Goal: Task Accomplishment & Management: Complete application form

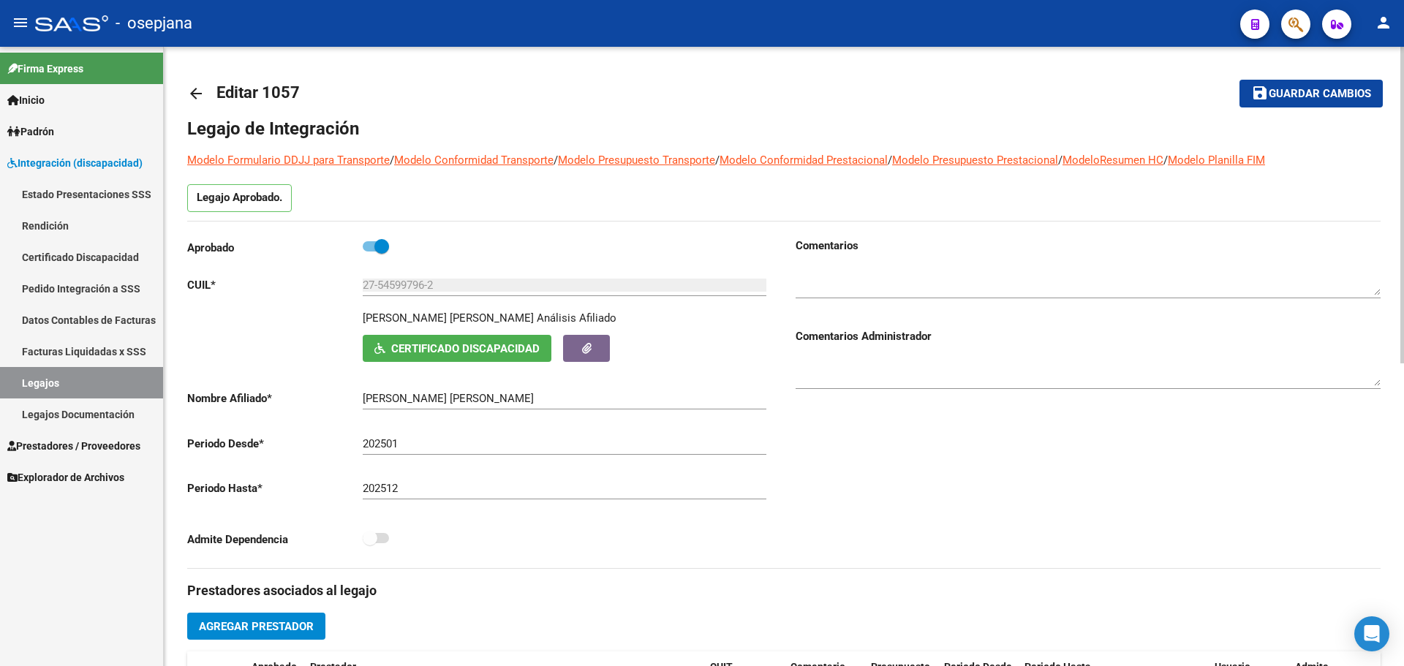
scroll to position [591, 0]
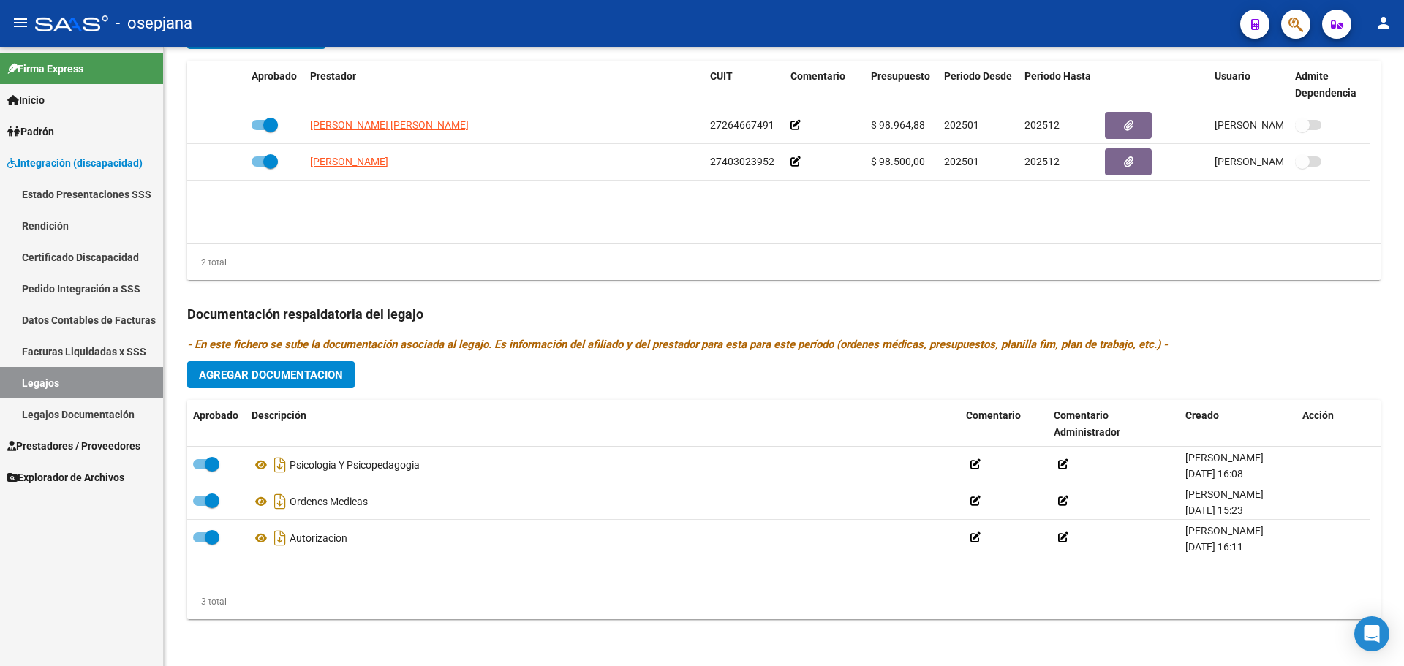
click at [59, 446] on span "Prestadores / Proveedores" at bounding box center [73, 446] width 133 height 16
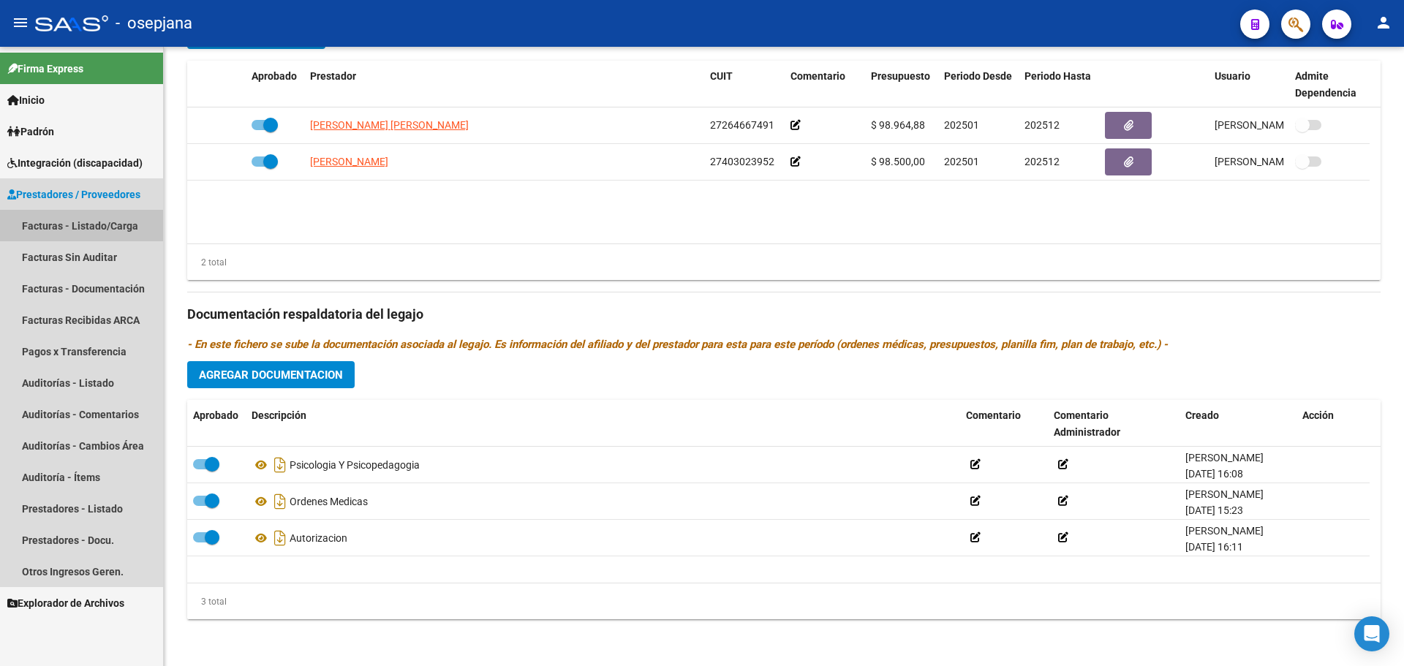
click at [50, 226] on link "Facturas - Listado/Carga" at bounding box center [81, 225] width 163 height 31
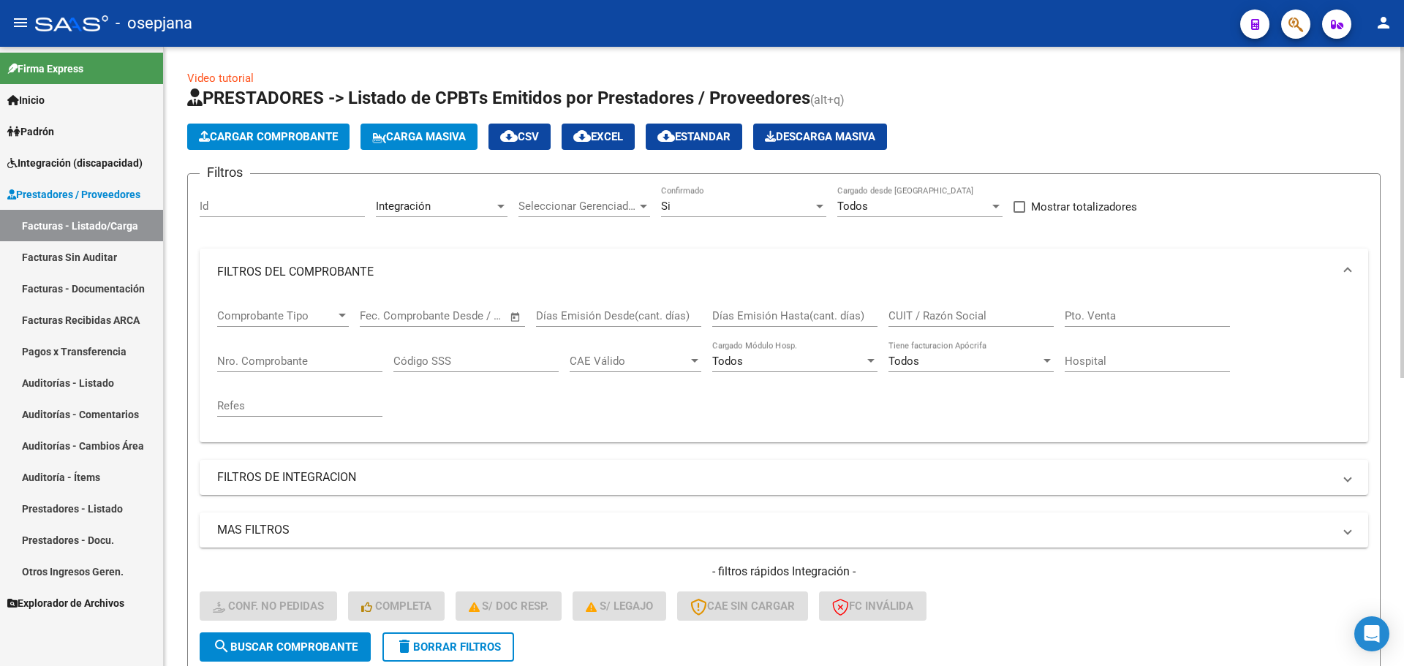
scroll to position [538, 0]
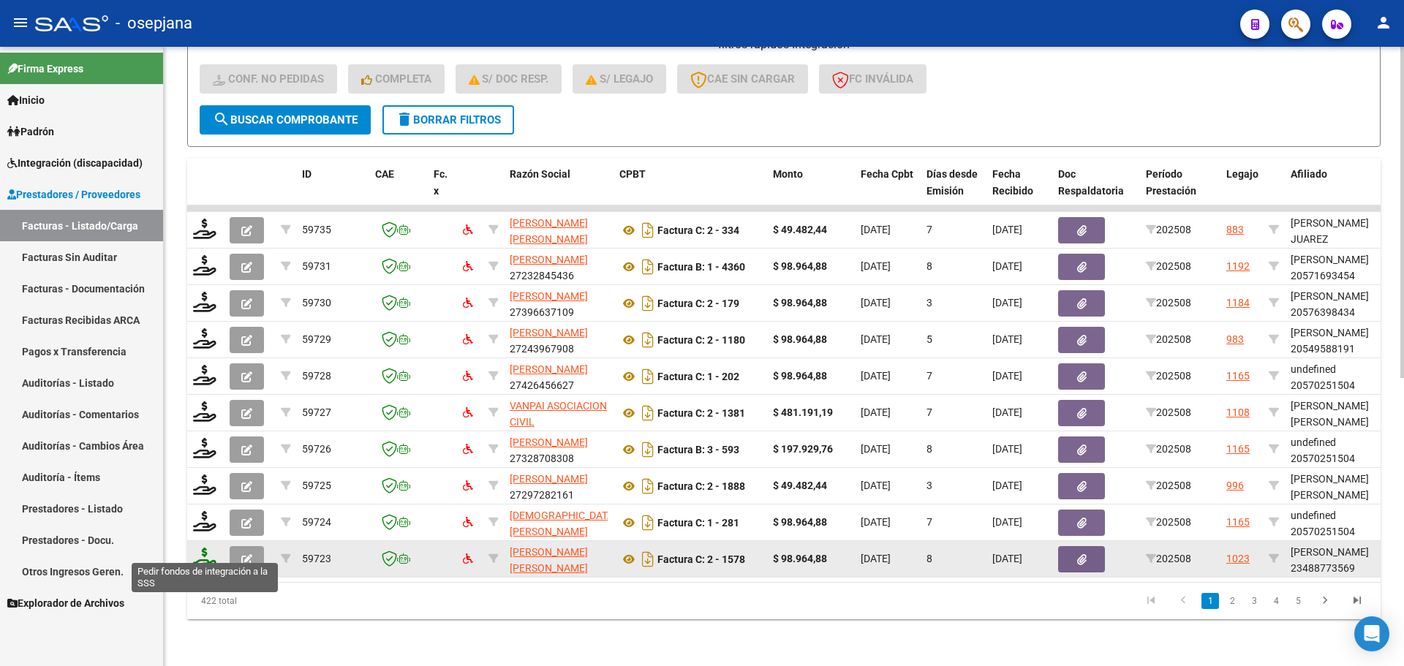
click at [205, 555] on icon at bounding box center [204, 558] width 23 height 20
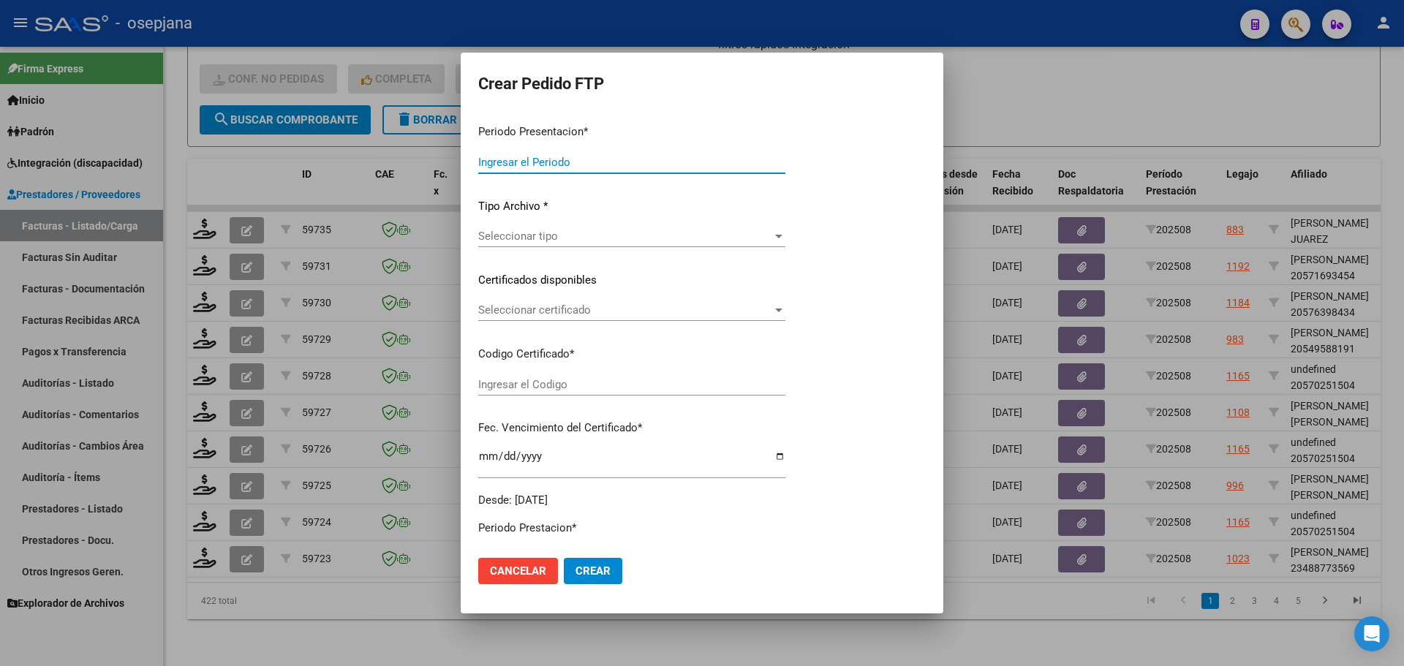
type input "202508"
type input "$ 98.964,88"
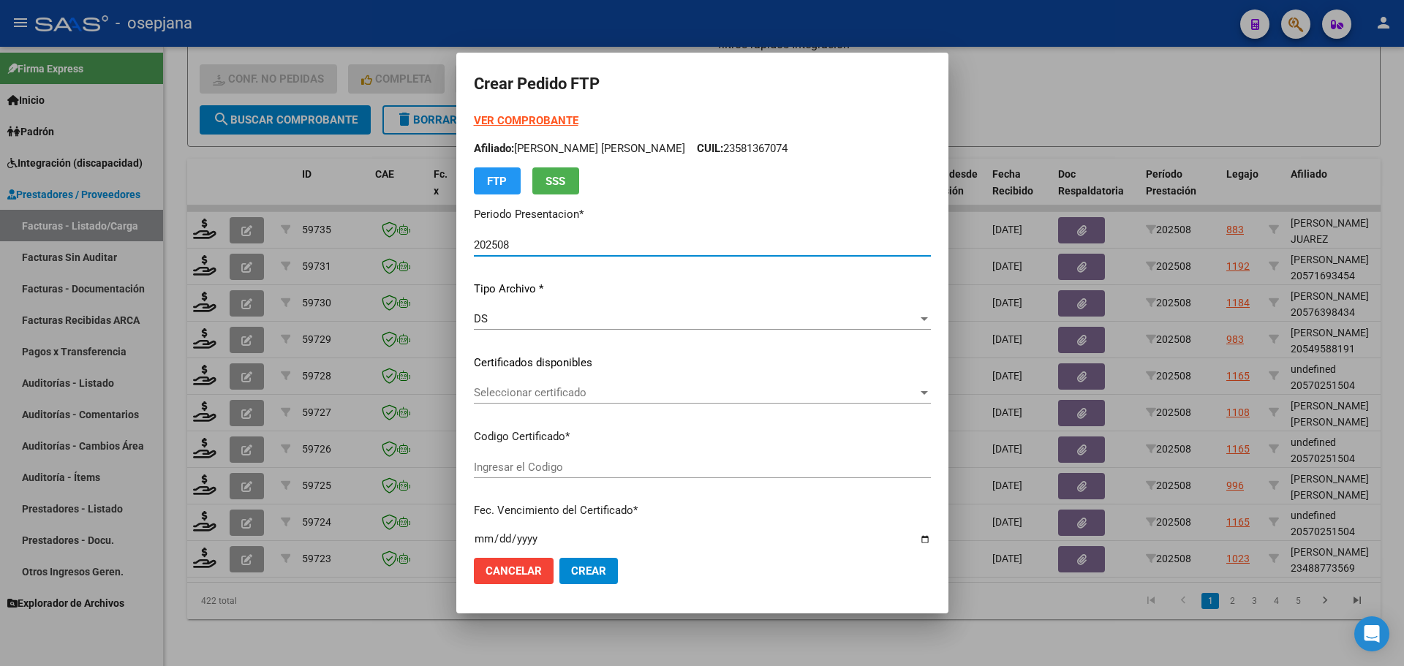
type input "ARG02000488773562022062420270624BSAS436"
type input "[DATE]"
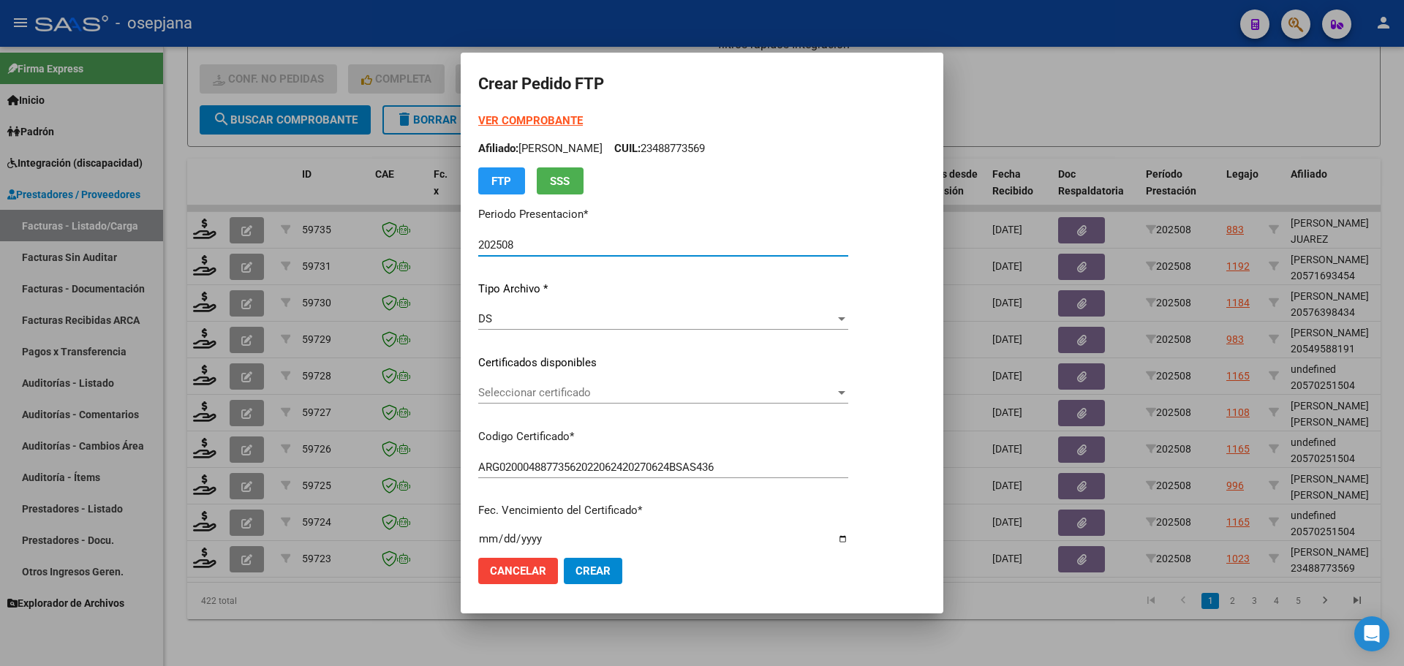
click at [538, 393] on span "Seleccionar certificado" at bounding box center [656, 392] width 357 height 13
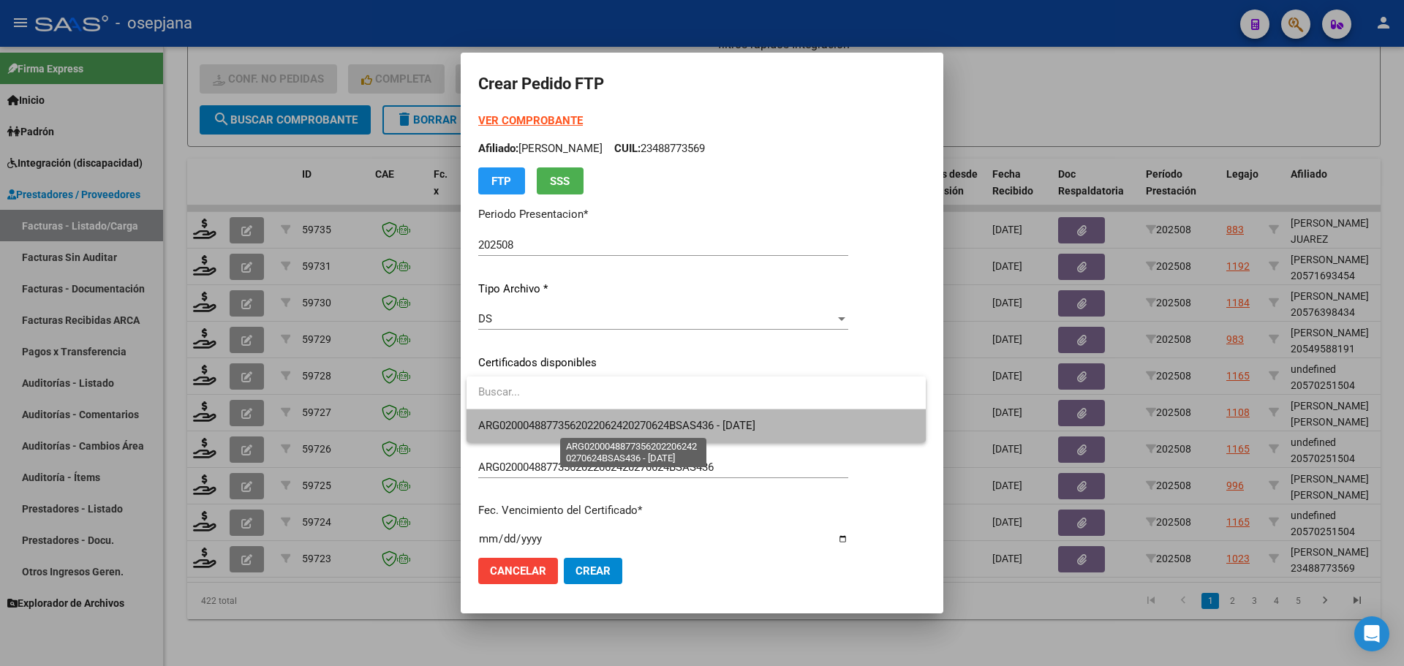
click at [538, 422] on span "ARG02000488773562022062420270624BSAS436 - [DATE]" at bounding box center [616, 425] width 277 height 13
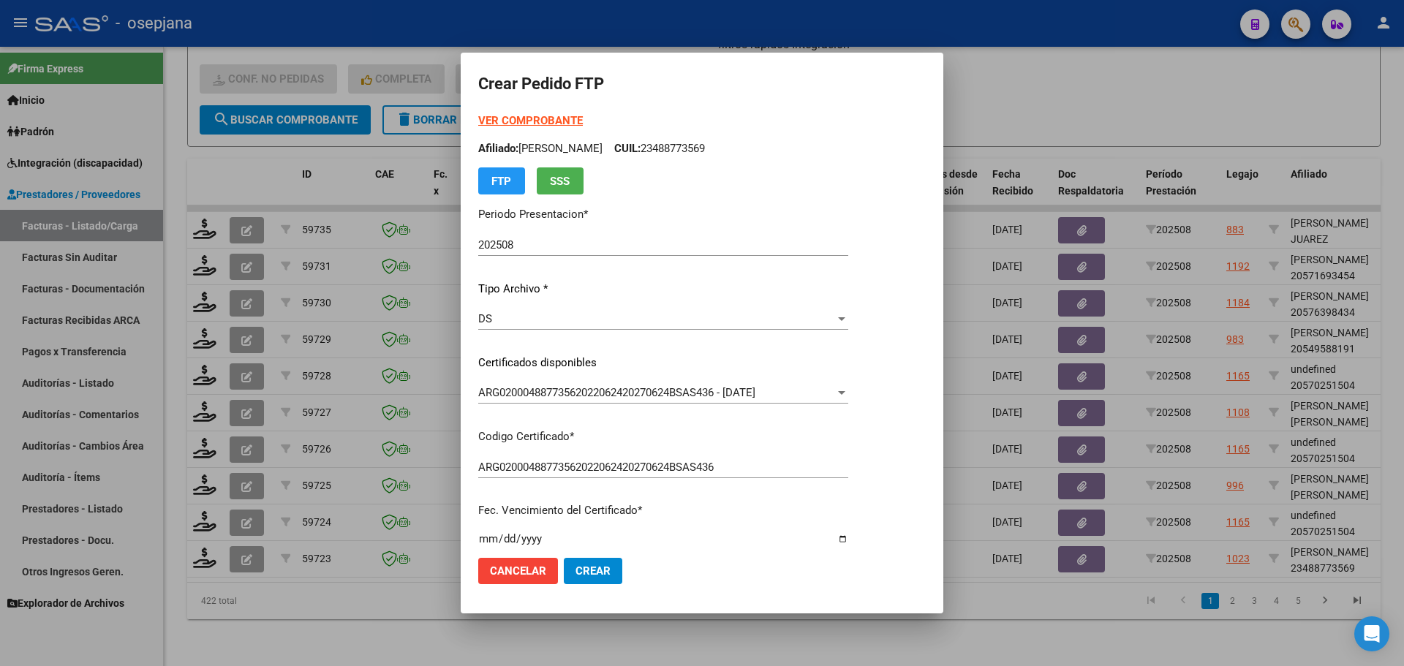
click at [556, 121] on strong "VER COMPROBANTE" at bounding box center [530, 120] width 105 height 13
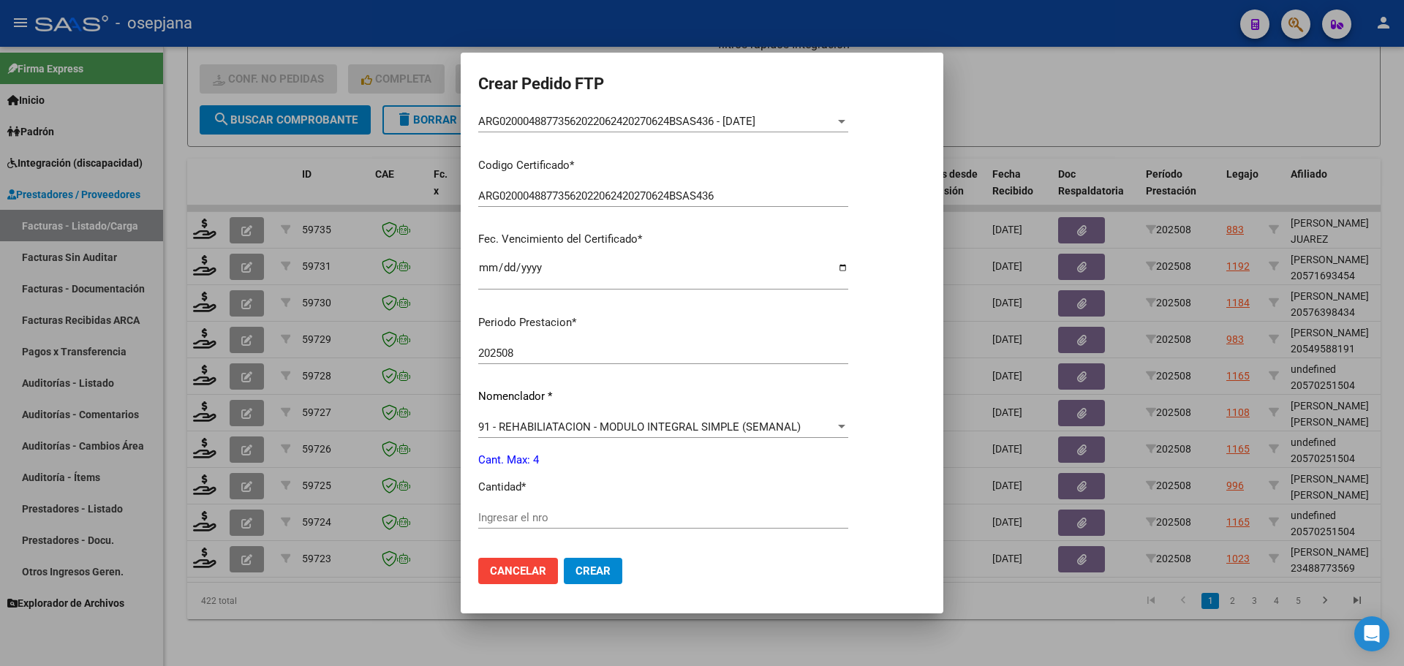
scroll to position [293, 0]
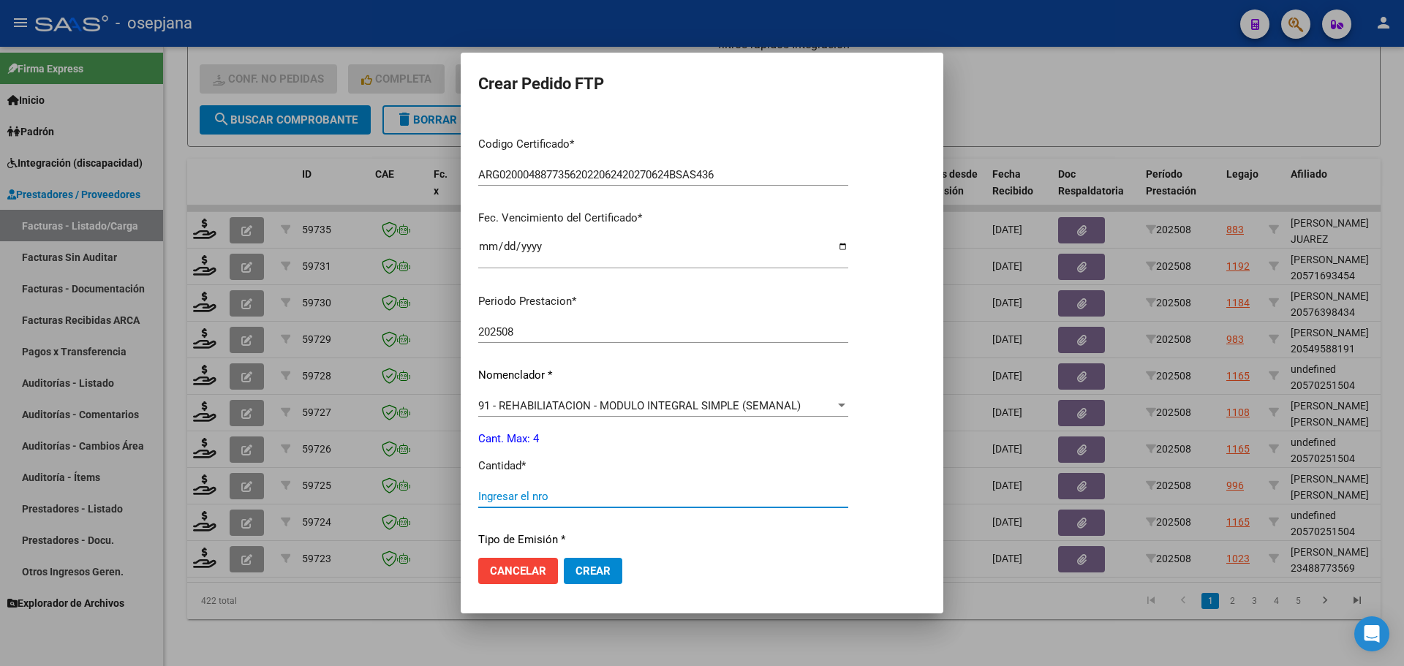
click at [510, 503] on div "Ingresar el nro" at bounding box center [663, 497] width 370 height 22
type input "4"
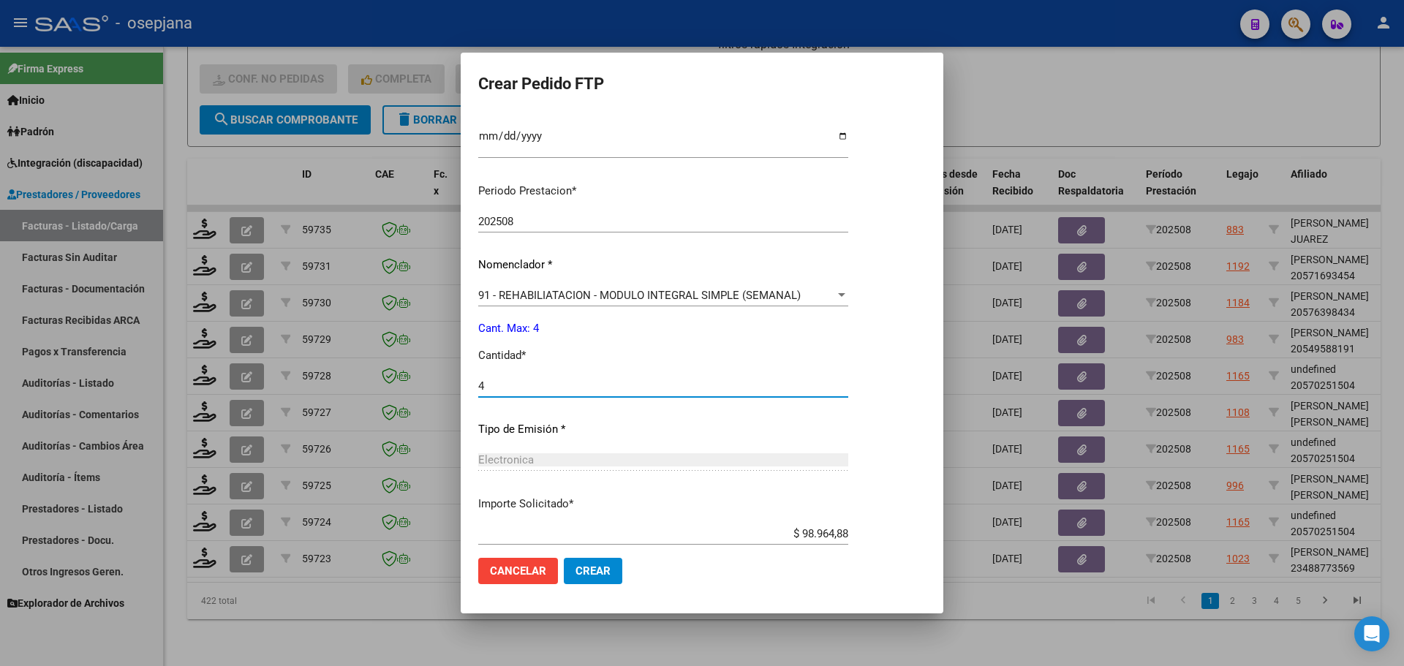
scroll to position [489, 0]
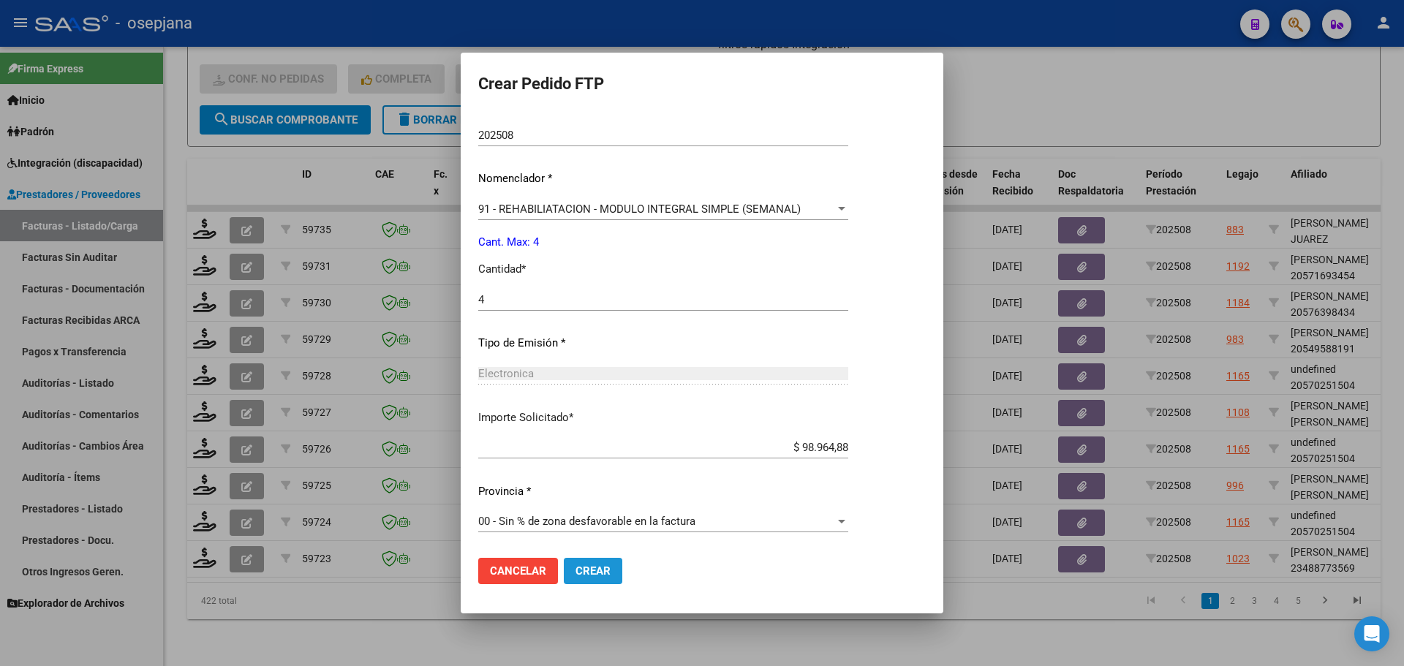
drag, startPoint x: 596, startPoint y: 567, endPoint x: 604, endPoint y: 557, distance: 12.5
click at [597, 567] on span "Crear" at bounding box center [593, 571] width 35 height 13
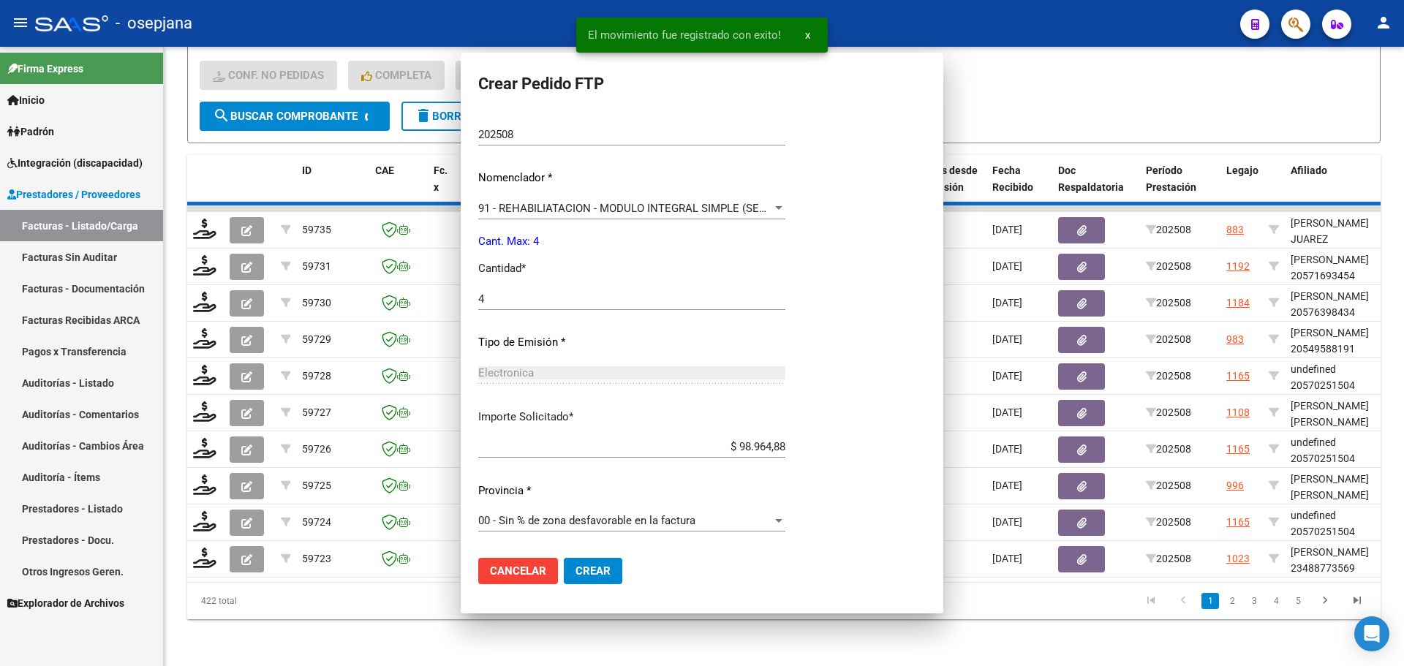
scroll to position [0, 0]
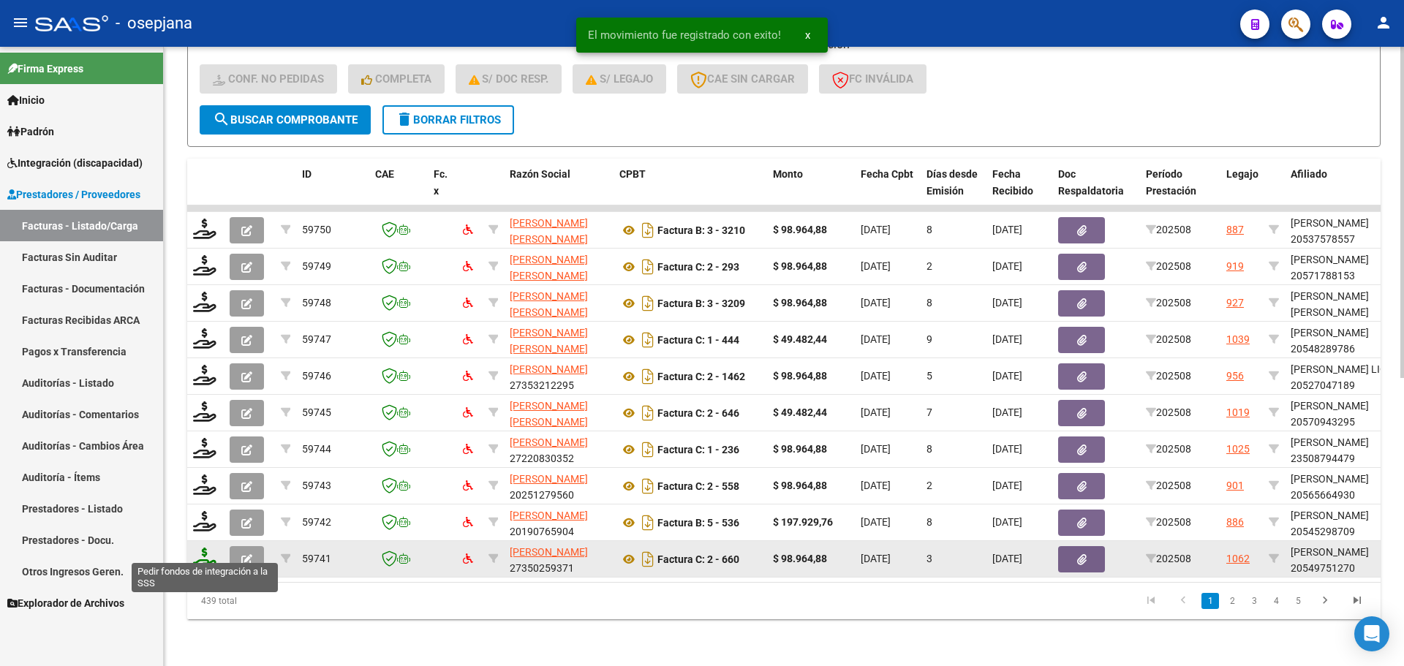
click at [203, 548] on icon at bounding box center [204, 558] width 23 height 20
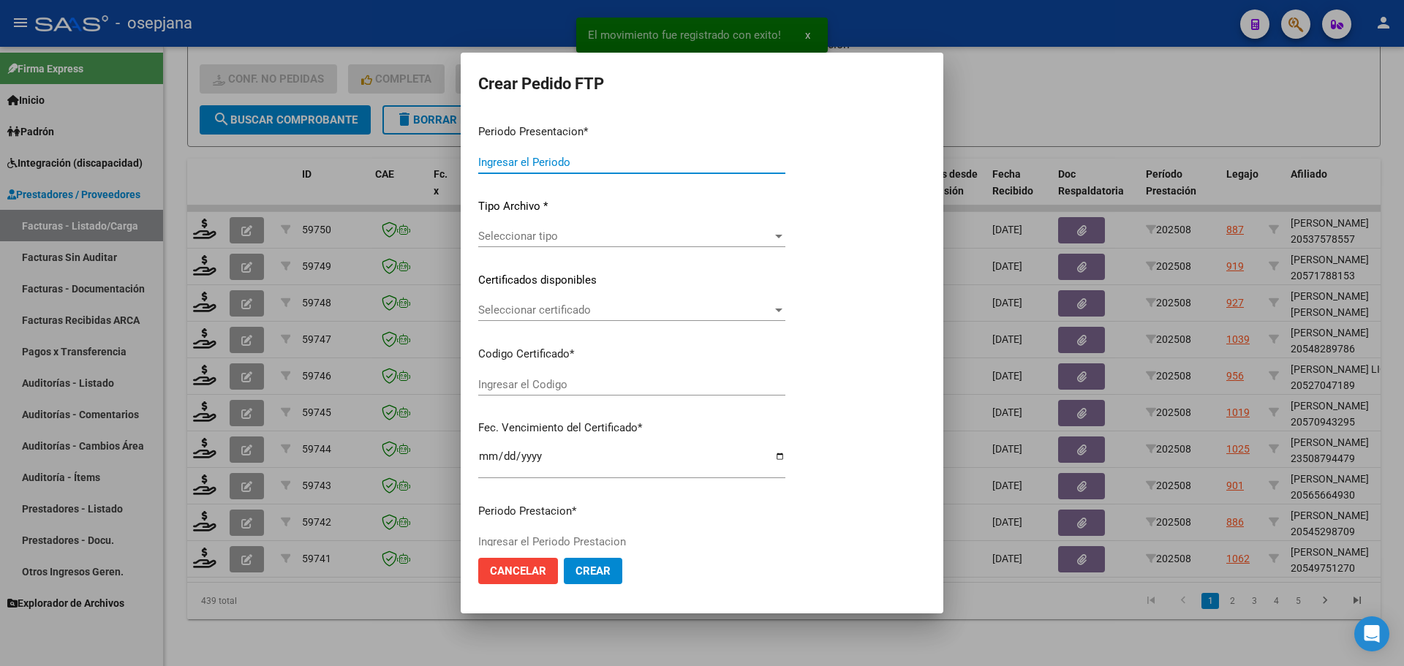
type input "202508"
type input "$ 98.964,88"
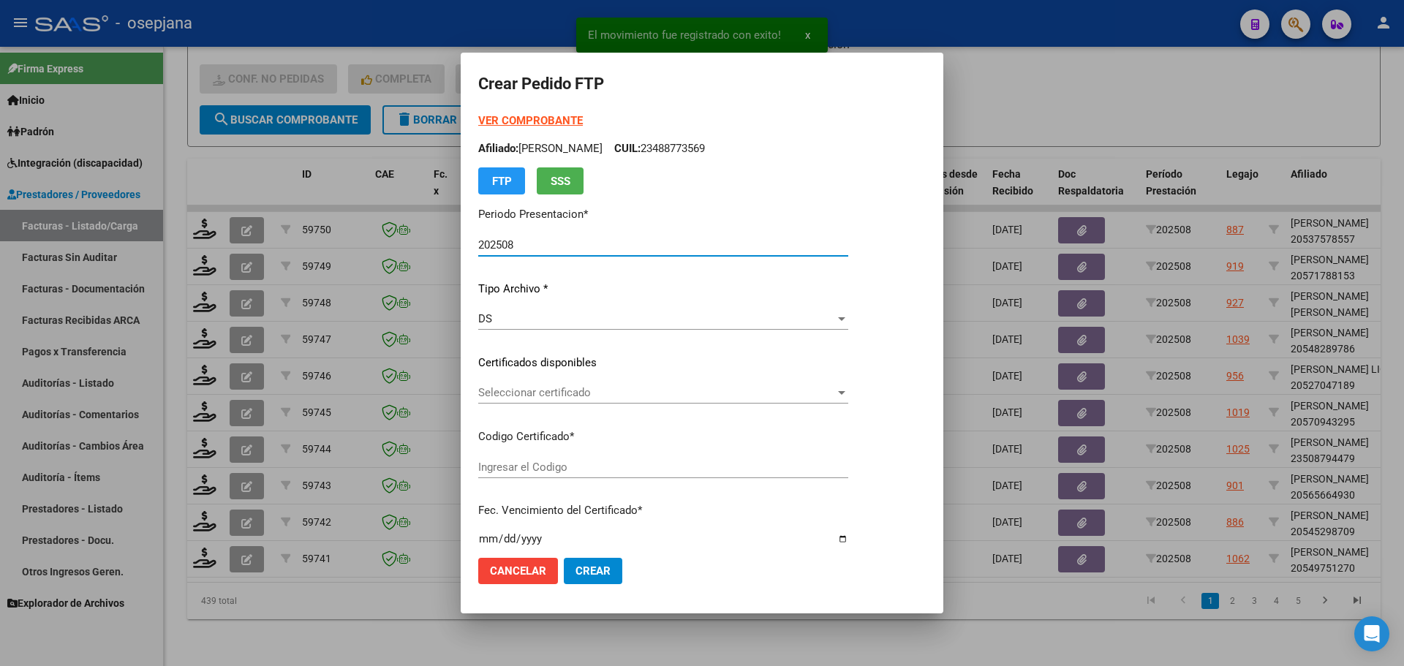
type input "ARG02000549751272023081820330818BS309"
type input "[DATE]"
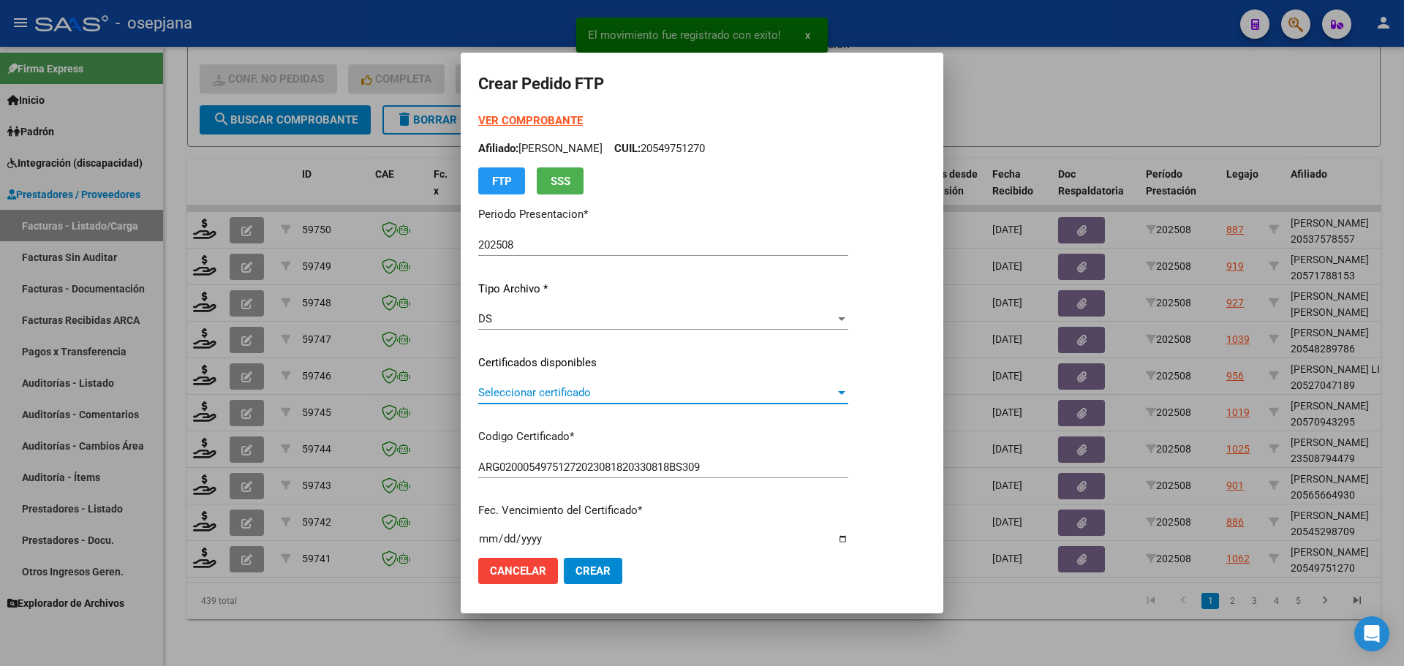
click at [725, 393] on span "Seleccionar certificado" at bounding box center [656, 392] width 357 height 13
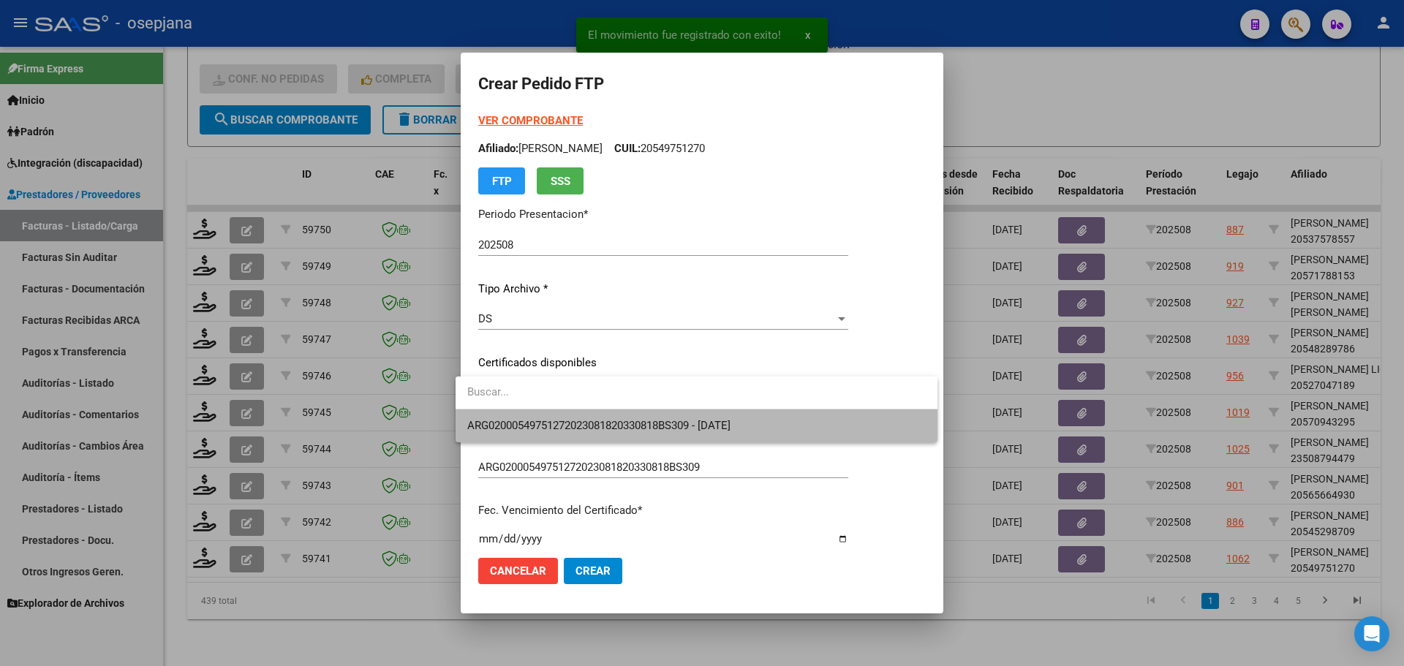
click at [731, 417] on span "ARG02000549751272023081820330818BS309 - [DATE]" at bounding box center [696, 426] width 459 height 33
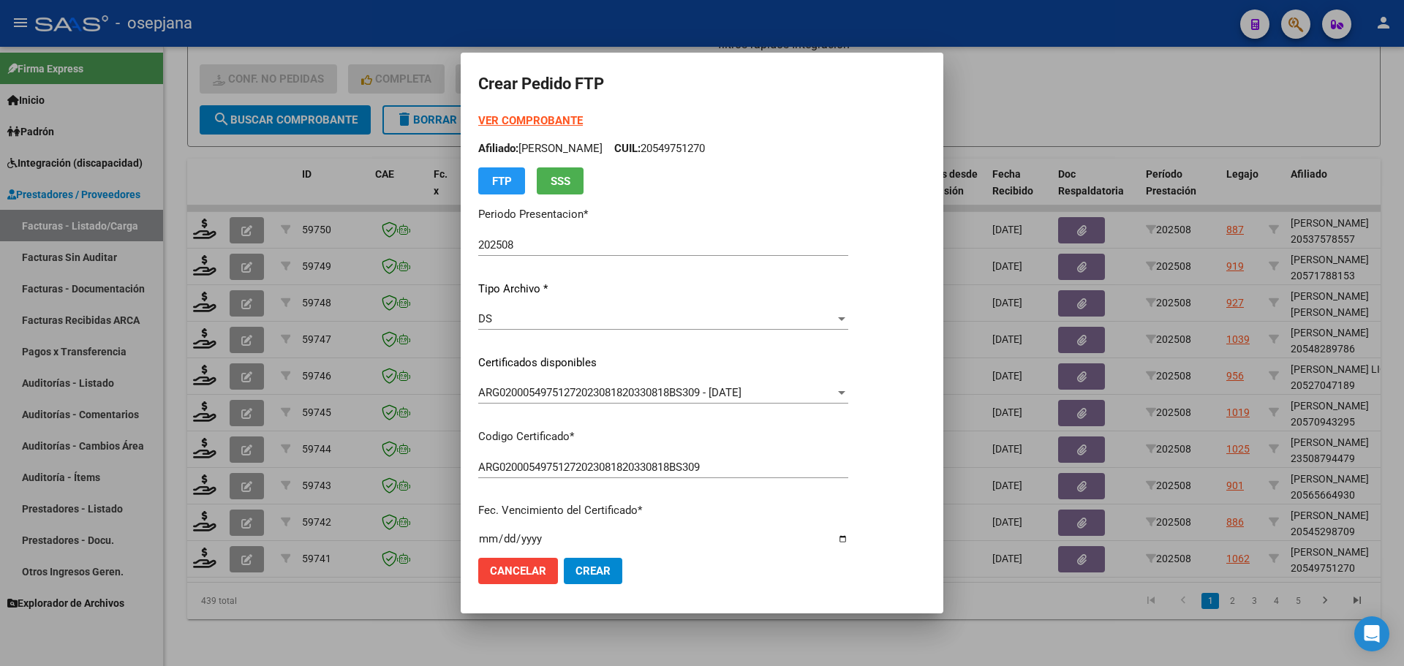
click at [569, 121] on strong "VER COMPROBANTE" at bounding box center [530, 120] width 105 height 13
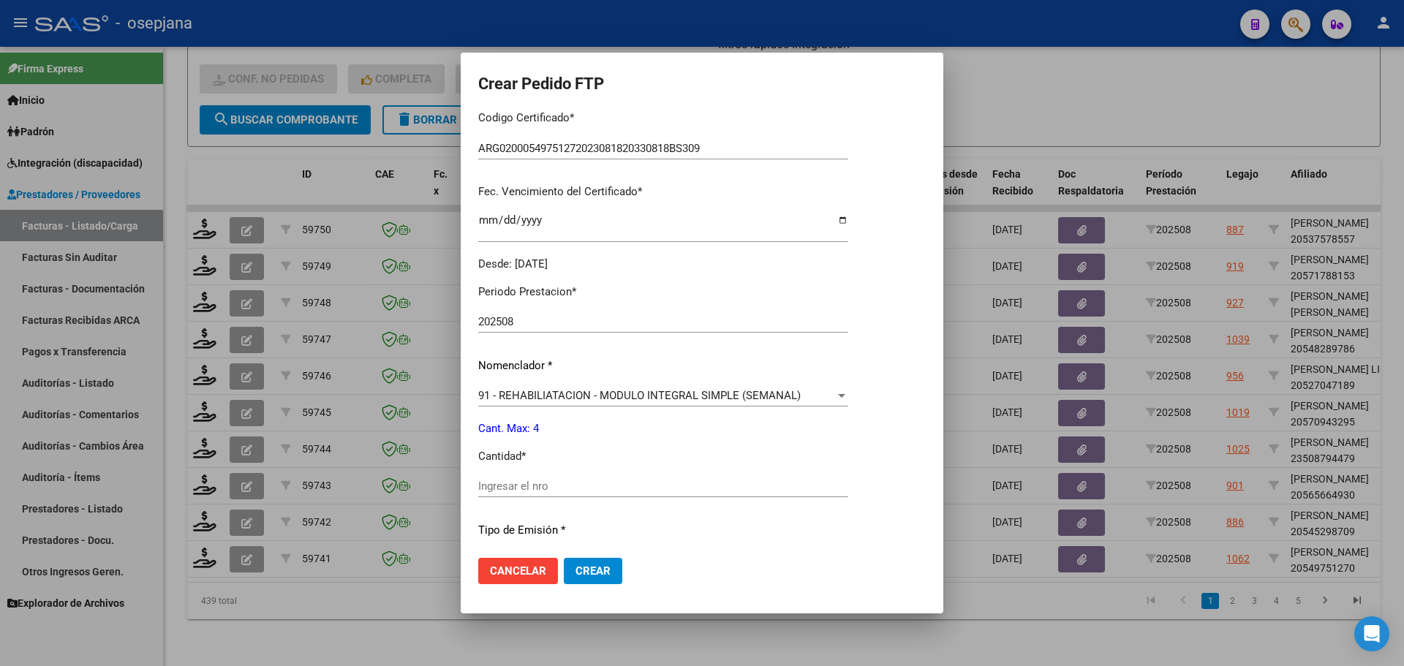
scroll to position [366, 0]
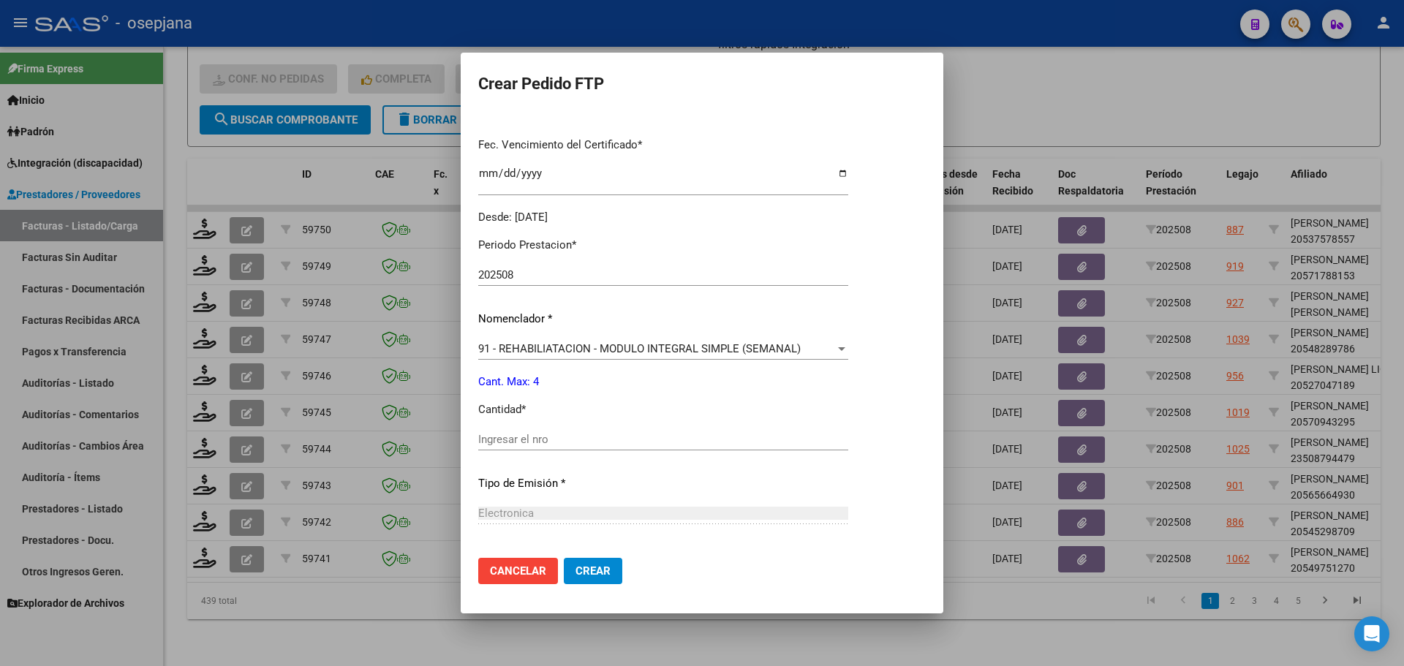
click at [512, 444] on div "Ingresar el nro" at bounding box center [663, 440] width 370 height 22
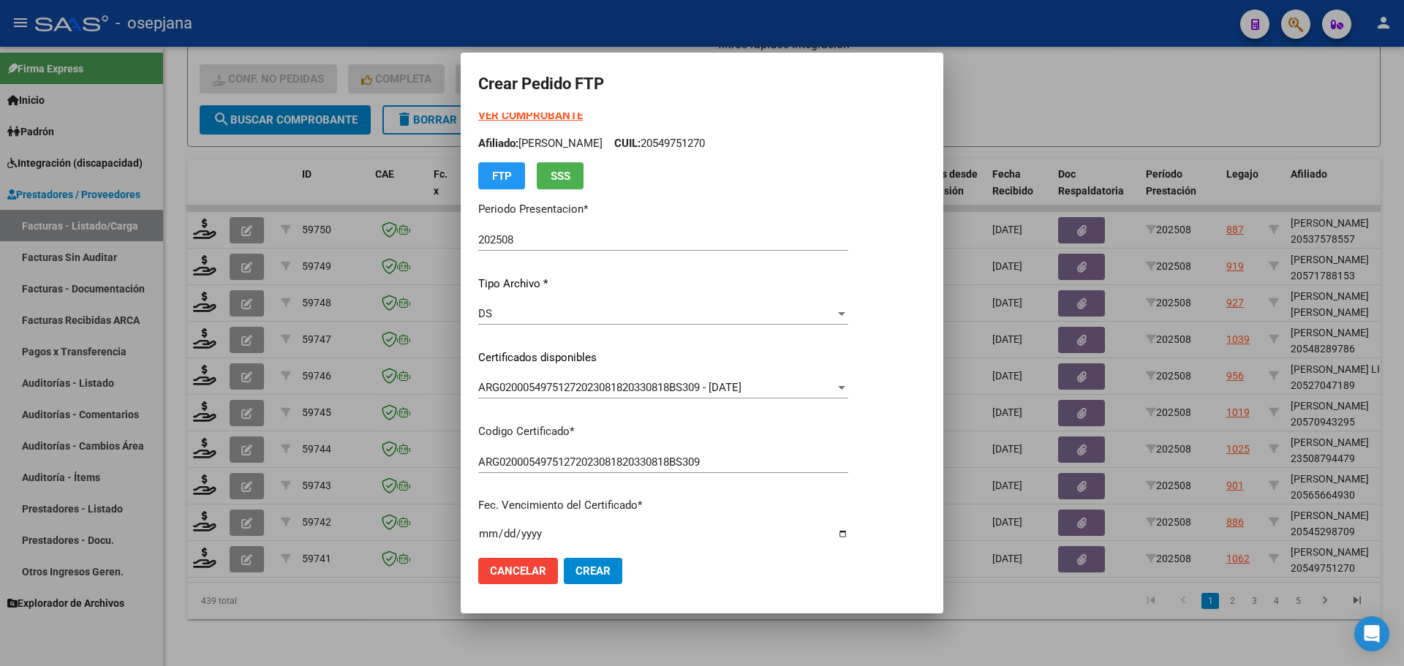
scroll to position [0, 0]
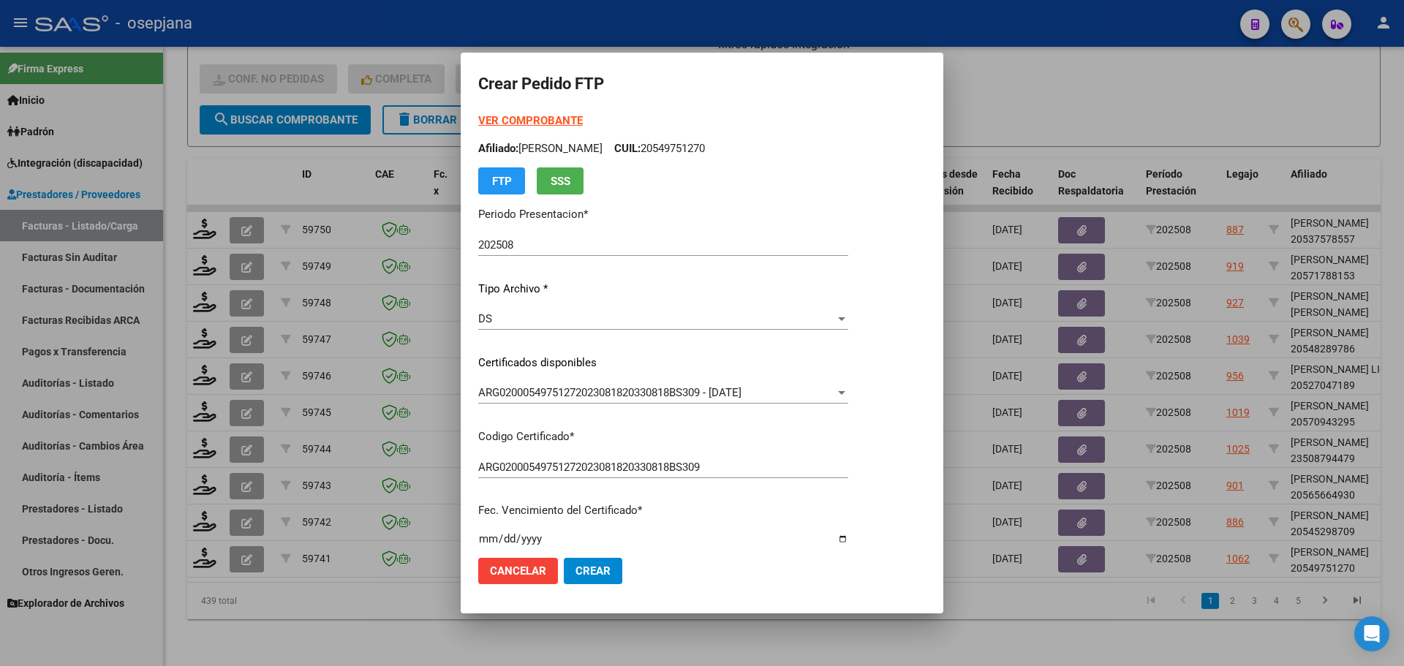
type input "4"
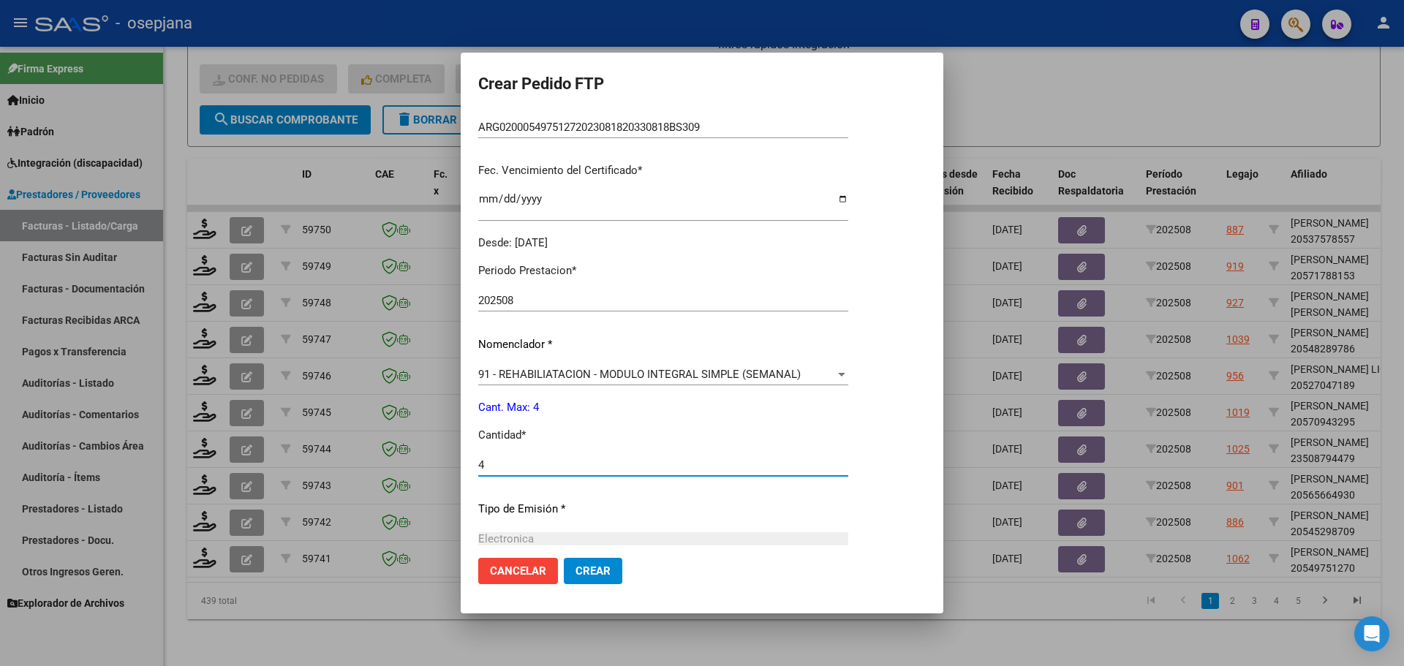
scroll to position [366, 0]
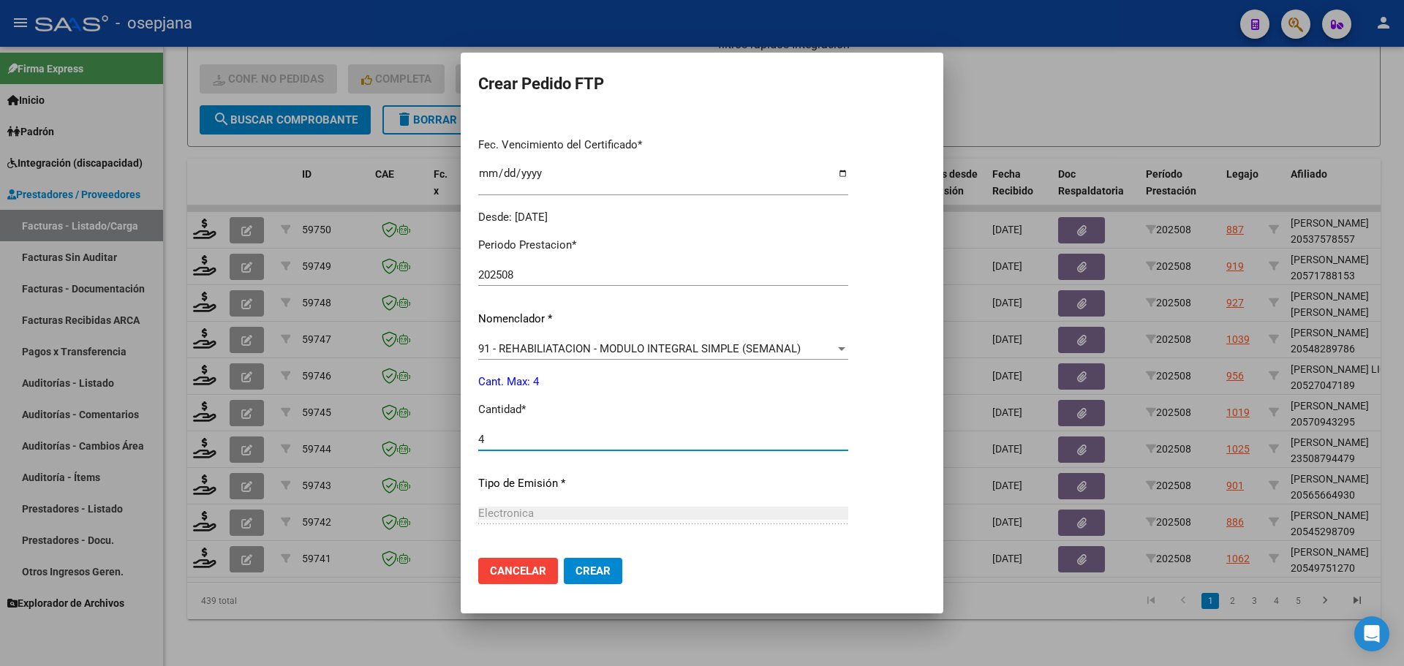
click at [591, 571] on span "Crear" at bounding box center [593, 571] width 35 height 13
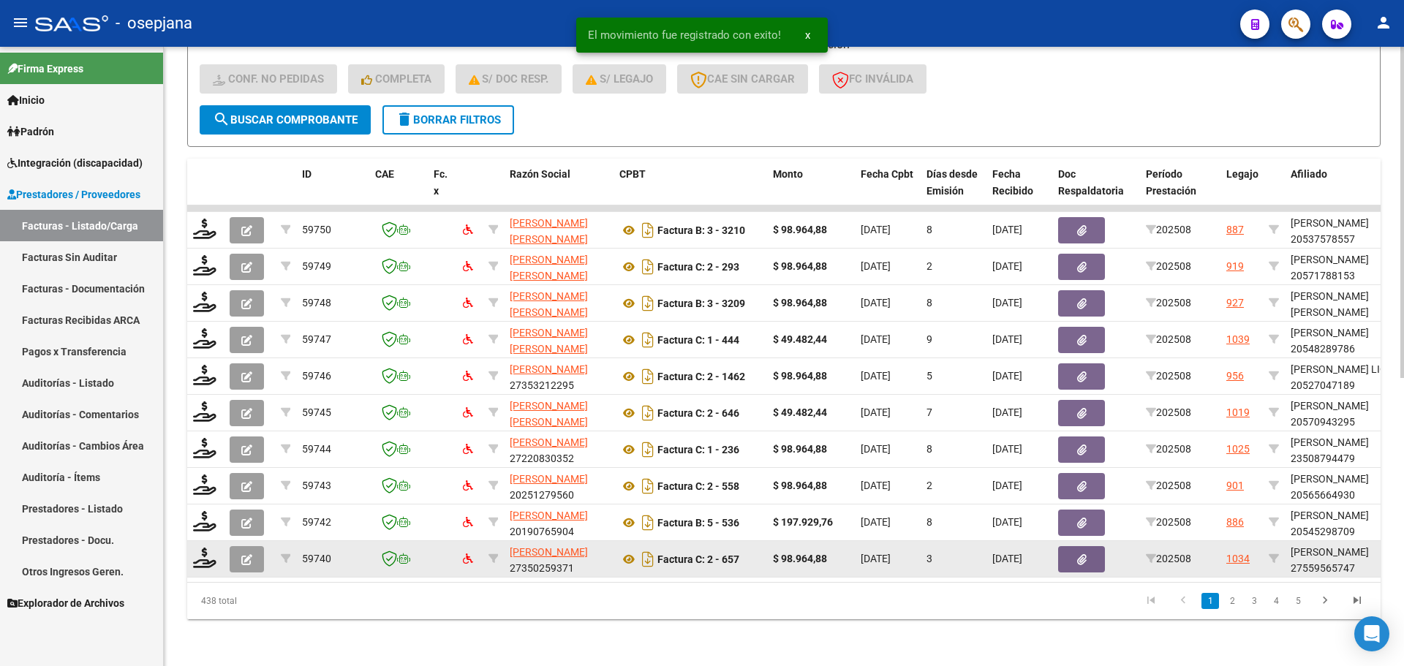
click at [202, 558] on div at bounding box center [205, 559] width 25 height 23
click at [215, 548] on icon at bounding box center [204, 558] width 23 height 20
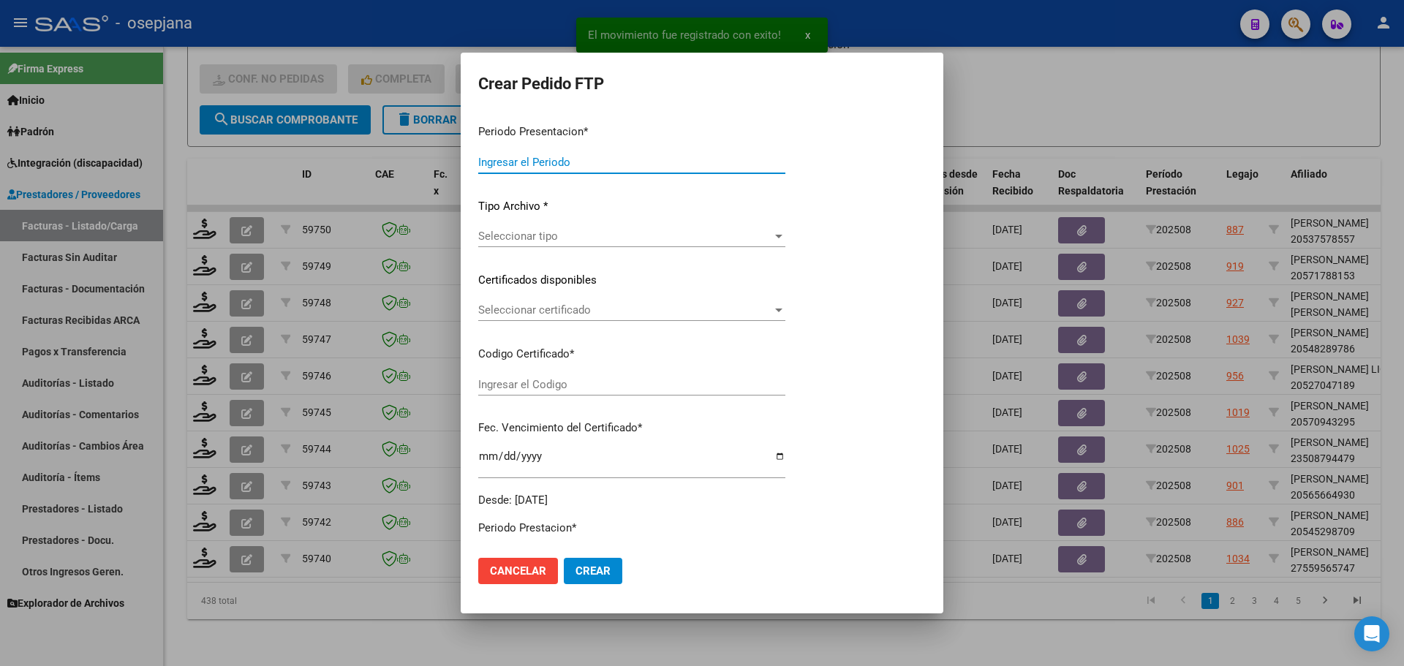
type input "202508"
type input "$ 98.964,88"
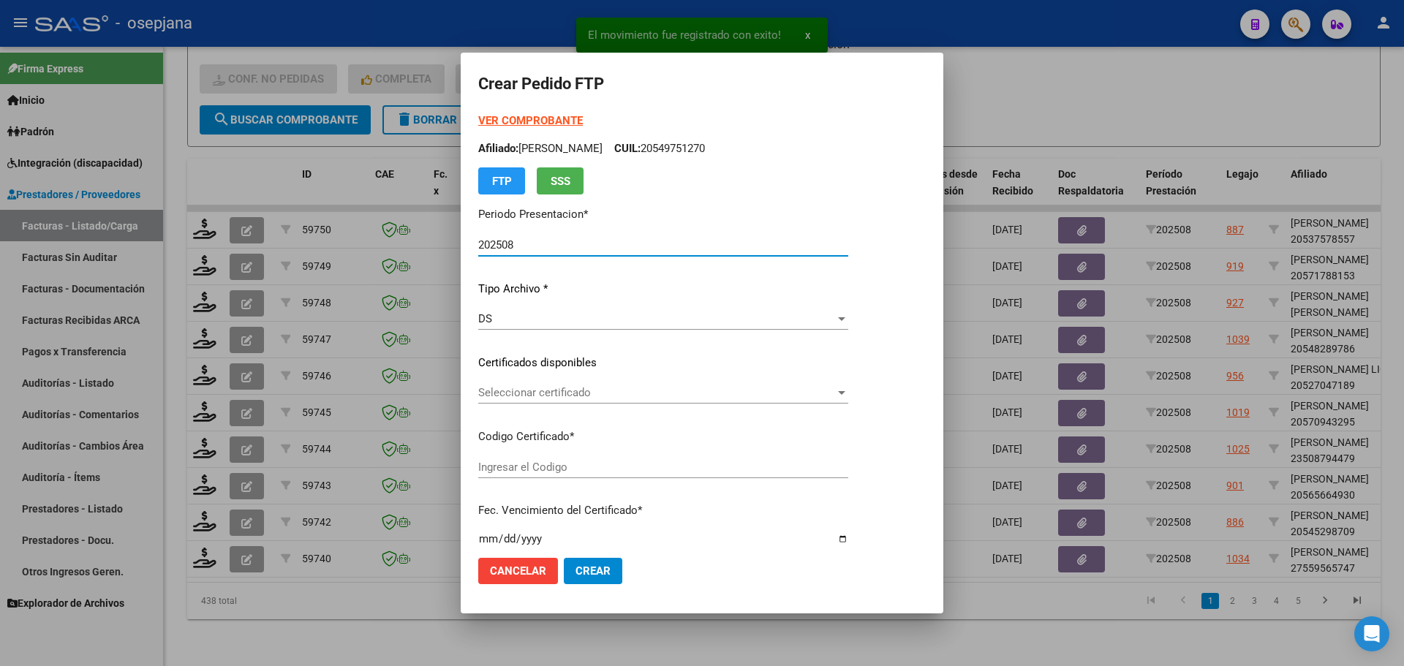
type input "ARG01000595657402021010520260105BSAS309"
type input "[DATE]"
click at [603, 393] on span "Seleccionar certificado" at bounding box center [656, 392] width 357 height 13
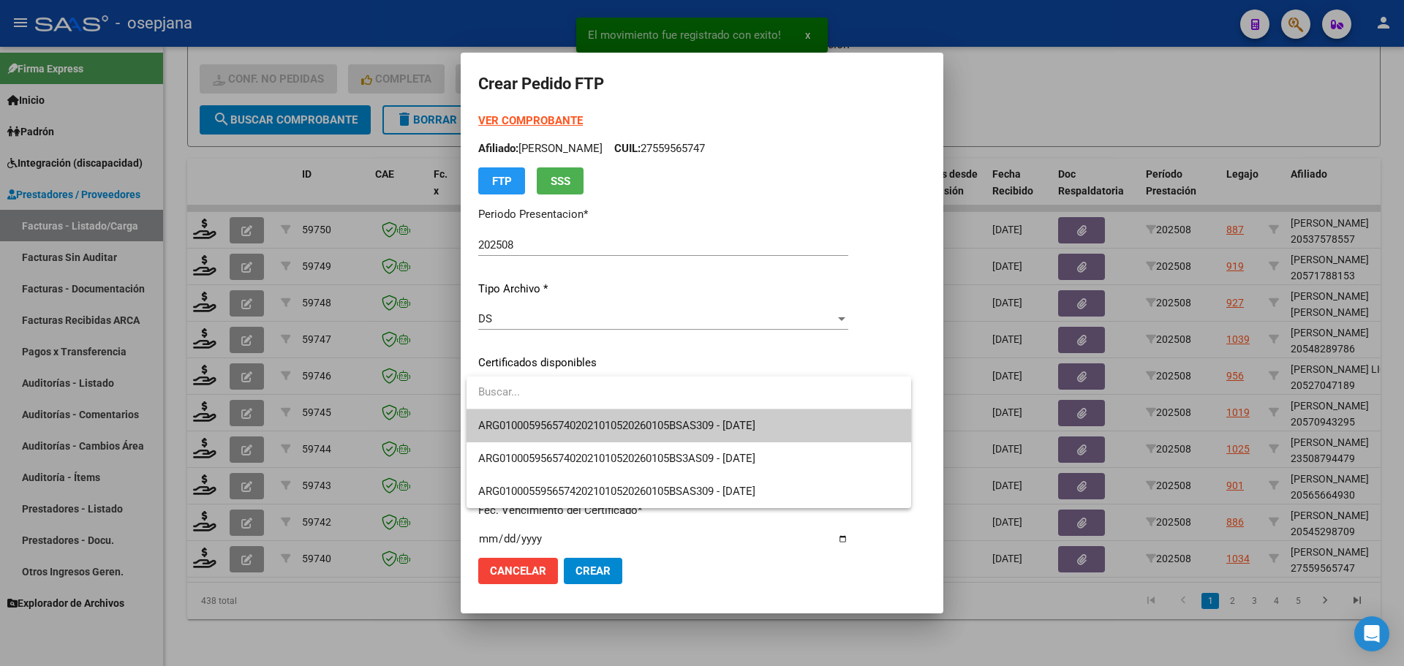
click at [609, 418] on span "ARG01000595657402021010520260105BSAS309 - [DATE]" at bounding box center [688, 426] width 421 height 33
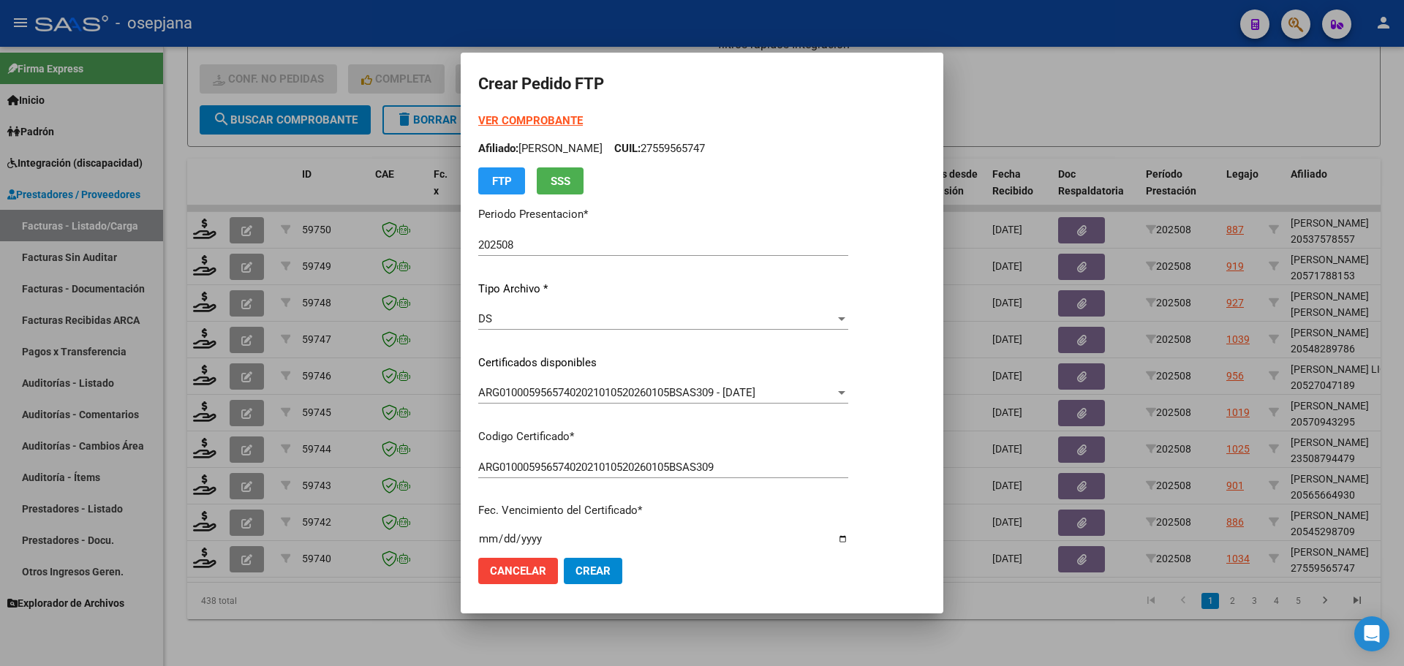
click at [563, 117] on strong "VER COMPROBANTE" at bounding box center [530, 120] width 105 height 13
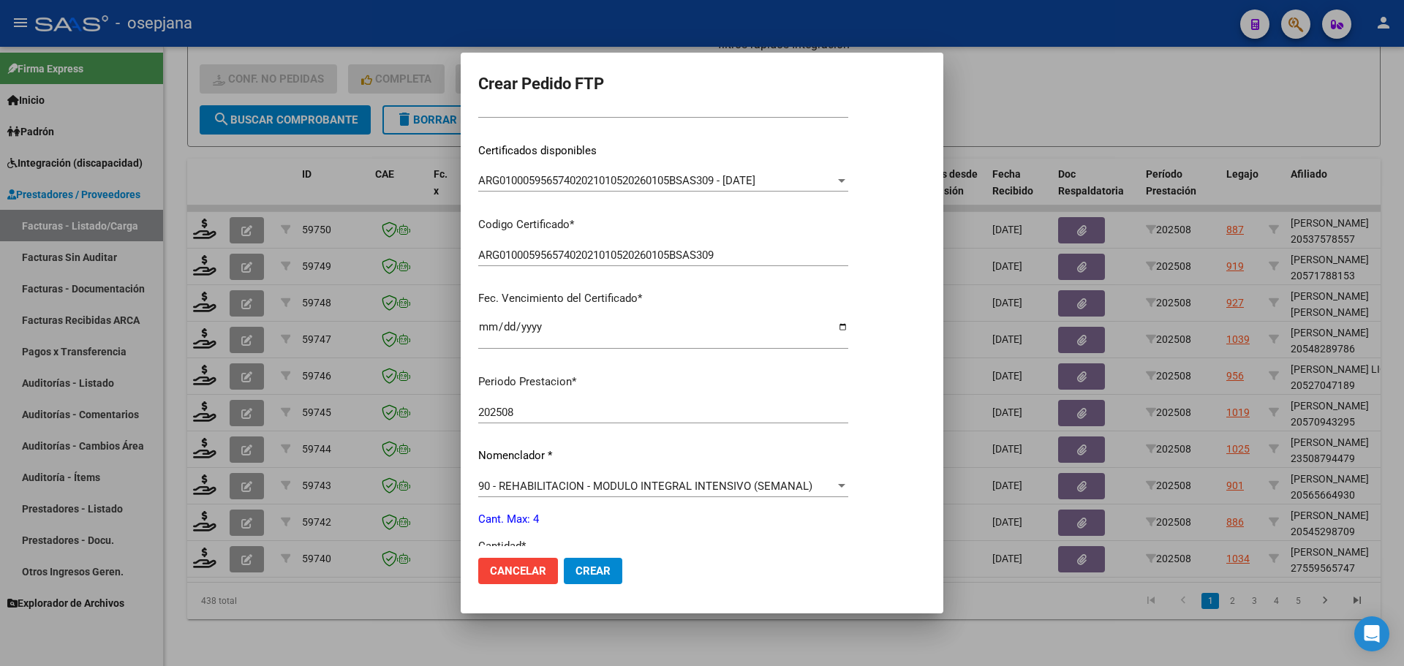
scroll to position [366, 0]
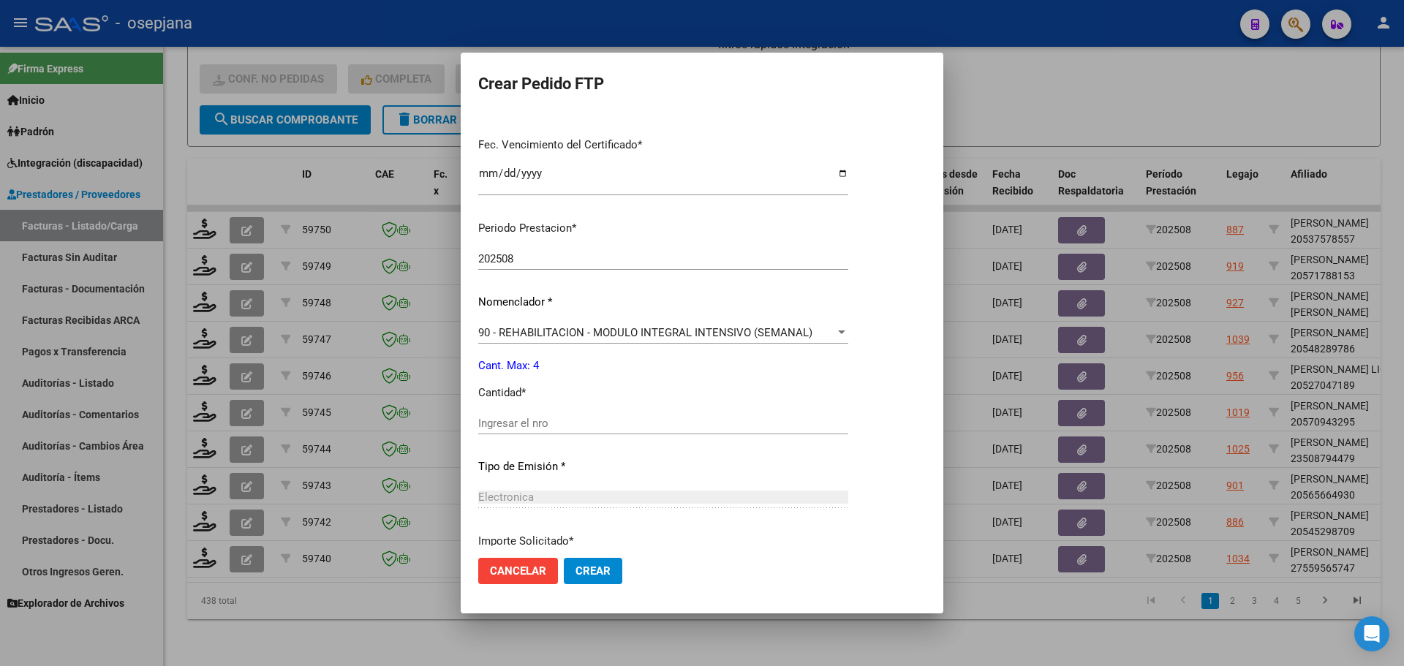
click at [520, 414] on div "Ingresar el nro" at bounding box center [663, 423] width 370 height 22
type input "4"
click at [599, 574] on span "Crear" at bounding box center [593, 571] width 35 height 13
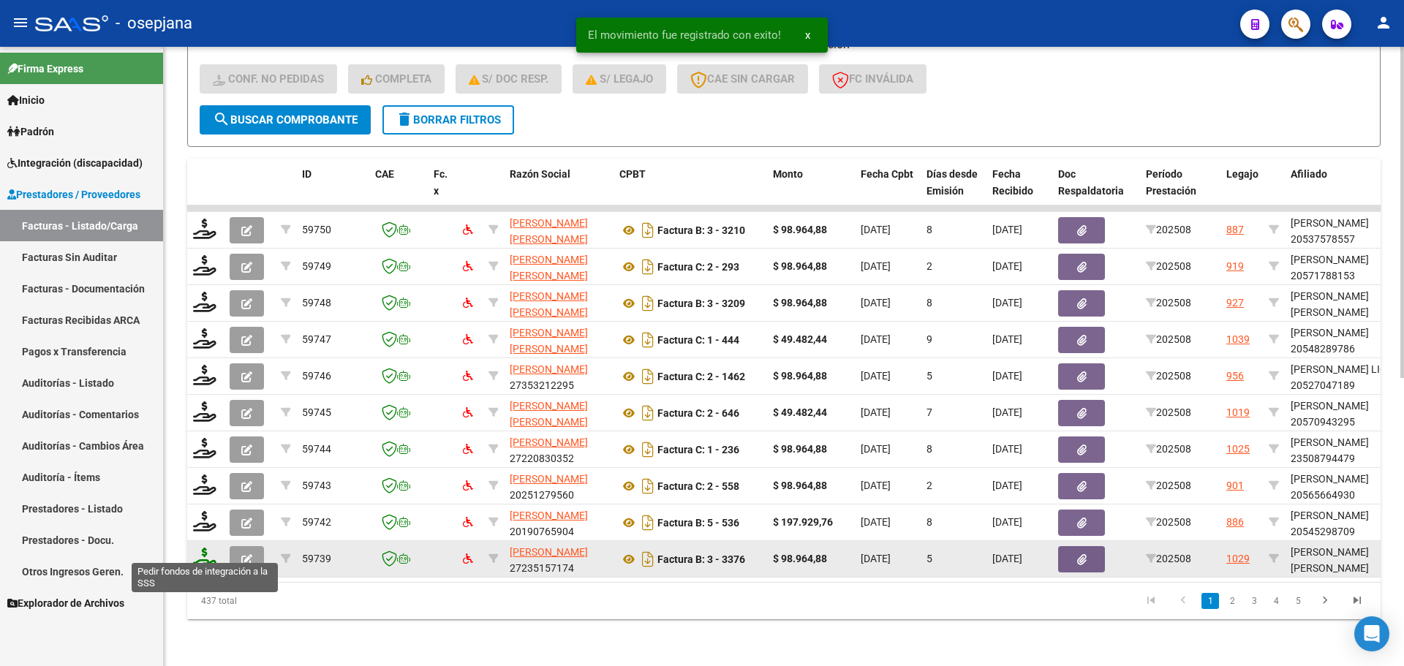
click at [210, 548] on icon at bounding box center [204, 558] width 23 height 20
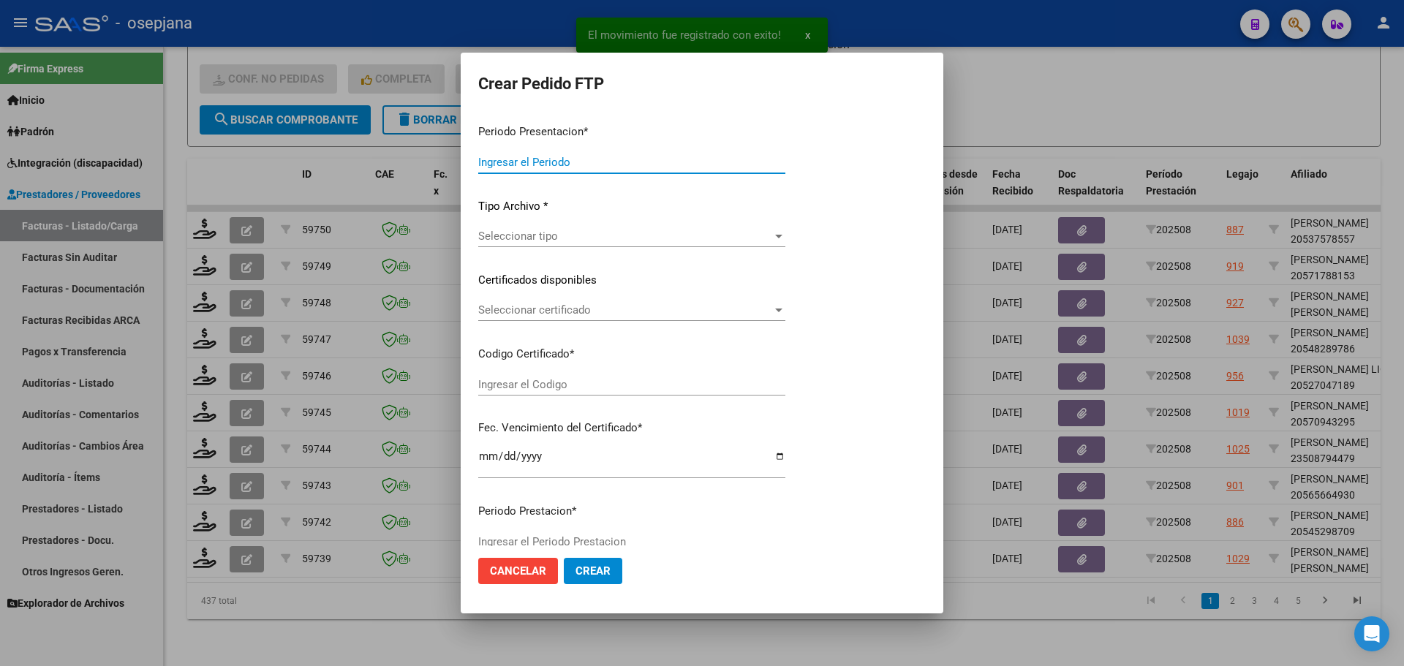
type input "202508"
type input "$ 98.964,88"
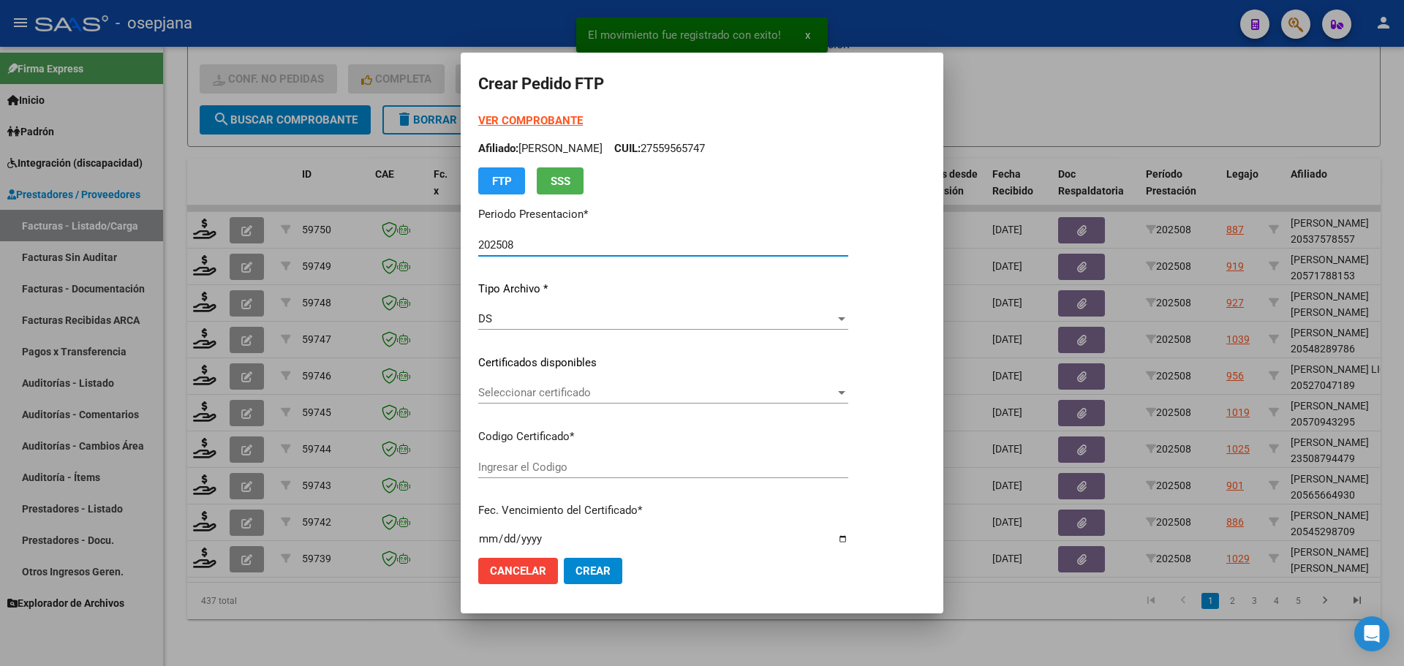
type input "ARG02000540522792022111520271115BSAS436"
type input "[DATE]"
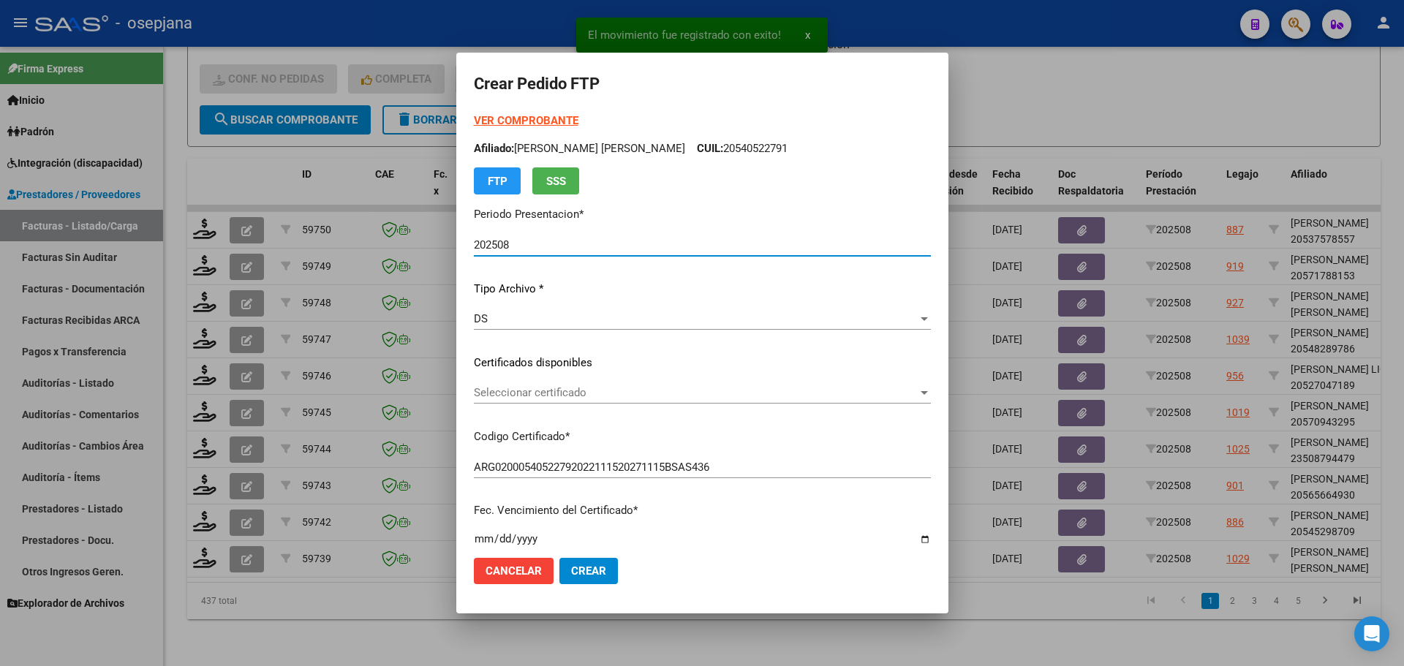
click at [568, 391] on span "Seleccionar certificado" at bounding box center [696, 392] width 444 height 13
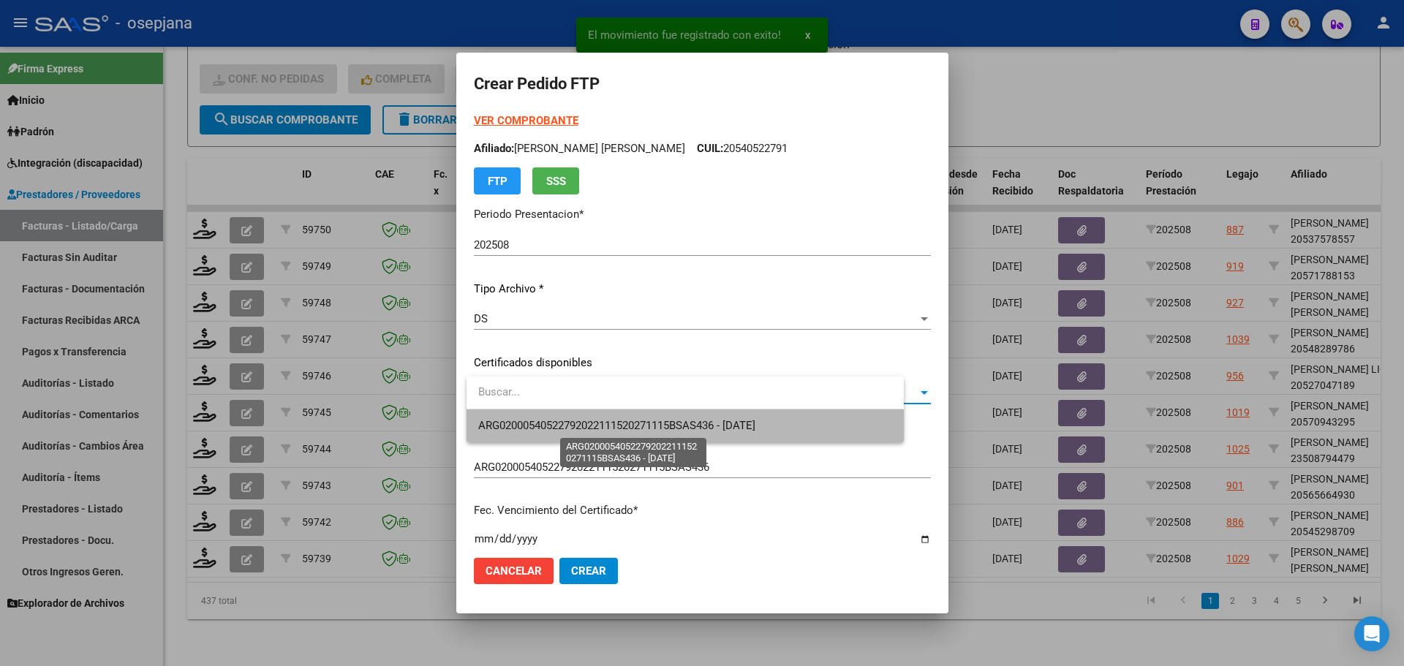
click at [584, 425] on span "ARG02000540522792022111520271115BSAS436 - [DATE]" at bounding box center [616, 425] width 277 height 13
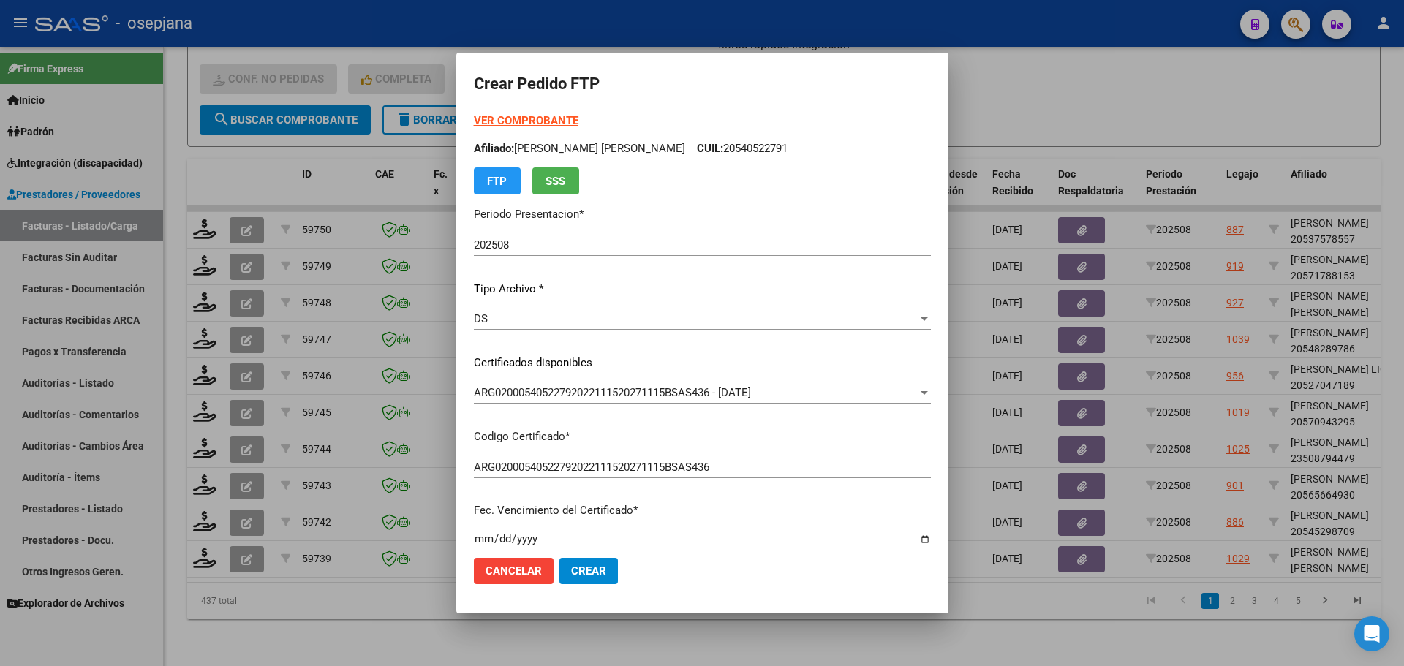
click at [524, 114] on strong "VER COMPROBANTE" at bounding box center [526, 120] width 105 height 13
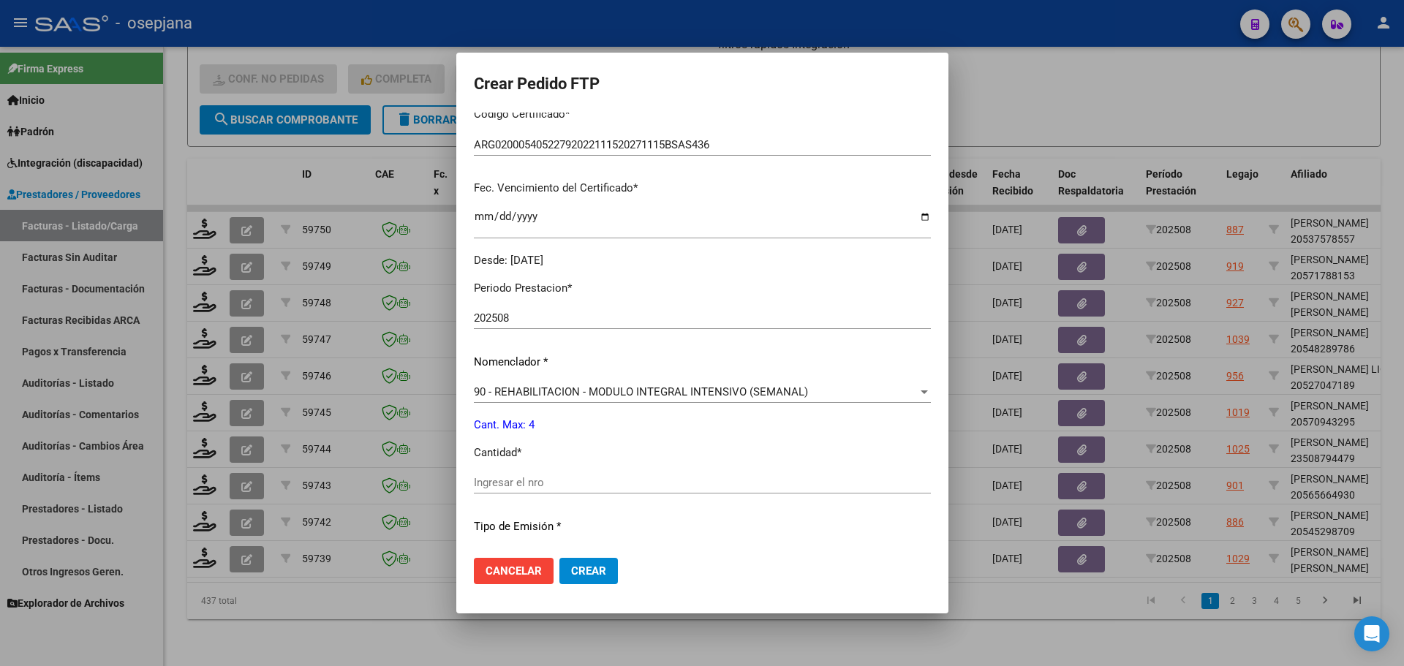
scroll to position [366, 0]
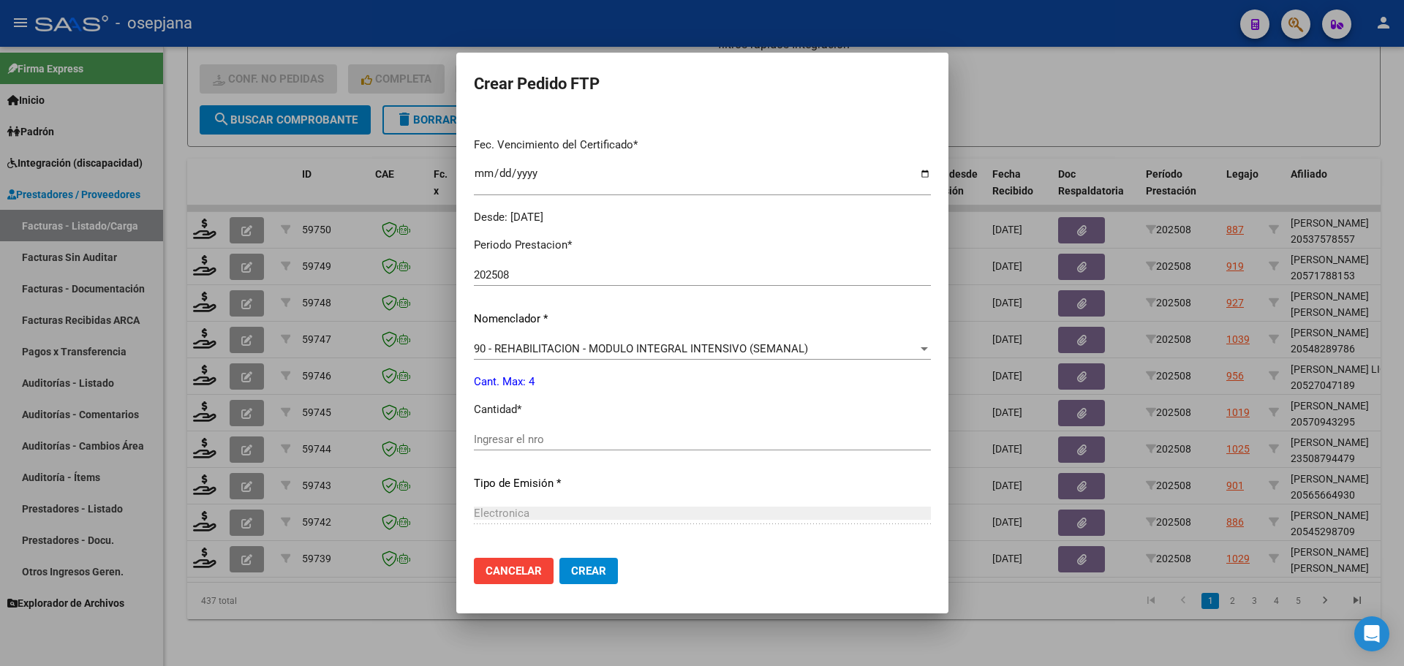
click at [515, 440] on div "Periodo Prestacion * 202508 Ingresar el Periodo Prestacion Nomenclador * 90 - R…" at bounding box center [702, 456] width 457 height 461
click at [505, 437] on input "Ingresar el nro" at bounding box center [702, 439] width 457 height 13
type input "4"
click at [595, 565] on span "Crear" at bounding box center [588, 571] width 35 height 13
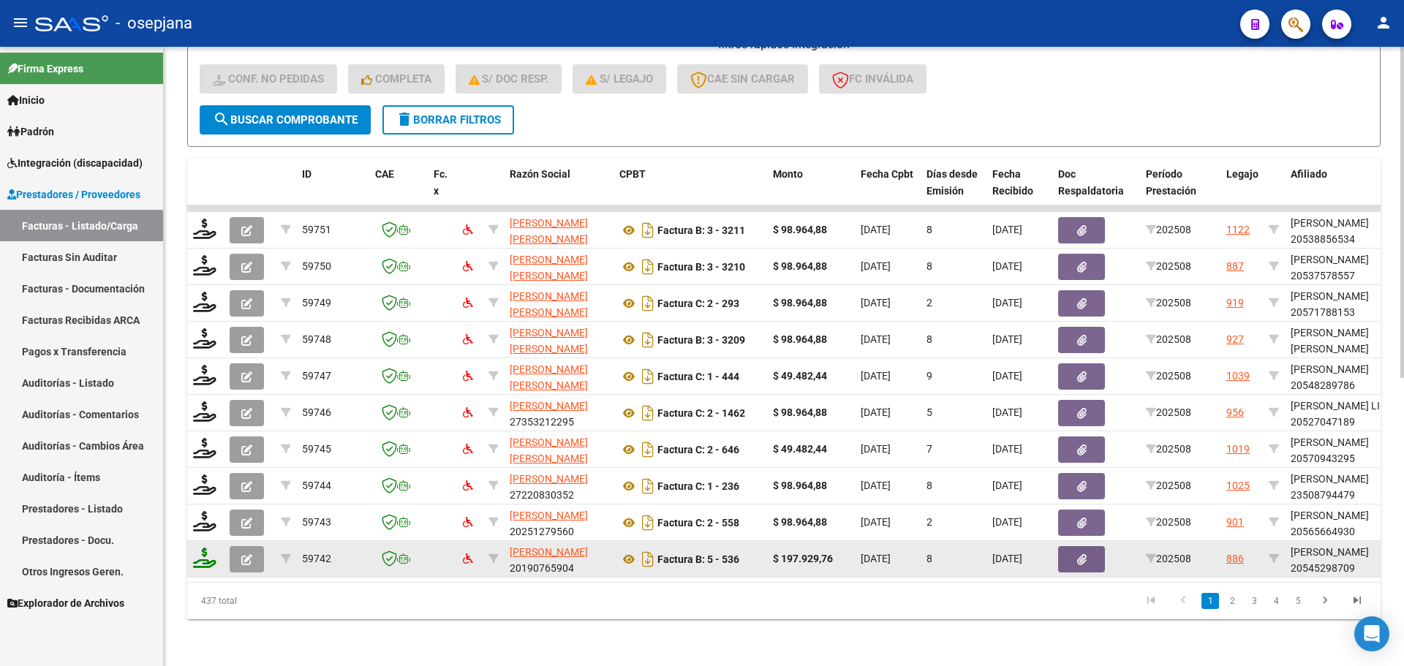
click at [216, 546] on datatable-body-cell at bounding box center [205, 559] width 37 height 36
click at [206, 553] on icon at bounding box center [204, 558] width 23 height 20
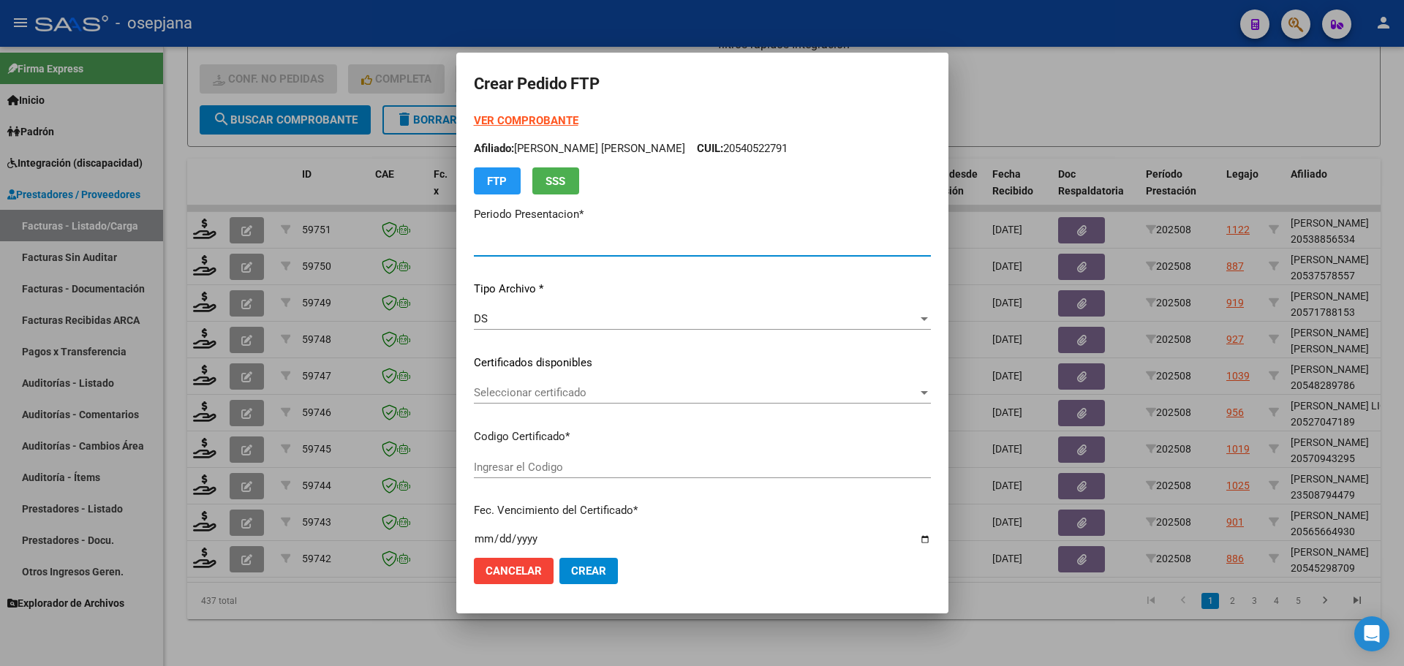
type input "202508"
type input "$ 197.929,76"
type input "ARG02000545298702022091320270913BSAS376"
type input "[DATE]"
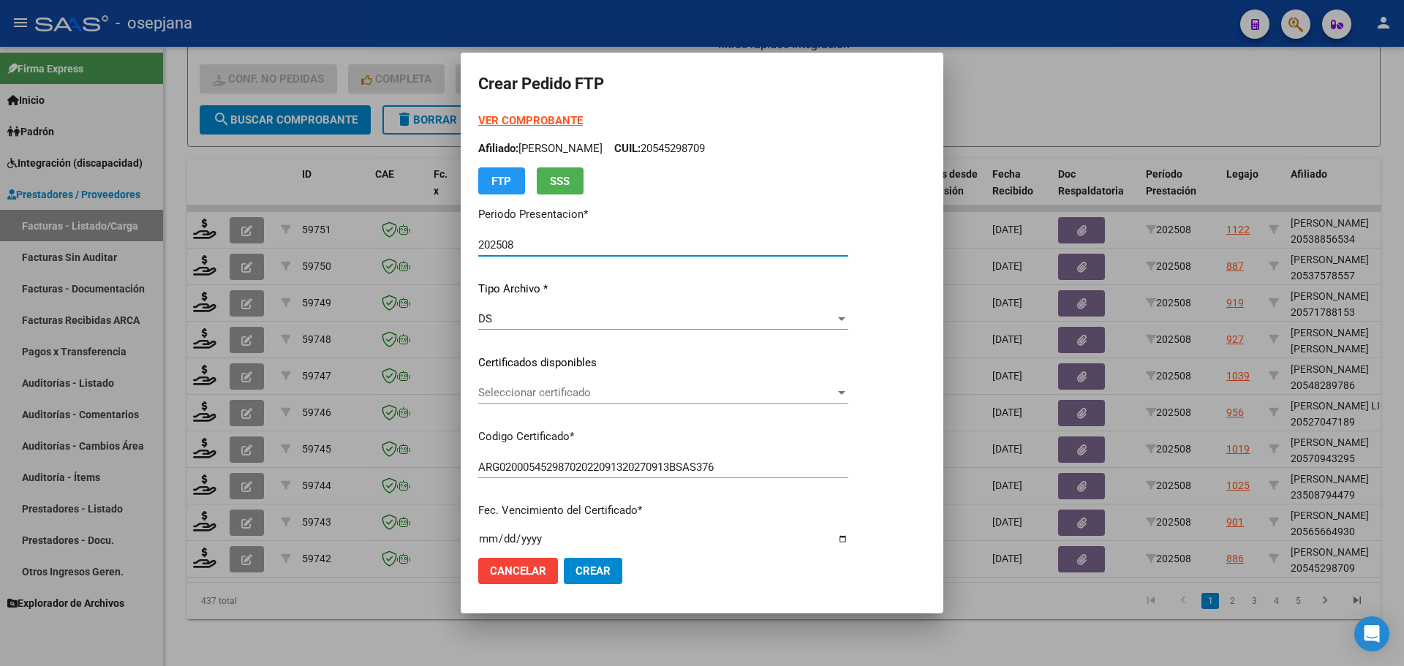
click at [562, 388] on span "Seleccionar certificado" at bounding box center [656, 392] width 357 height 13
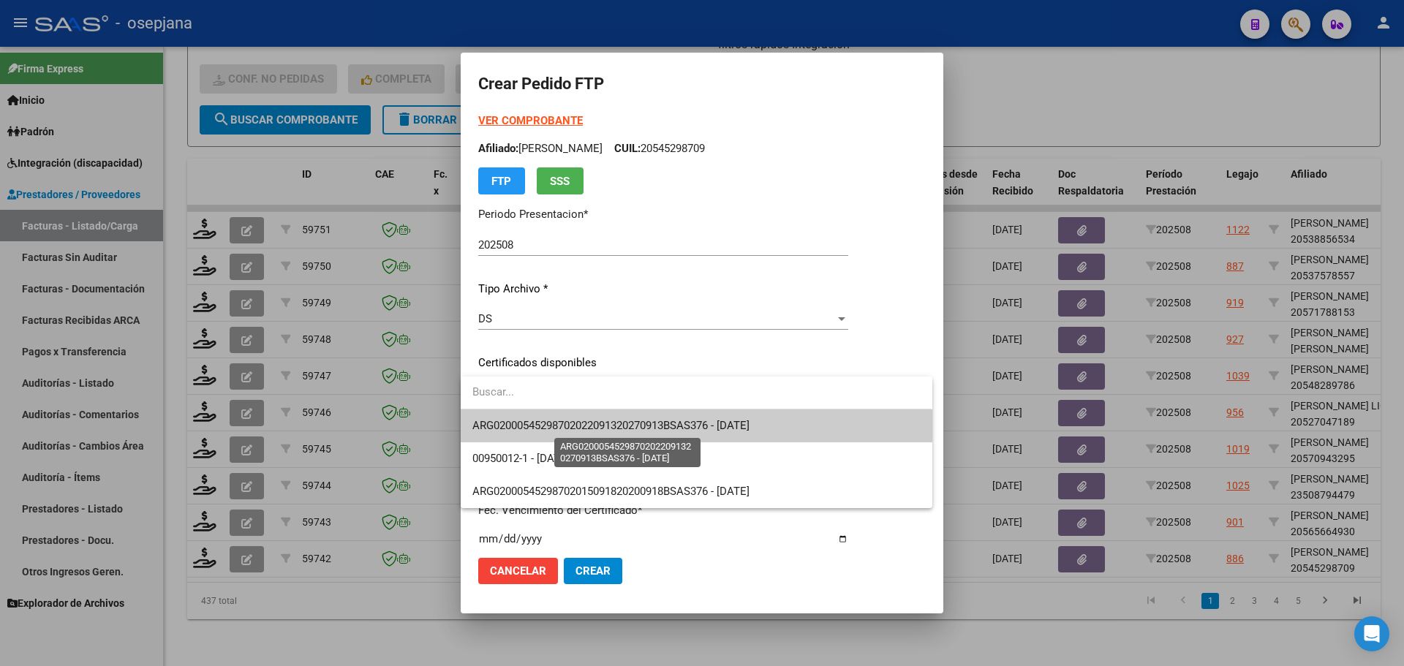
click at [570, 419] on span "ARG02000545298702022091320270913BSAS376 - [DATE]" at bounding box center [610, 425] width 277 height 13
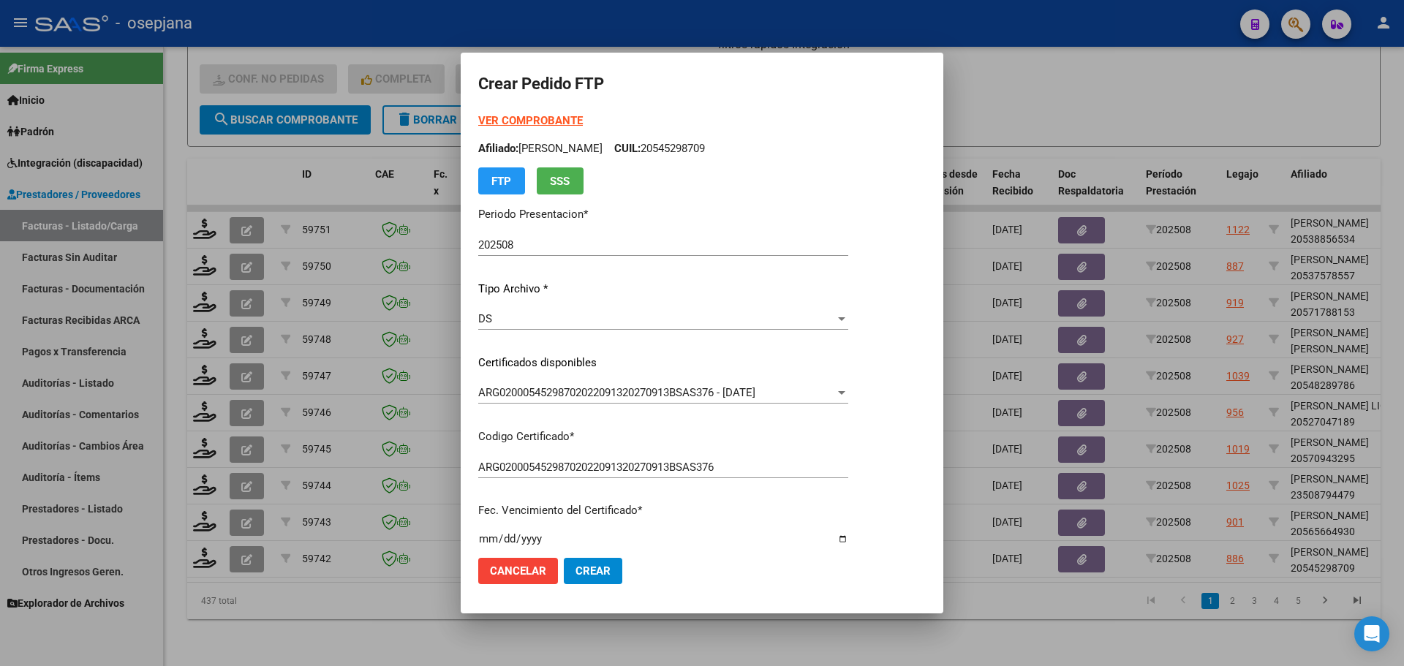
click at [552, 113] on div "VER COMPROBANTE ARCA Padrón Afiliado: [PERSON_NAME]: 20545298709 FTP SSS" at bounding box center [663, 154] width 370 height 82
click at [552, 117] on strong "VER COMPROBANTE" at bounding box center [530, 120] width 105 height 13
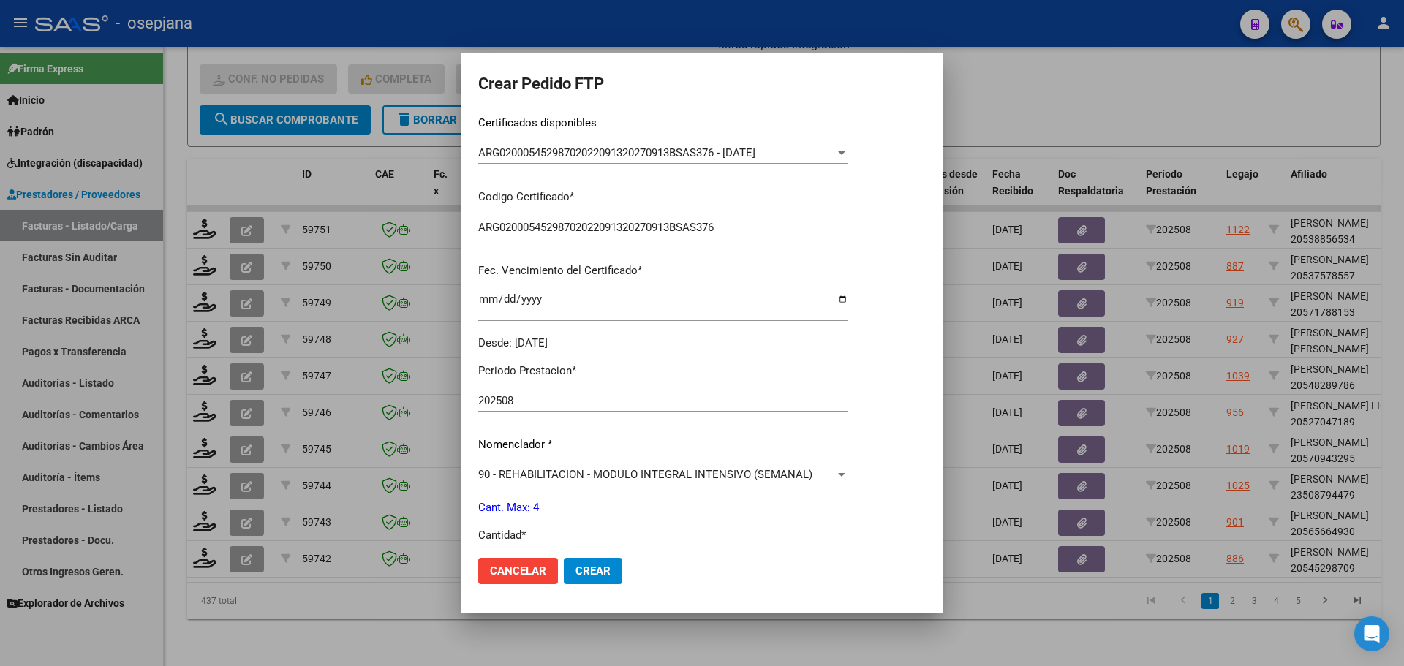
scroll to position [439, 0]
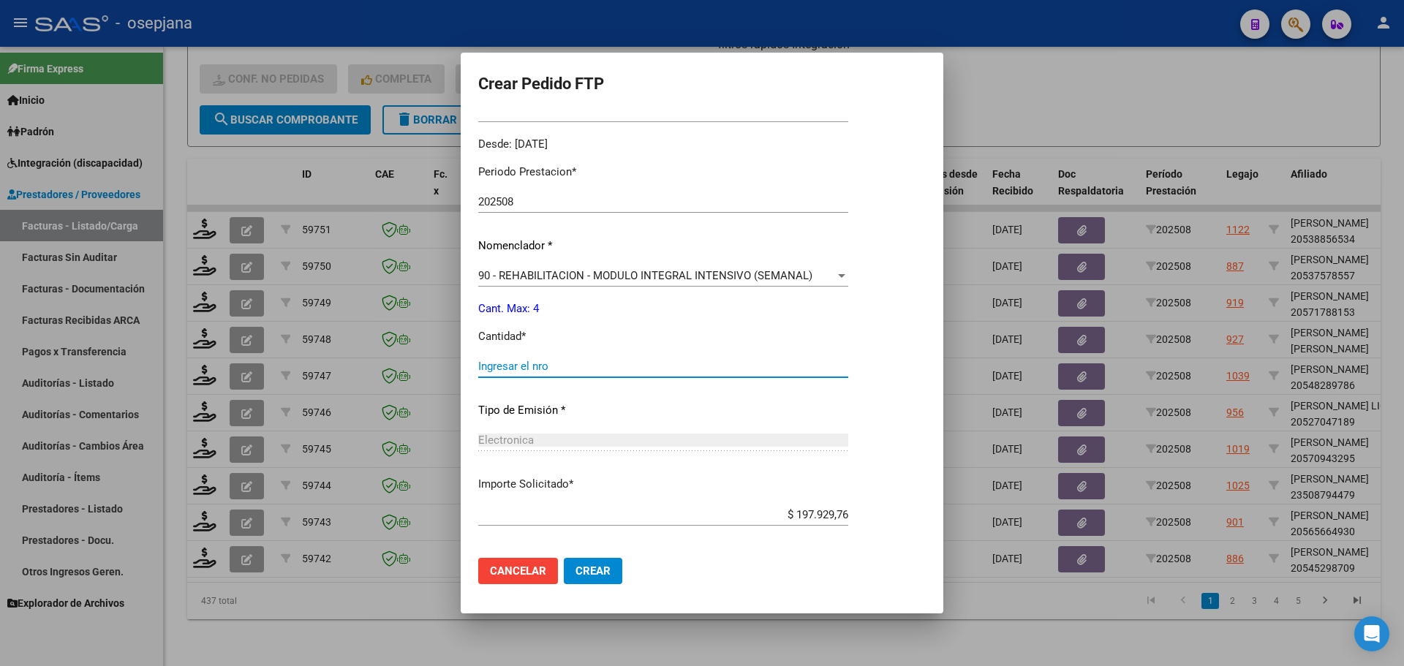
click at [516, 370] on input "Ingresar el nro" at bounding box center [663, 366] width 370 height 13
type input "4"
click at [575, 563] on button "Crear" at bounding box center [593, 571] width 59 height 26
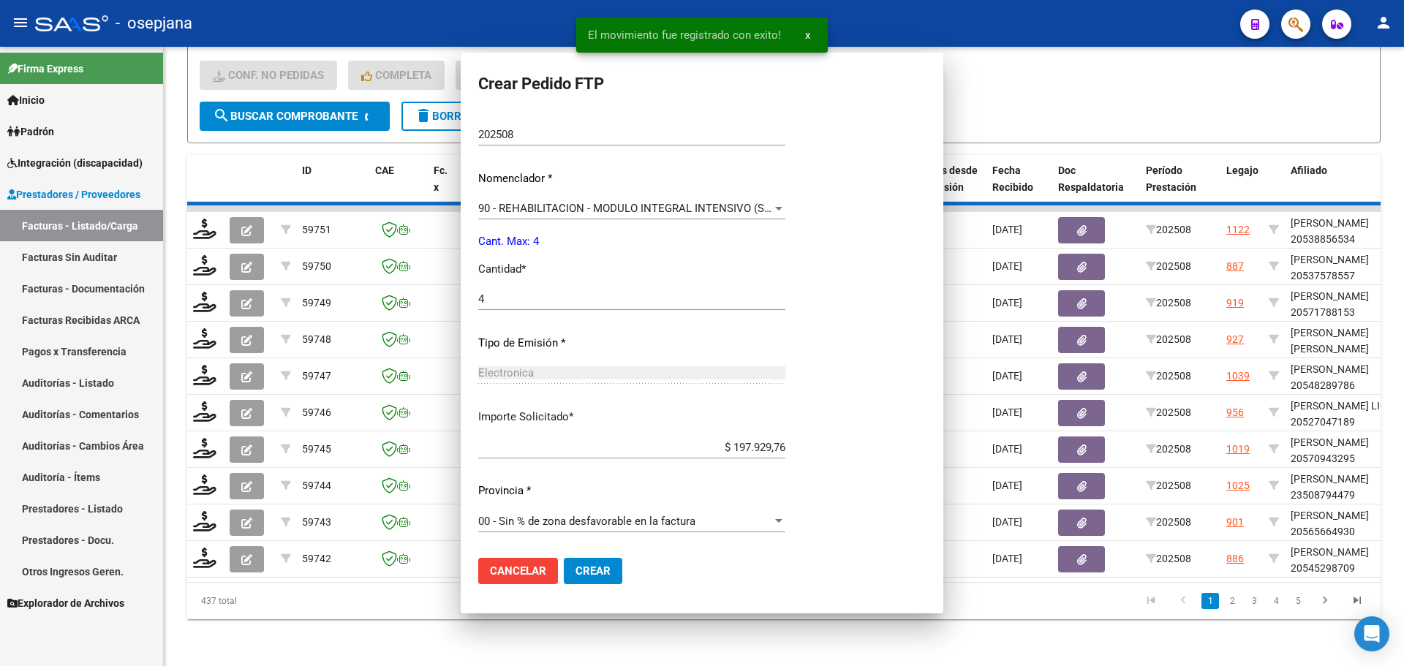
scroll to position [0, 0]
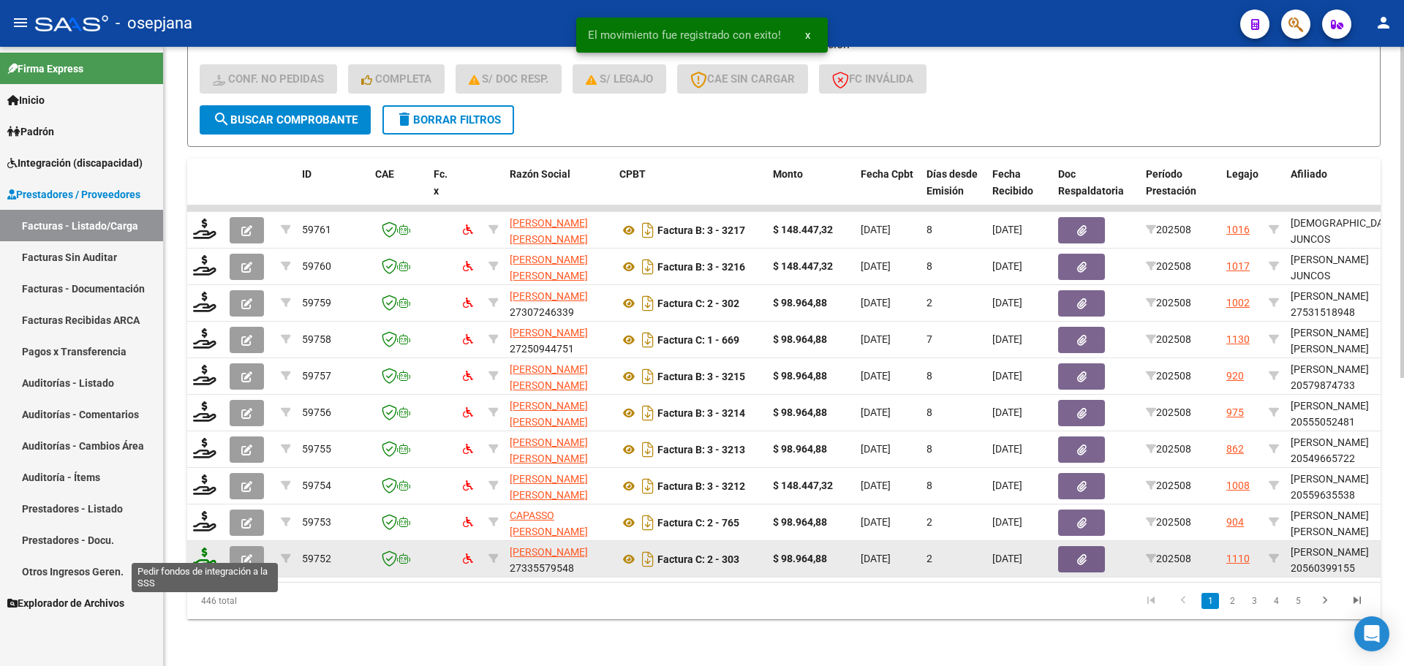
click at [206, 548] on icon at bounding box center [204, 558] width 23 height 20
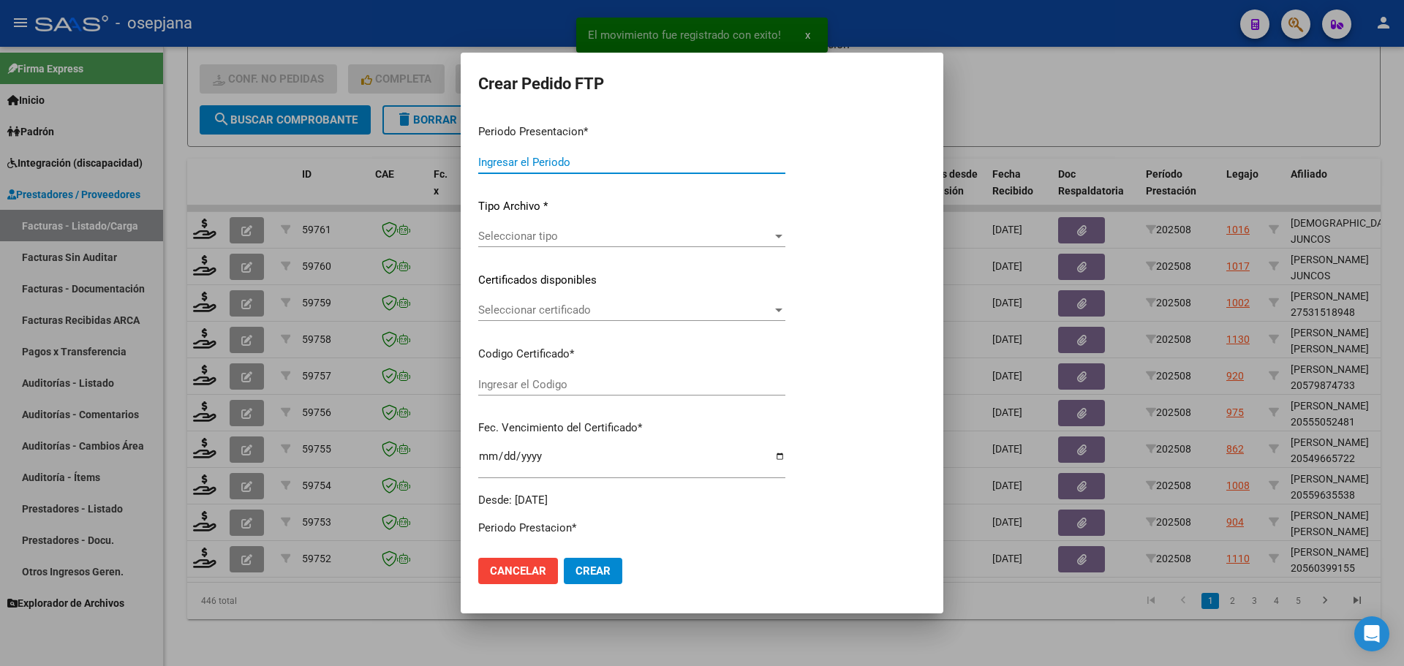
type input "202508"
type input "$ 98.964,88"
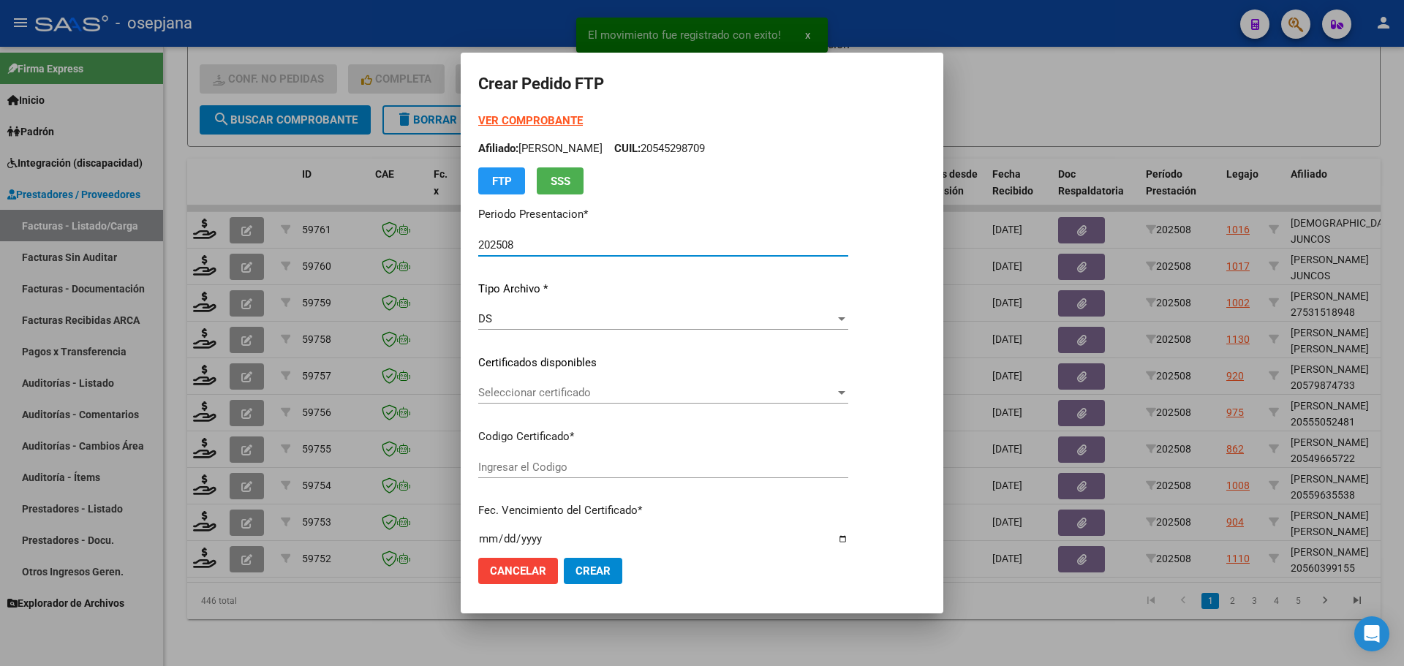
type input "E/T"
type input "[DATE]"
click at [643, 393] on span "Seleccionar certificado" at bounding box center [656, 392] width 357 height 13
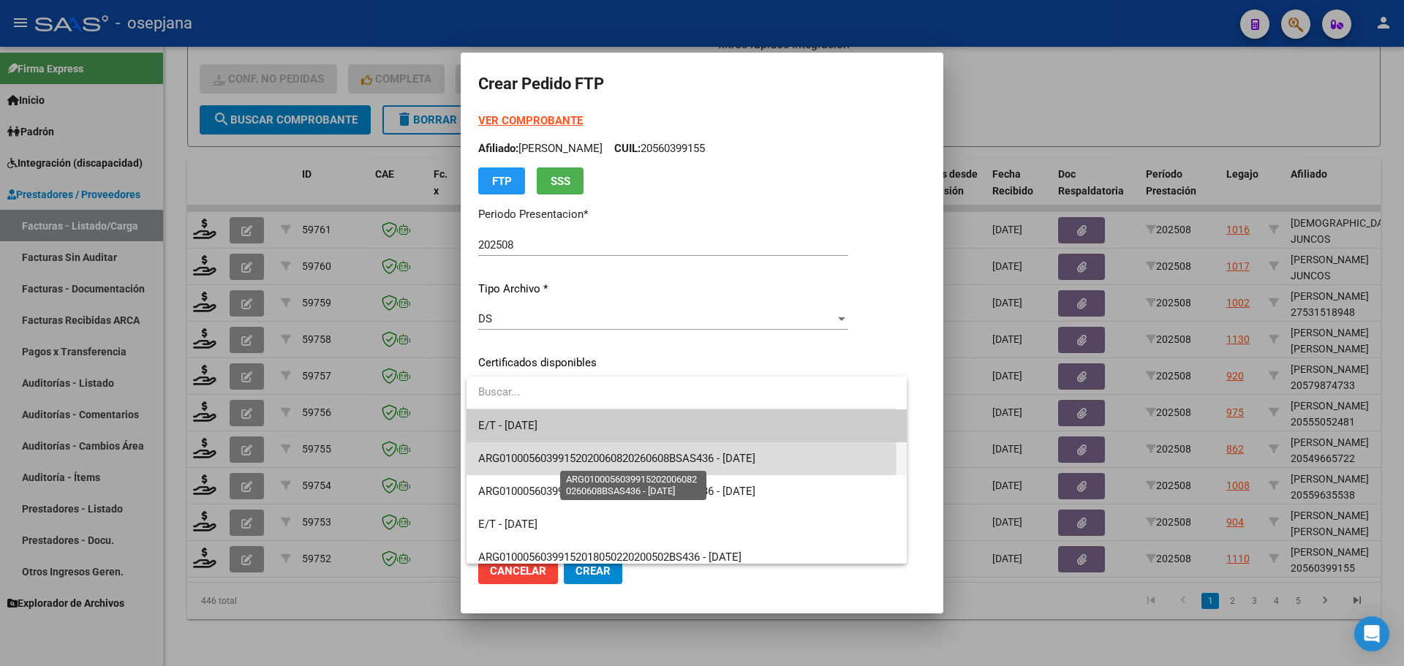
click at [667, 459] on span "ARG01000560399152020060820260608BSAS436 - [DATE]" at bounding box center [616, 458] width 277 height 13
type input "ARG01000560399152020060820260608BSAS436"
type input "[DATE]"
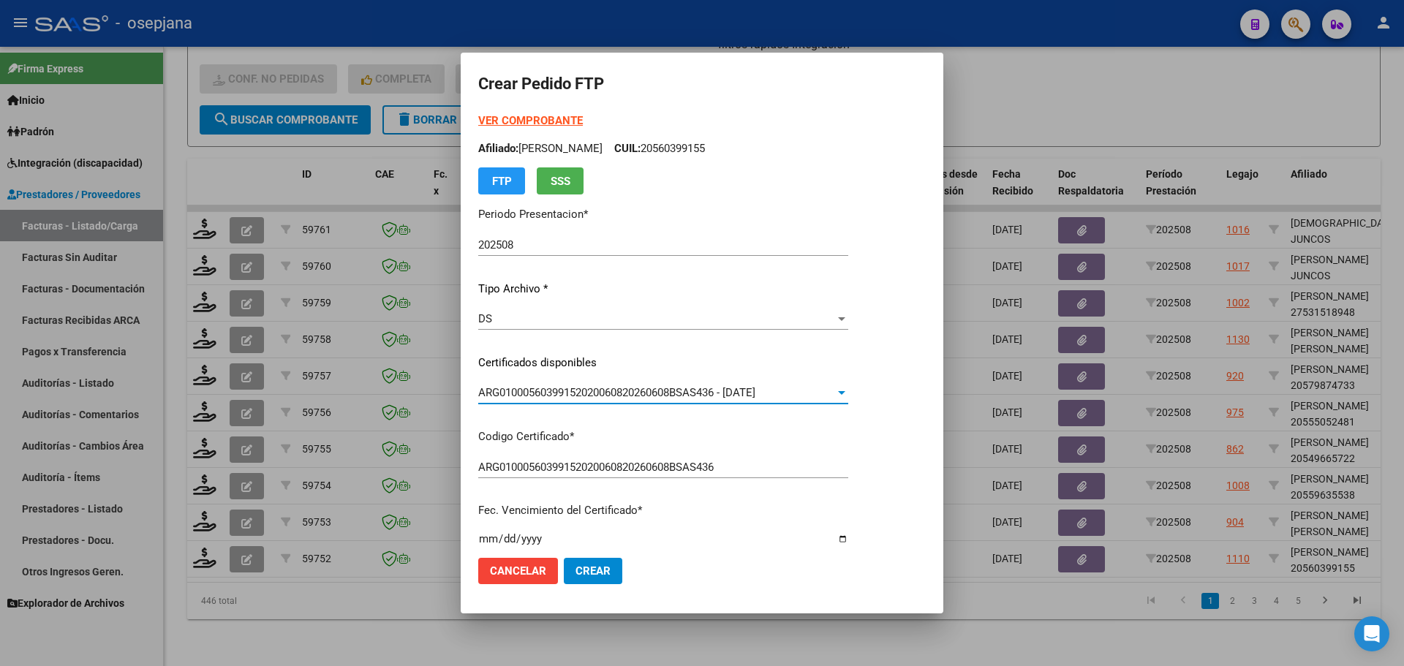
click at [533, 121] on strong "VER COMPROBANTE" at bounding box center [530, 120] width 105 height 13
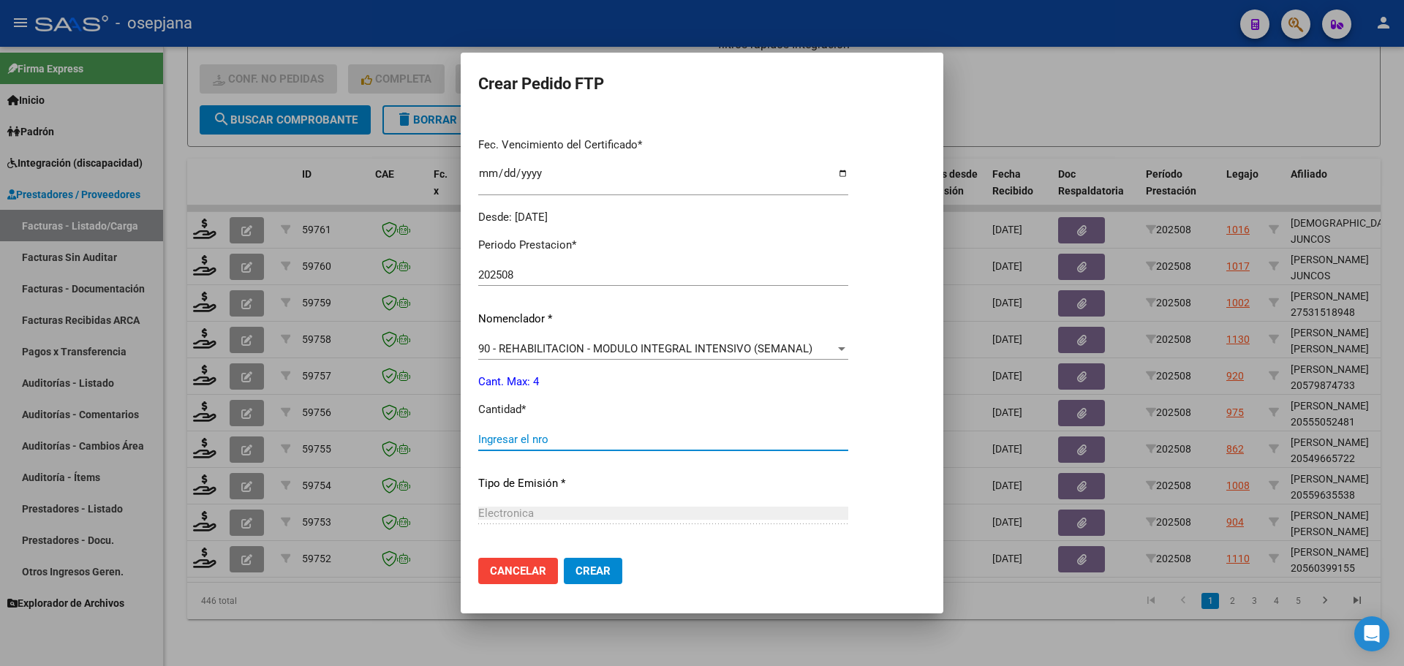
click at [505, 437] on input "Ingresar el nro" at bounding box center [663, 439] width 370 height 13
type input "4"
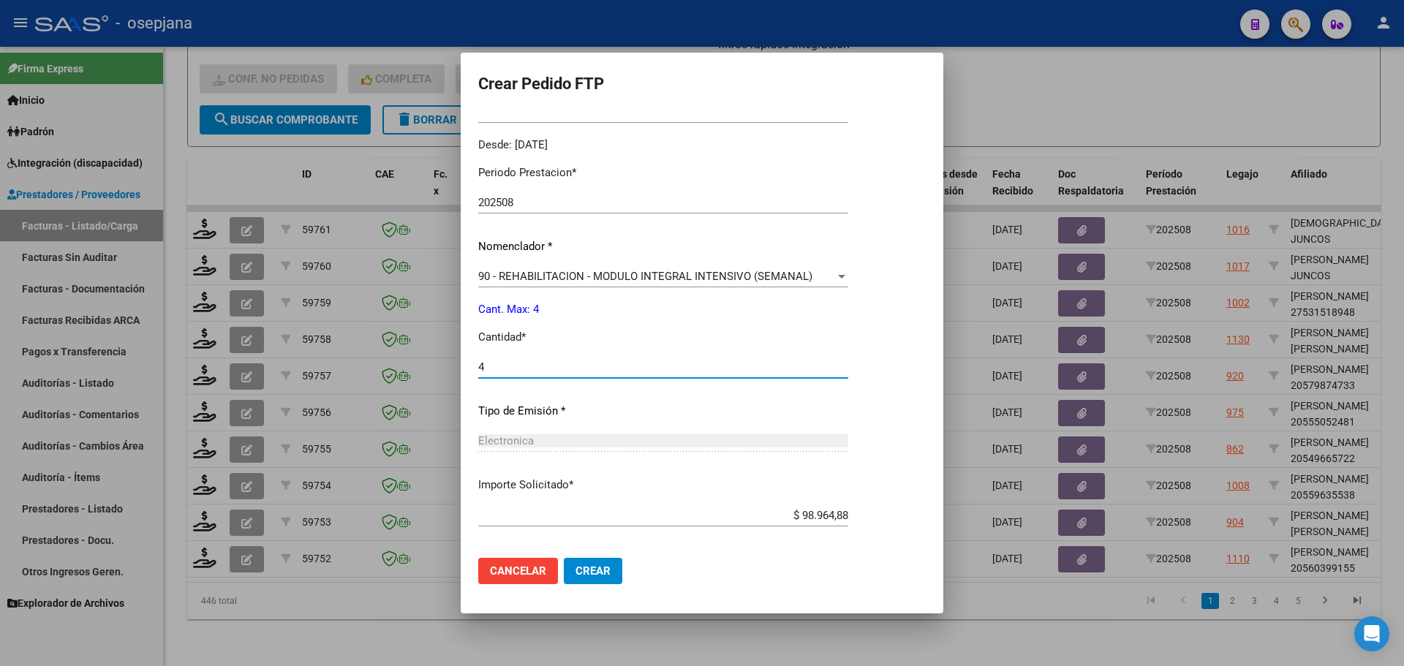
scroll to position [506, 0]
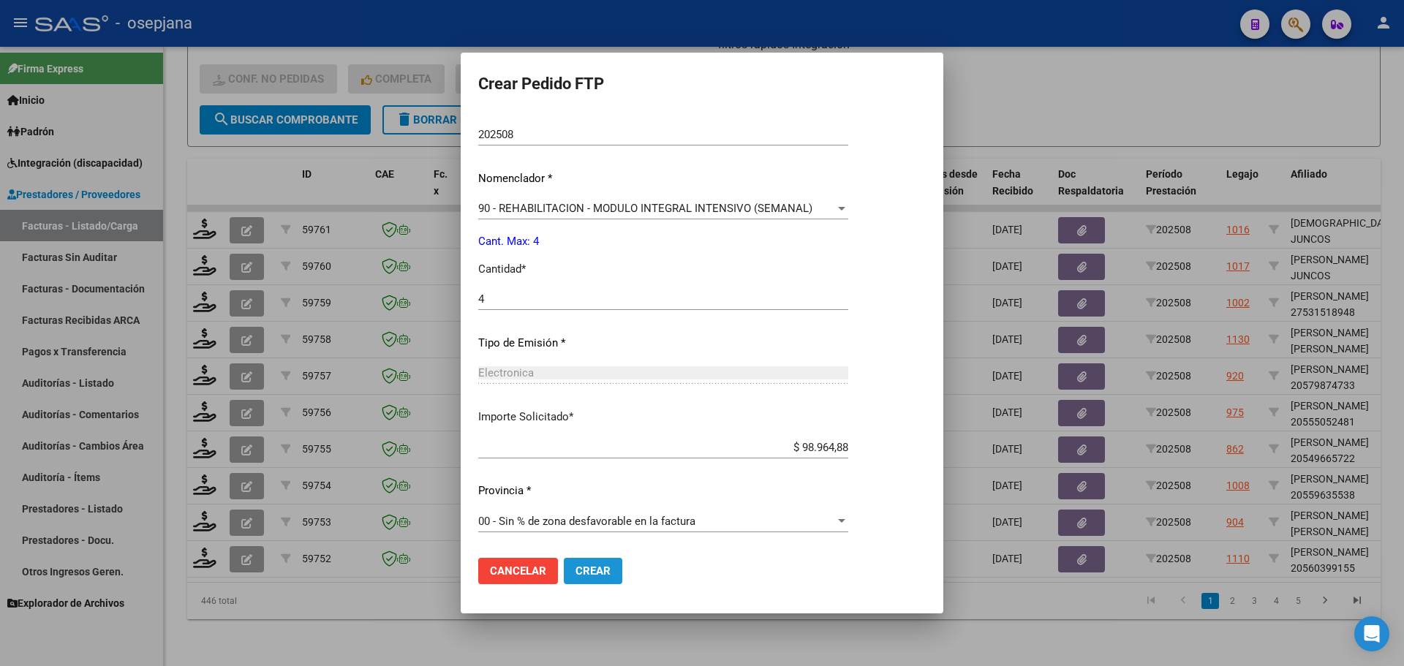
click at [593, 575] on span "Crear" at bounding box center [593, 571] width 35 height 13
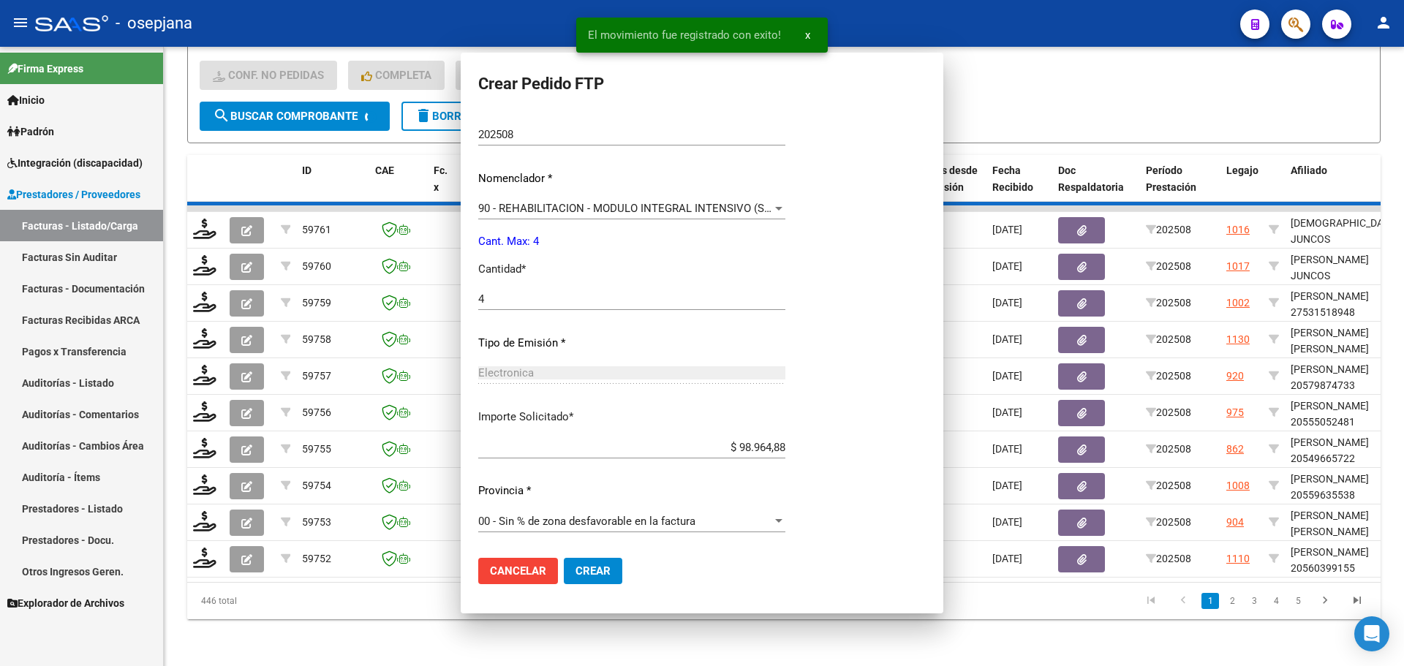
scroll to position [0, 0]
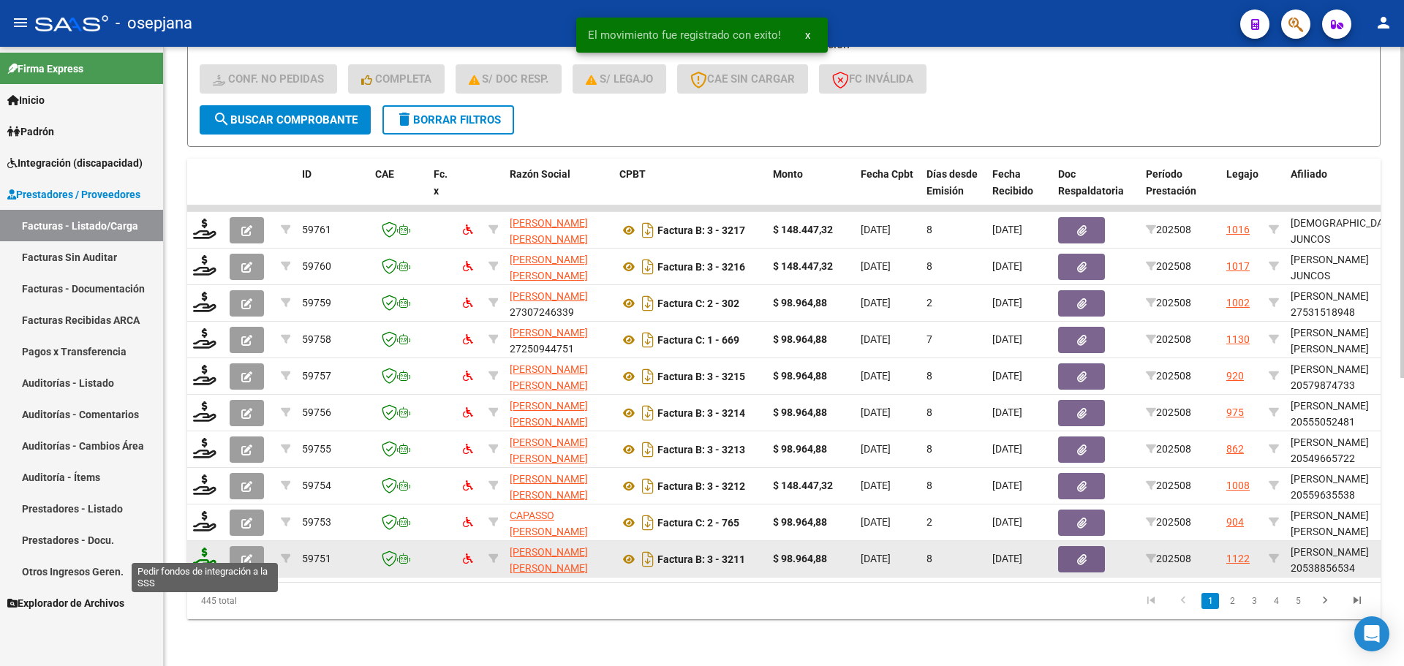
click at [198, 548] on icon at bounding box center [204, 558] width 23 height 20
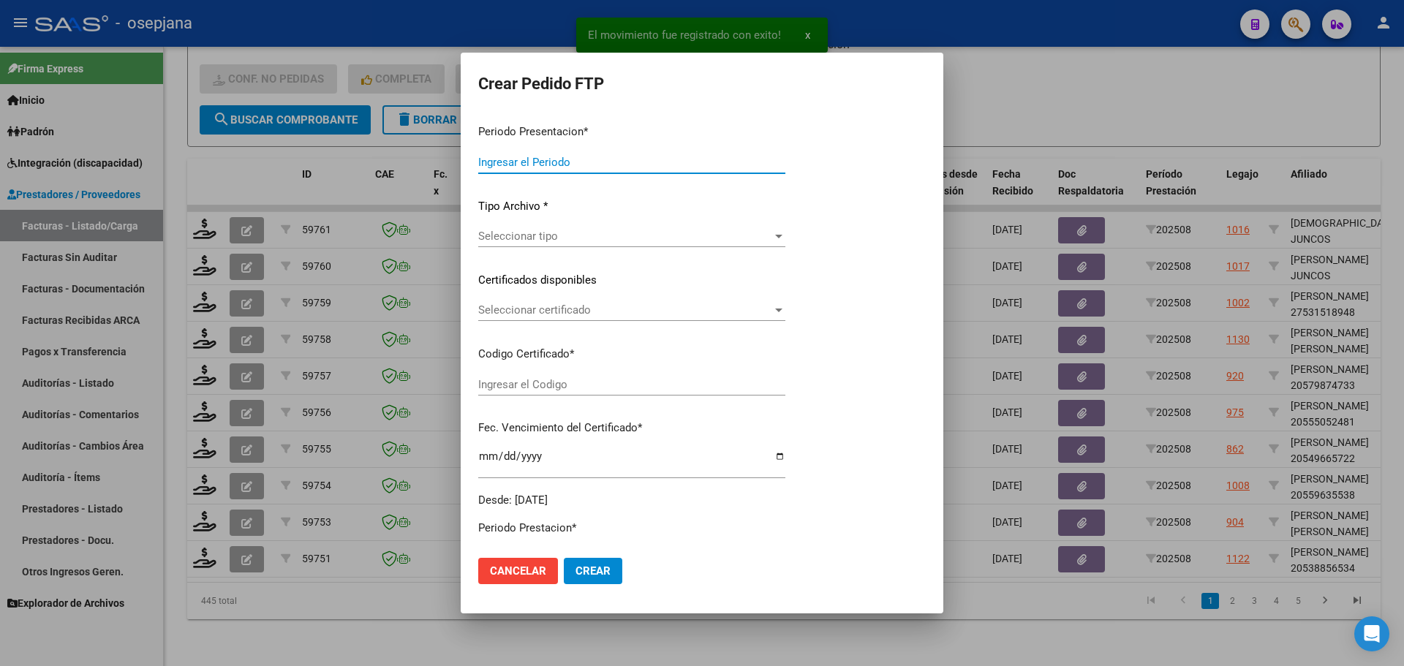
type input "202508"
type input "$ 98.964,88"
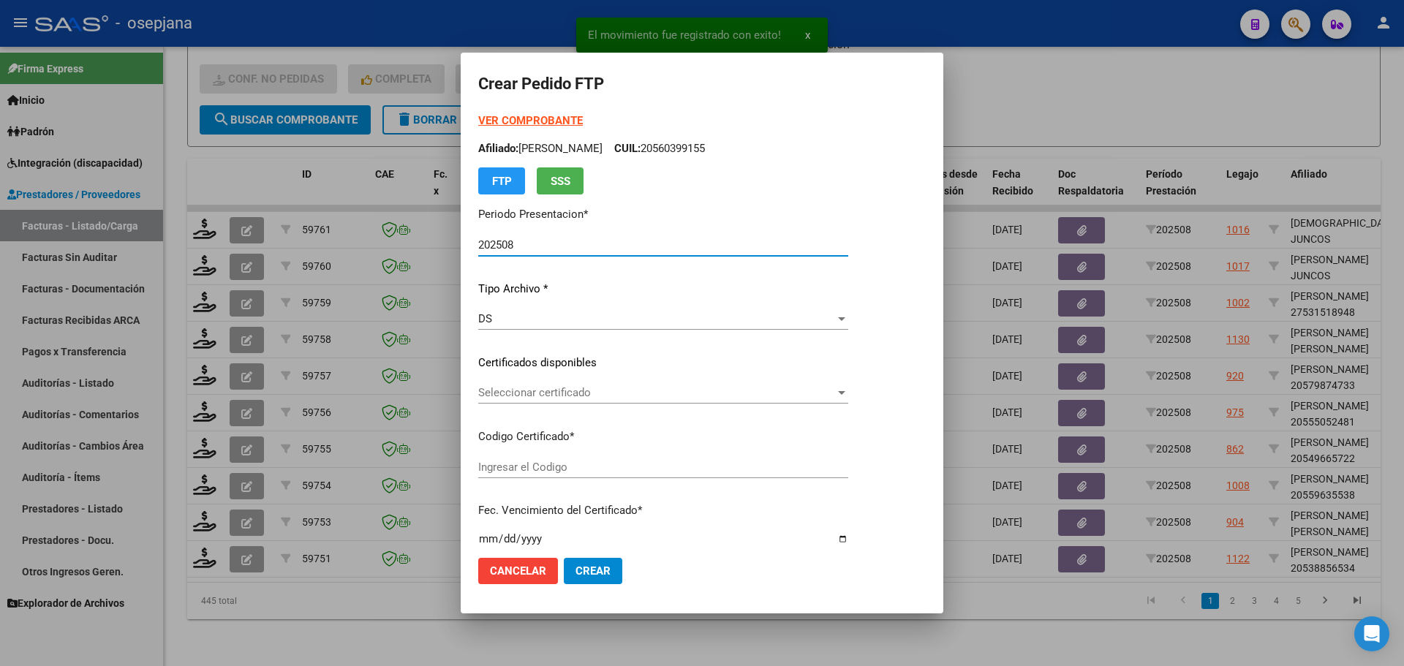
type input "ARG02000538856532024112820271128BSAS415"
type input "[DATE]"
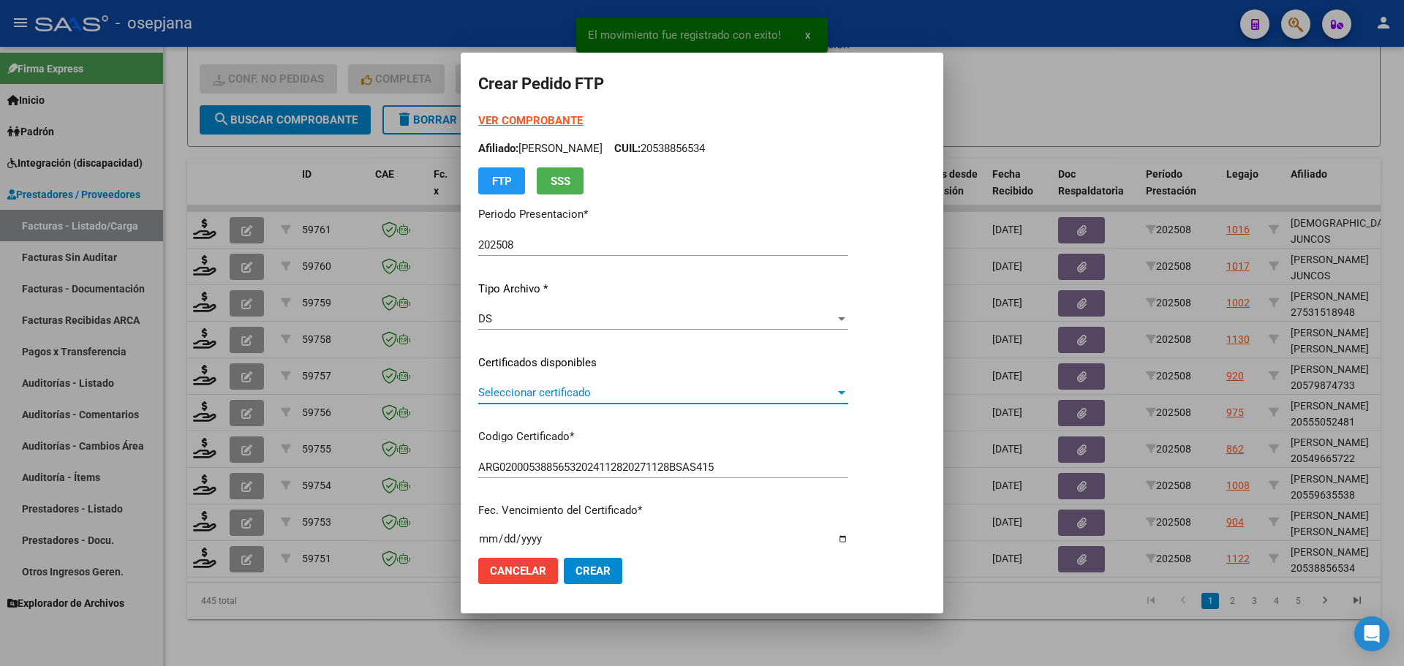
click at [618, 396] on span "Seleccionar certificado" at bounding box center [656, 392] width 357 height 13
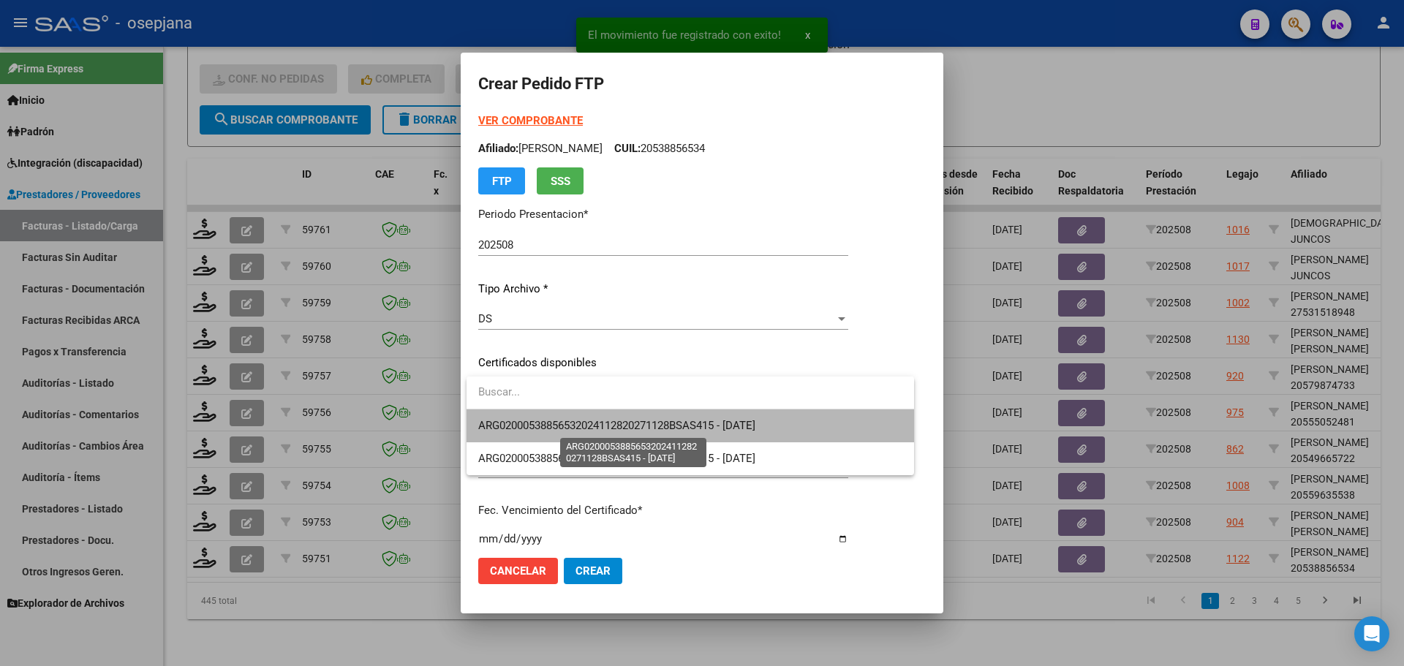
click at [632, 426] on span "ARG02000538856532024112820271128BSAS415 - [DATE]" at bounding box center [616, 425] width 277 height 13
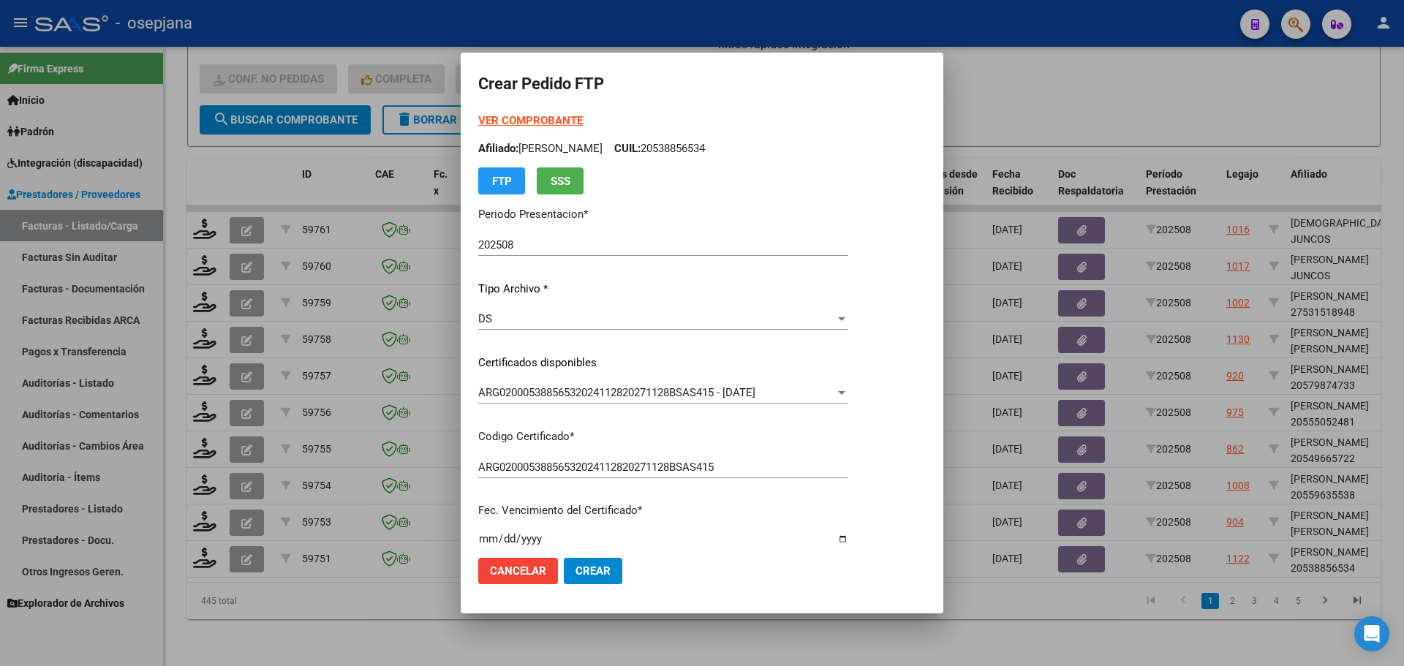
click at [534, 118] on strong "VER COMPROBANTE" at bounding box center [530, 120] width 105 height 13
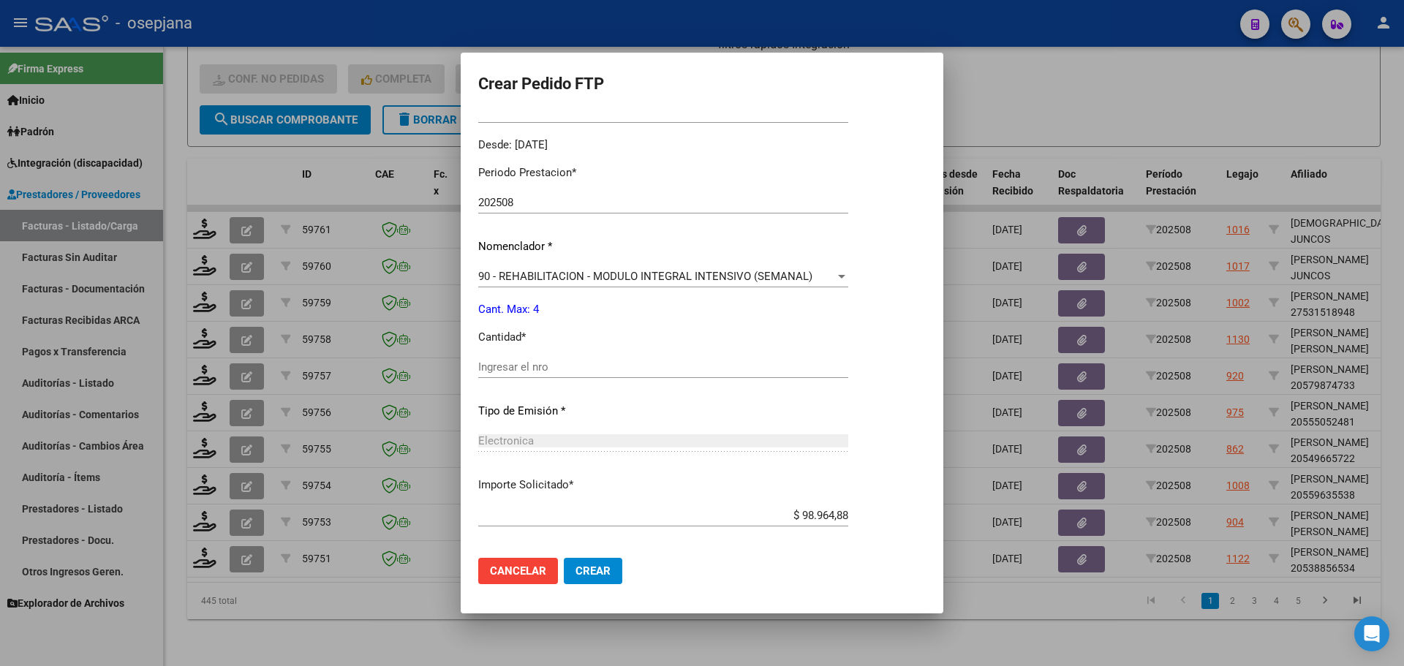
scroll to position [439, 0]
click at [538, 363] on input "Ingresar el nro" at bounding box center [663, 366] width 370 height 13
type input "4"
click at [578, 568] on span "Crear" at bounding box center [593, 571] width 35 height 13
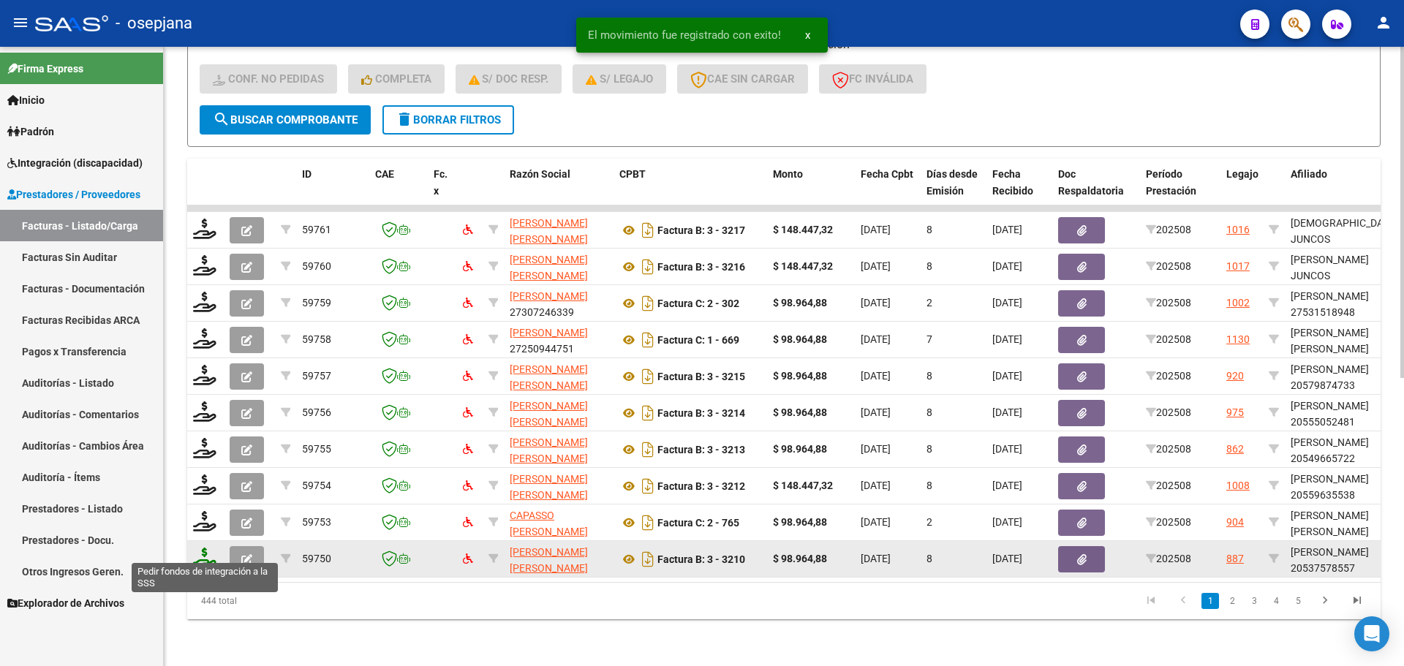
click at [196, 548] on icon at bounding box center [204, 558] width 23 height 20
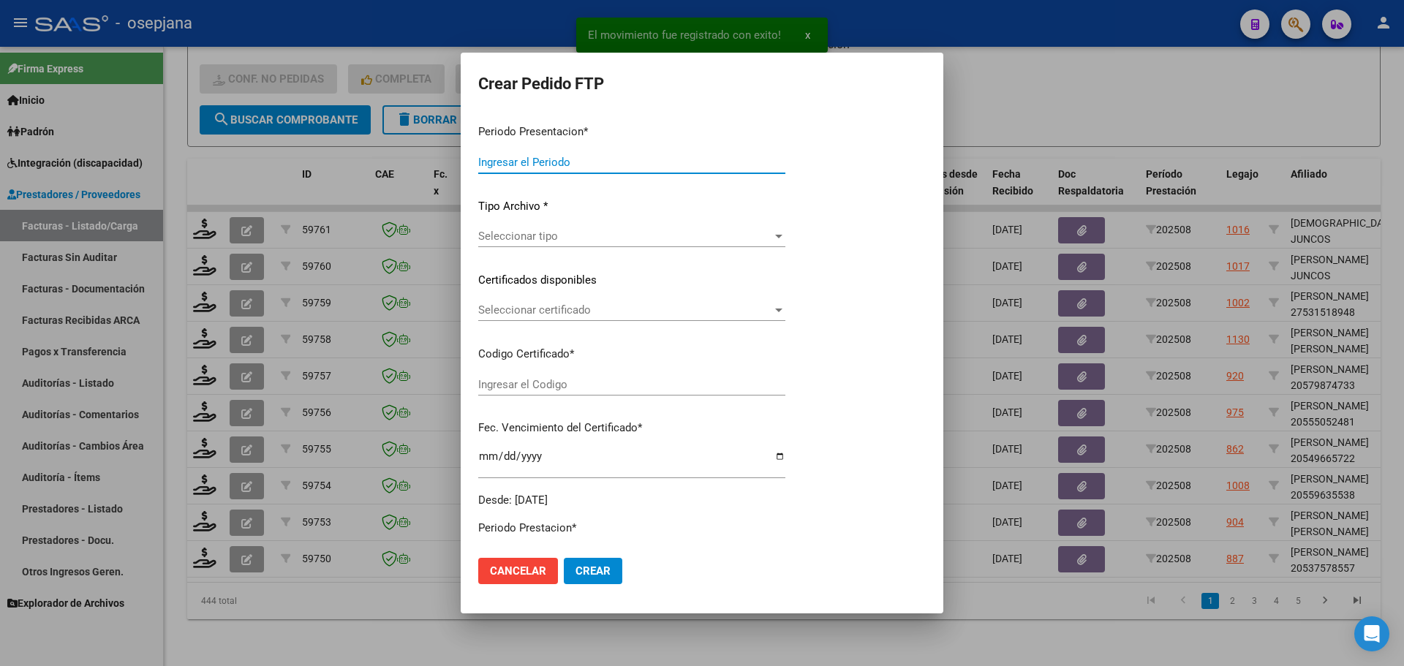
type input "202508"
type input "$ 98.964,88"
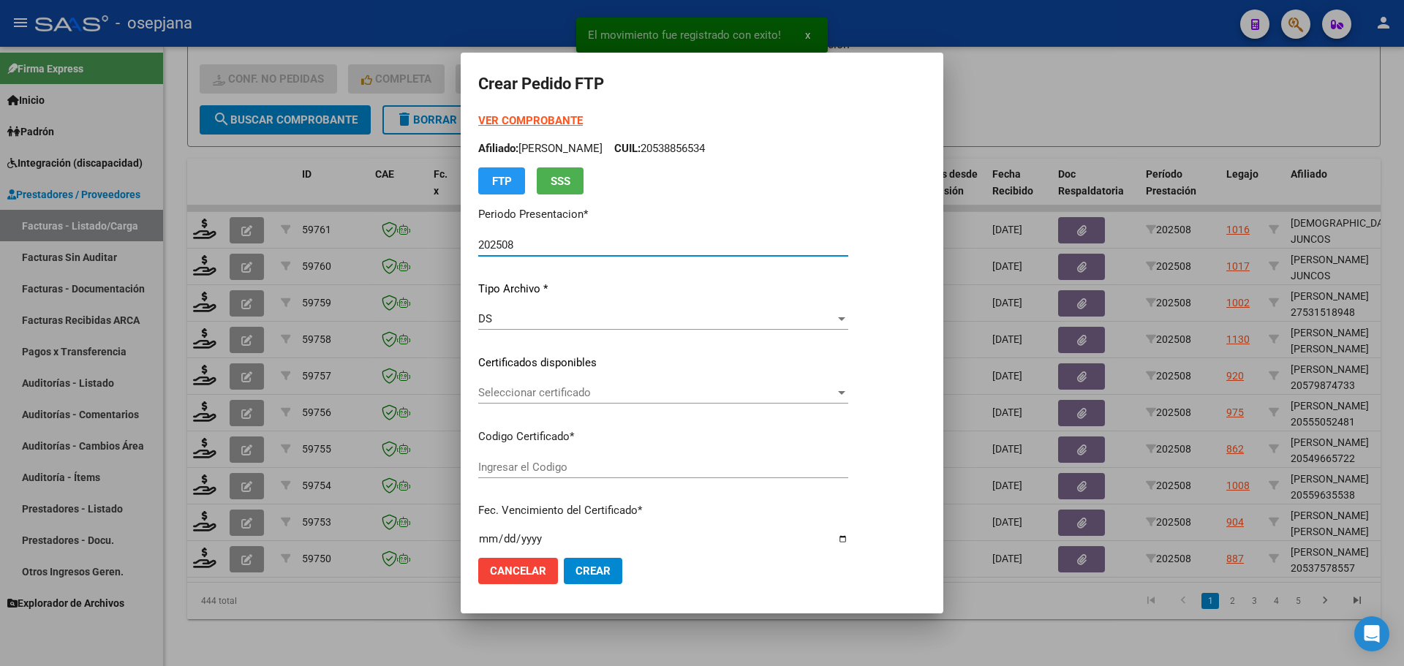
type input "ARG02000537578552023111420261114BSAS415"
type input "[DATE]"
click at [585, 393] on span "Seleccionar certificado" at bounding box center [656, 392] width 357 height 13
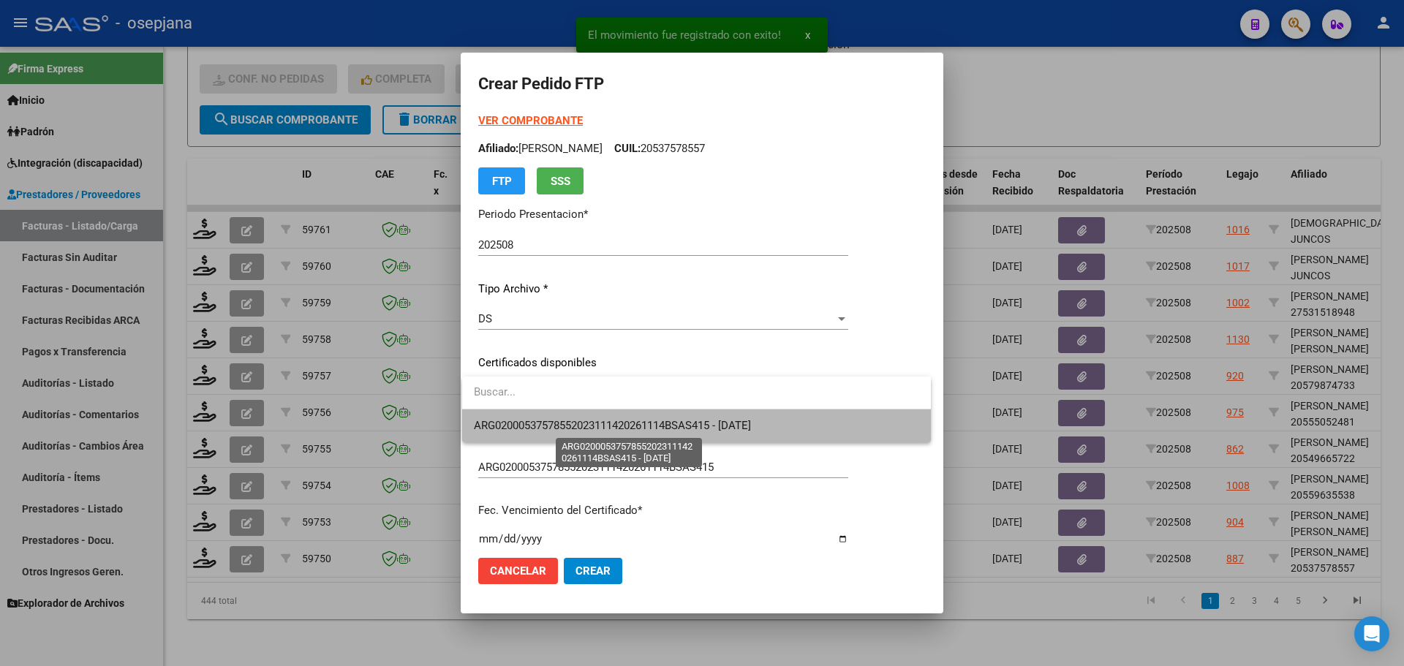
click at [589, 426] on span "ARG02000537578552023111420261114BSAS415 - [DATE]" at bounding box center [612, 425] width 277 height 13
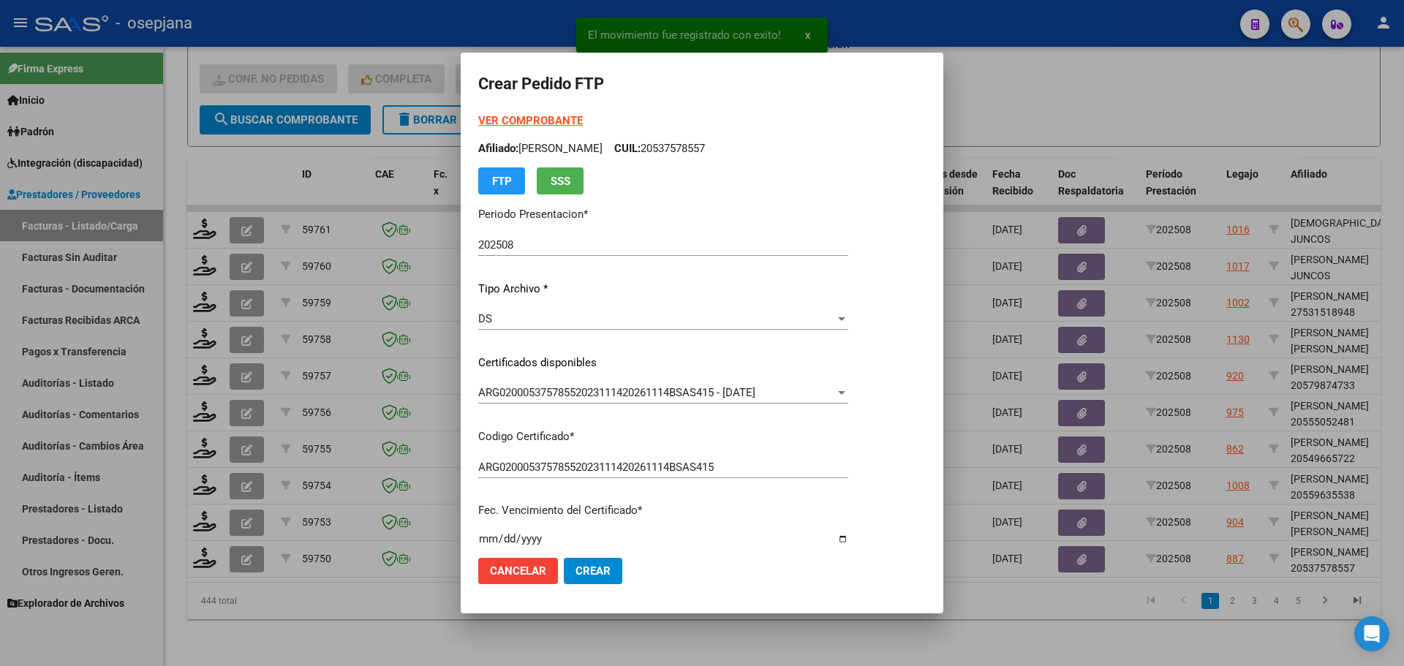
click at [559, 117] on strong "VER COMPROBANTE" at bounding box center [530, 120] width 105 height 13
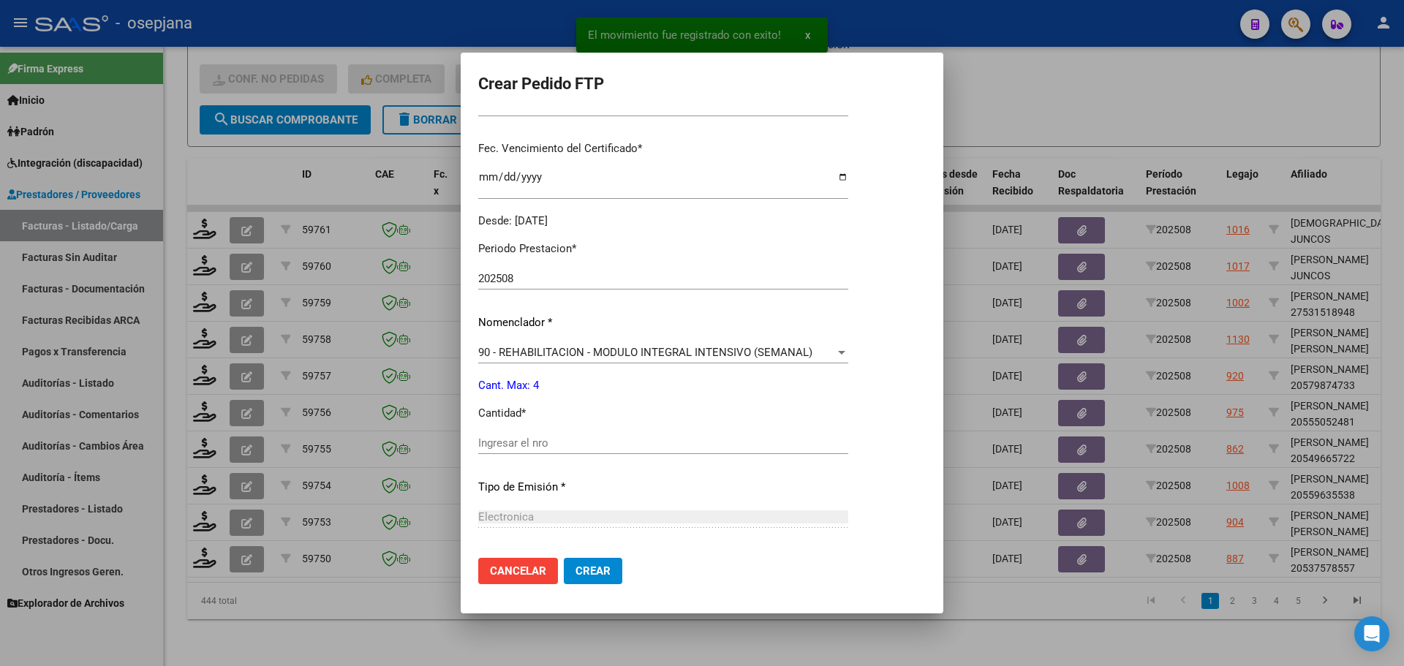
scroll to position [366, 0]
click at [527, 444] on input "Ingresar el nro" at bounding box center [663, 439] width 370 height 13
type input "4"
click at [600, 570] on span "Crear" at bounding box center [593, 571] width 35 height 13
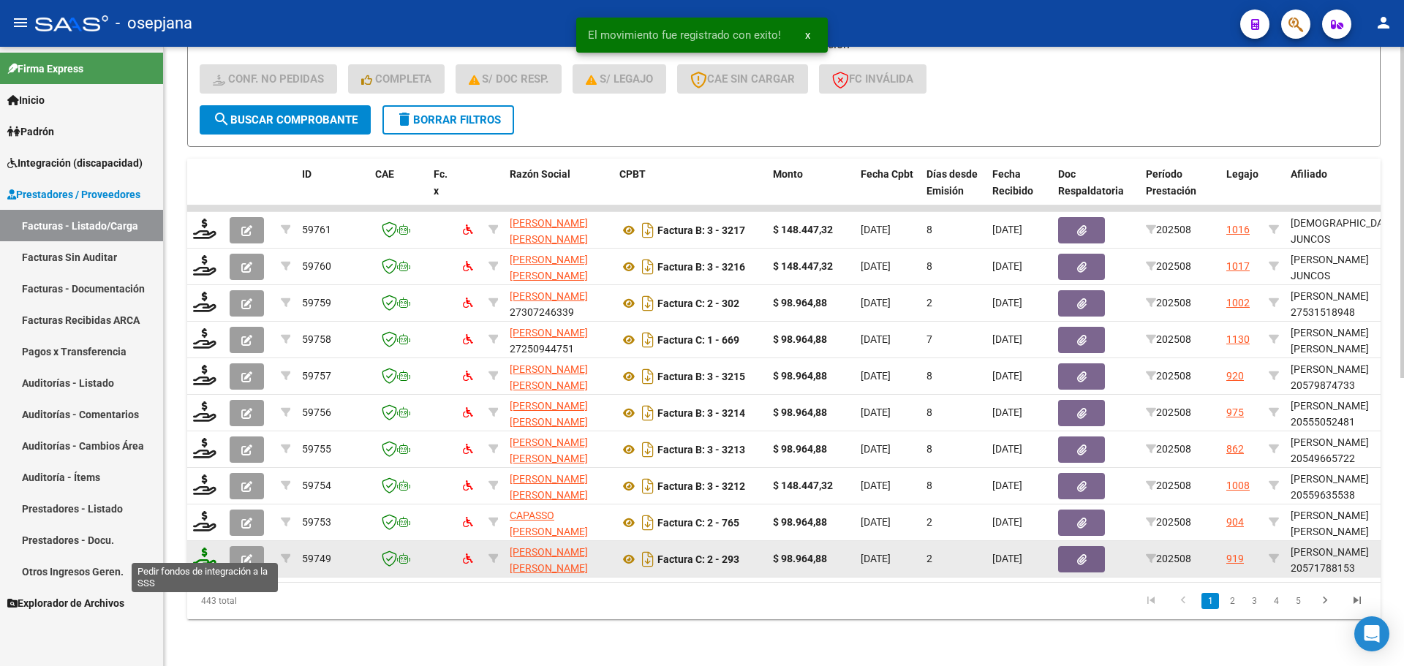
click at [199, 548] on icon at bounding box center [204, 558] width 23 height 20
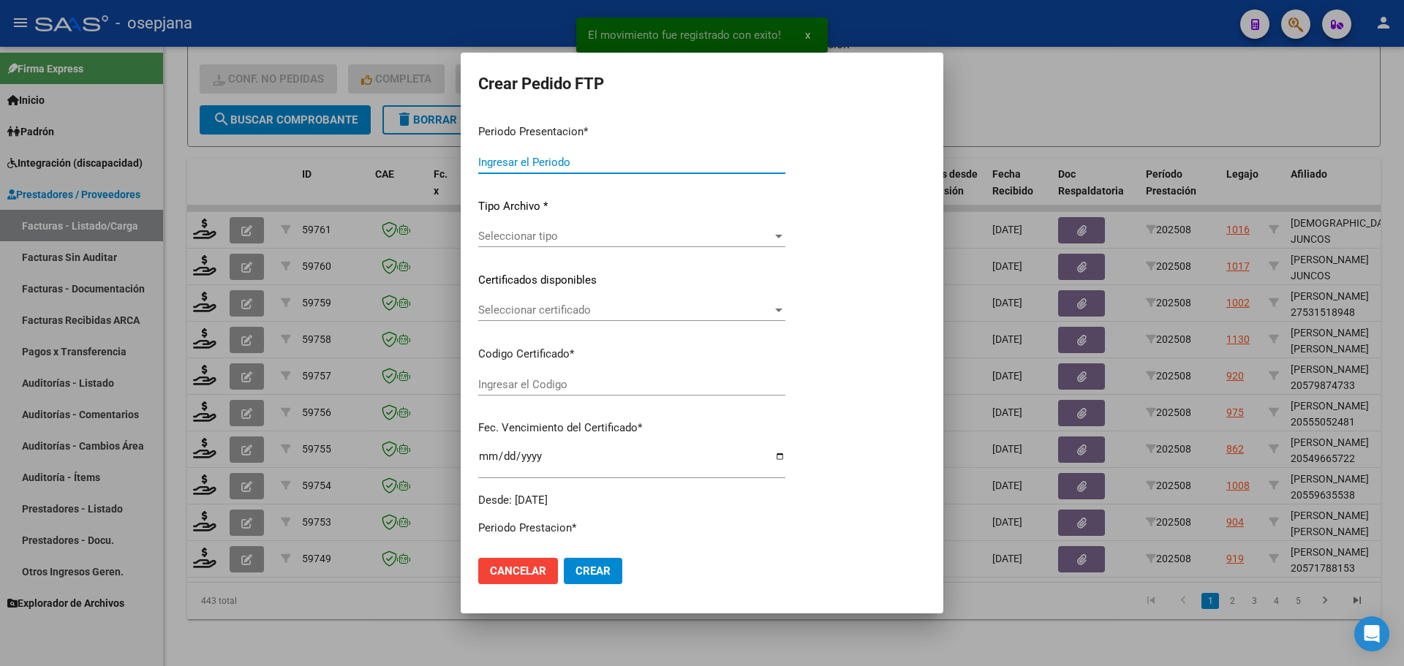
type input "202508"
type input "$ 98.964,88"
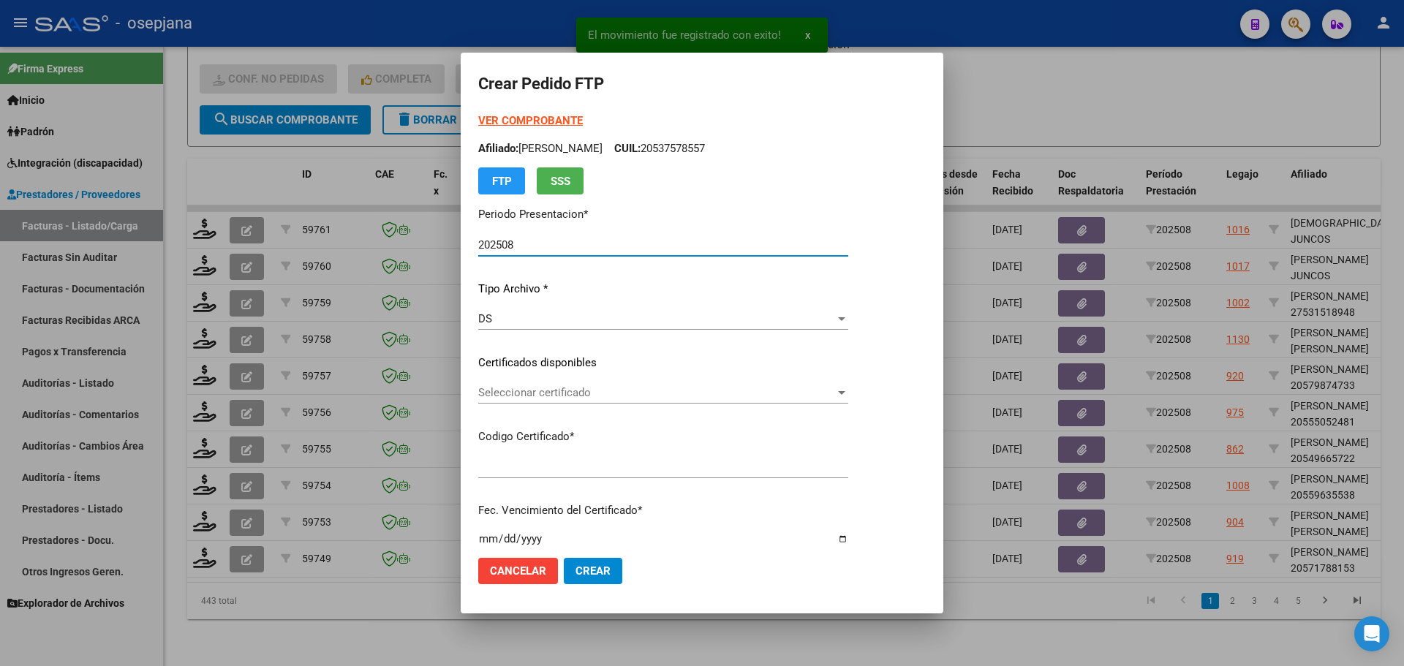
type input "ARG02000571788152024031320290313BSAS436"
type input "[DATE]"
click at [605, 385] on div "Seleccionar certificado Seleccionar certificado" at bounding box center [663, 393] width 370 height 22
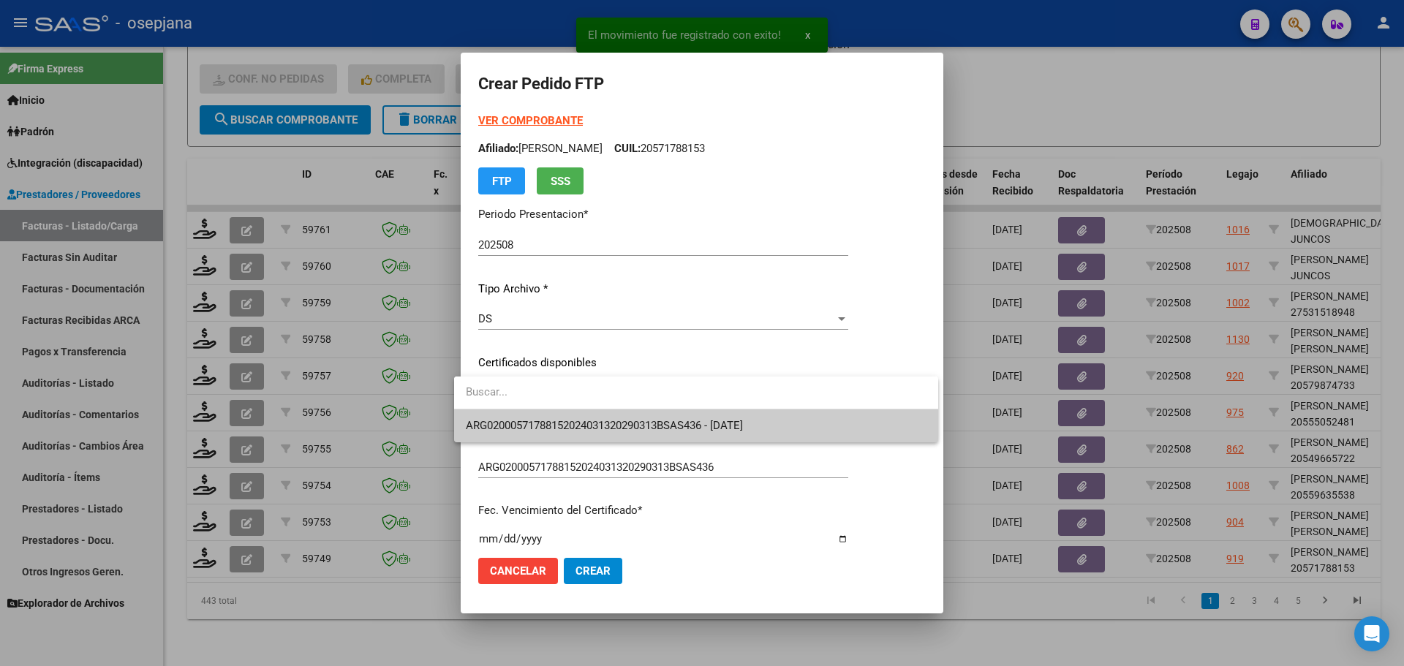
click at [611, 419] on span "ARG02000571788152024031320290313BSAS436 - [DATE]" at bounding box center [604, 425] width 277 height 13
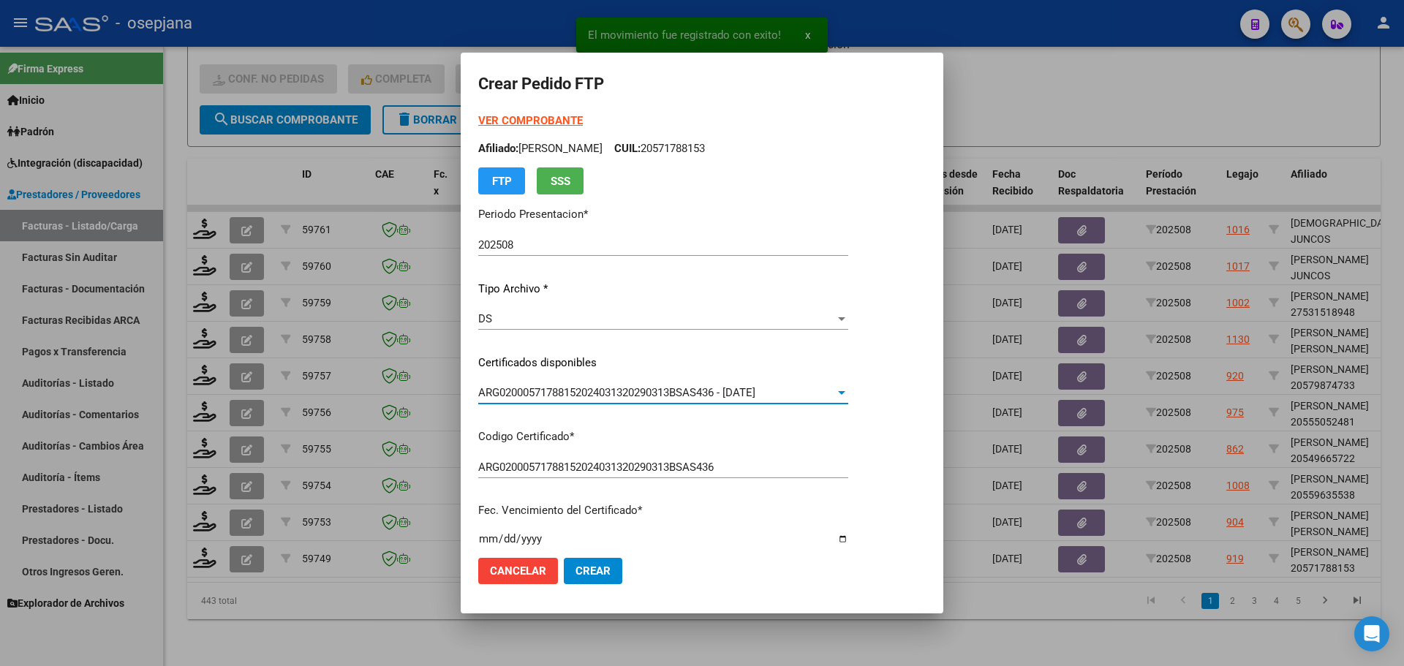
click at [532, 118] on strong "VER COMPROBANTE" at bounding box center [530, 120] width 105 height 13
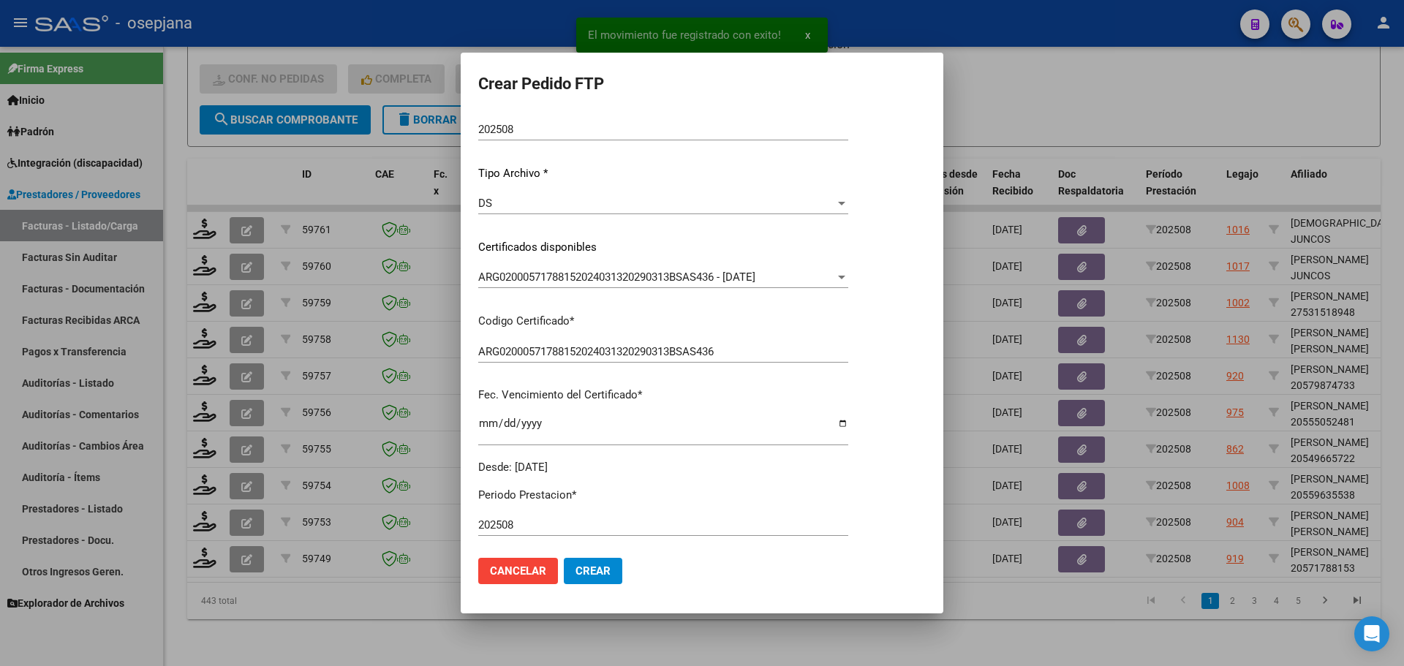
scroll to position [293, 0]
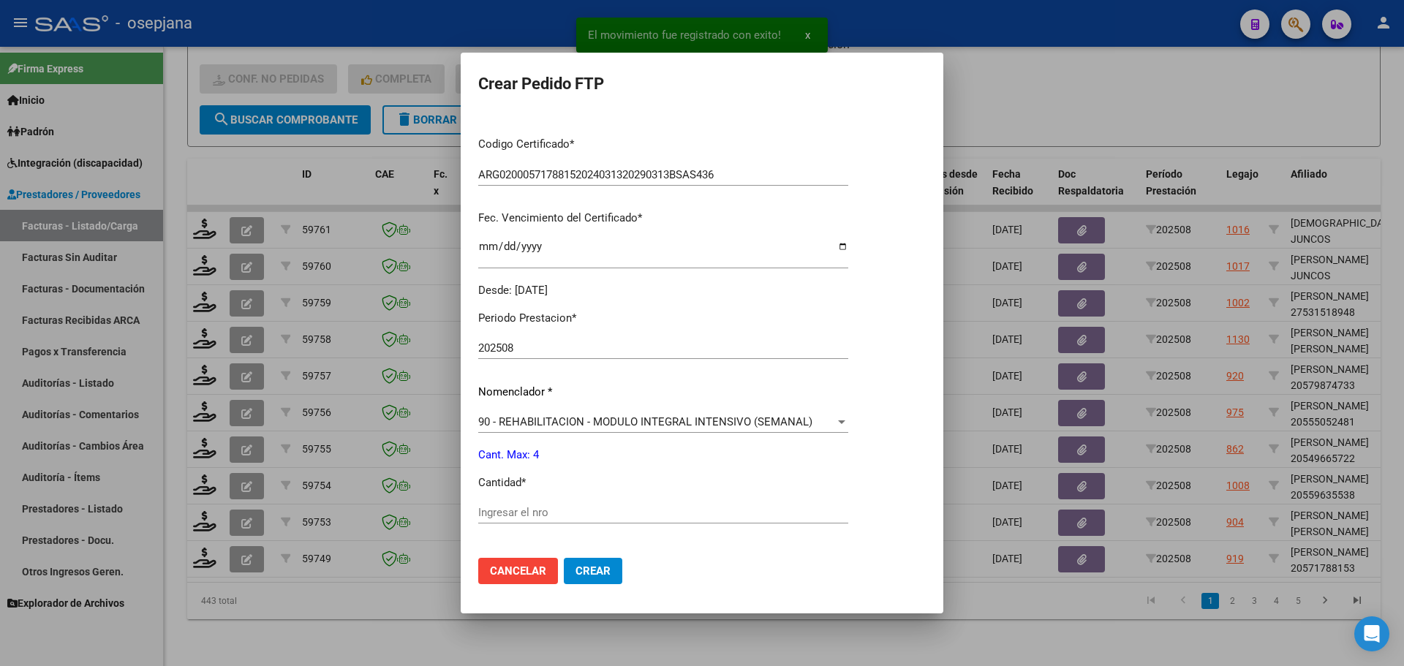
click at [497, 502] on div "Ingresar el nro" at bounding box center [663, 513] width 370 height 22
type input "4"
click at [595, 570] on span "Crear" at bounding box center [593, 571] width 35 height 13
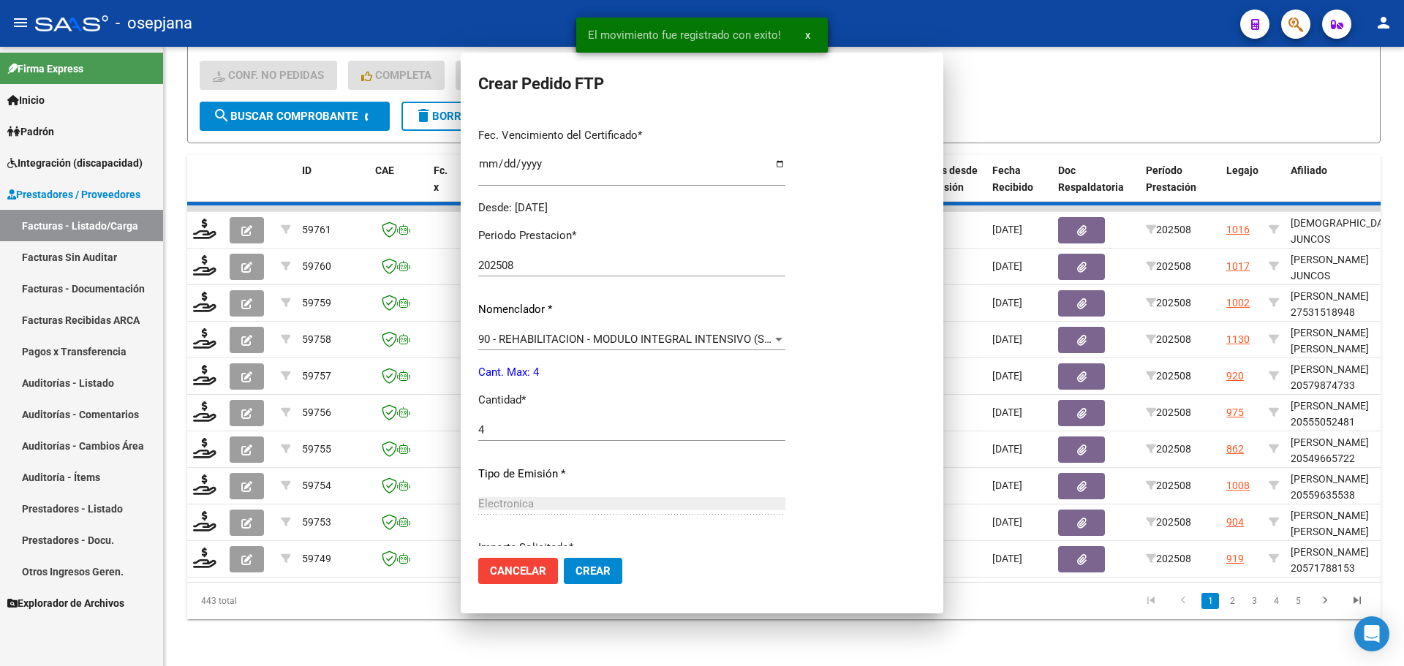
scroll to position [0, 0]
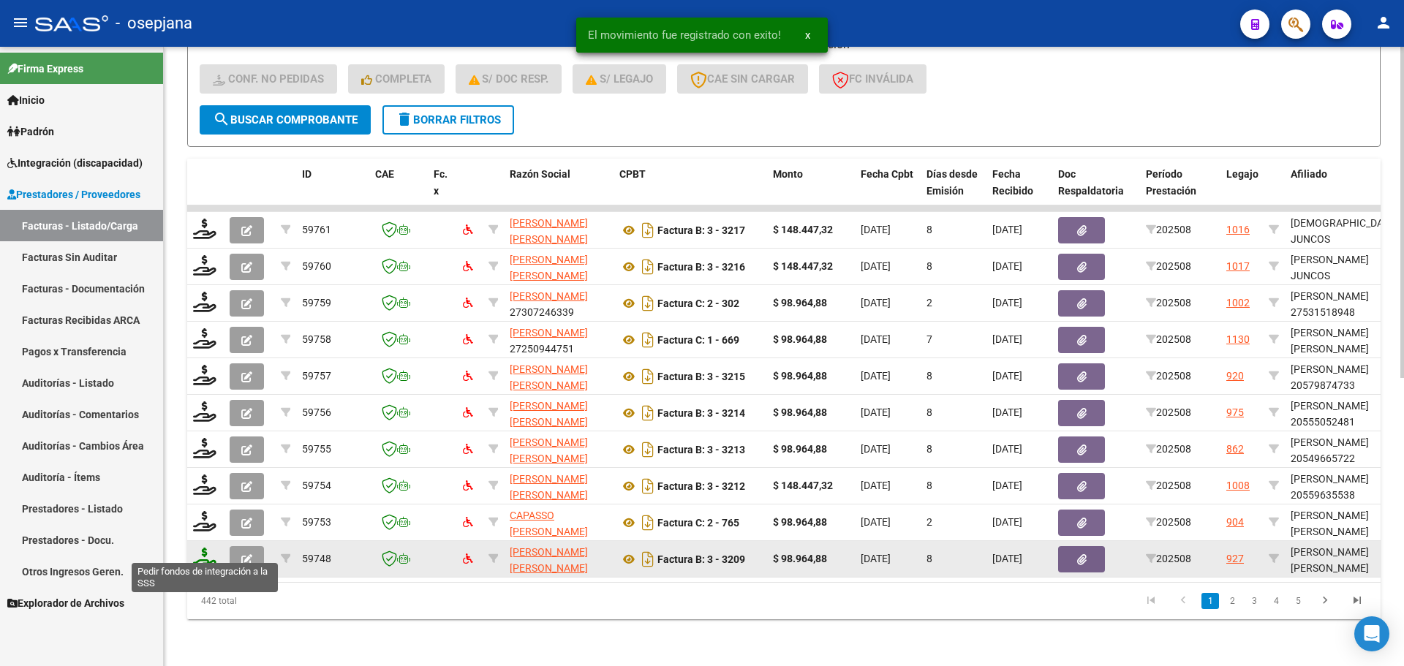
click at [198, 548] on icon at bounding box center [204, 558] width 23 height 20
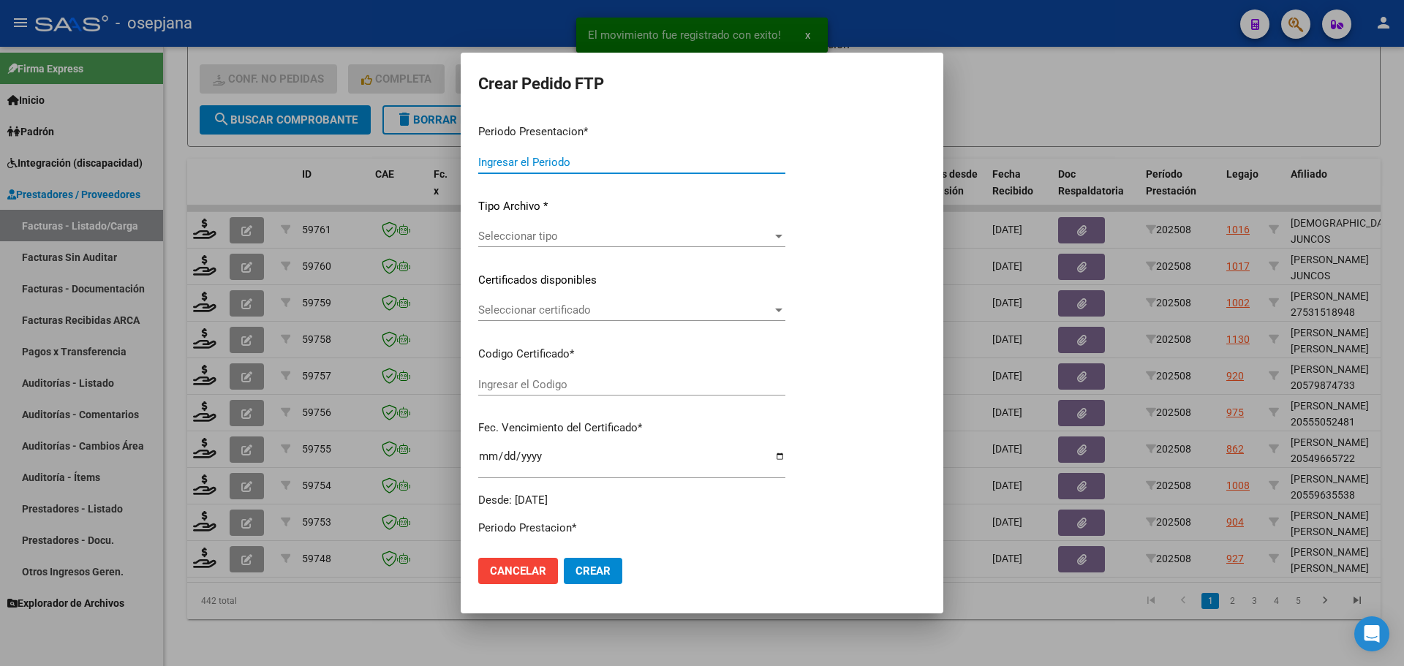
type input "202508"
type input "$ 98.964,88"
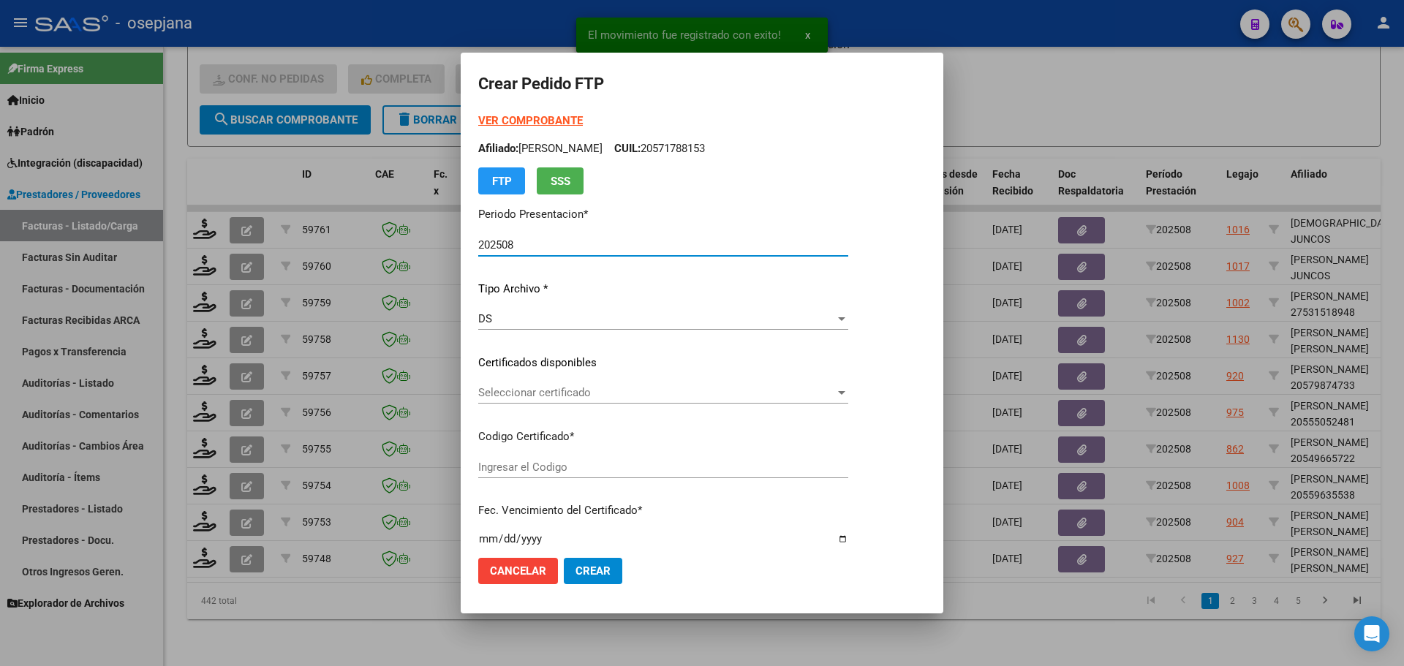
type input "ARG02000582965602024090420290904BSAS309"
type input "[DATE]"
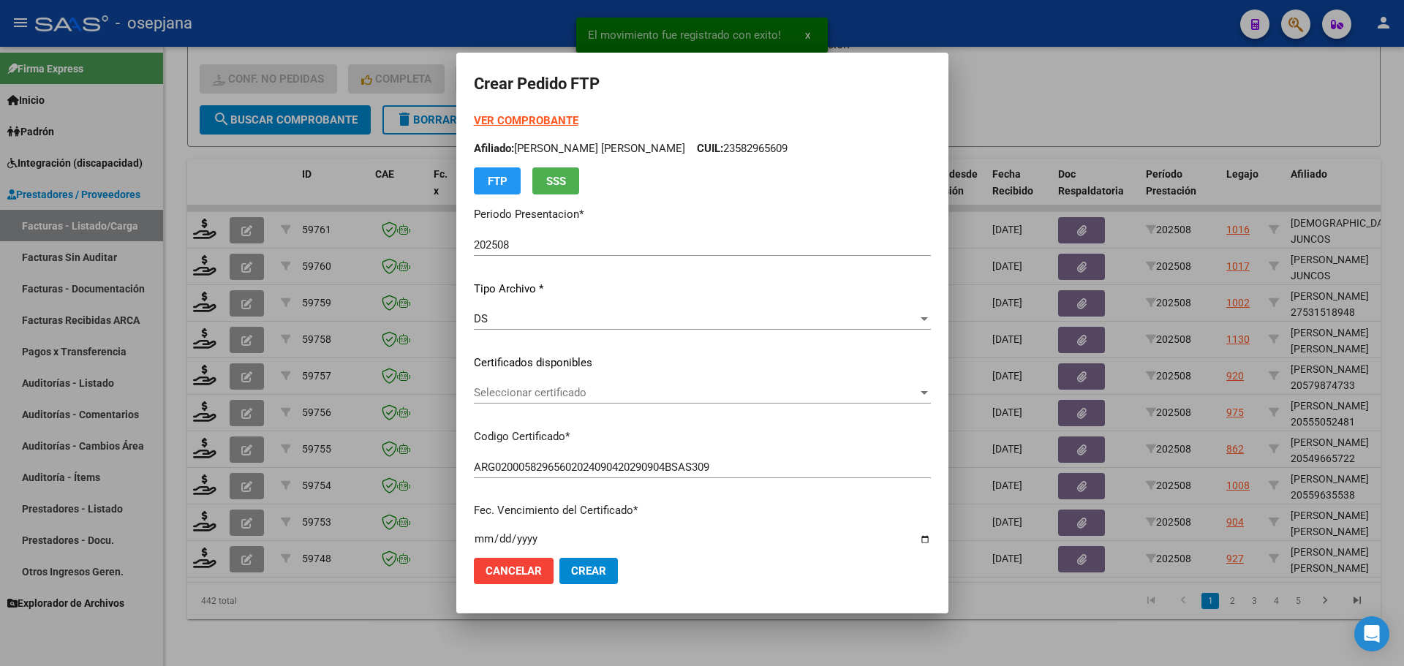
click at [565, 384] on div "Seleccionar certificado Seleccionar certificado" at bounding box center [702, 393] width 457 height 22
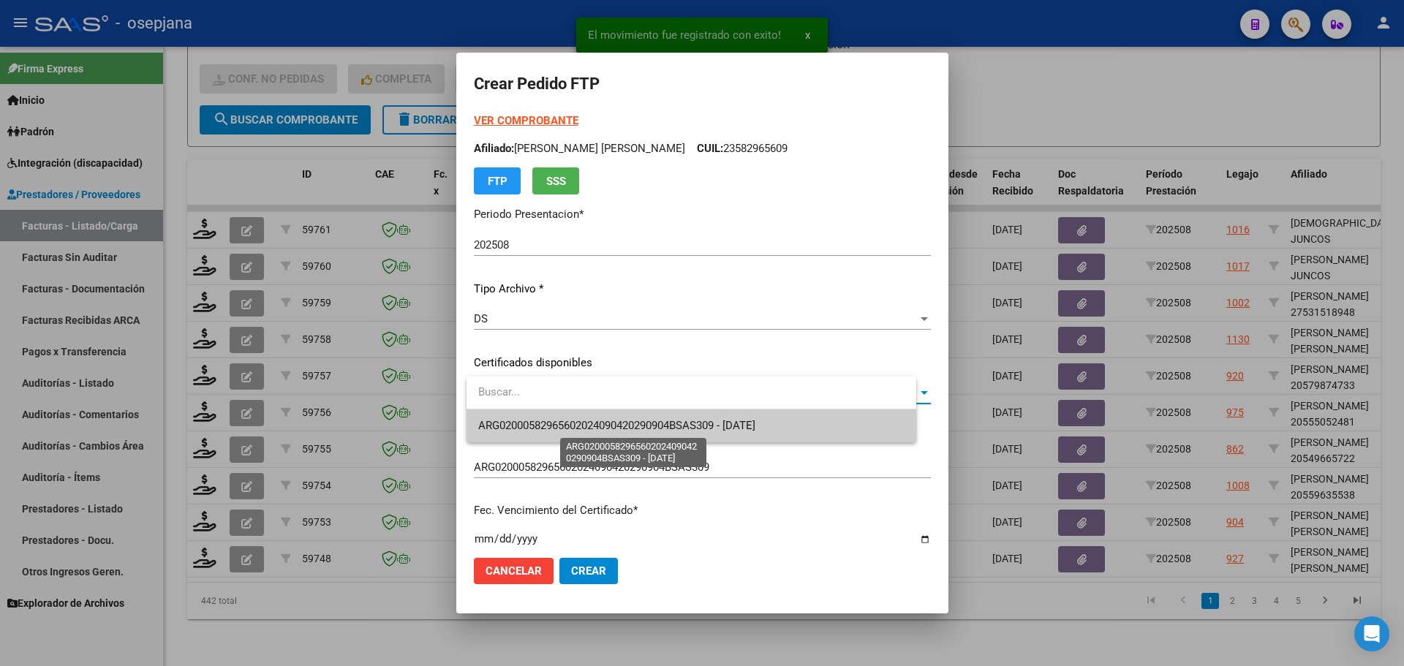
click at [579, 425] on span "ARG02000582965602024090420290904BSAS309 - [DATE]" at bounding box center [616, 425] width 277 height 13
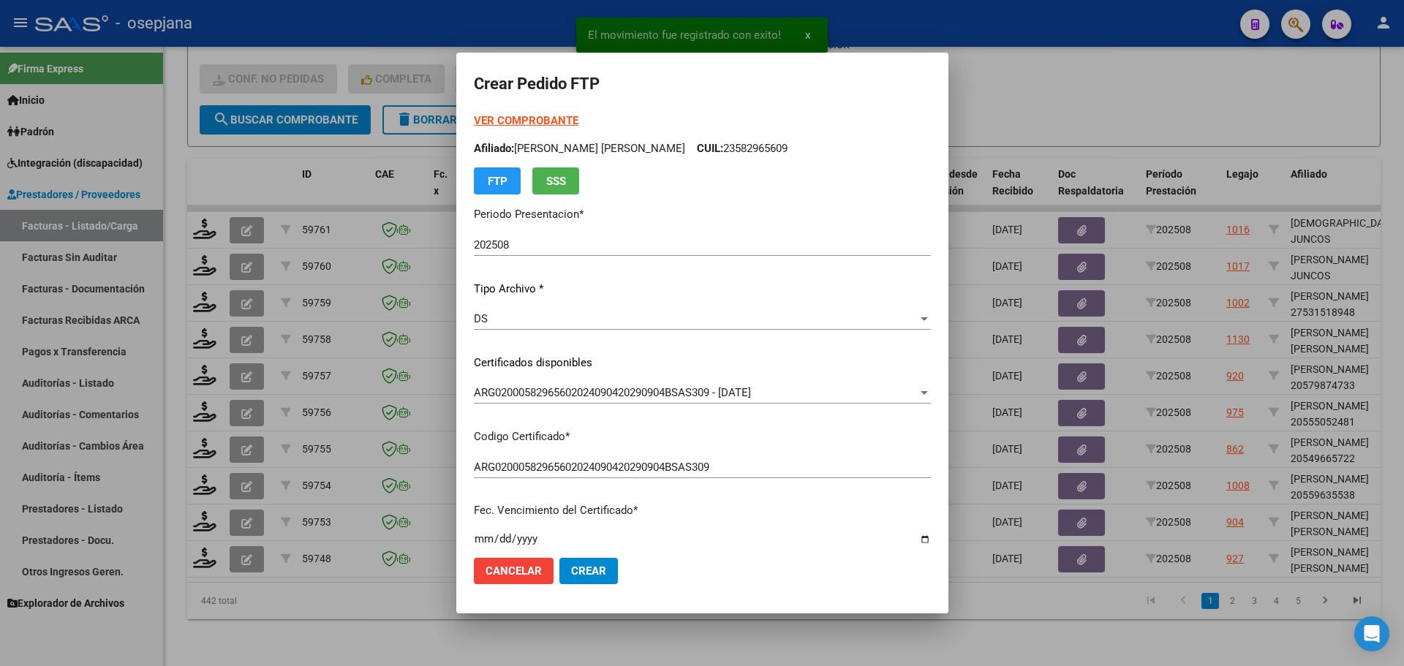
click at [536, 122] on strong "VER COMPROBANTE" at bounding box center [526, 120] width 105 height 13
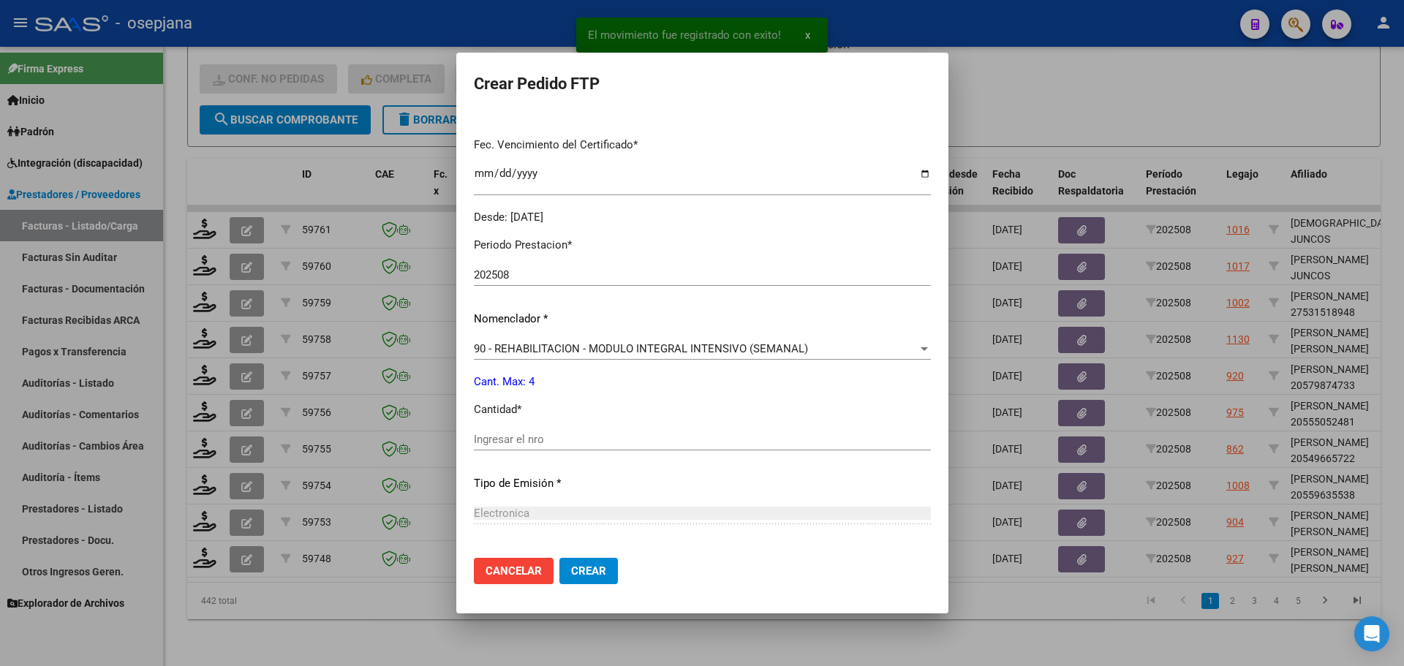
click at [514, 439] on input "Ingresar el nro" at bounding box center [702, 439] width 457 height 13
type input "4"
click at [603, 568] on span "Crear" at bounding box center [588, 571] width 35 height 13
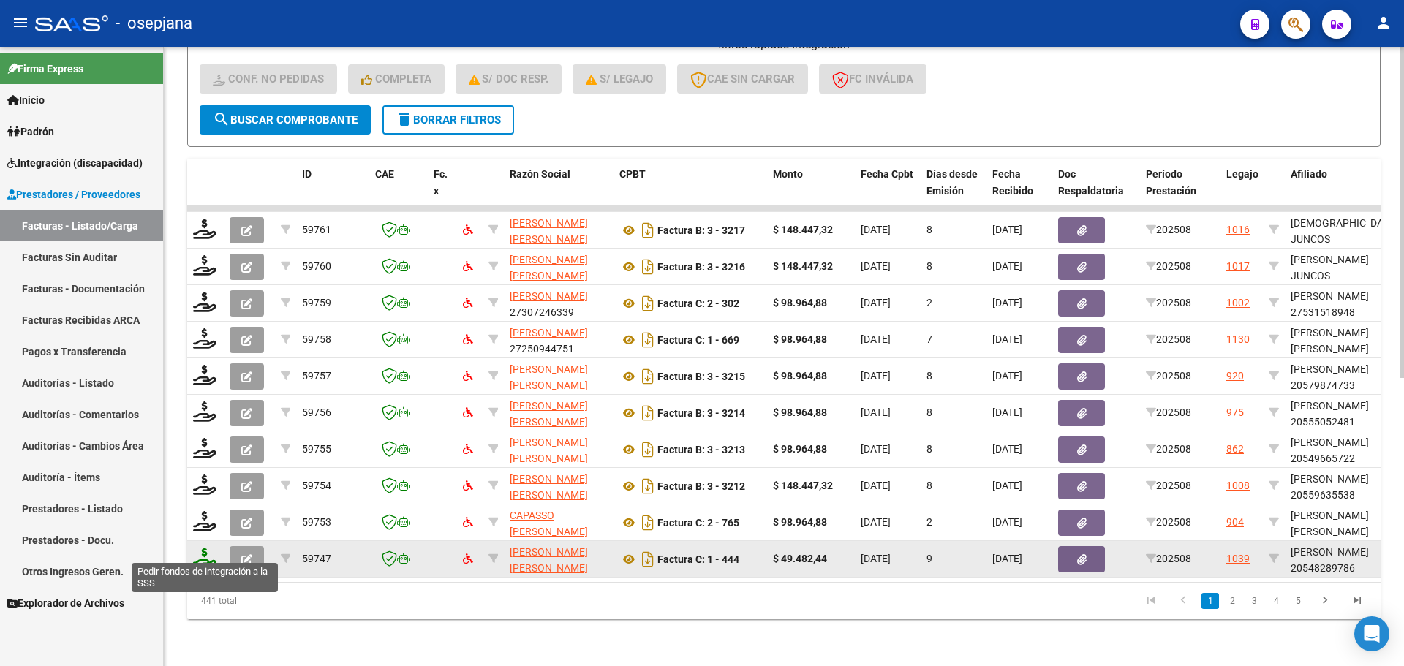
click at [205, 548] on icon at bounding box center [204, 558] width 23 height 20
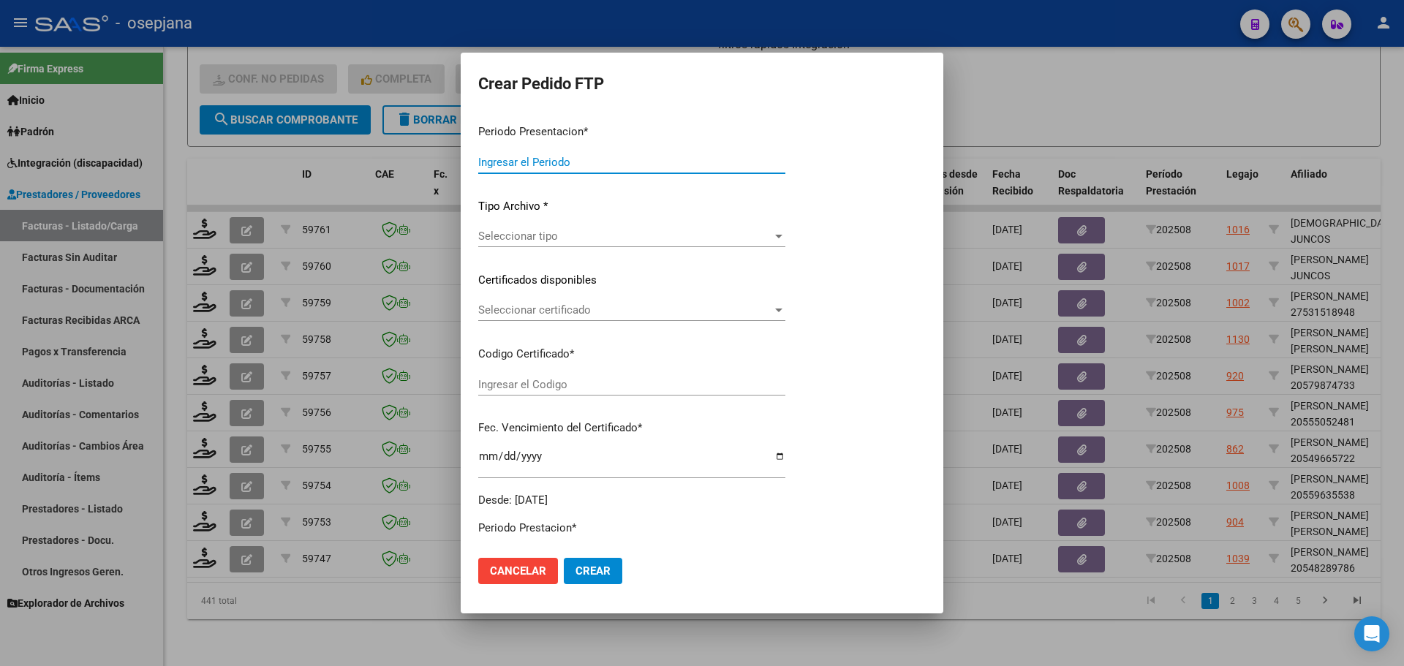
type input "202508"
type input "$ 49.482,44"
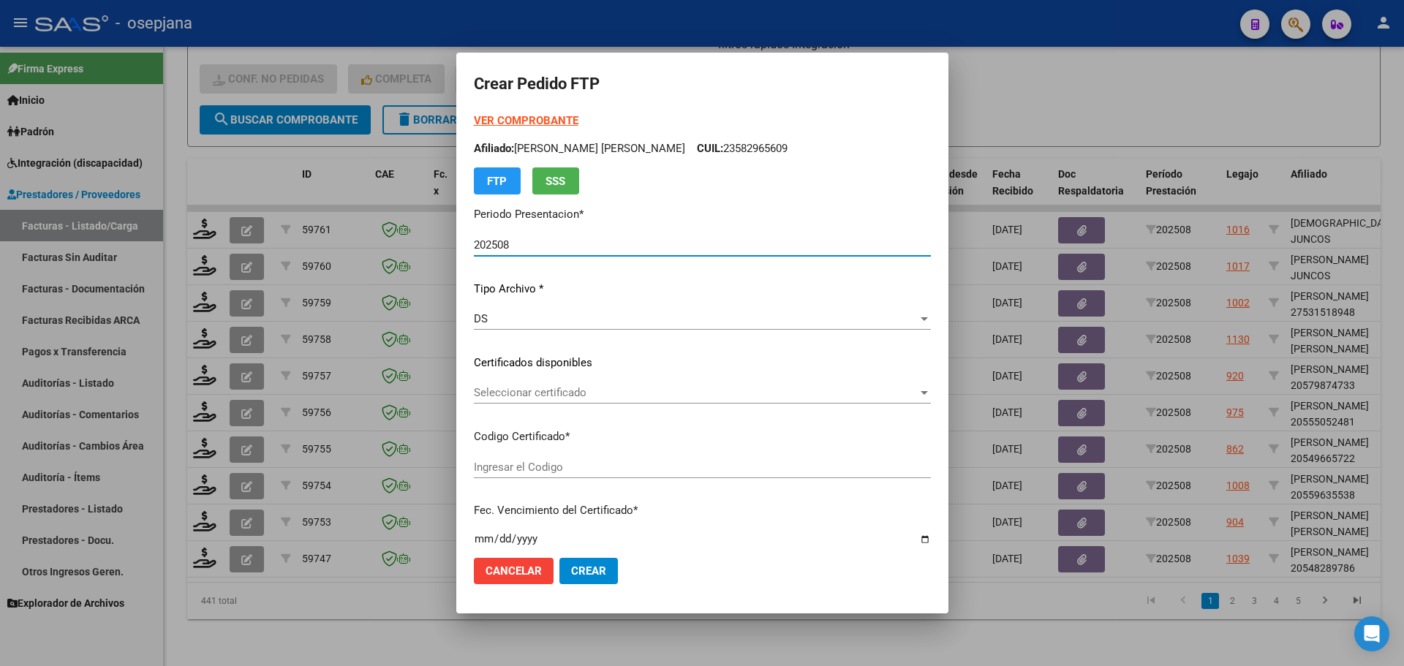
type input "ARG02000548289782022110320271103BSAS427"
type input "[DATE]"
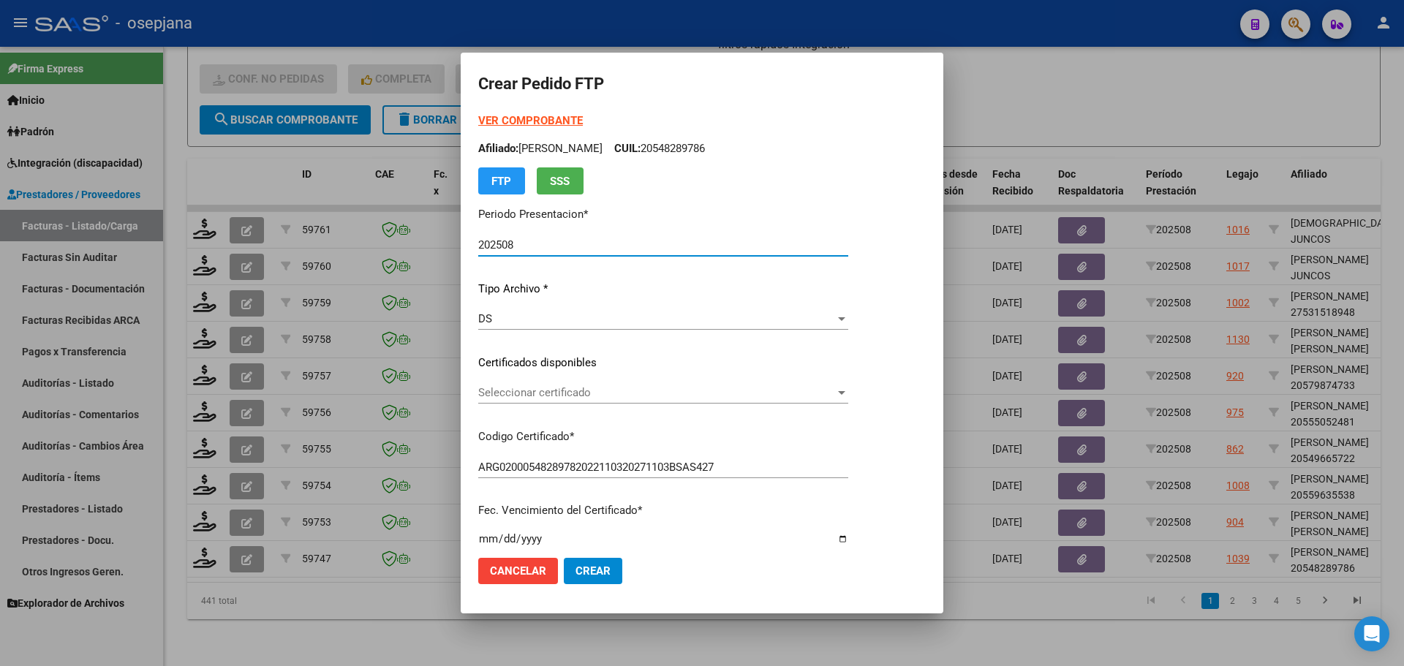
click at [609, 385] on div "Seleccionar certificado Seleccionar certificado" at bounding box center [663, 393] width 370 height 22
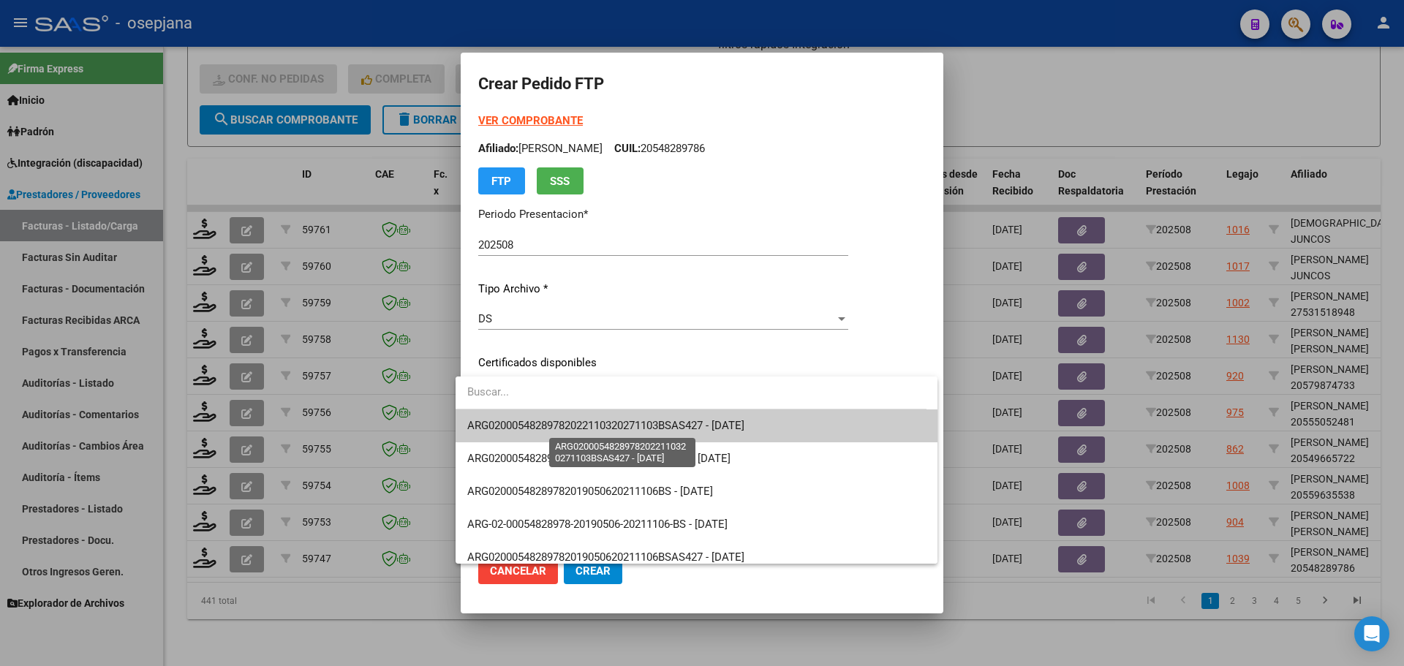
click at [618, 420] on span "ARG02000548289782022110320271103BSAS427 - [DATE]" at bounding box center [605, 425] width 277 height 13
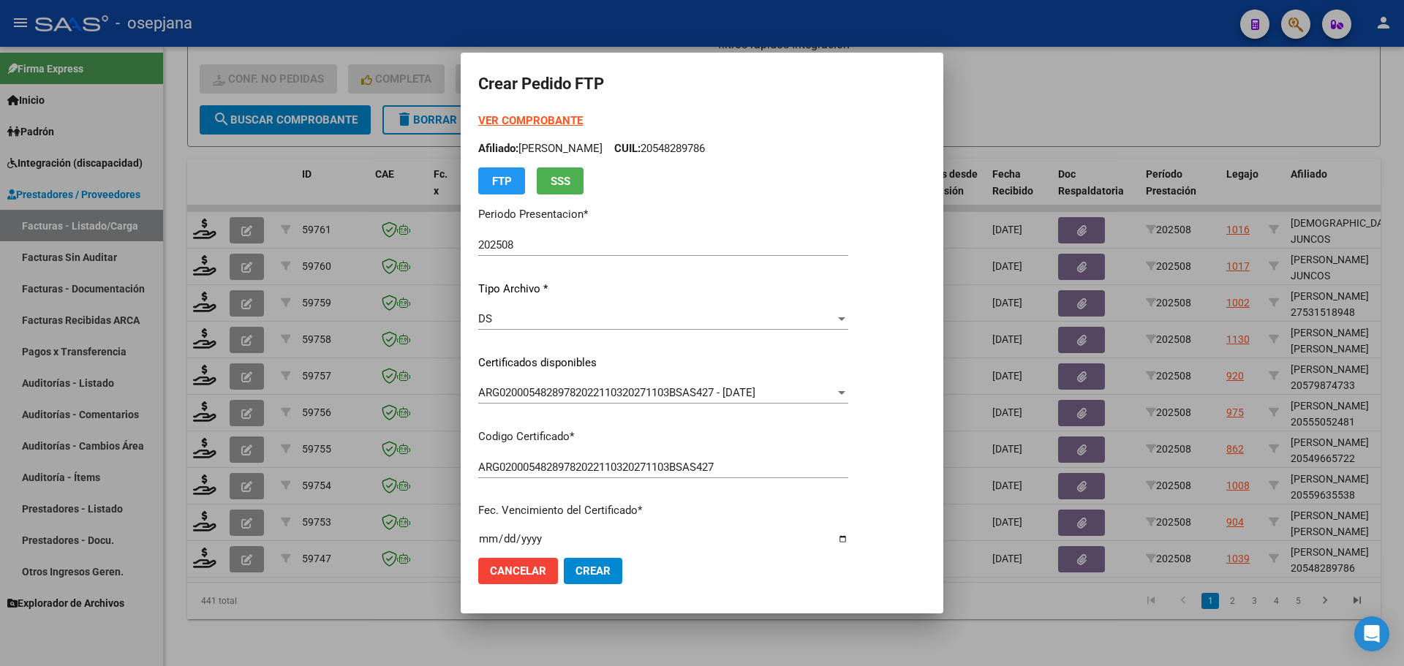
click at [543, 115] on strong "VER COMPROBANTE" at bounding box center [530, 120] width 105 height 13
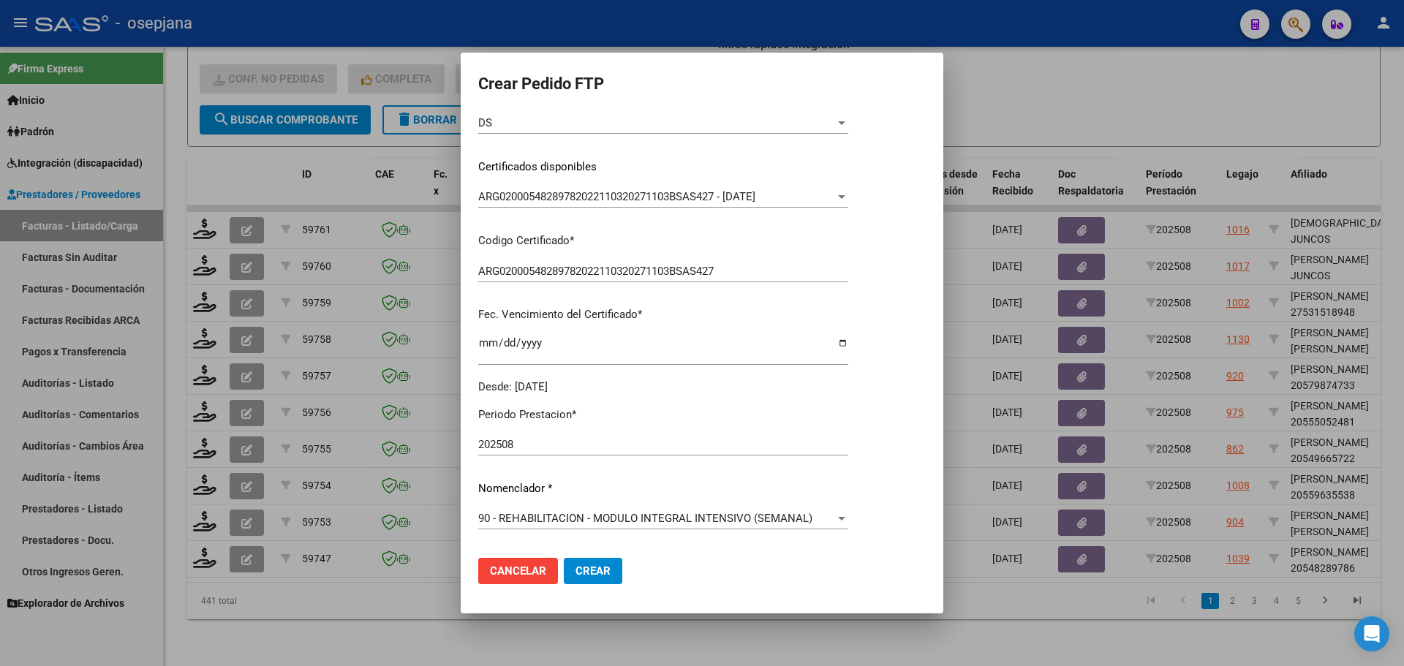
scroll to position [366, 0]
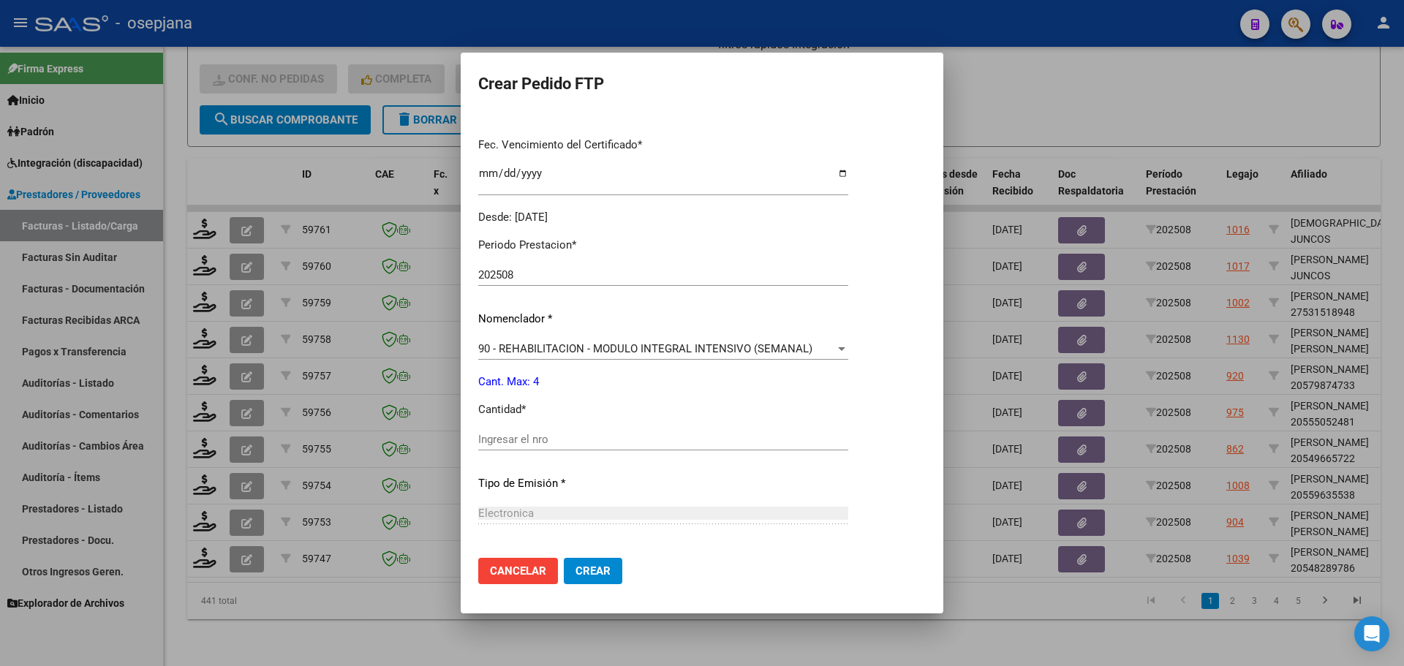
click at [497, 448] on div "Ingresar el nro" at bounding box center [663, 440] width 370 height 22
type input "4"
click at [587, 563] on button "Crear" at bounding box center [593, 571] width 59 height 26
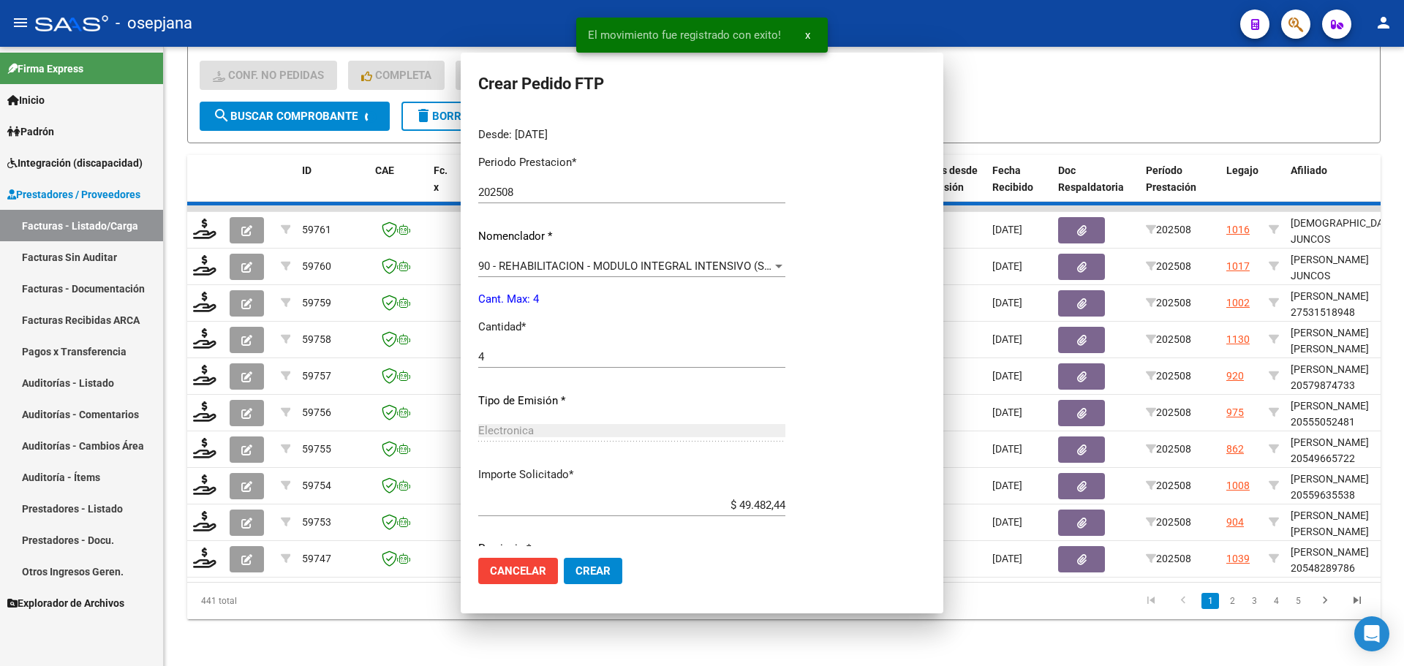
scroll to position [0, 0]
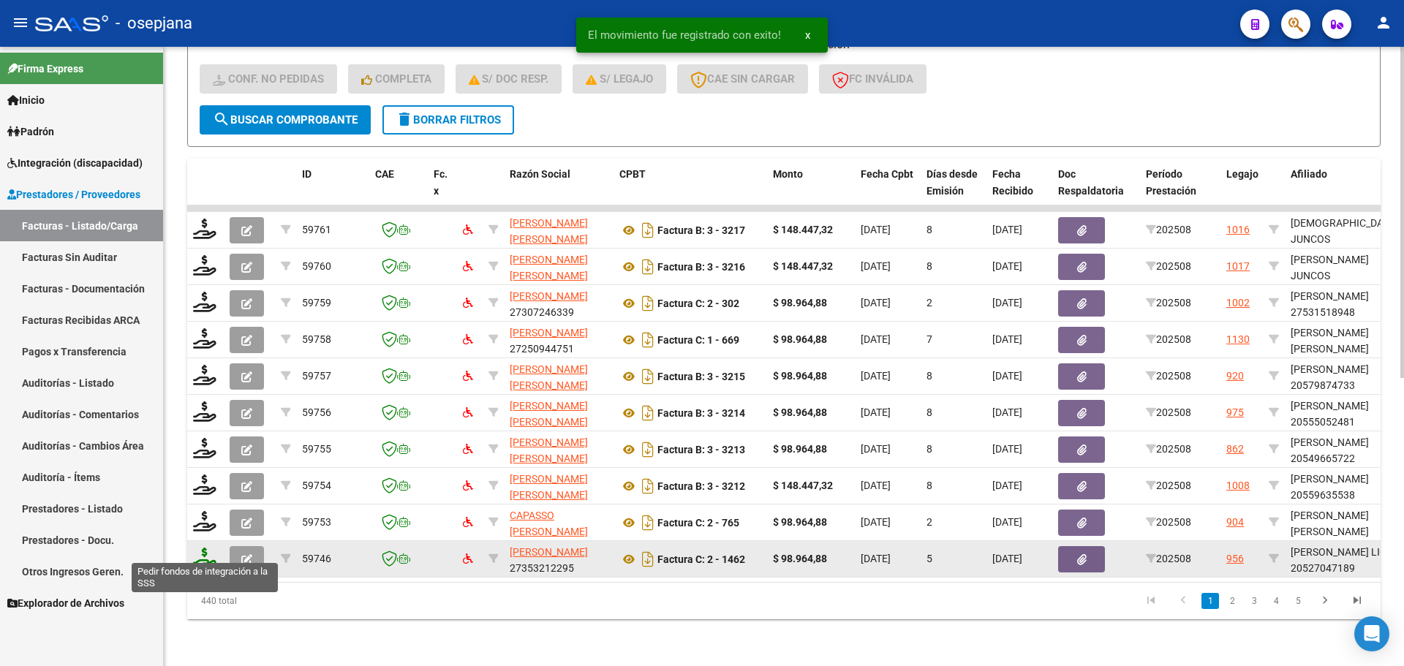
click at [211, 551] on icon at bounding box center [204, 558] width 23 height 20
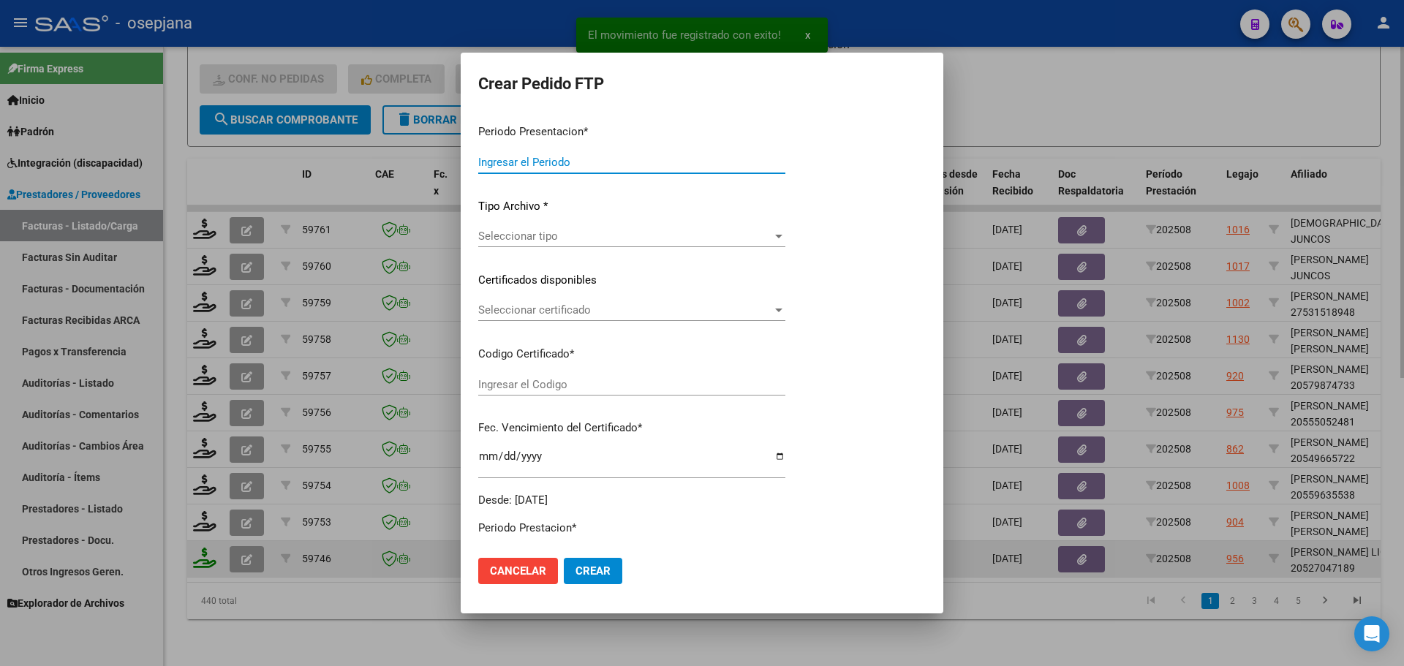
type input "202508"
type input "$ 98.964,88"
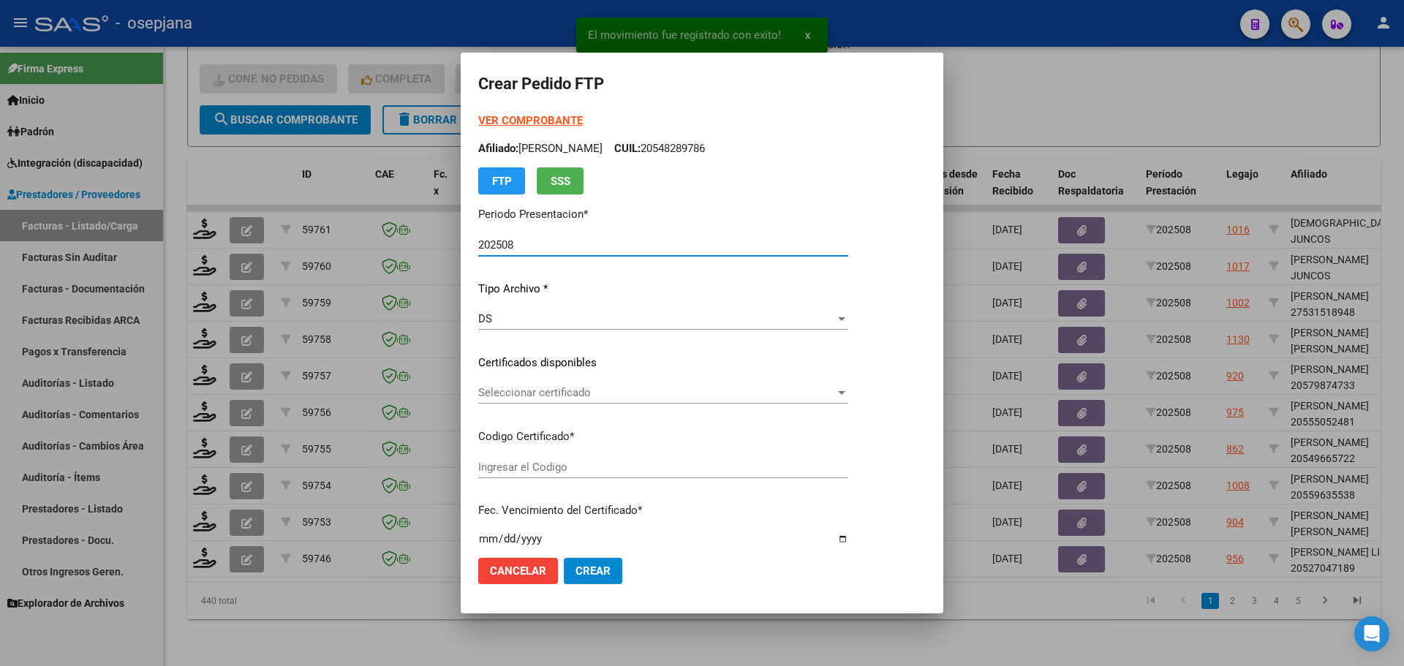
type input "SIN/NRO"
type input "[DATE]"
click at [626, 387] on span "Seleccionar certificado" at bounding box center [656, 392] width 357 height 13
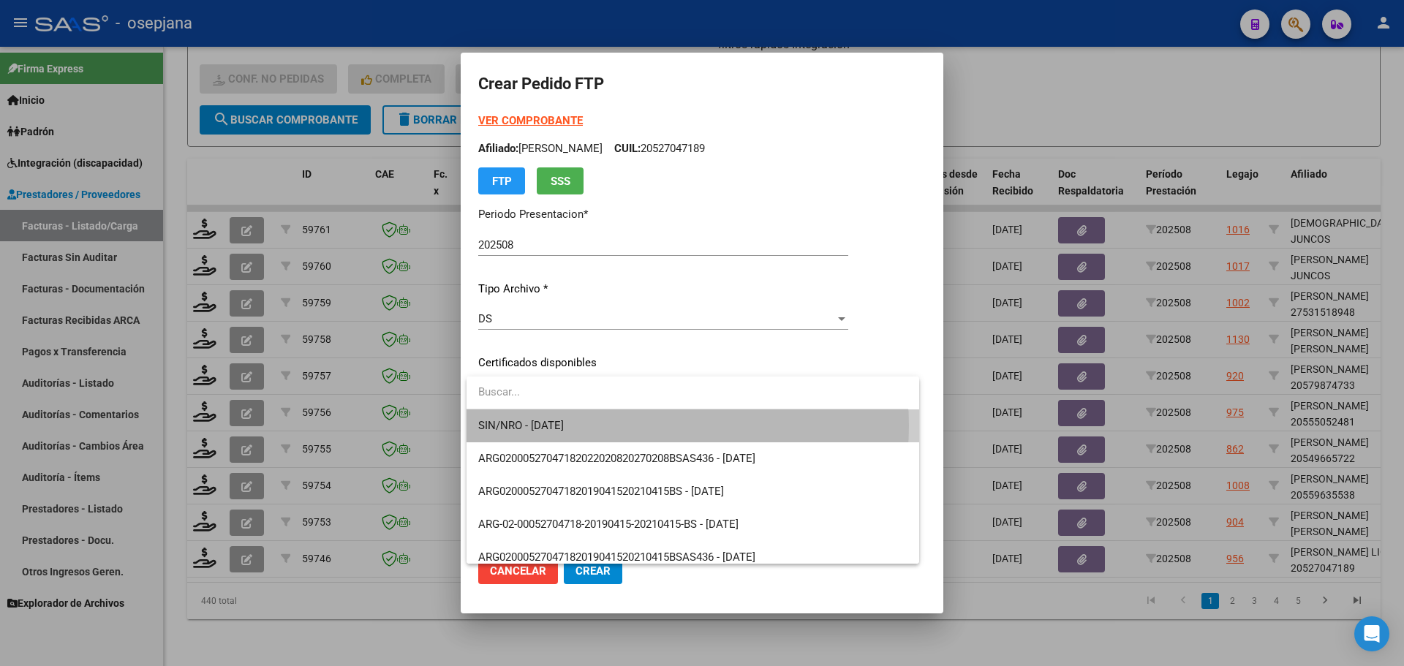
click at [626, 426] on span "SIN/NRO - [DATE]" at bounding box center [692, 426] width 429 height 33
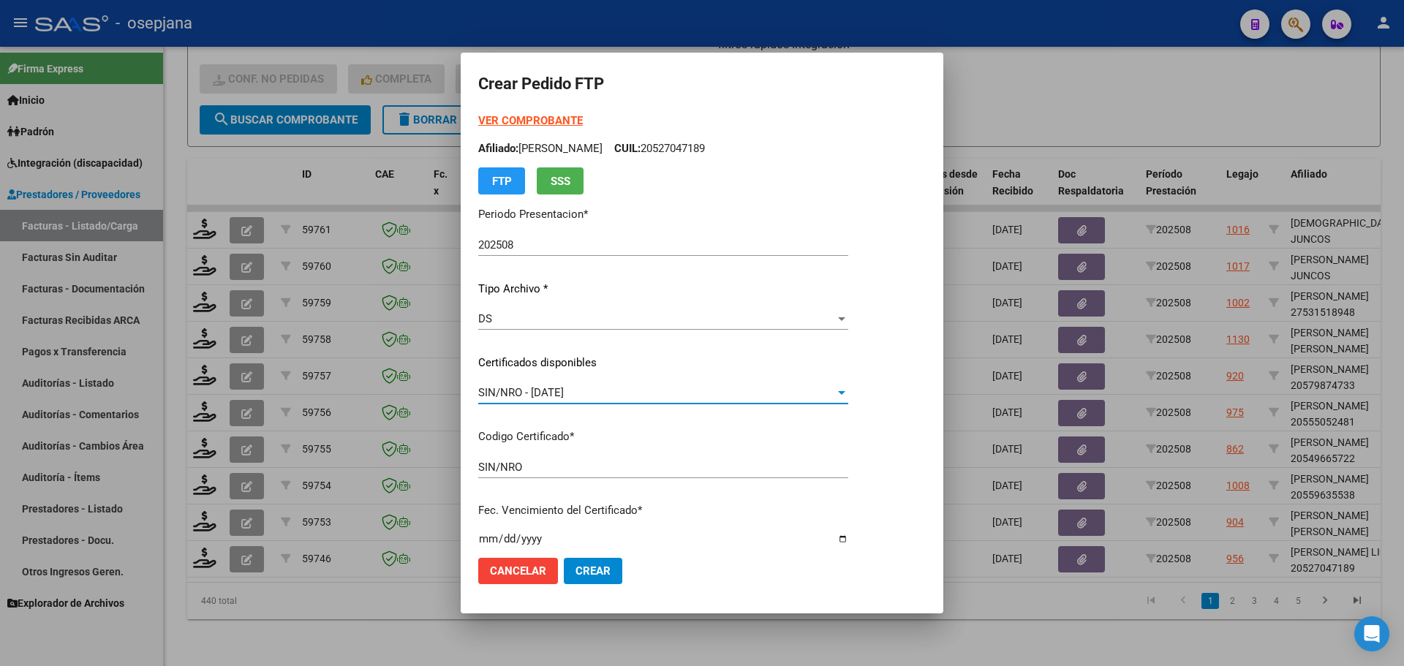
click at [625, 392] on div "SIN/NRO - [DATE]" at bounding box center [656, 392] width 357 height 13
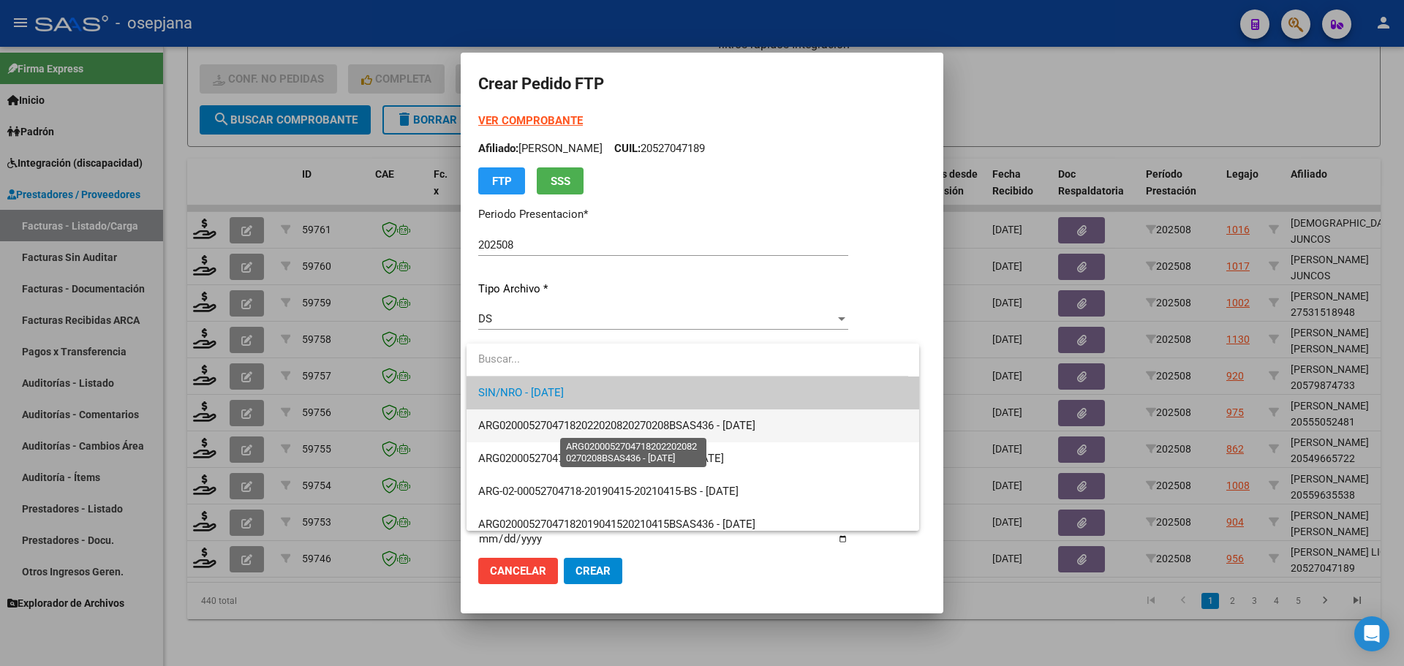
click at [626, 430] on span "ARG02000527047182022020820270208BSAS436 - [DATE]" at bounding box center [616, 425] width 277 height 13
type input "ARG02000527047182022020820270208BSAS436"
type input "[DATE]"
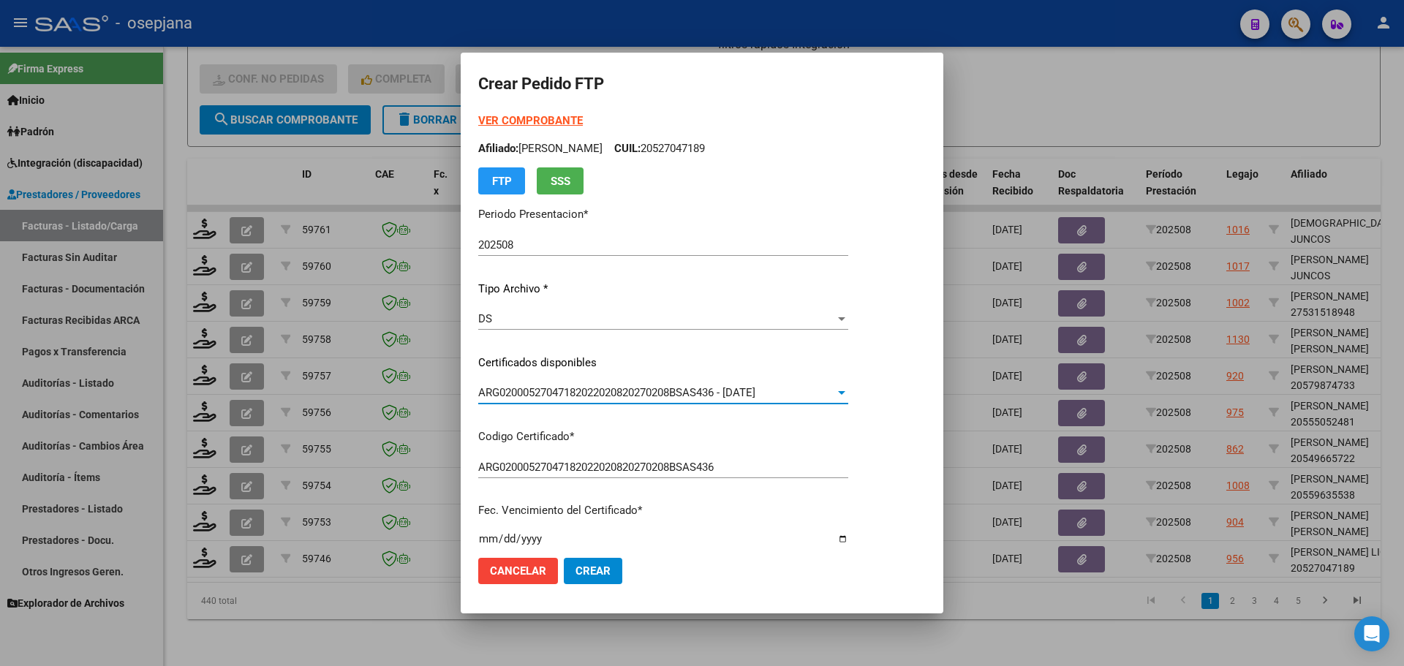
click at [562, 121] on strong "VER COMPROBANTE" at bounding box center [530, 120] width 105 height 13
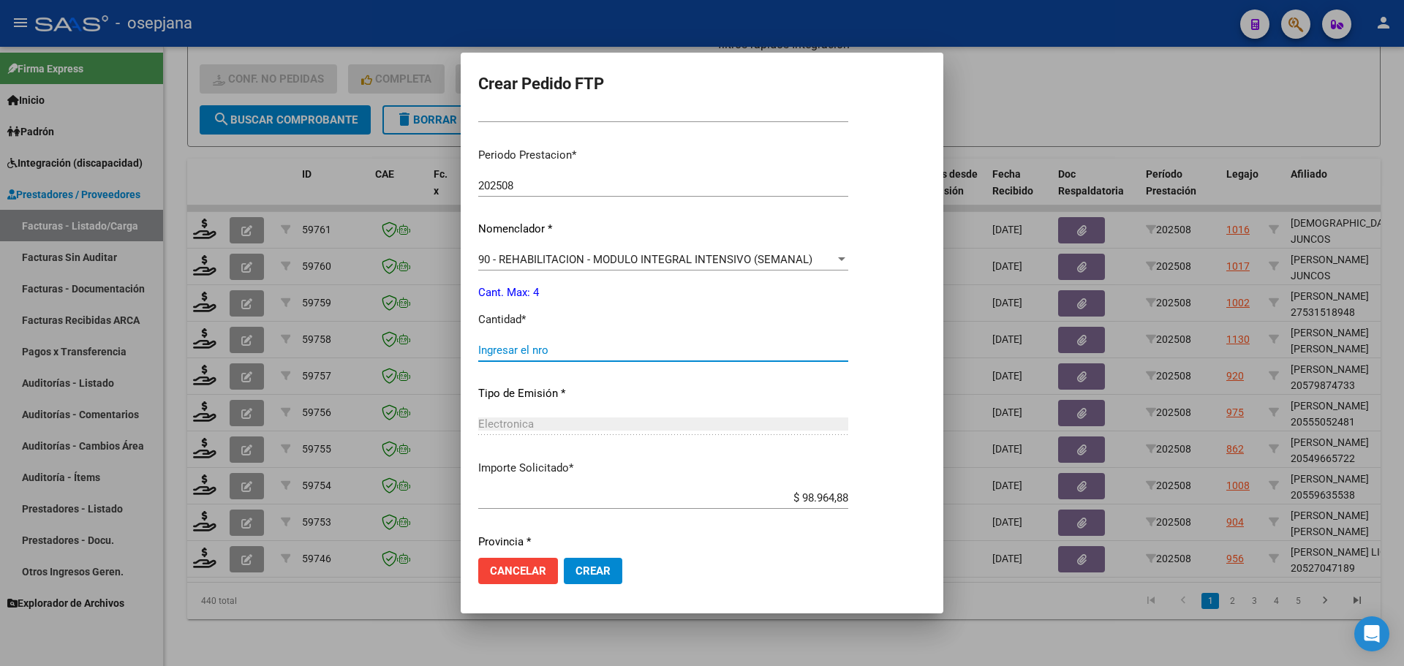
click at [540, 353] on input "Ingresar el nro" at bounding box center [663, 350] width 370 height 13
type input "4"
click at [607, 576] on span "Crear" at bounding box center [593, 571] width 35 height 13
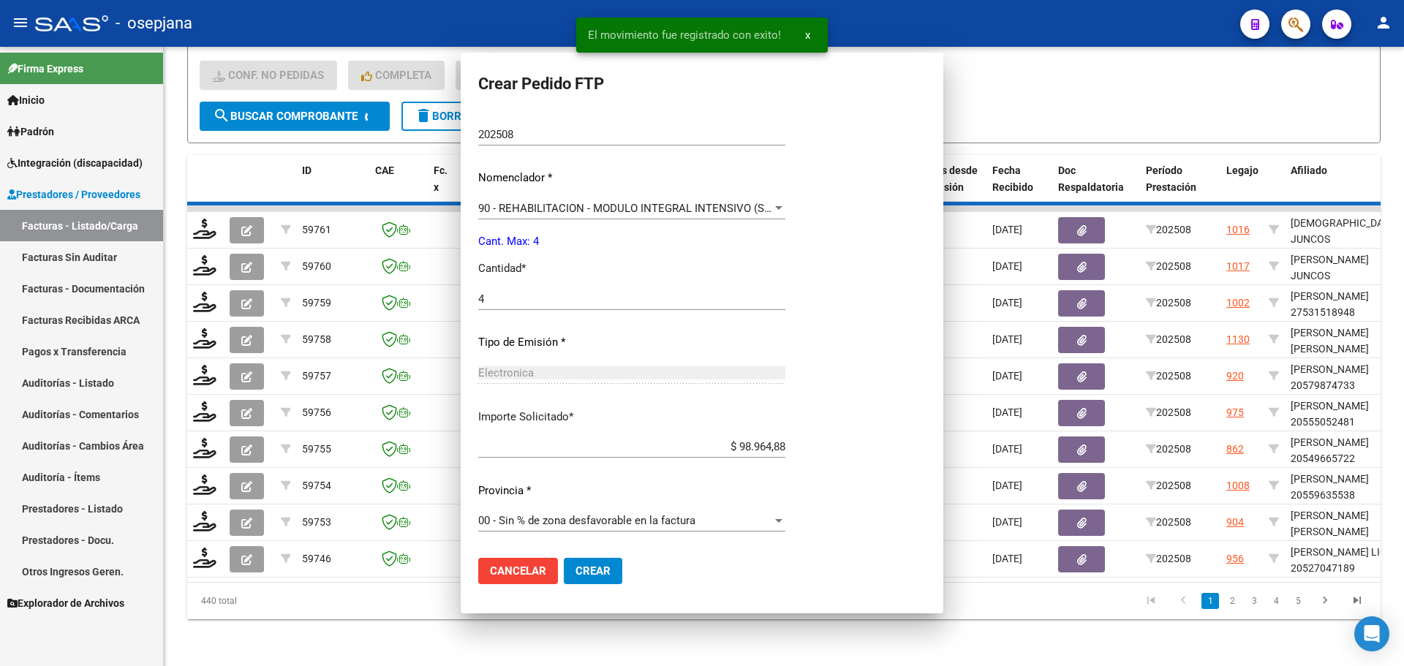
scroll to position [0, 0]
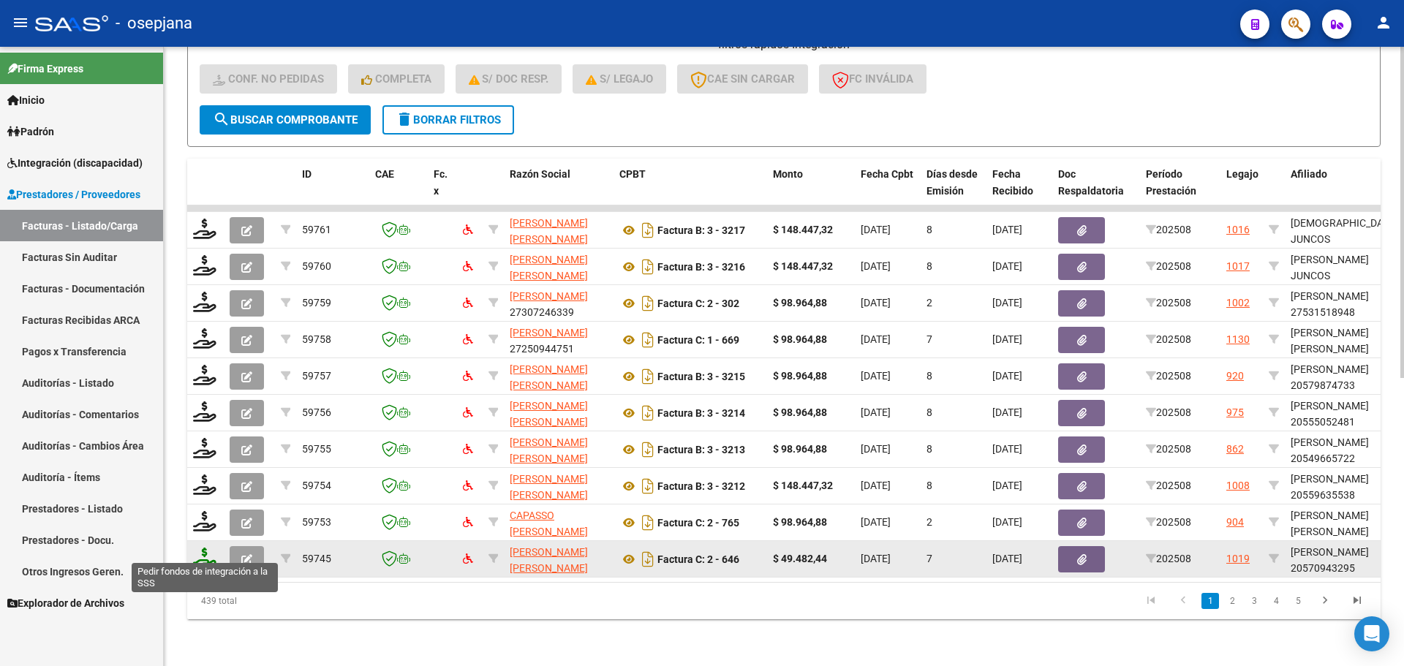
click at [200, 551] on icon at bounding box center [204, 558] width 23 height 20
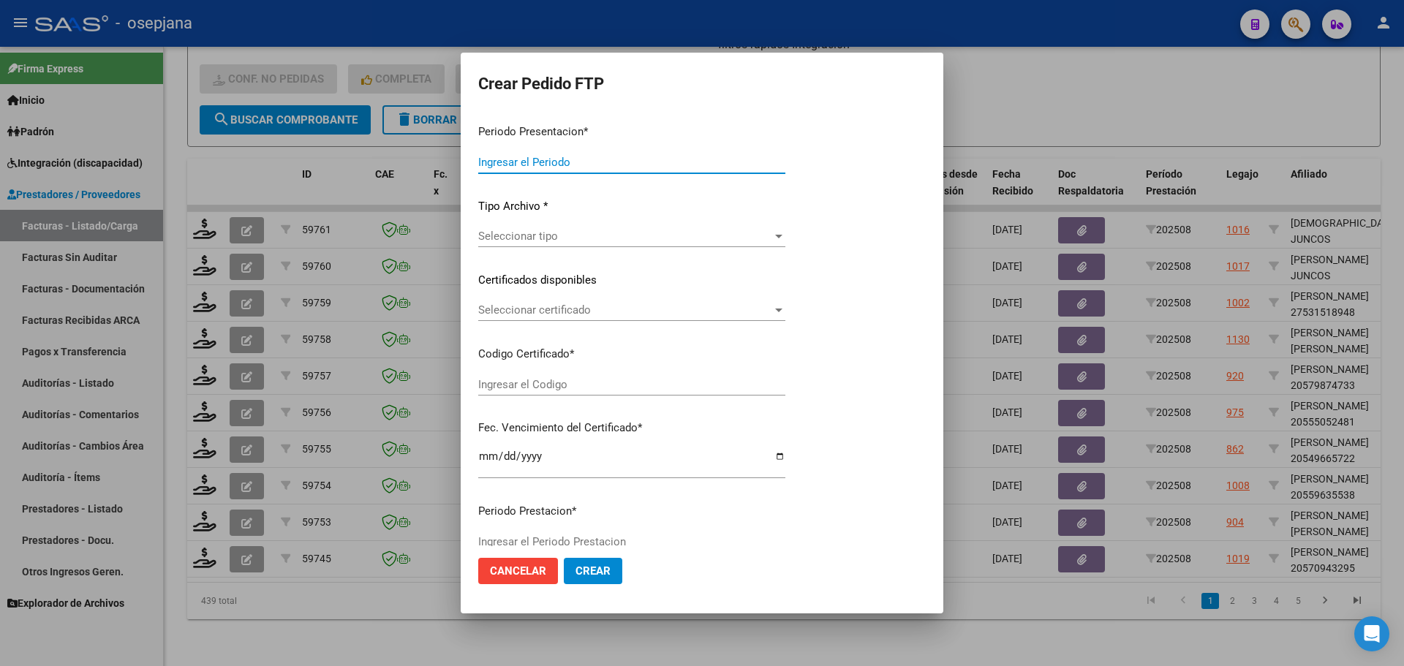
type input "202508"
type input "$ 49.482,44"
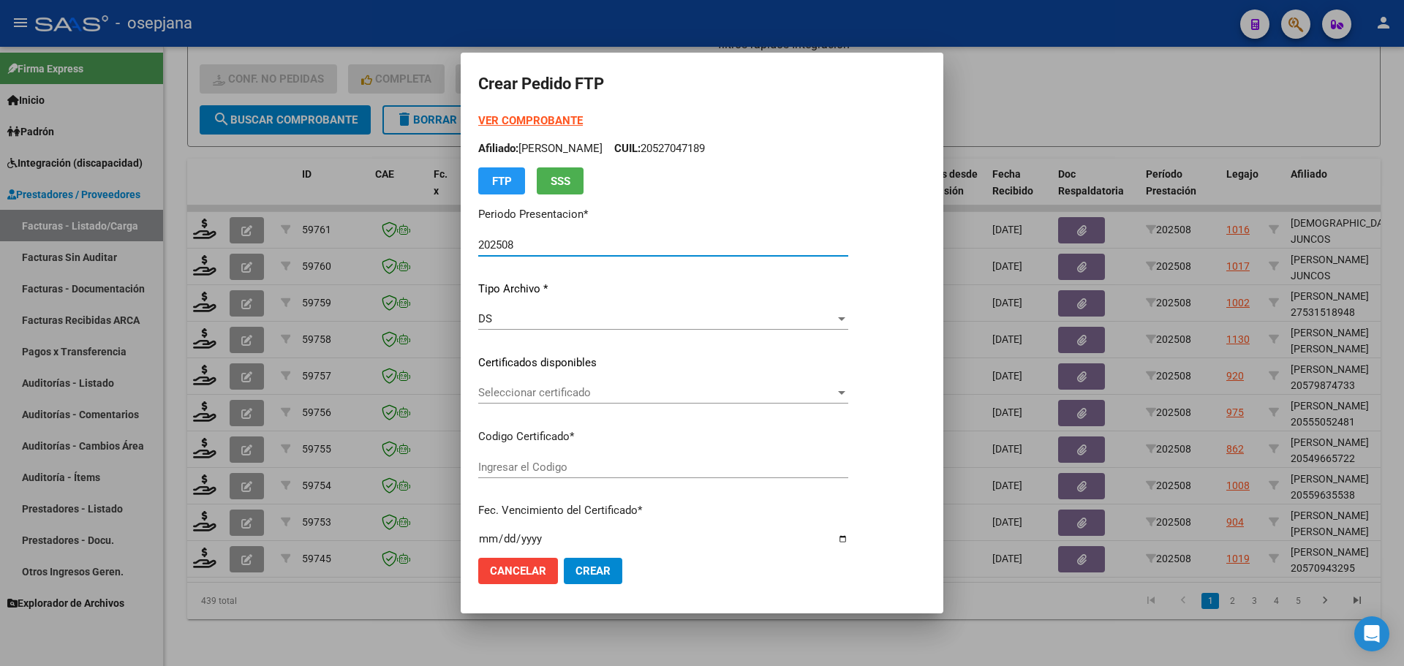
type input "ARG0200057094329-20220907-20250907BS311"
type input "[DATE]"
click at [556, 387] on span "Seleccionar certificado" at bounding box center [691, 392] width 426 height 13
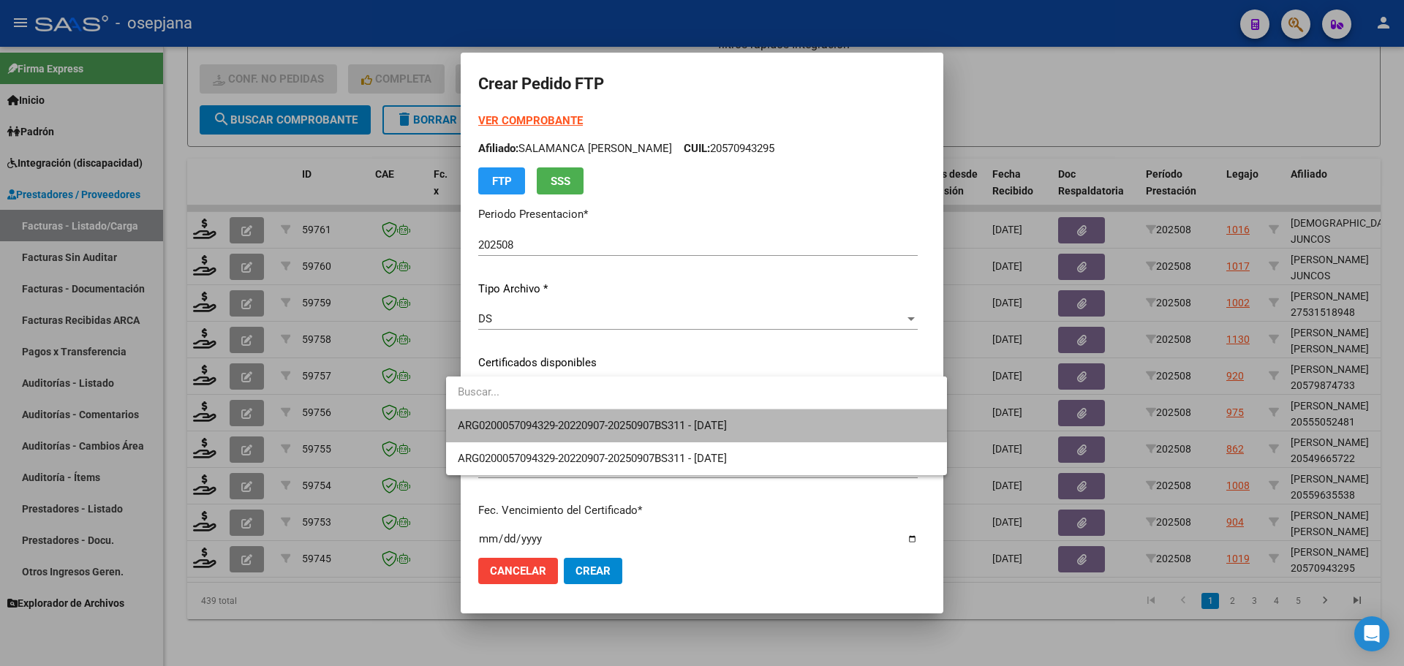
click at [563, 415] on span "ARG0200057094329-20220907-20250907BS311 - [DATE]" at bounding box center [697, 426] width 478 height 33
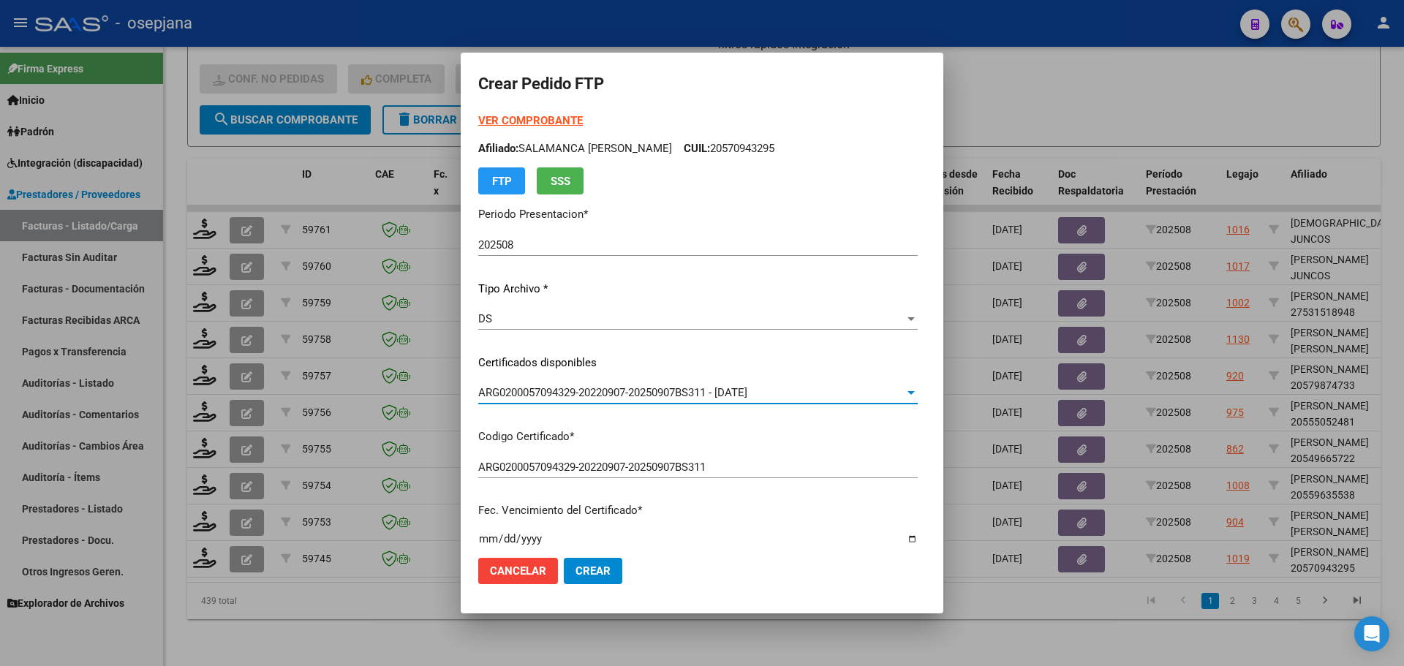
click at [528, 113] on div "VER COMPROBANTE ARCA Padrón Afiliado: [PERSON_NAME]: 20570943295 FTP SSS" at bounding box center [698, 154] width 440 height 82
click at [528, 122] on strong "VER COMPROBANTE" at bounding box center [530, 120] width 105 height 13
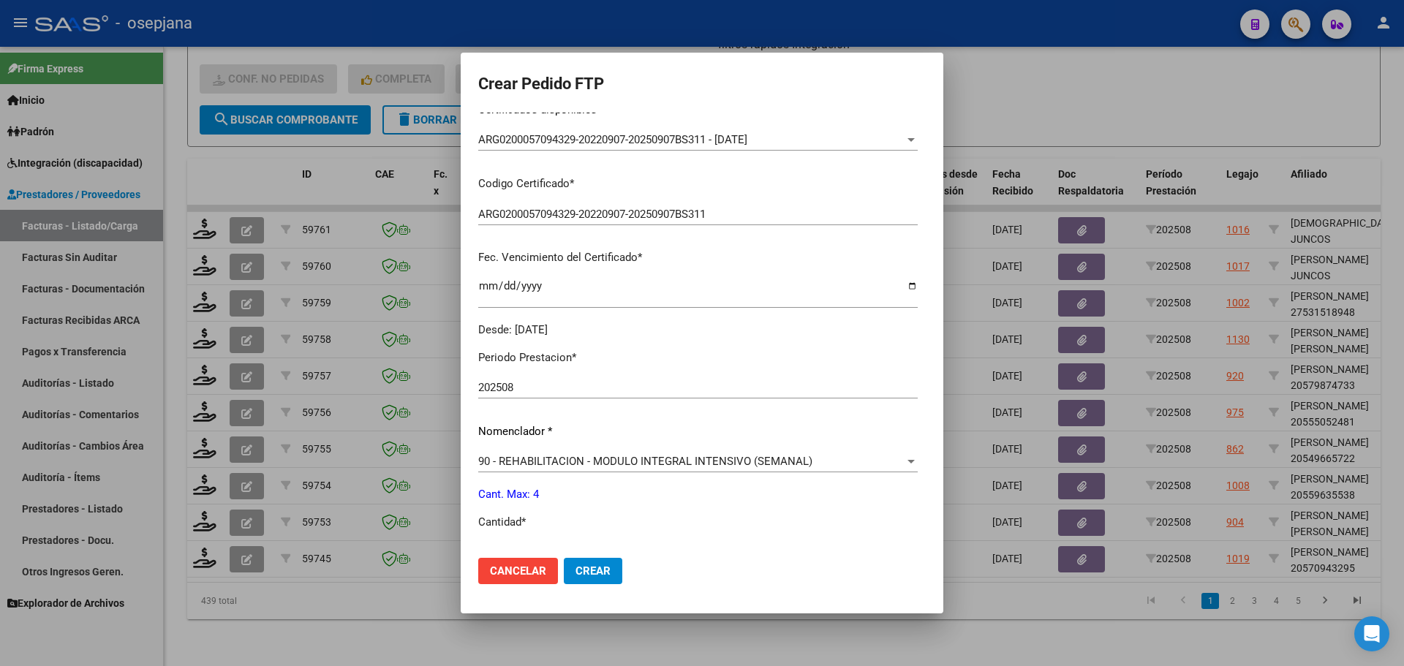
scroll to position [366, 0]
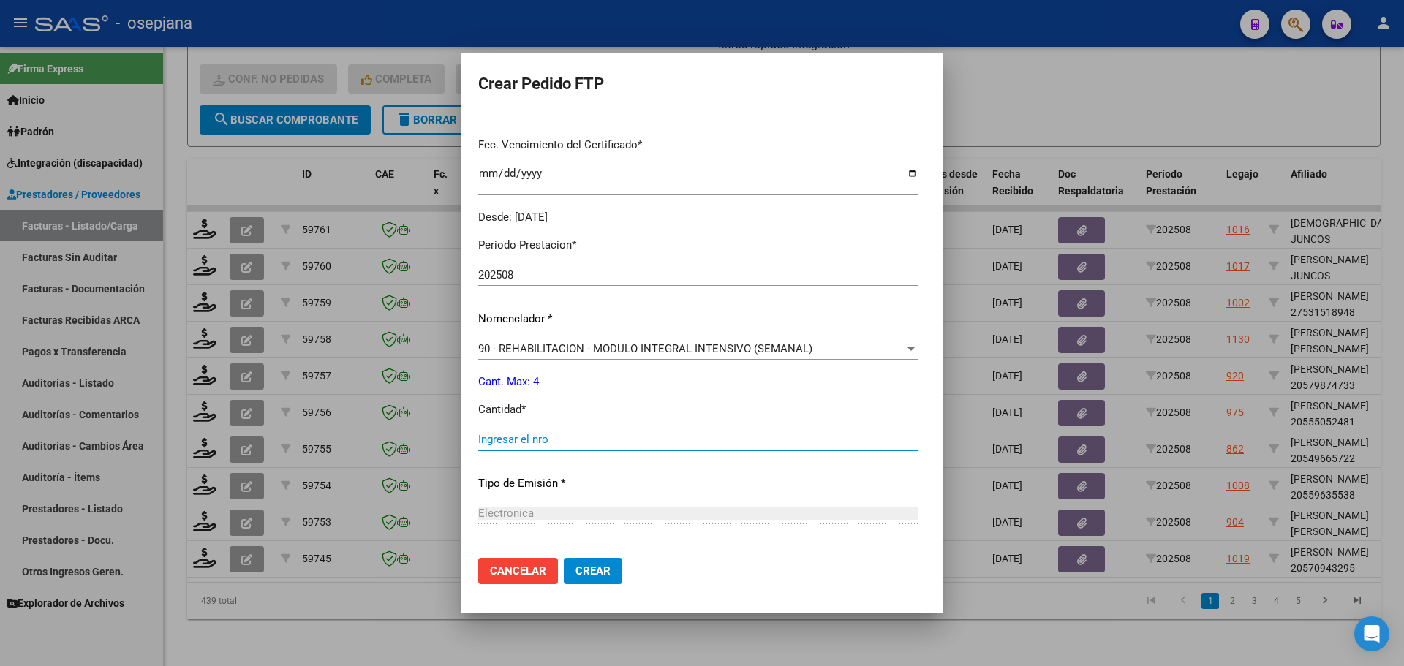
click at [478, 435] on input "Ingresar el nro" at bounding box center [698, 439] width 440 height 13
type input "4"
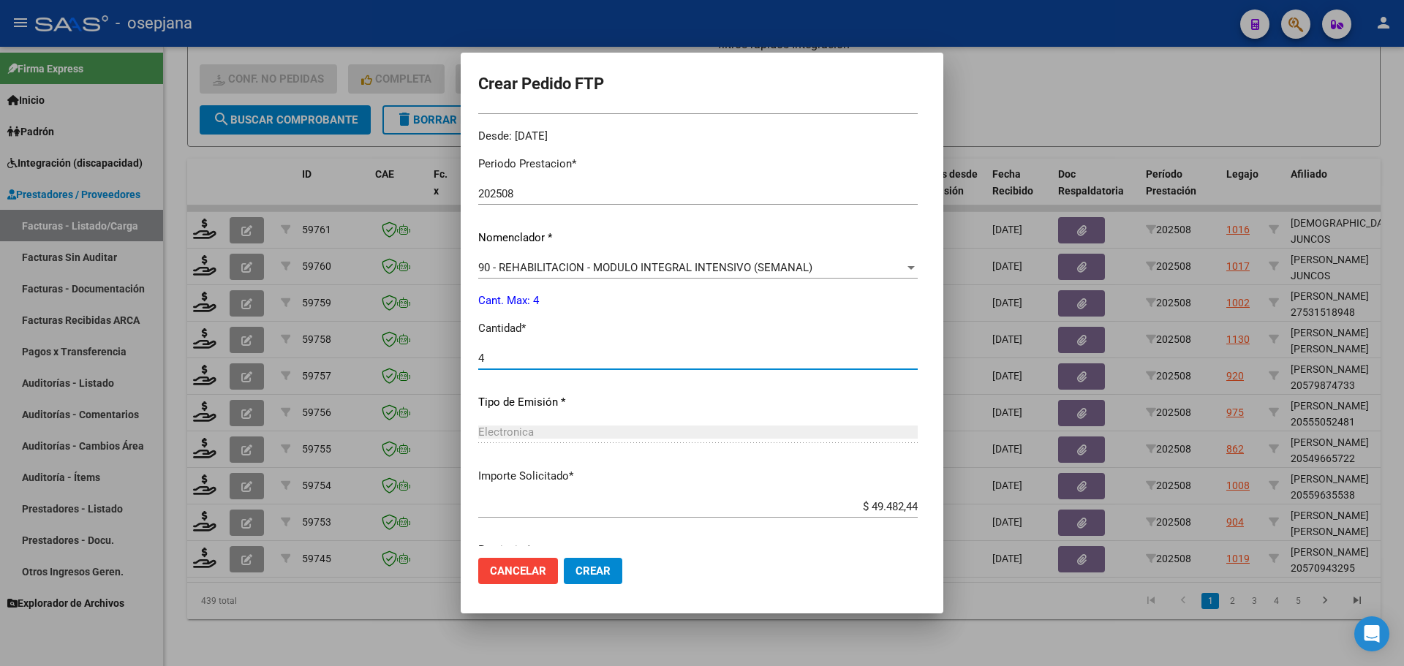
scroll to position [506, 0]
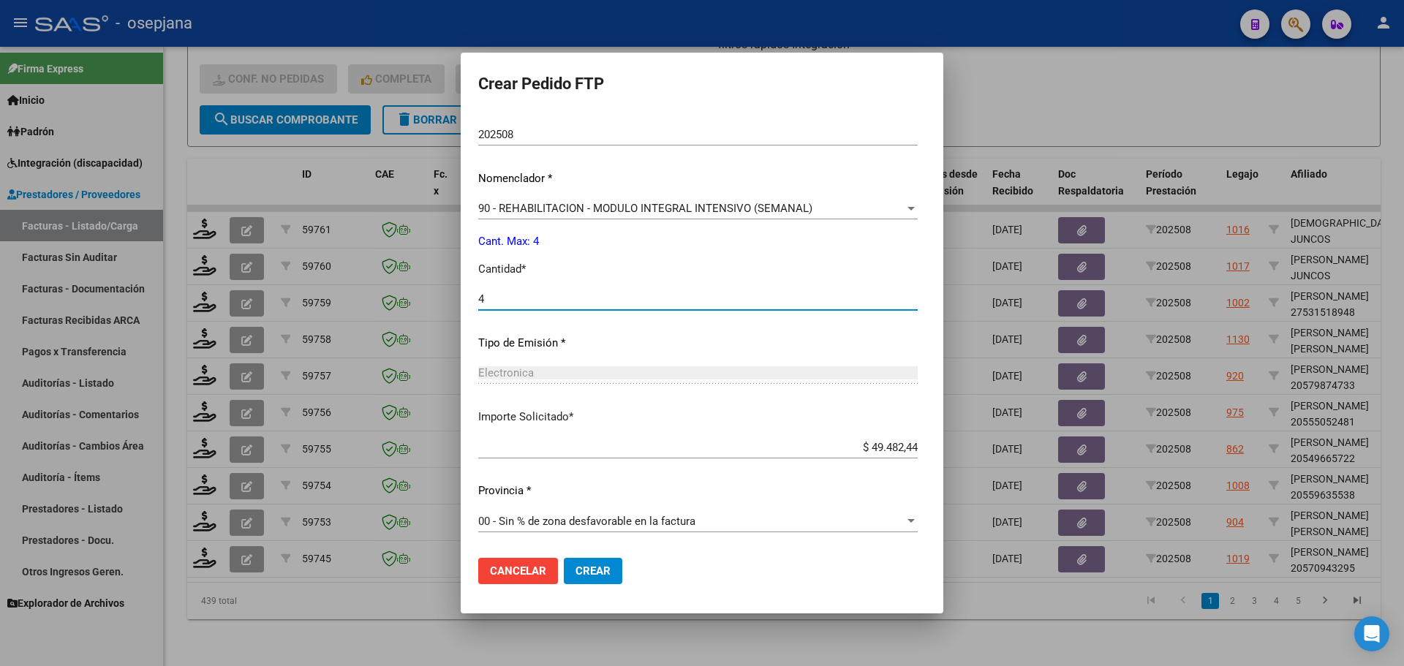
click at [581, 562] on button "Crear" at bounding box center [593, 571] width 59 height 26
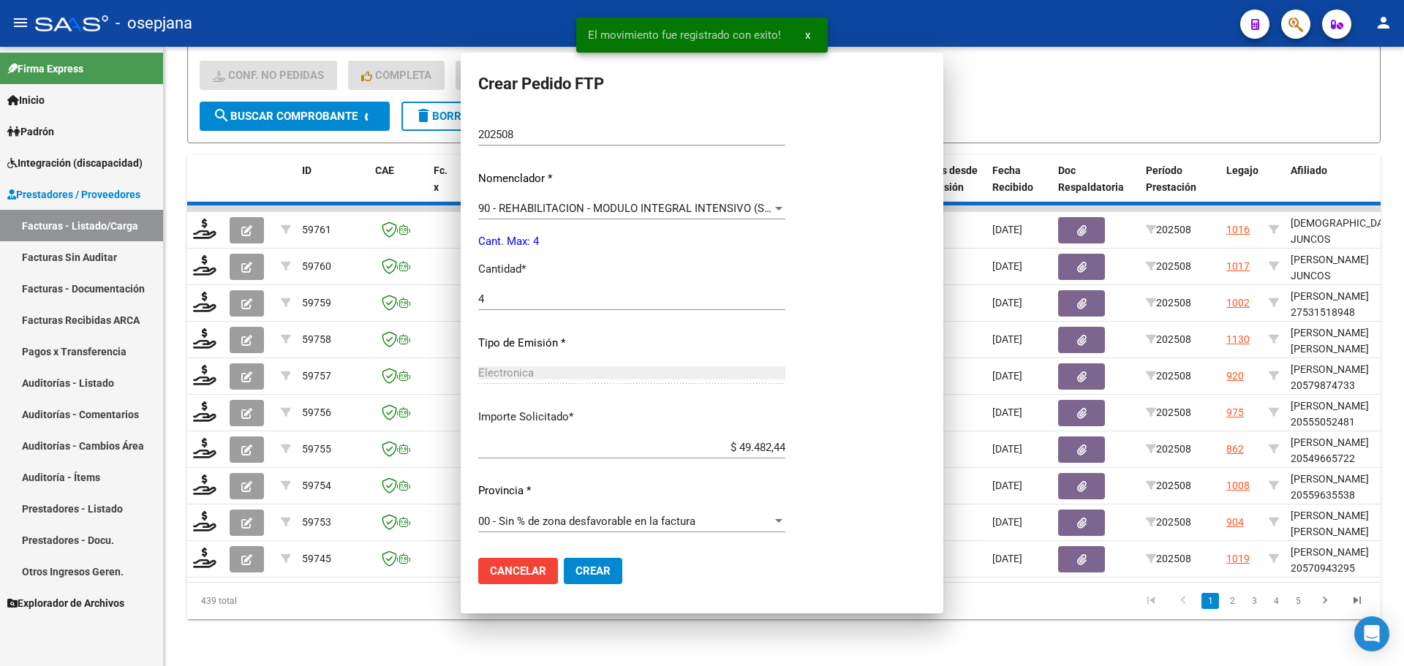
scroll to position [0, 0]
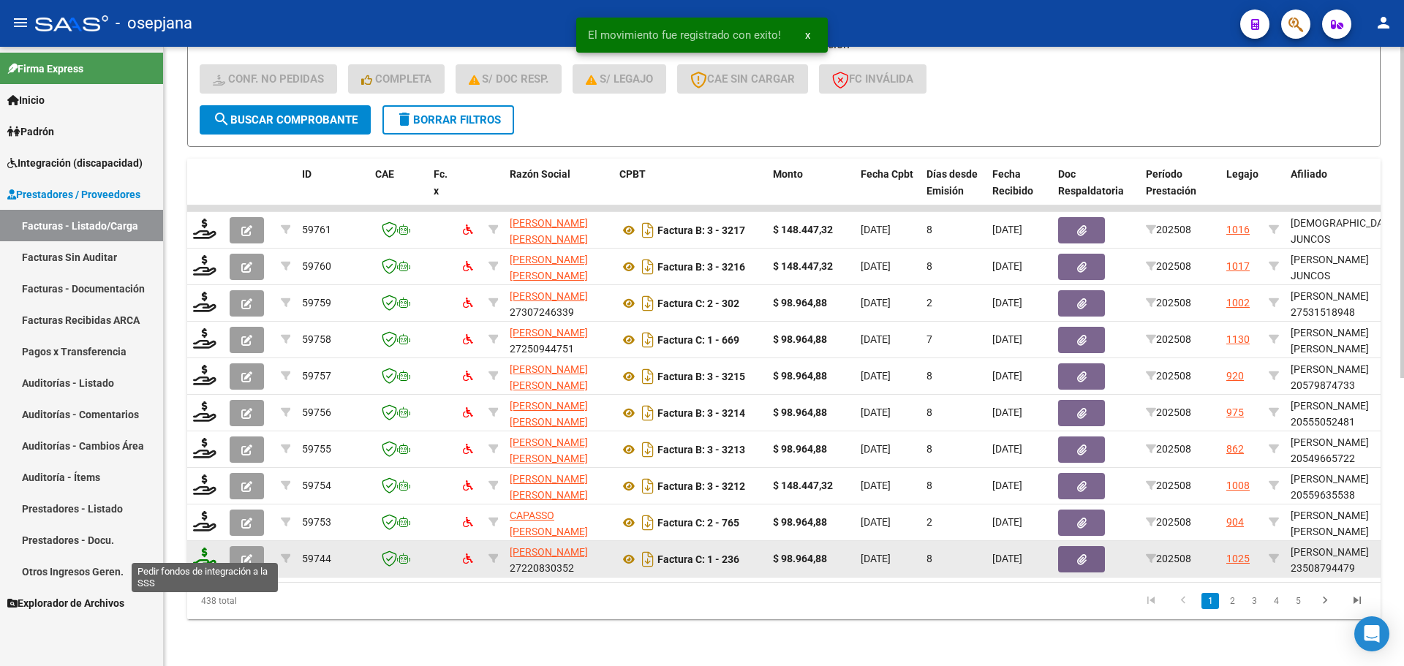
click at [203, 548] on icon at bounding box center [204, 558] width 23 height 20
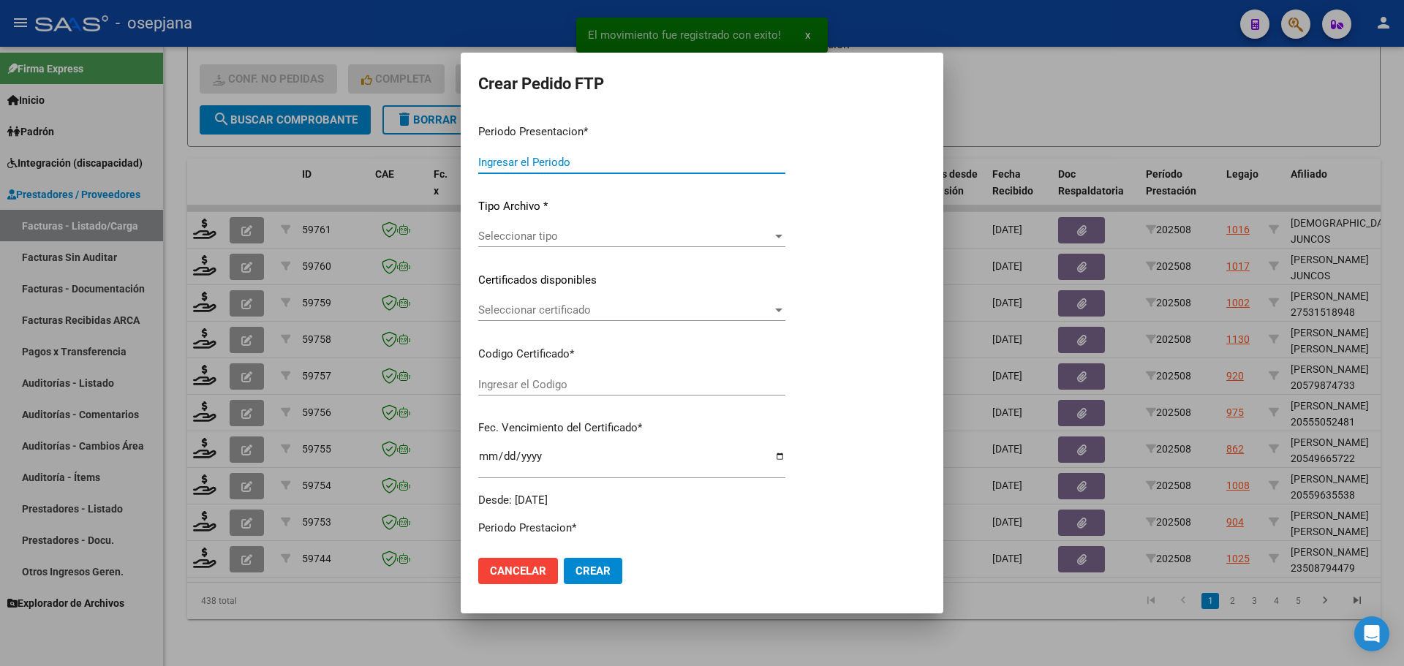
type input "202508"
type input "$ 98.964,88"
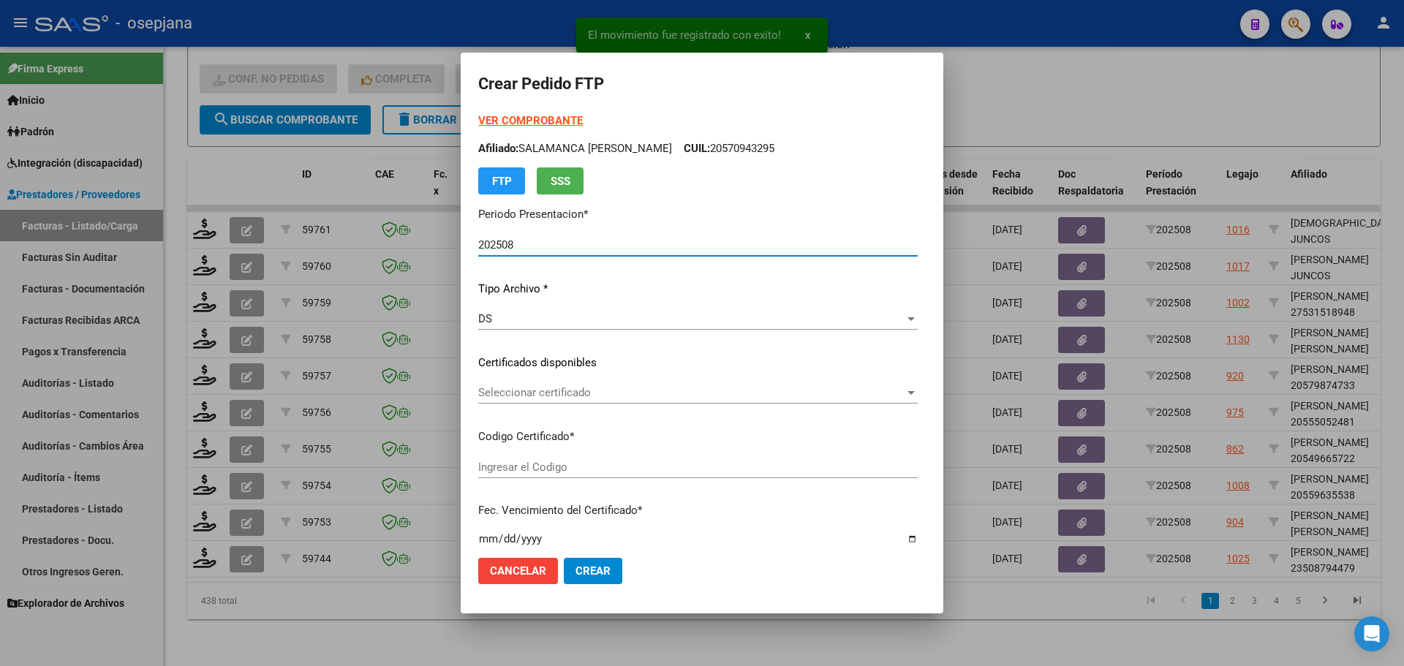
type input "ARG02000508794472024041620290416BSAS309"
type input "[DATE]"
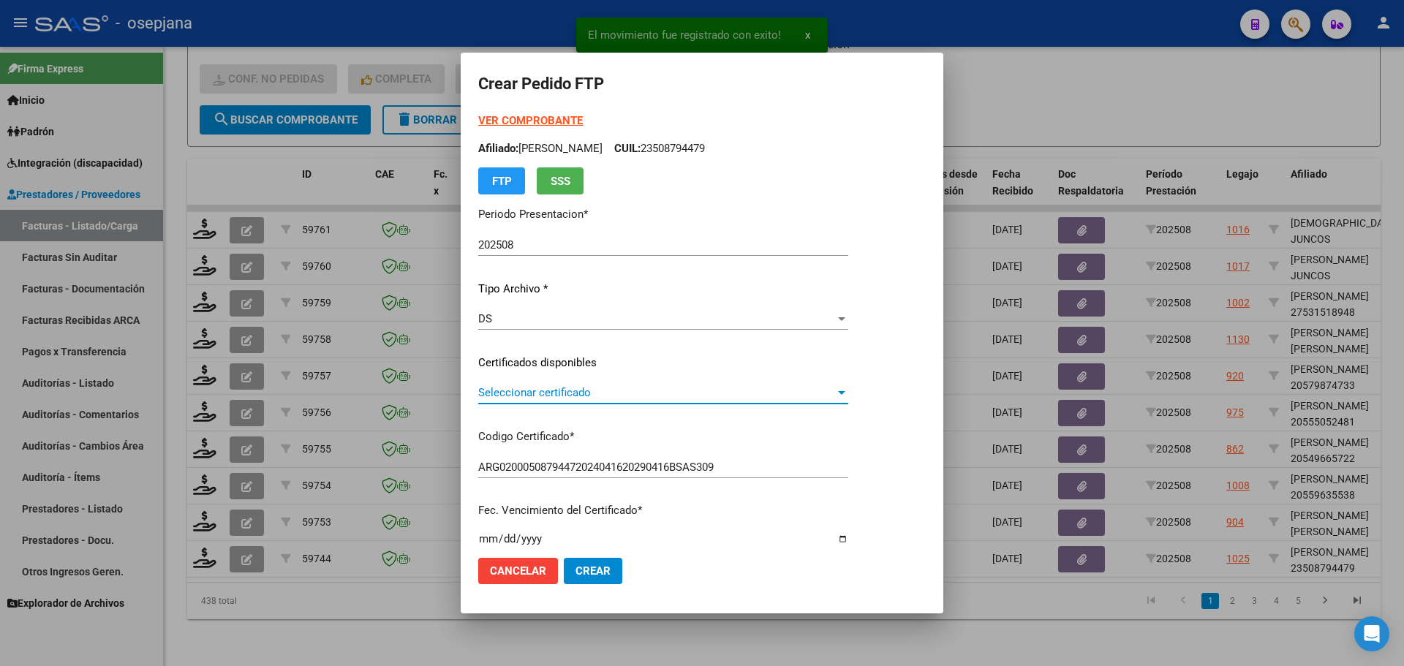
click at [553, 387] on span "Seleccionar certificado" at bounding box center [656, 392] width 357 height 13
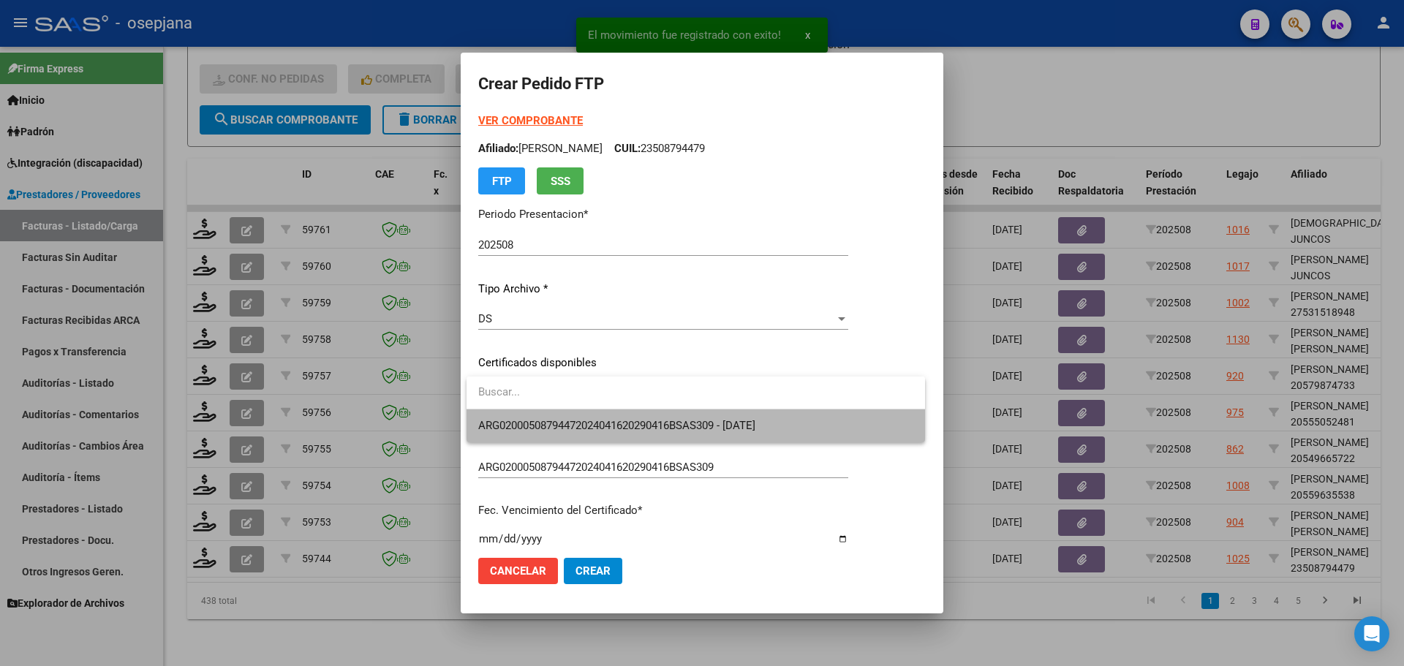
click at [569, 415] on span "ARG02000508794472024041620290416BSAS309 - [DATE]" at bounding box center [695, 426] width 435 height 33
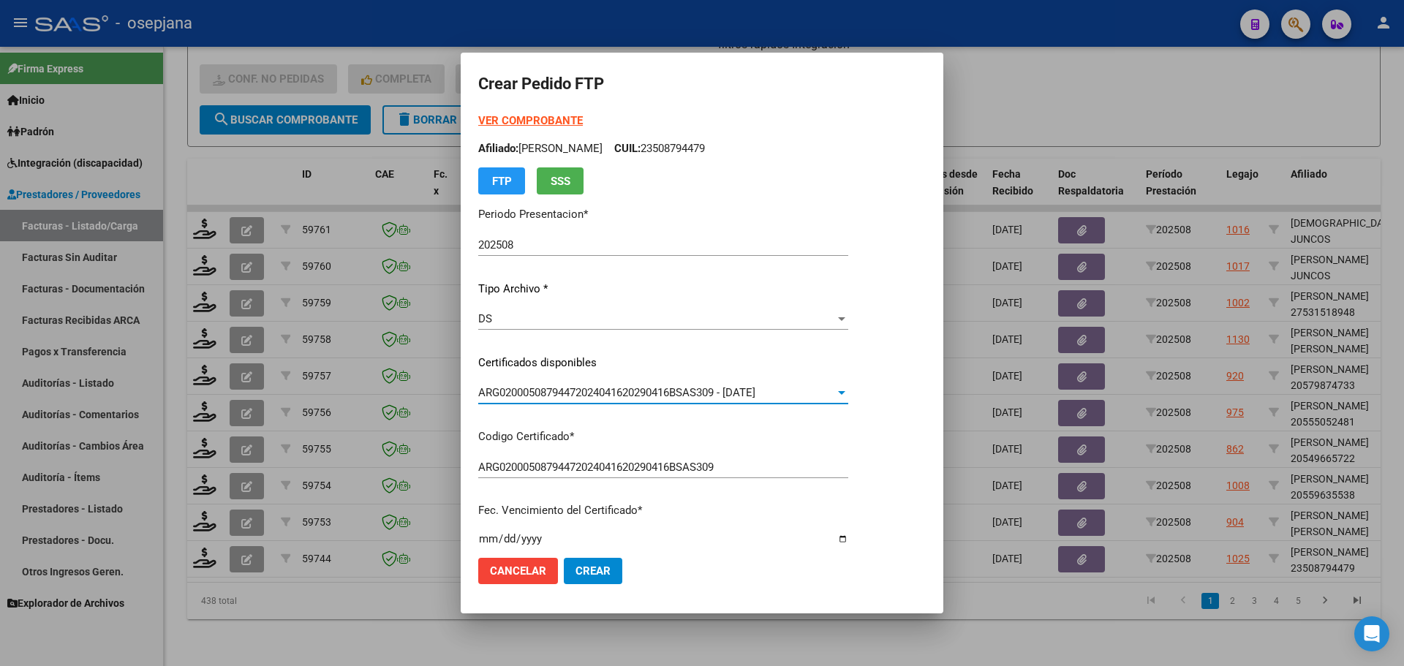
click at [549, 115] on strong "VER COMPROBANTE" at bounding box center [530, 120] width 105 height 13
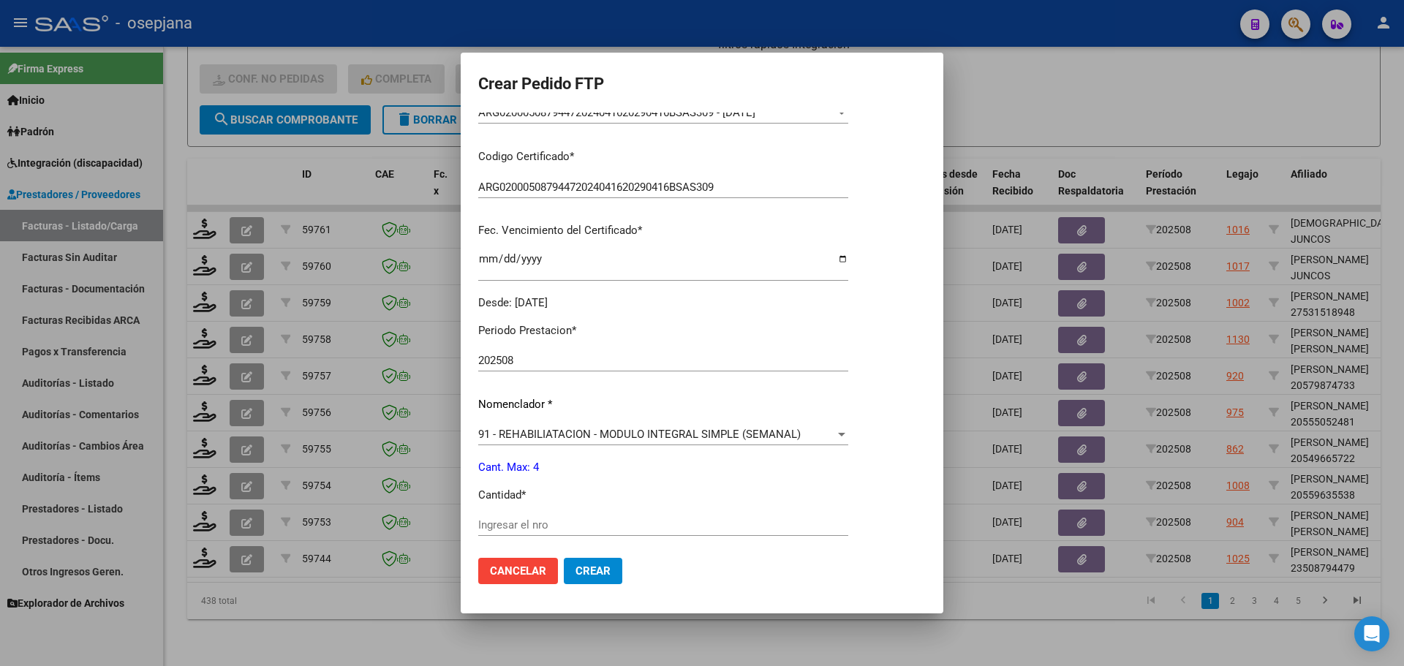
scroll to position [439, 0]
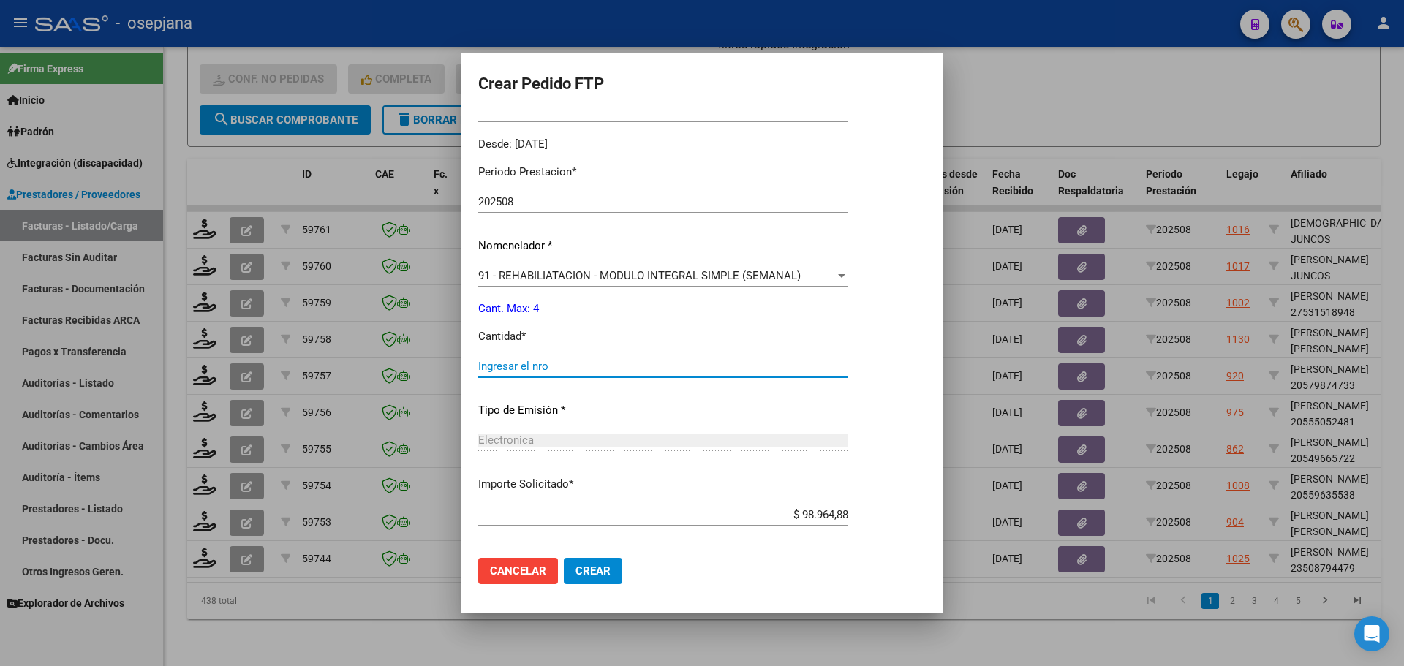
click at [538, 362] on input "Ingresar el nro" at bounding box center [663, 366] width 370 height 13
type input "4"
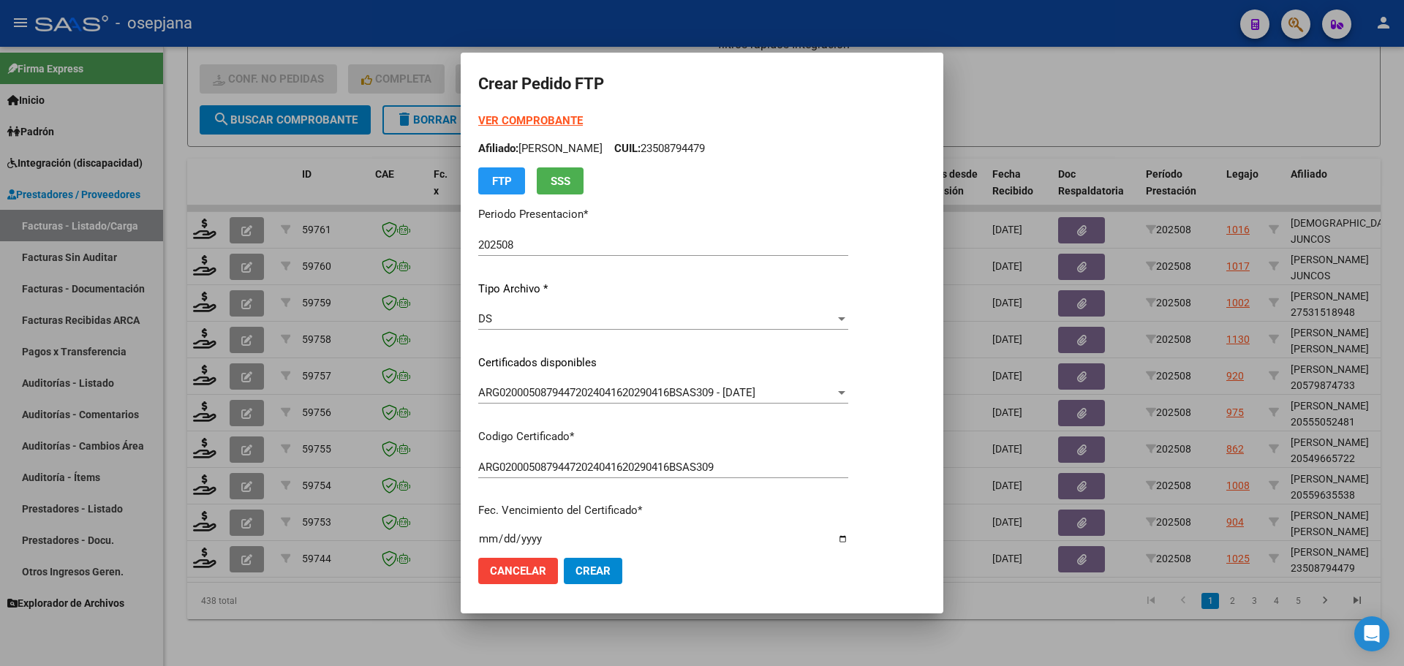
scroll to position [293, 0]
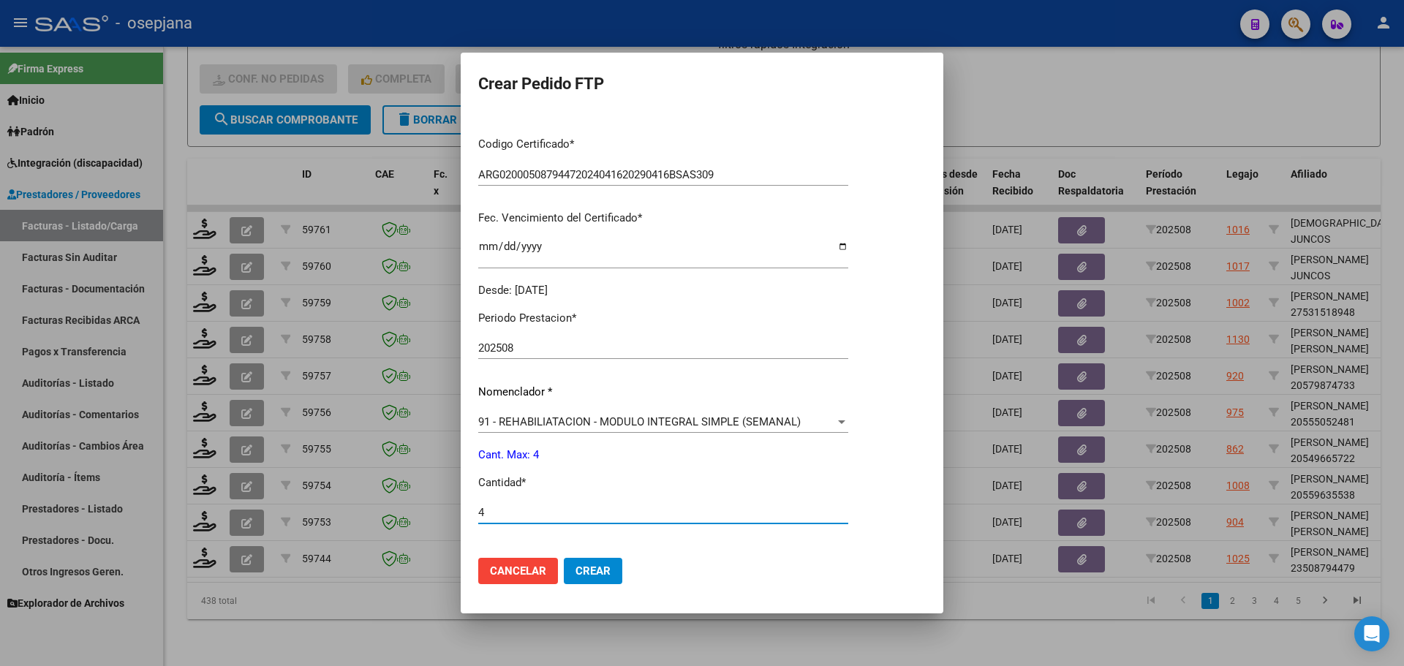
click at [616, 574] on button "Crear" at bounding box center [593, 571] width 59 height 26
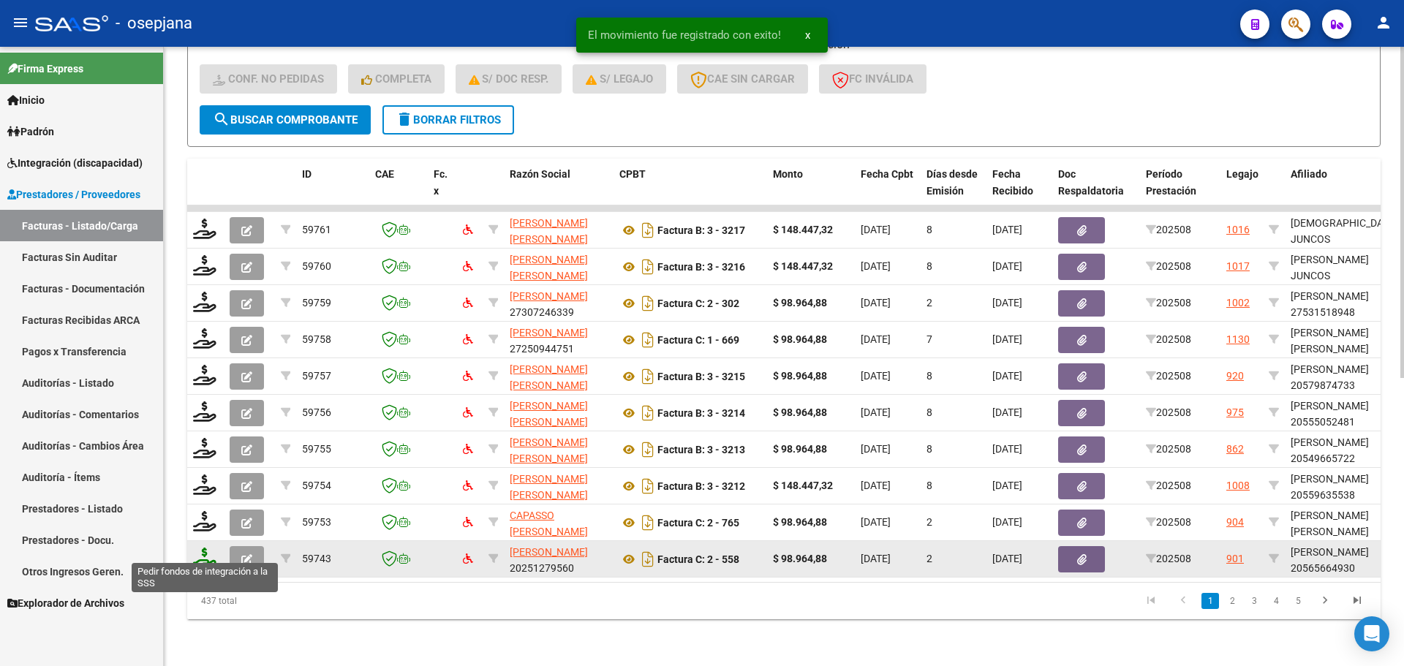
click at [209, 550] on icon at bounding box center [204, 558] width 23 height 20
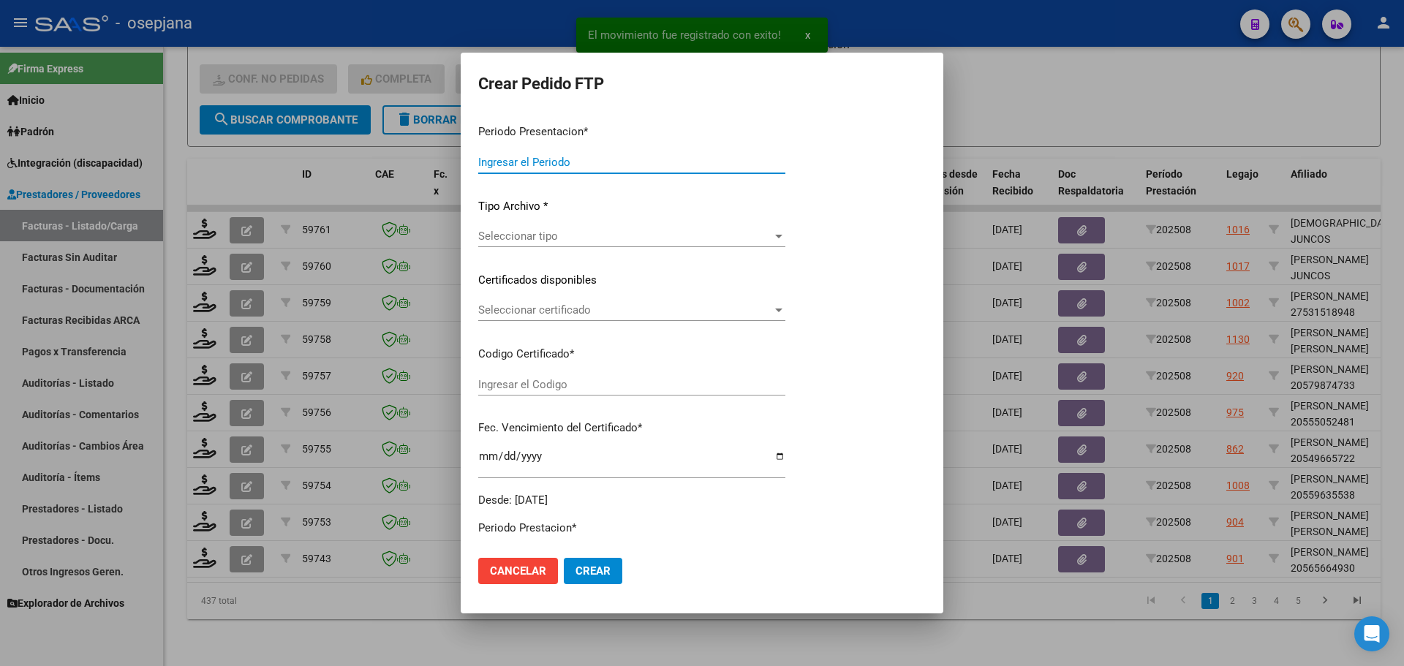
type input "202508"
type input "$ 98.964,88"
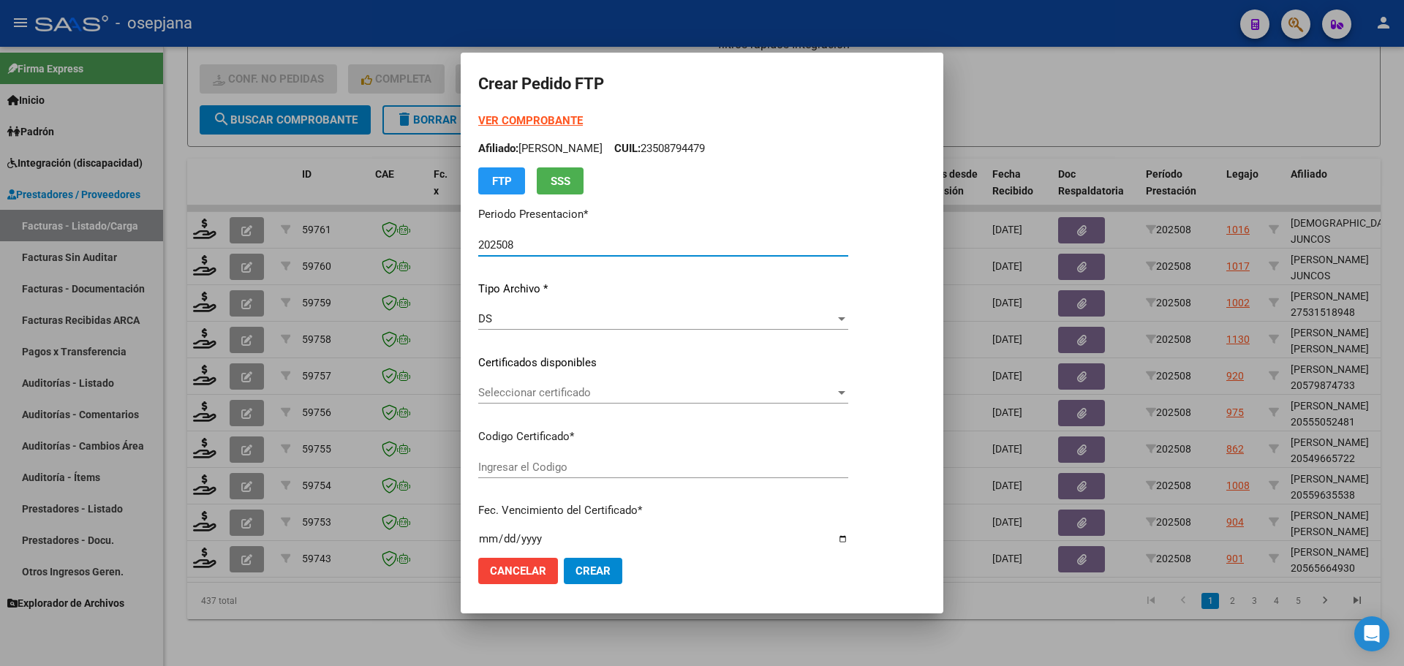
type input "ARG02000565664932022042020270420BSAS311"
type input "[DATE]"
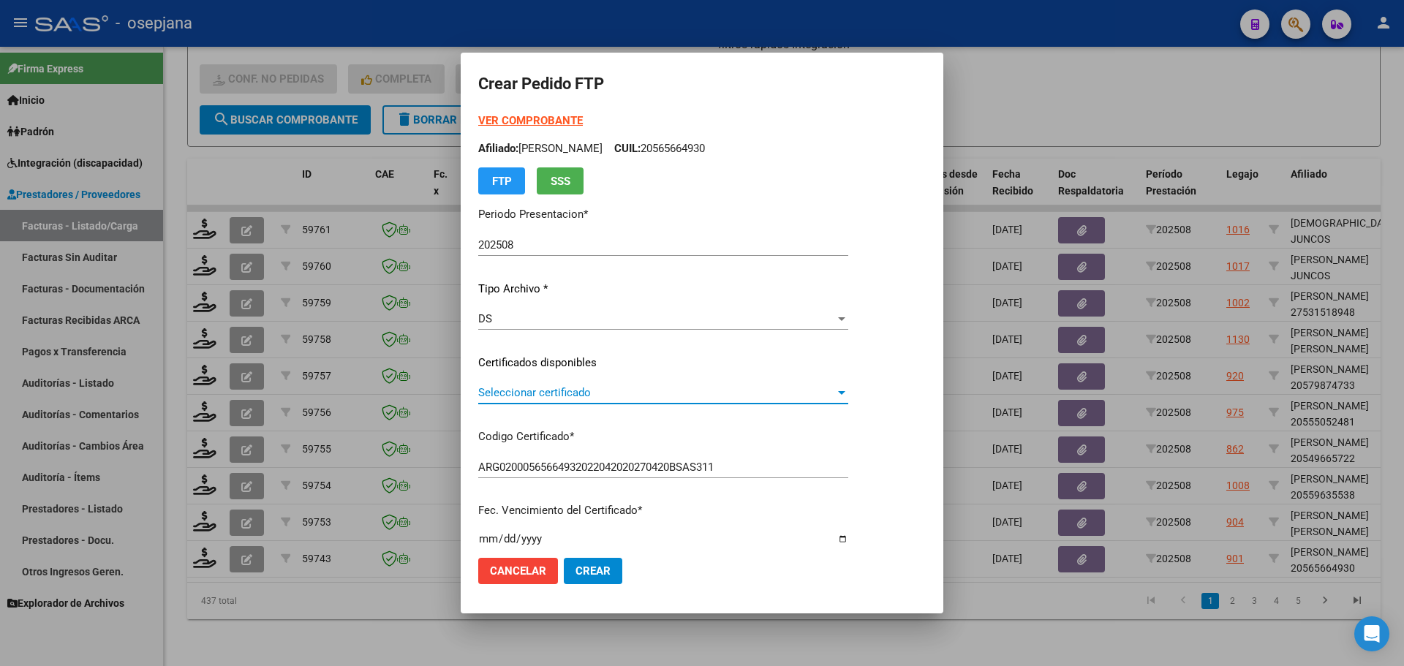
click at [640, 396] on span "Seleccionar certificado" at bounding box center [656, 392] width 357 height 13
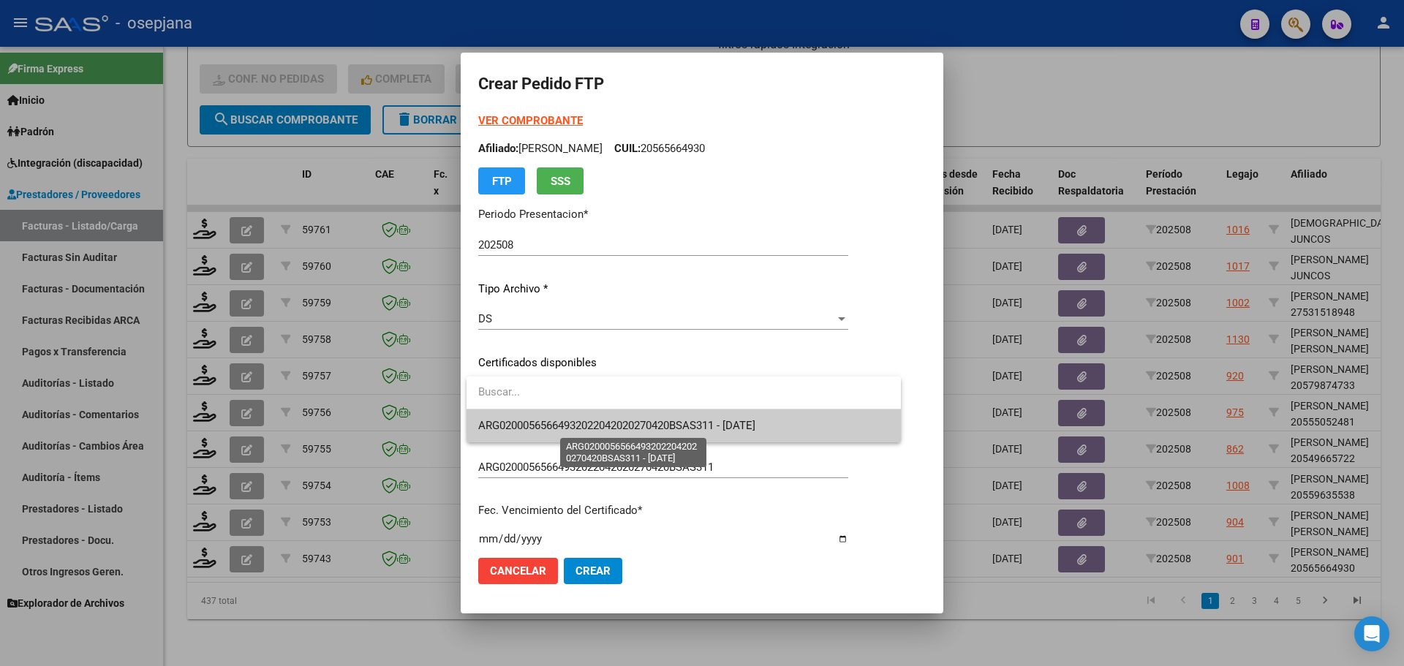
click at [647, 422] on span "ARG02000565664932022042020270420BSAS311 - [DATE]" at bounding box center [616, 425] width 277 height 13
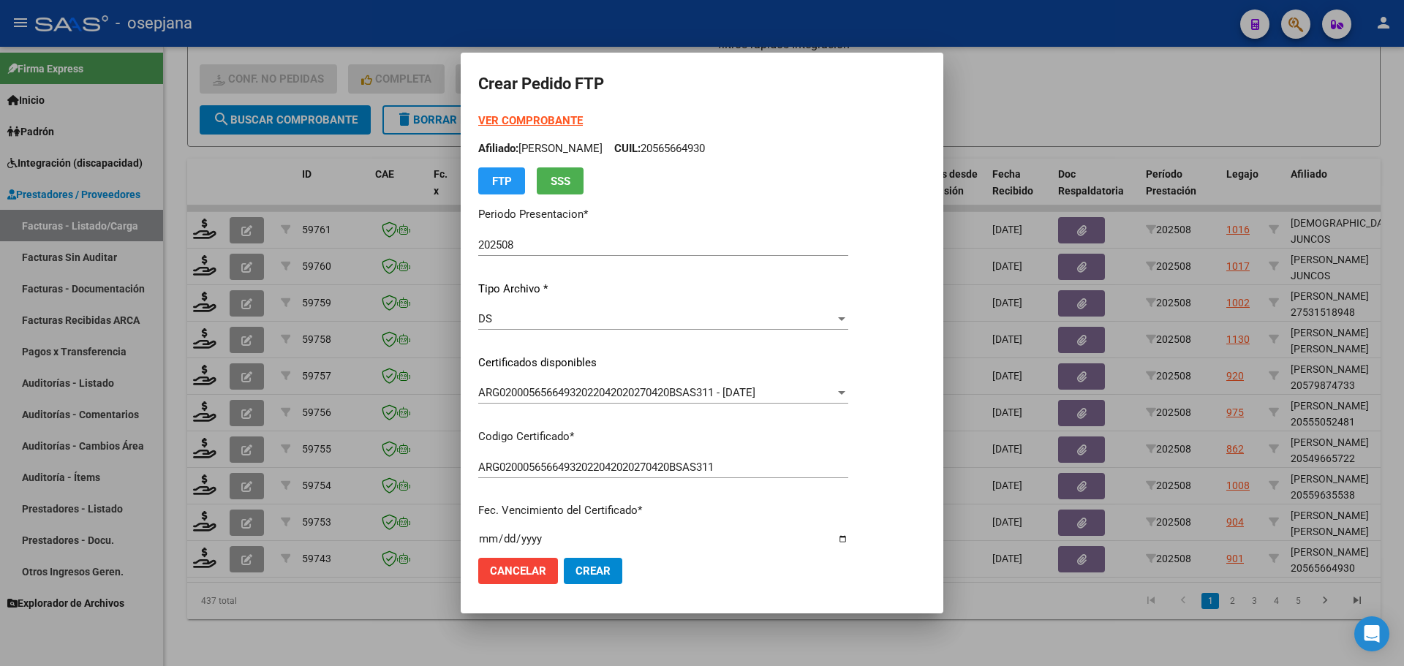
click at [527, 120] on strong "VER COMPROBANTE" at bounding box center [530, 120] width 105 height 13
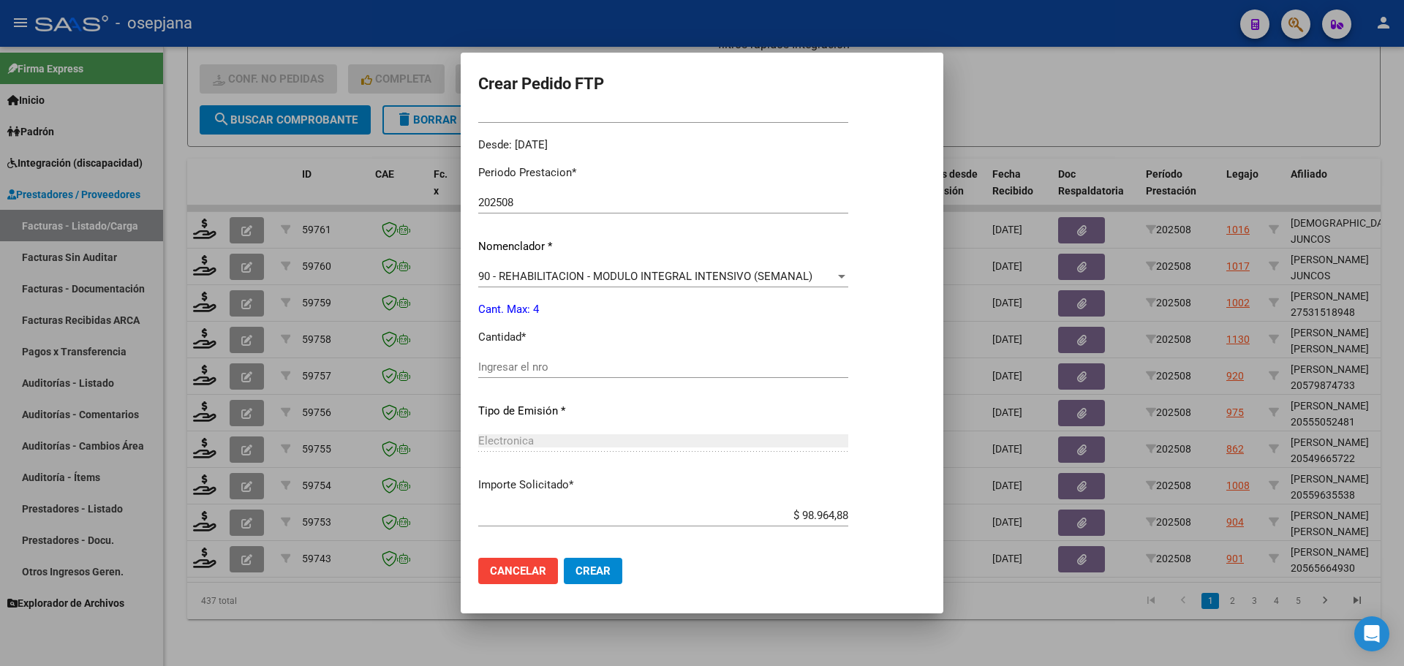
scroll to position [439, 0]
click at [549, 363] on input "Ingresar el nro" at bounding box center [663, 366] width 370 height 13
type input "4"
click at [566, 575] on button "Crear" at bounding box center [593, 571] width 59 height 26
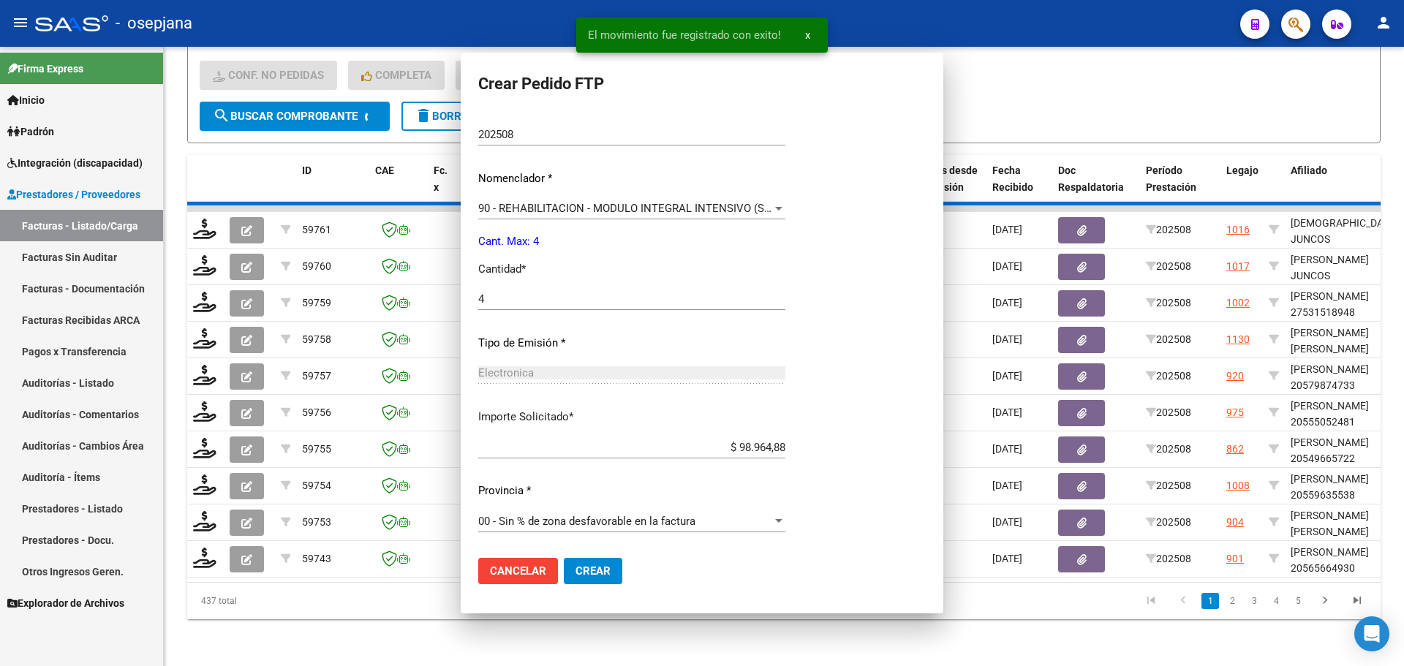
scroll to position [0, 0]
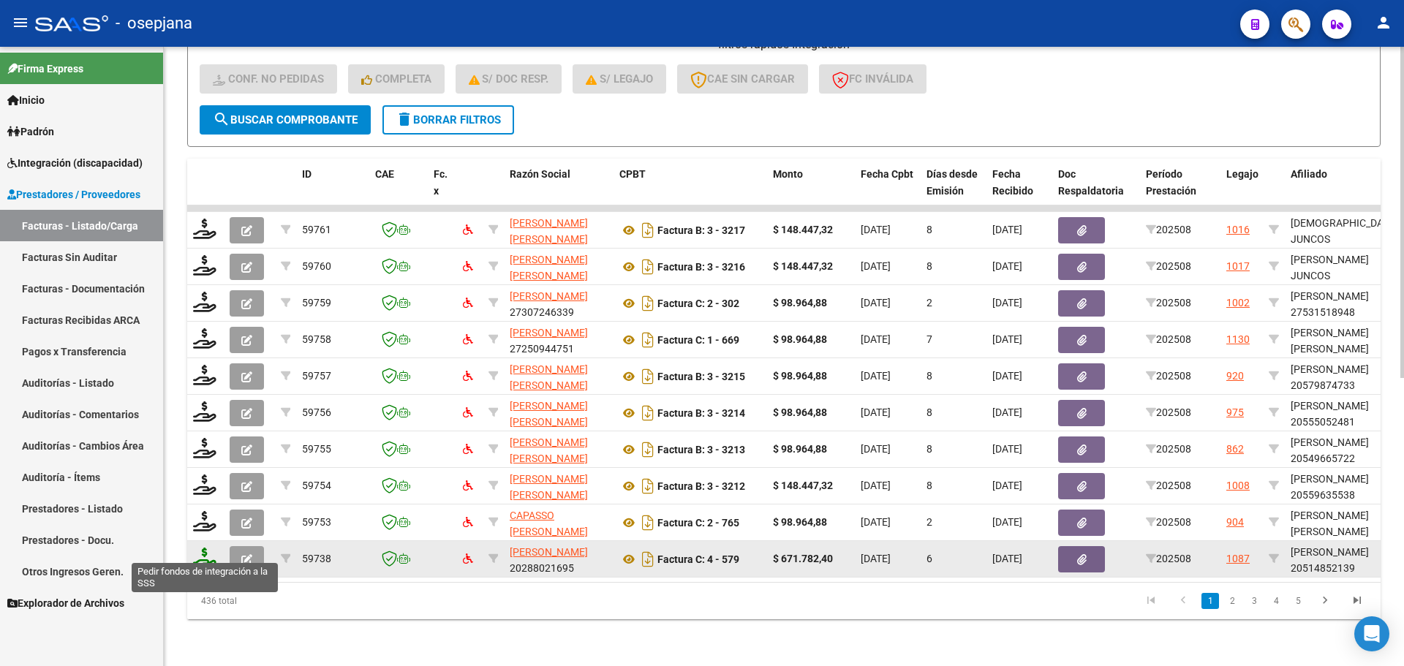
click at [203, 549] on icon at bounding box center [204, 558] width 23 height 20
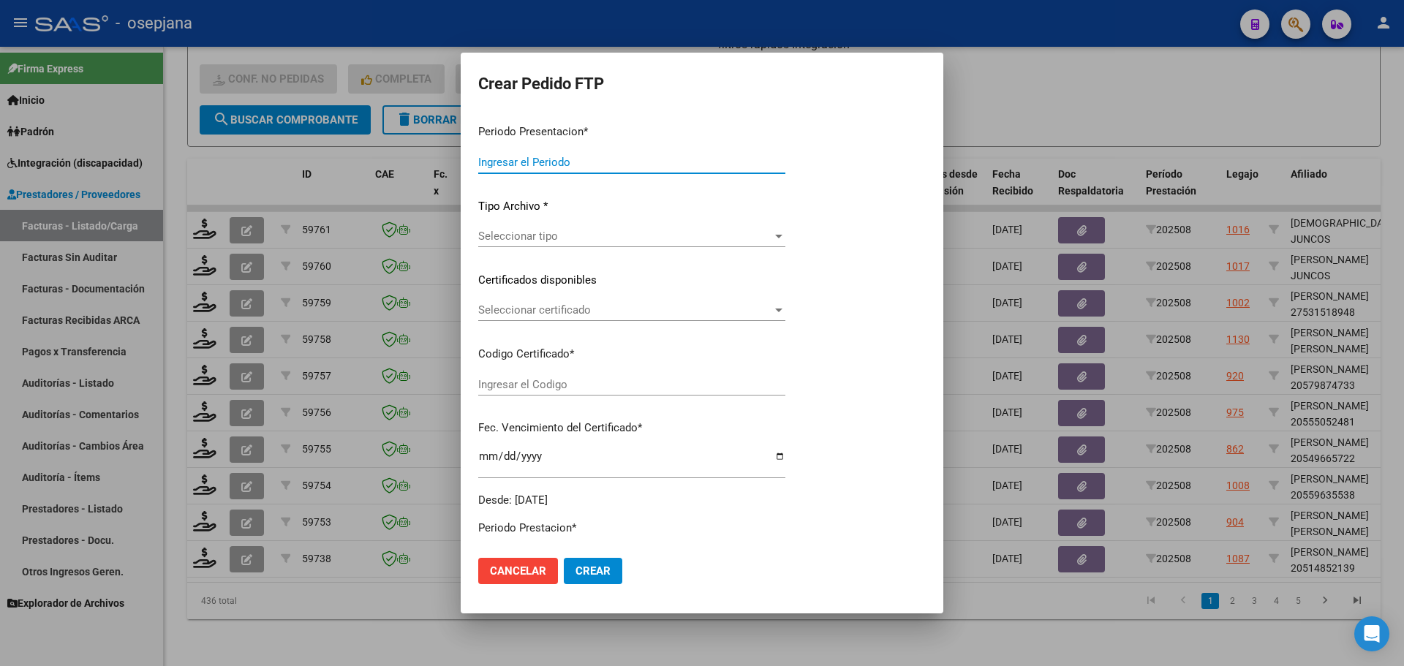
type input "202508"
type input "$ 671.782,40"
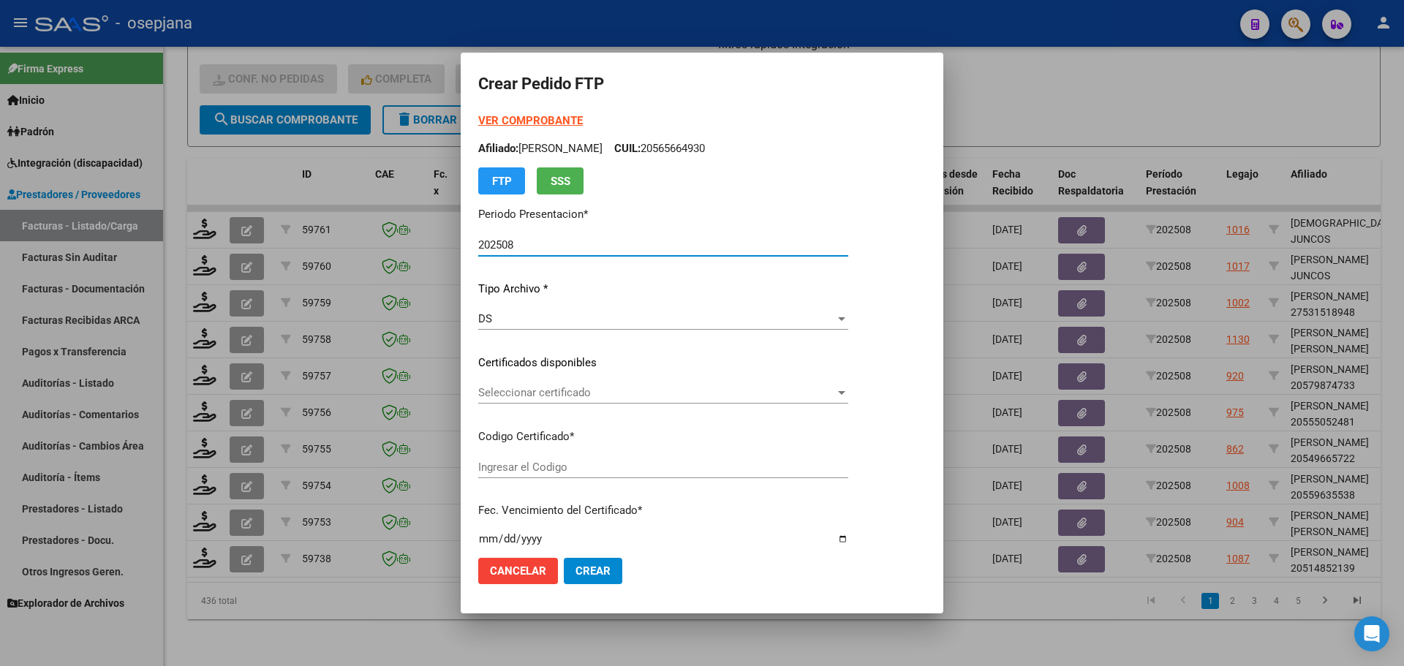
type input "ARG0200051485213-2022091220250912BS342"
type input "[DATE]"
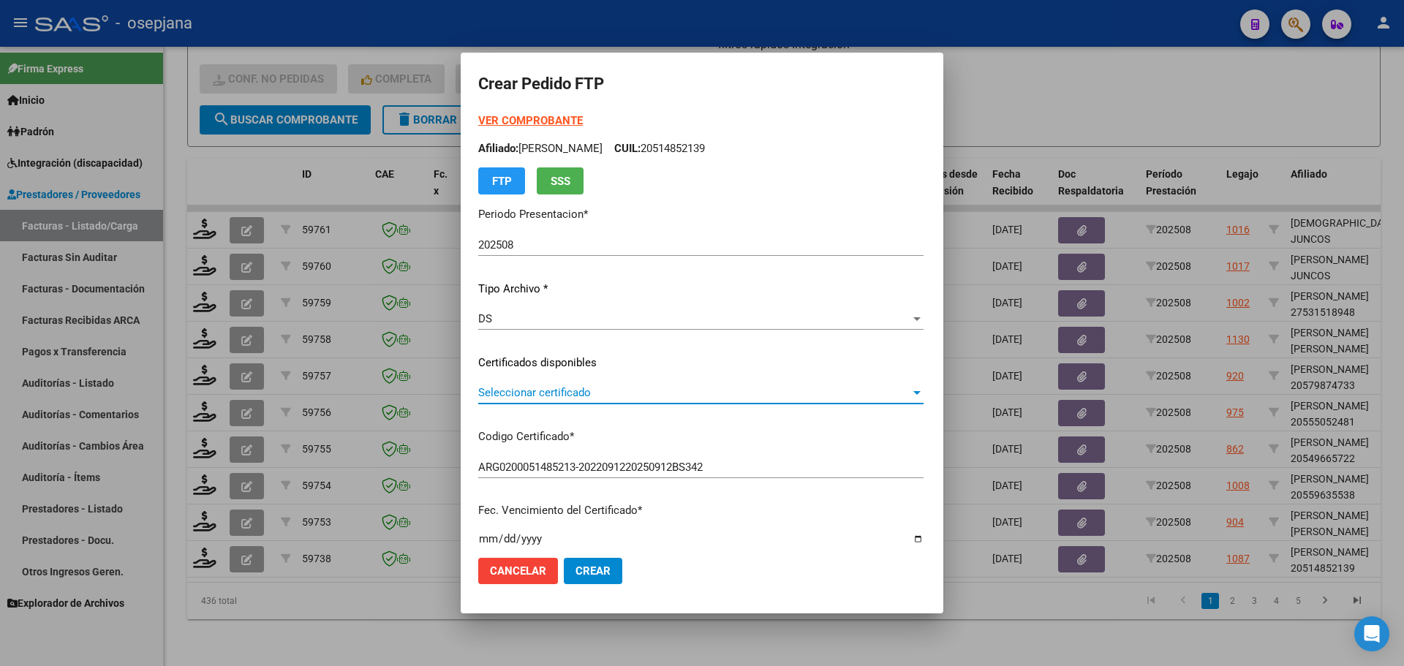
click at [593, 387] on span "Seleccionar certificado" at bounding box center [694, 392] width 432 height 13
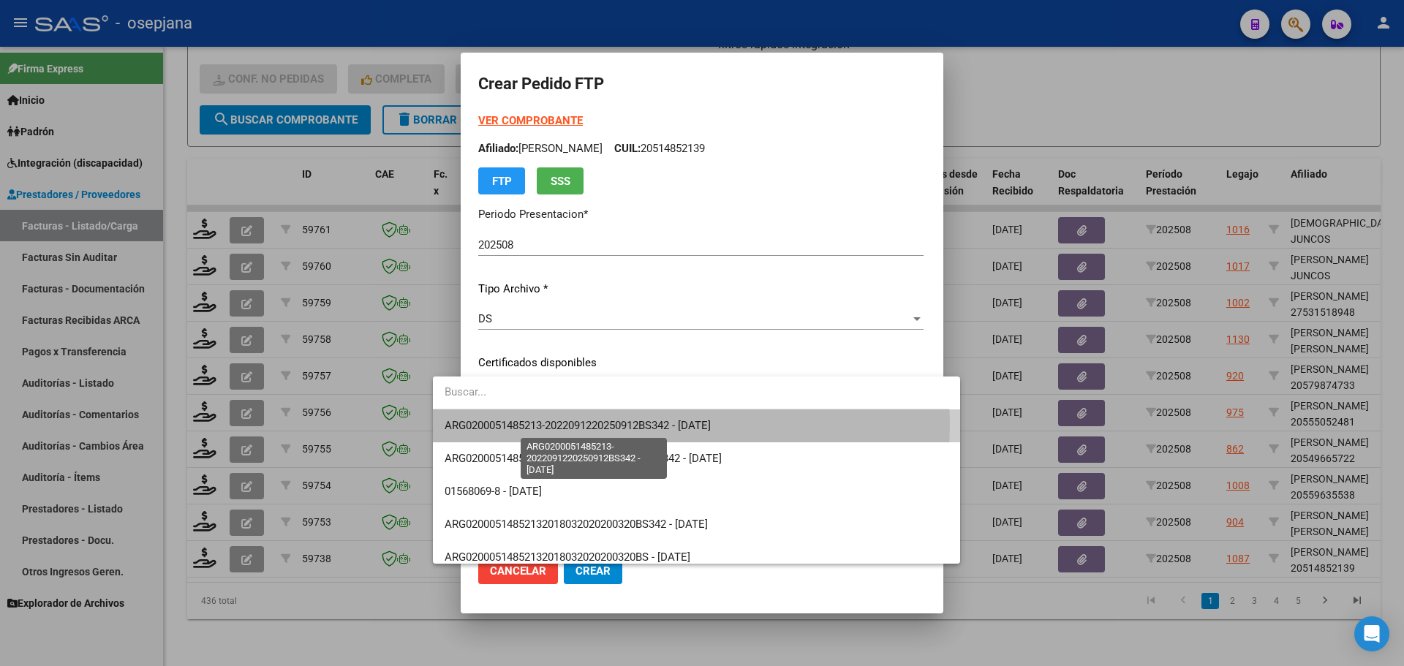
click at [633, 424] on span "ARG0200051485213-2022091220250912BS342 - [DATE]" at bounding box center [578, 425] width 266 height 13
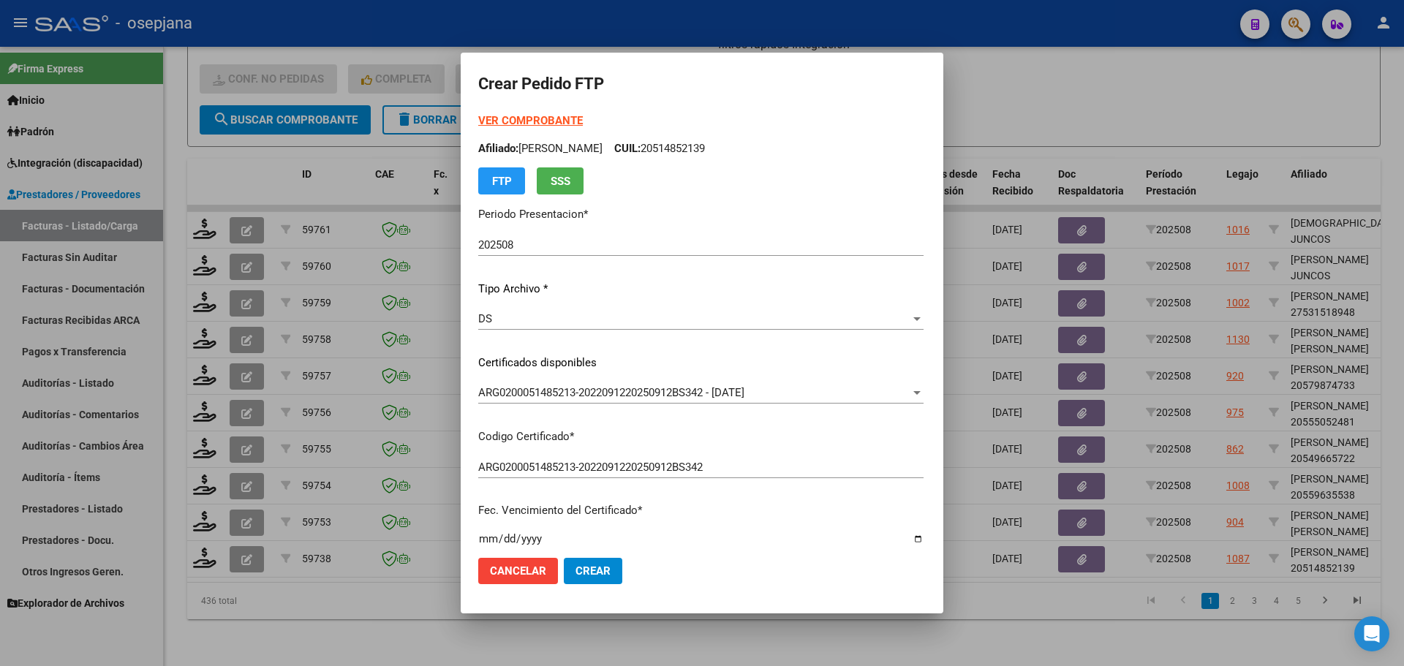
click at [524, 118] on strong "VER COMPROBANTE" at bounding box center [530, 120] width 105 height 13
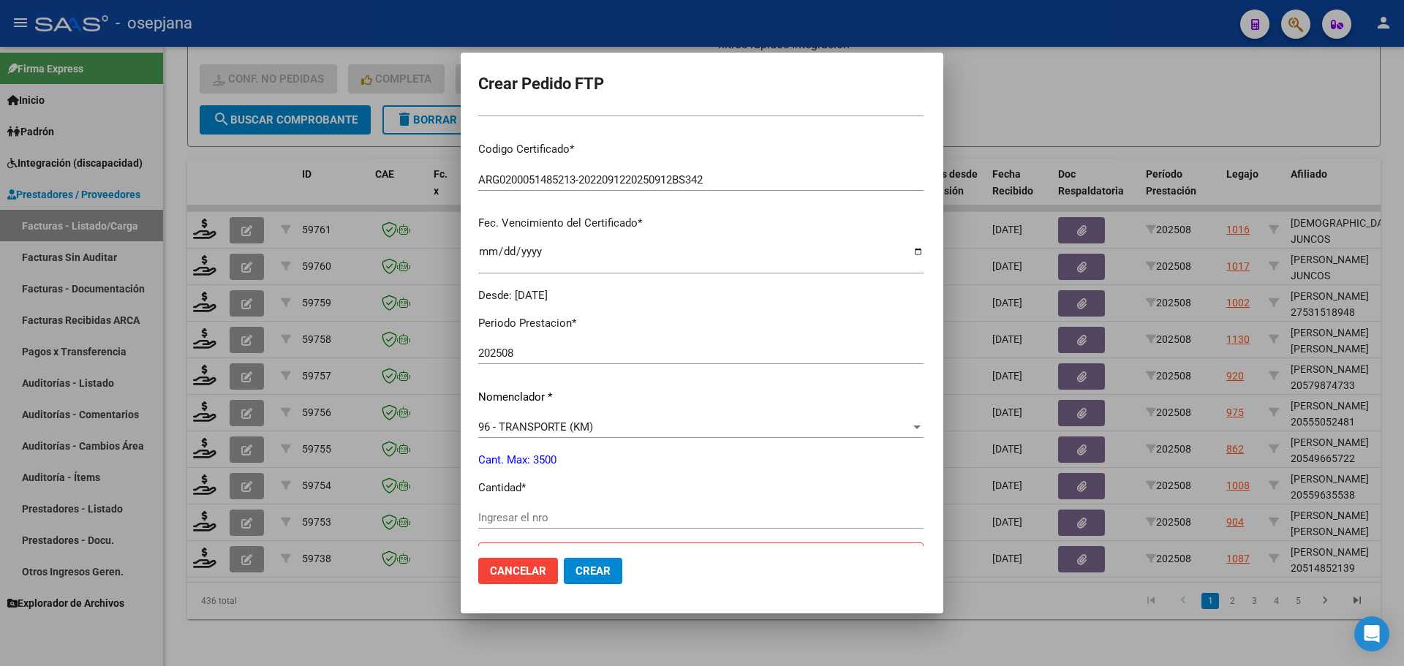
scroll to position [293, 0]
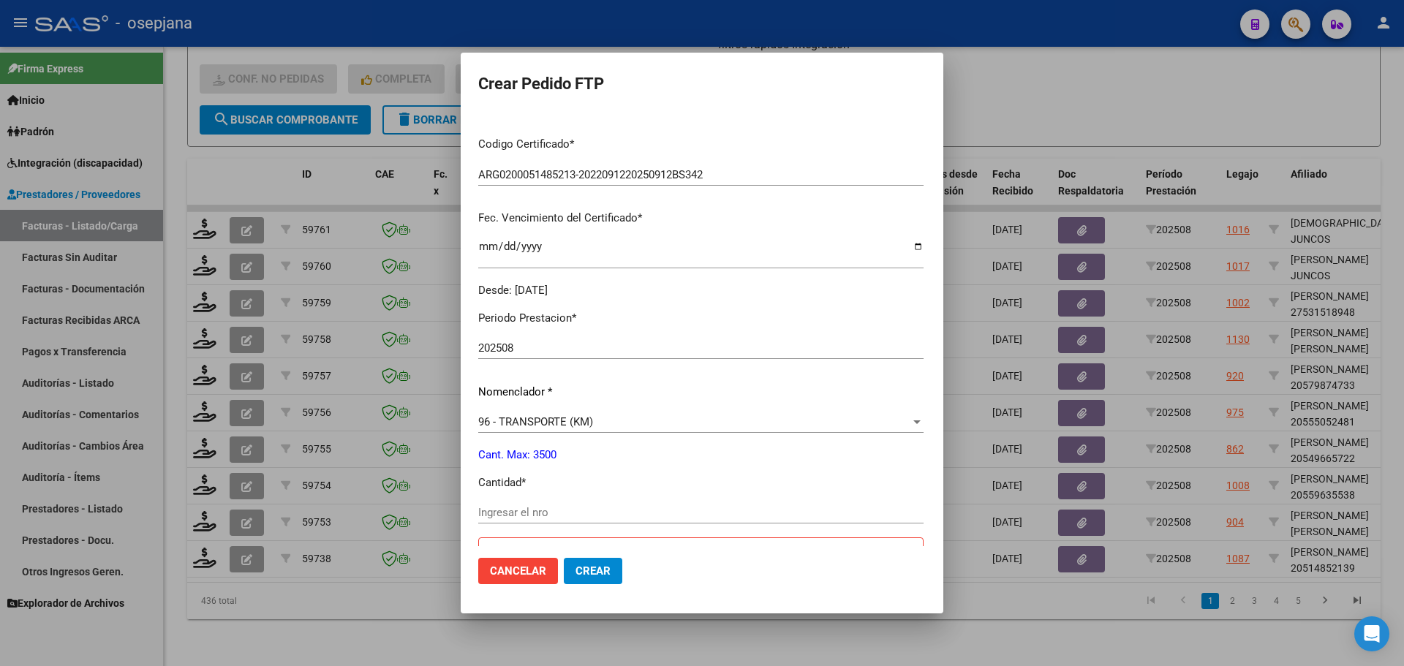
click at [479, 507] on input "Ingresar el nro" at bounding box center [700, 512] width 445 height 13
type input "1240"
click at [576, 572] on span "Crear" at bounding box center [593, 571] width 35 height 13
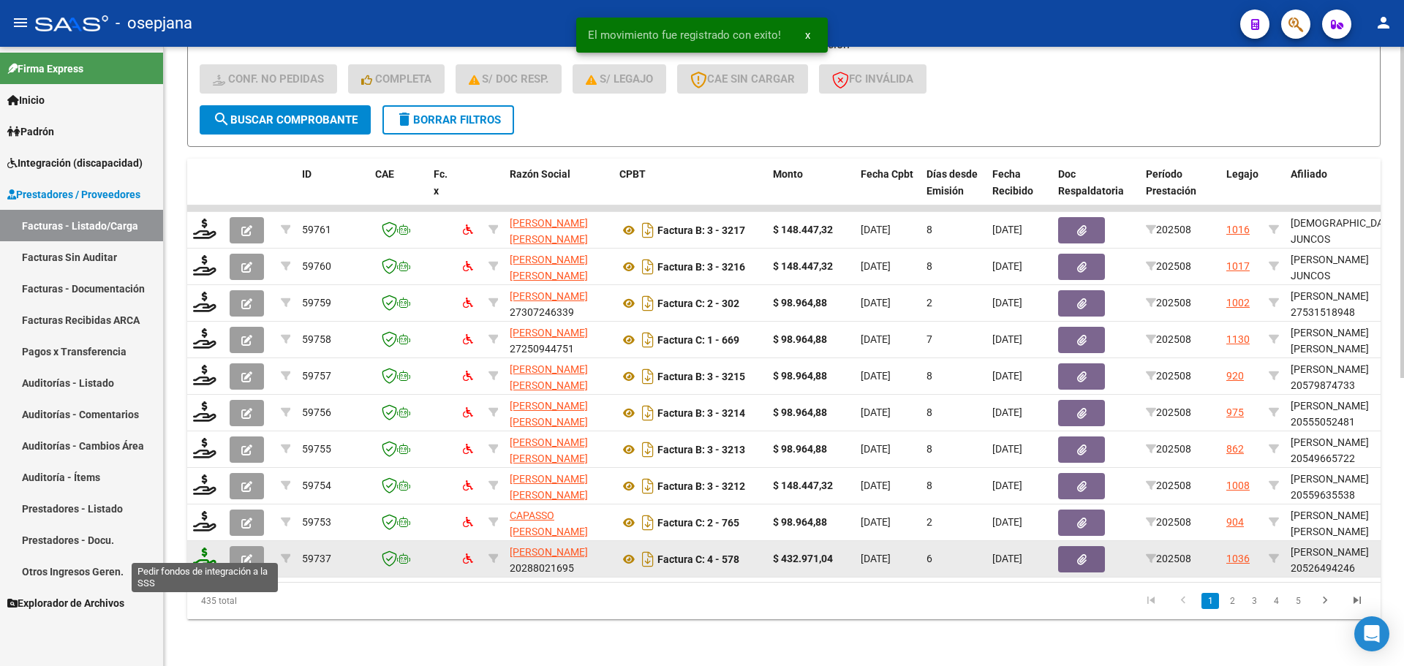
click at [204, 548] on icon at bounding box center [204, 558] width 23 height 20
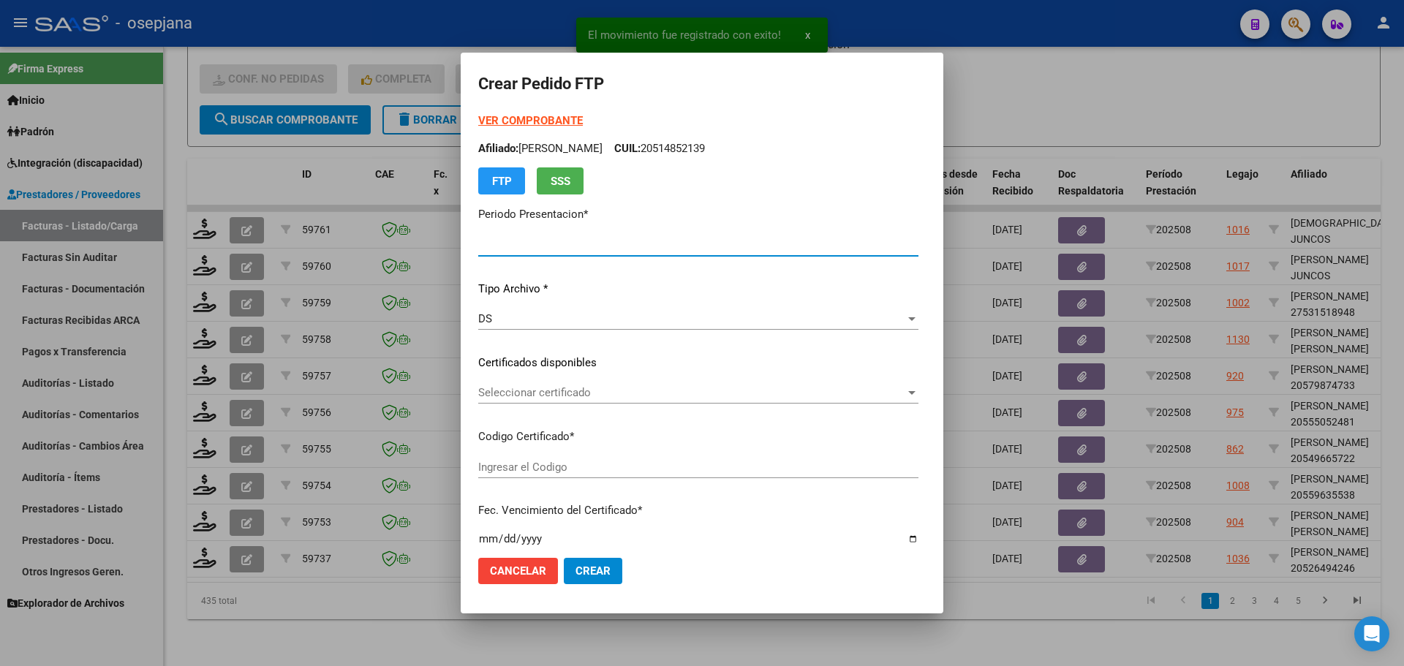
type input "202508"
type input "$ 432.971,04"
type input "ARG02000526494242018112220251122BSAS313"
type input "[DATE]"
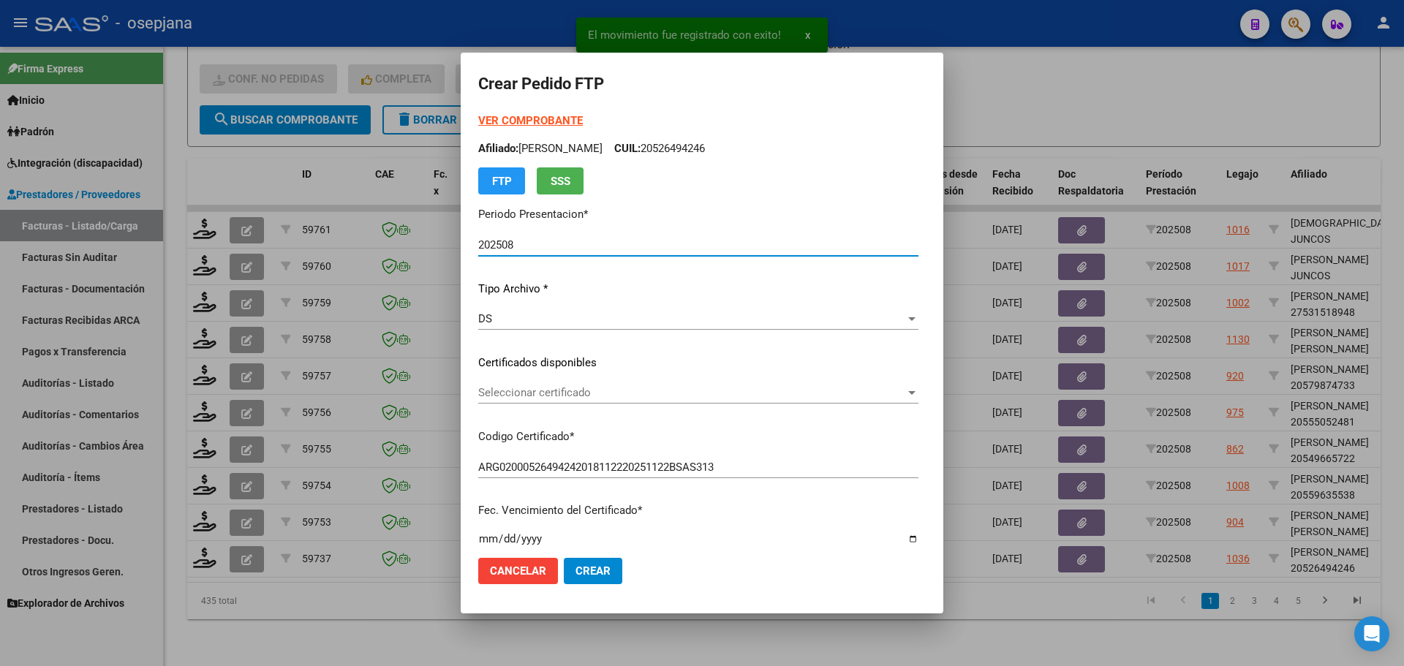
click at [595, 389] on span "Seleccionar certificado" at bounding box center [691, 392] width 427 height 13
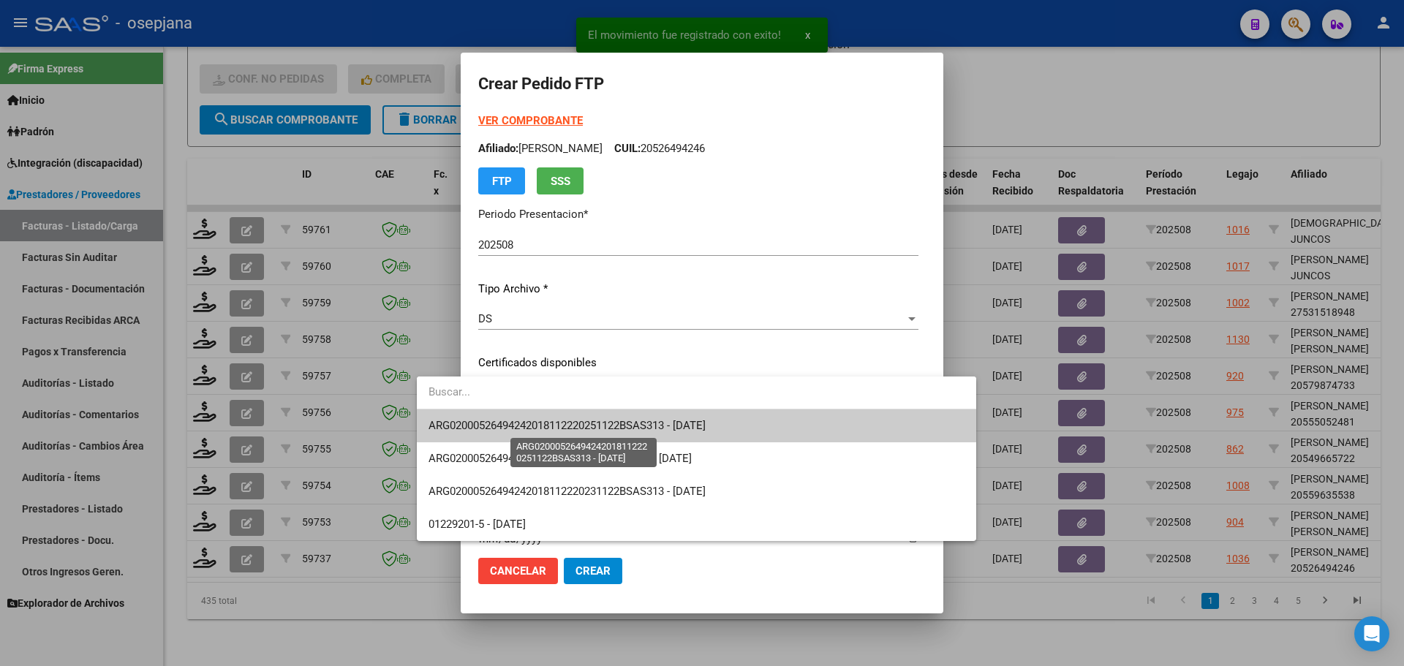
click at [600, 419] on span "ARG02000526494242018112220251122BSAS313 - [DATE]" at bounding box center [567, 425] width 277 height 13
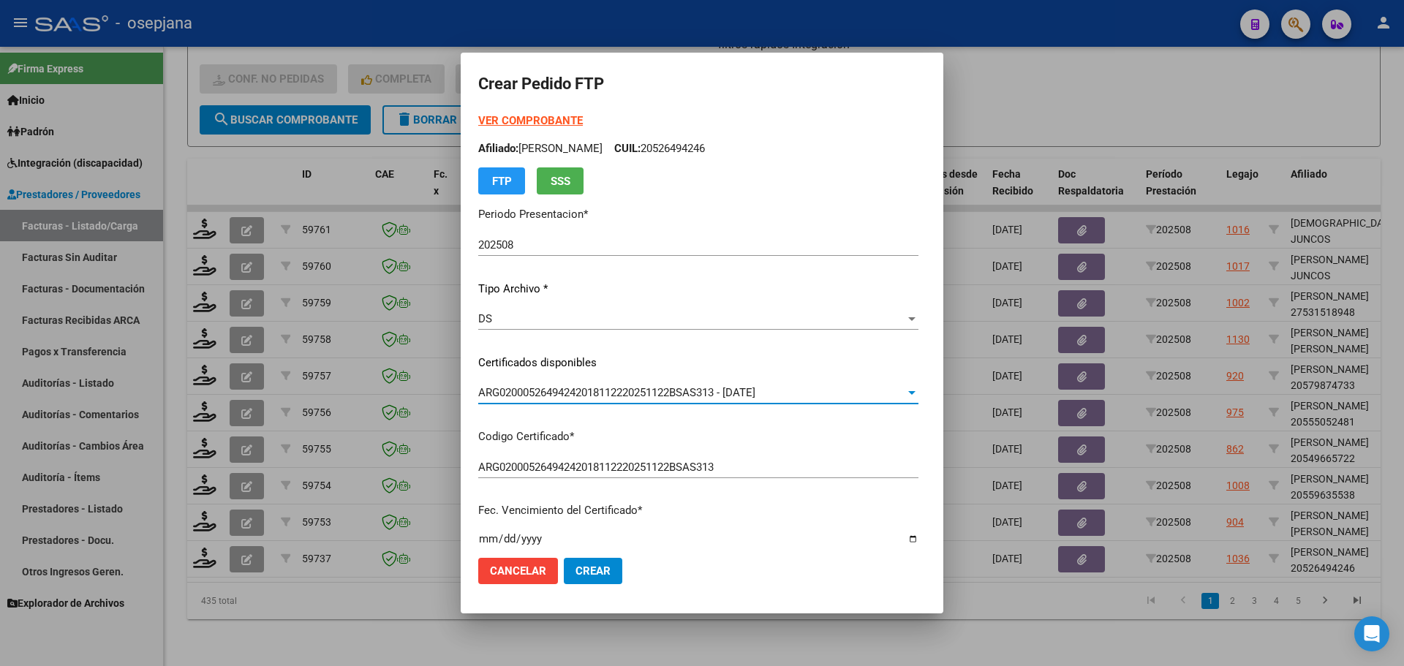
click at [508, 119] on strong "VER COMPROBANTE" at bounding box center [530, 120] width 105 height 13
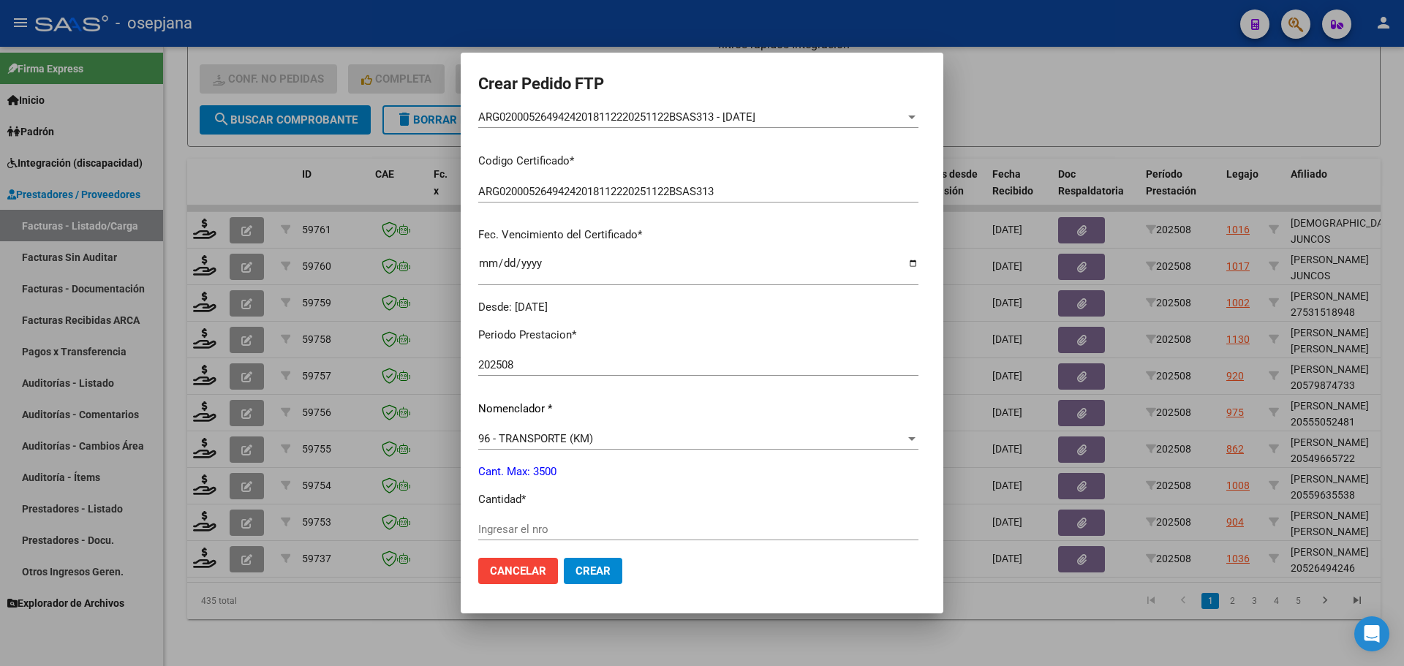
scroll to position [366, 0]
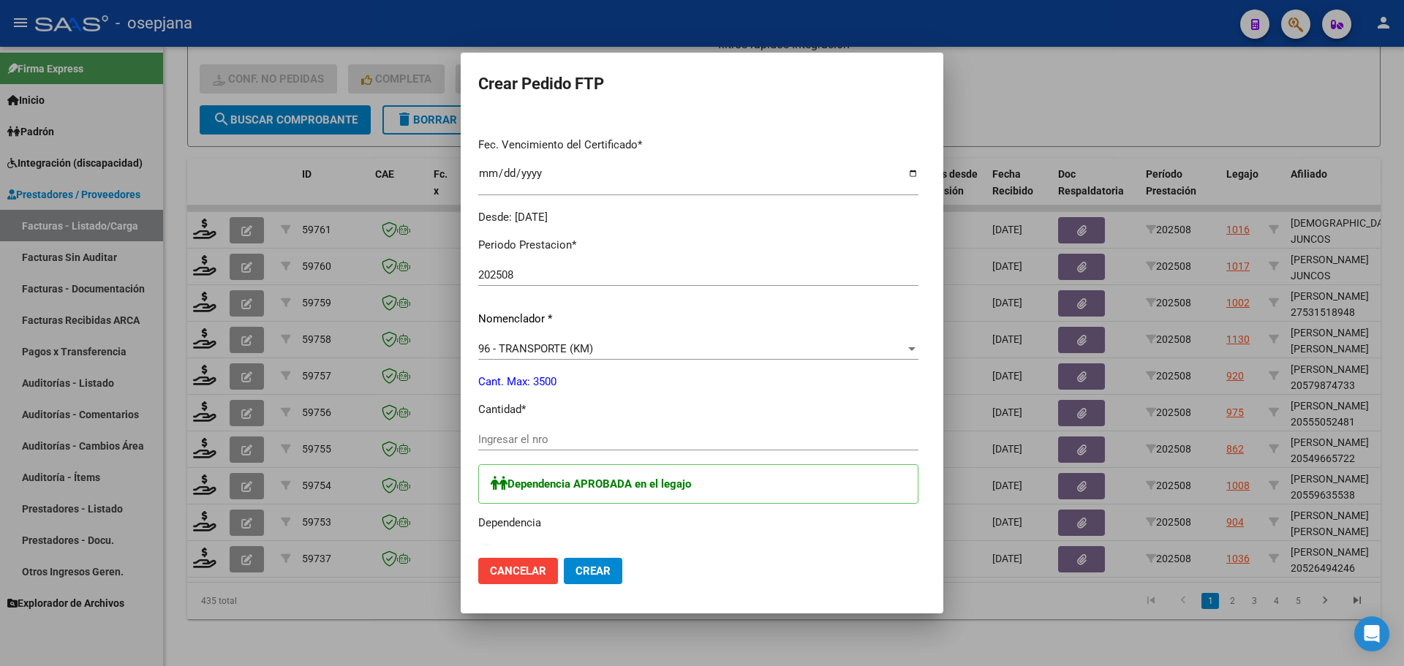
click at [478, 431] on div "Ingresar el nro" at bounding box center [698, 440] width 440 height 22
type input "592"
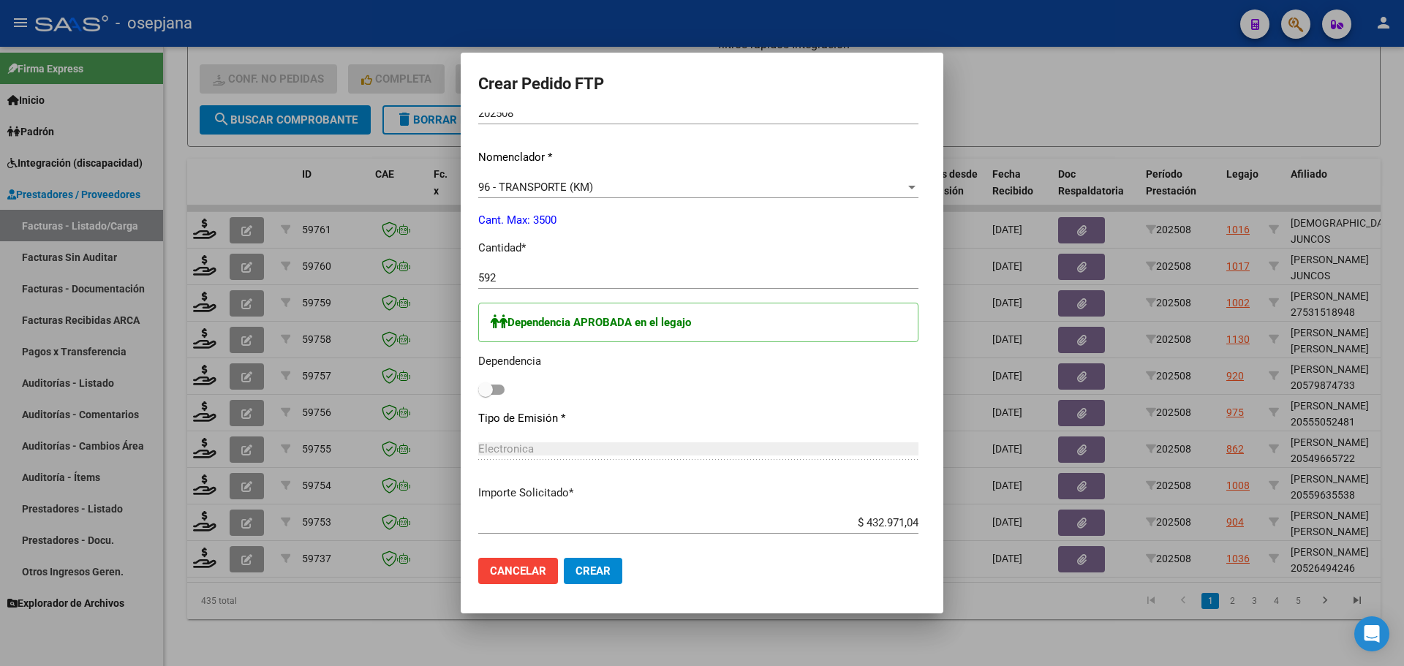
scroll to position [658, 0]
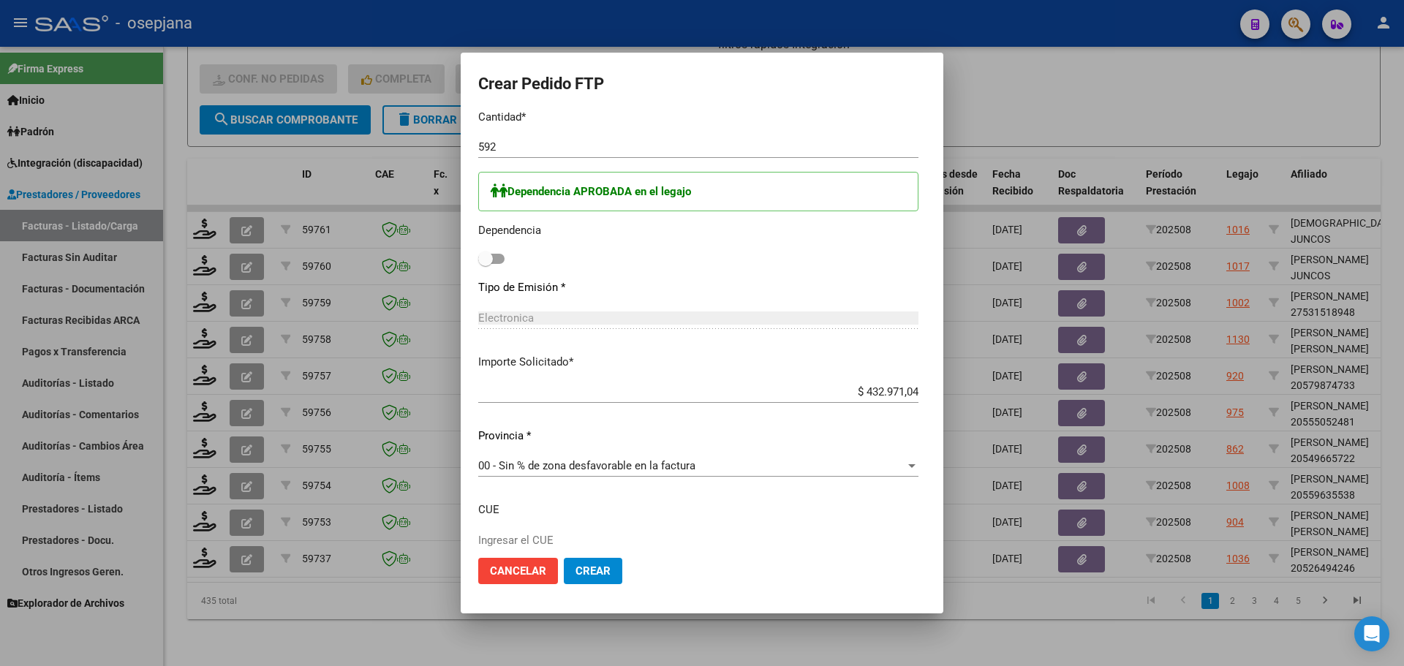
click at [478, 261] on span at bounding box center [485, 259] width 15 height 15
click at [485, 264] on input "checkbox" at bounding box center [485, 264] width 1 height 1
checkbox input "true"
click at [576, 576] on span "Crear" at bounding box center [593, 571] width 35 height 13
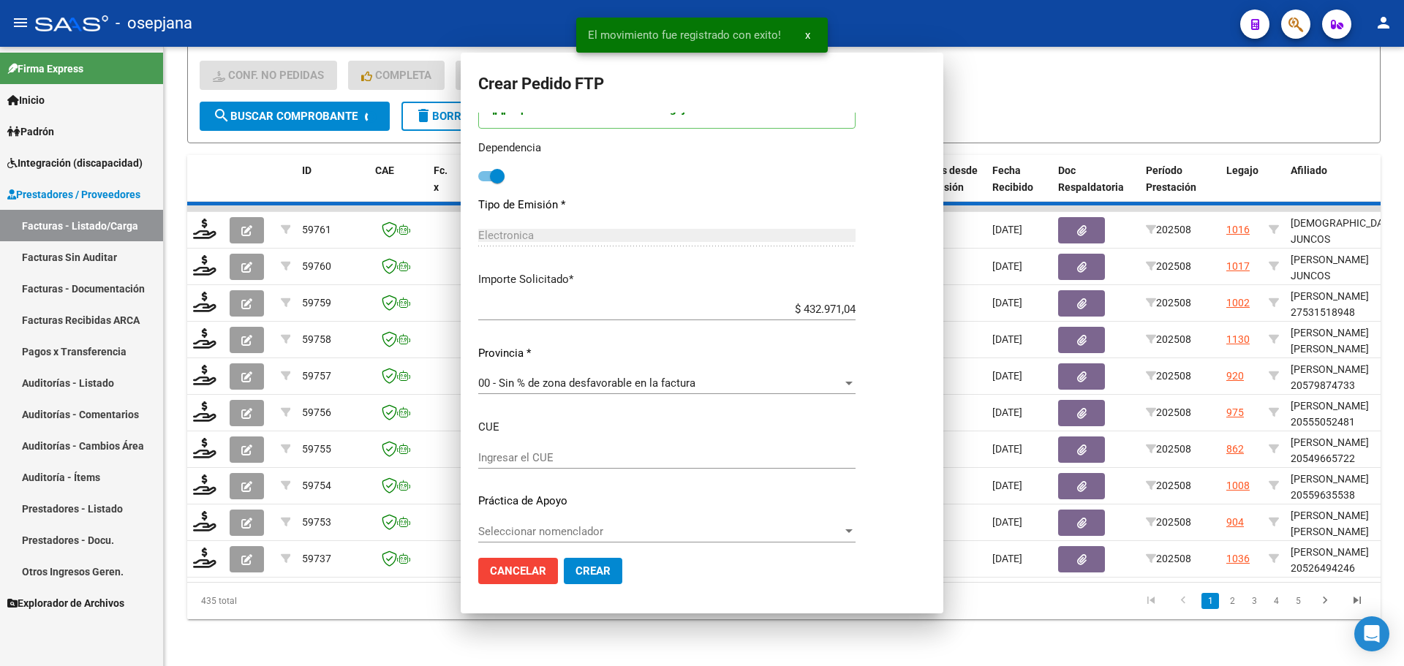
scroll to position [0, 0]
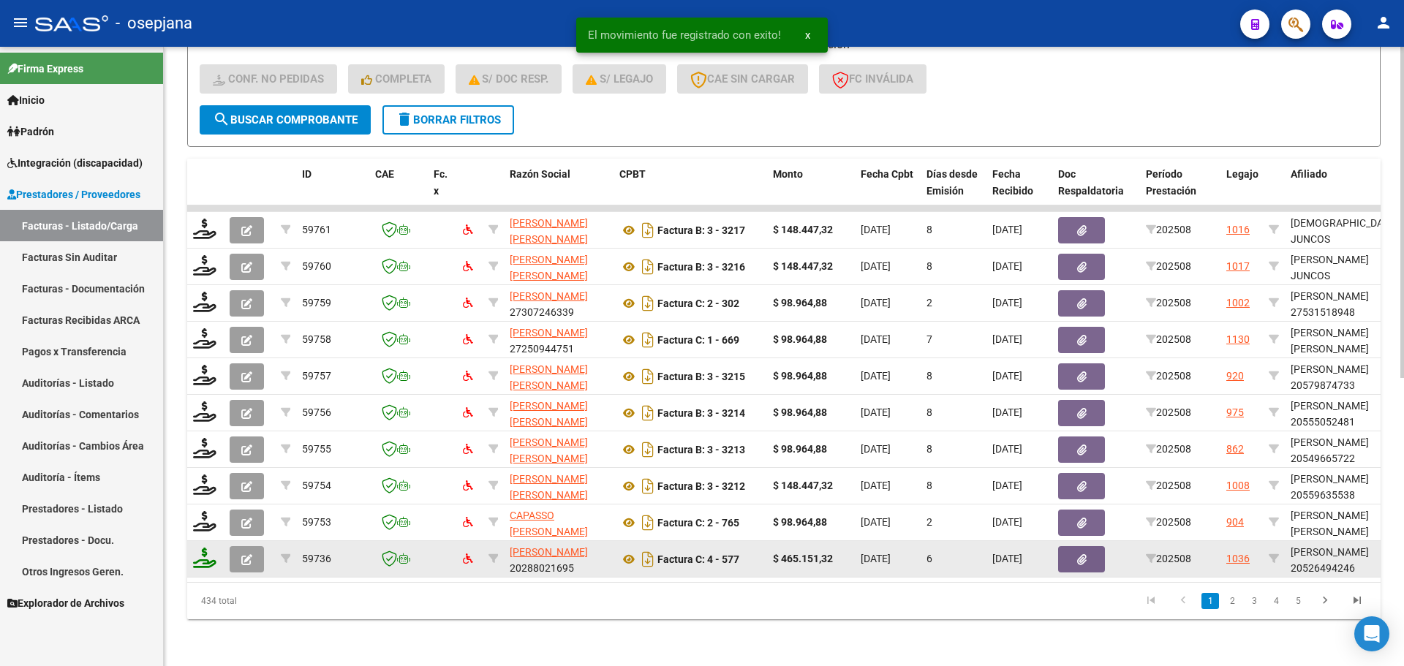
click at [198, 553] on icon at bounding box center [204, 558] width 23 height 20
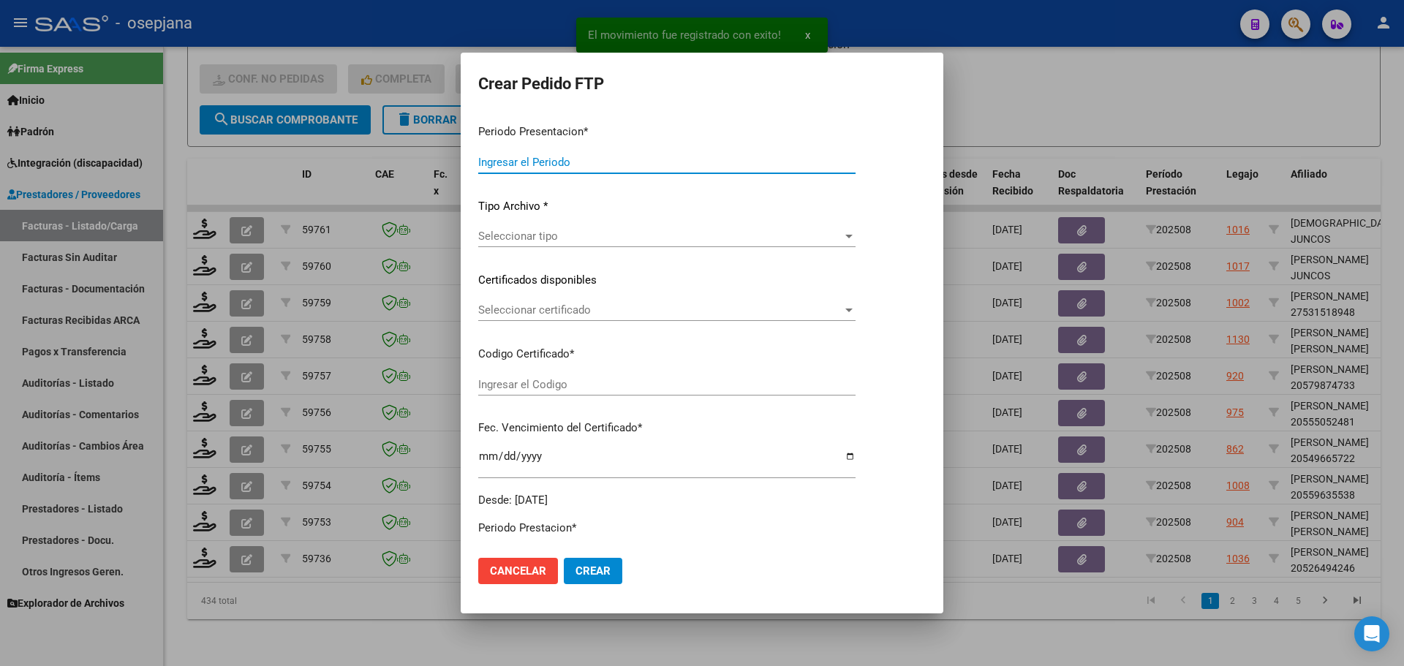
type input "202508"
type input "$ 465.151,32"
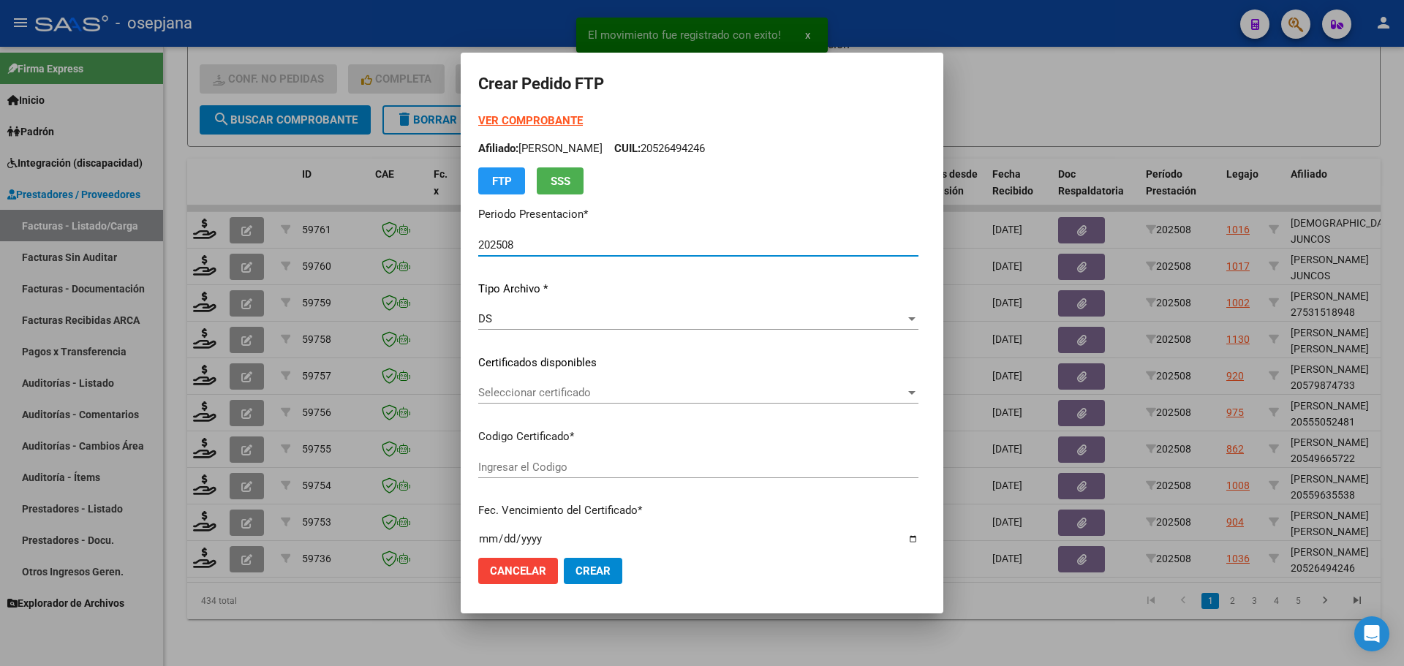
type input "ARG02000526494242018112220251122BSAS313"
type input "[DATE]"
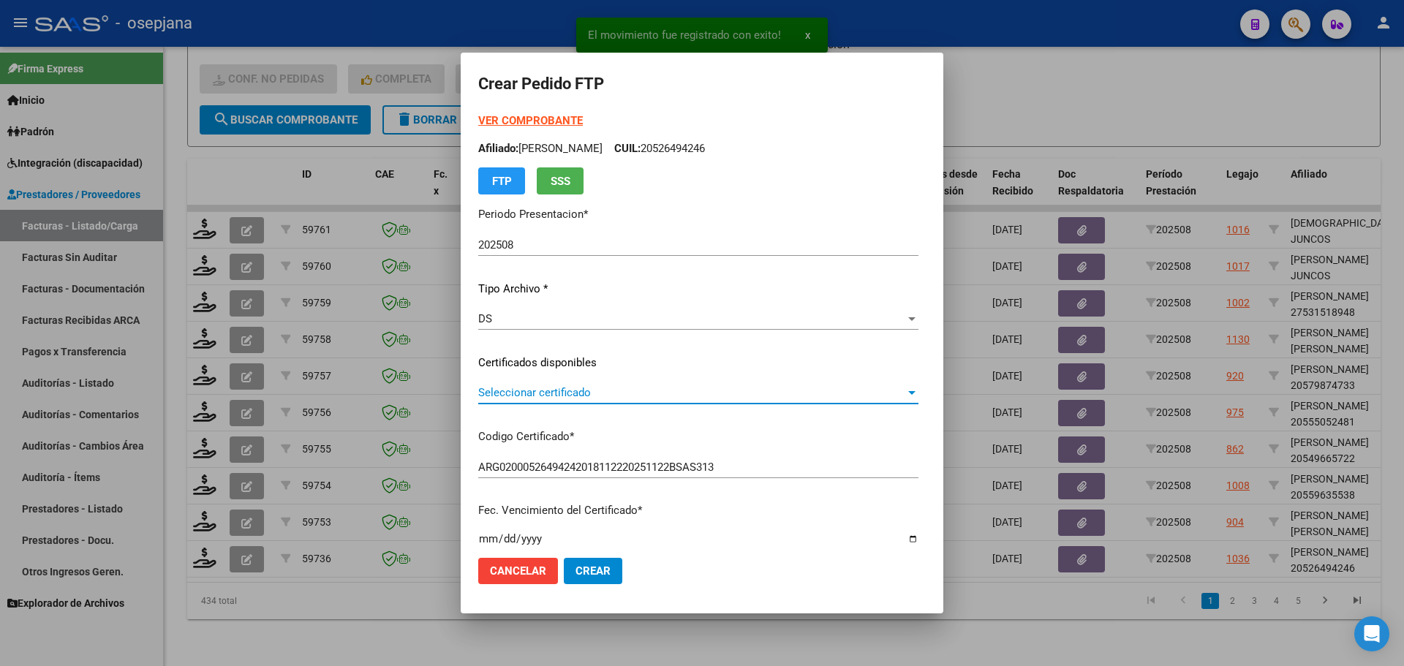
click at [562, 388] on span "Seleccionar certificado" at bounding box center [691, 392] width 427 height 13
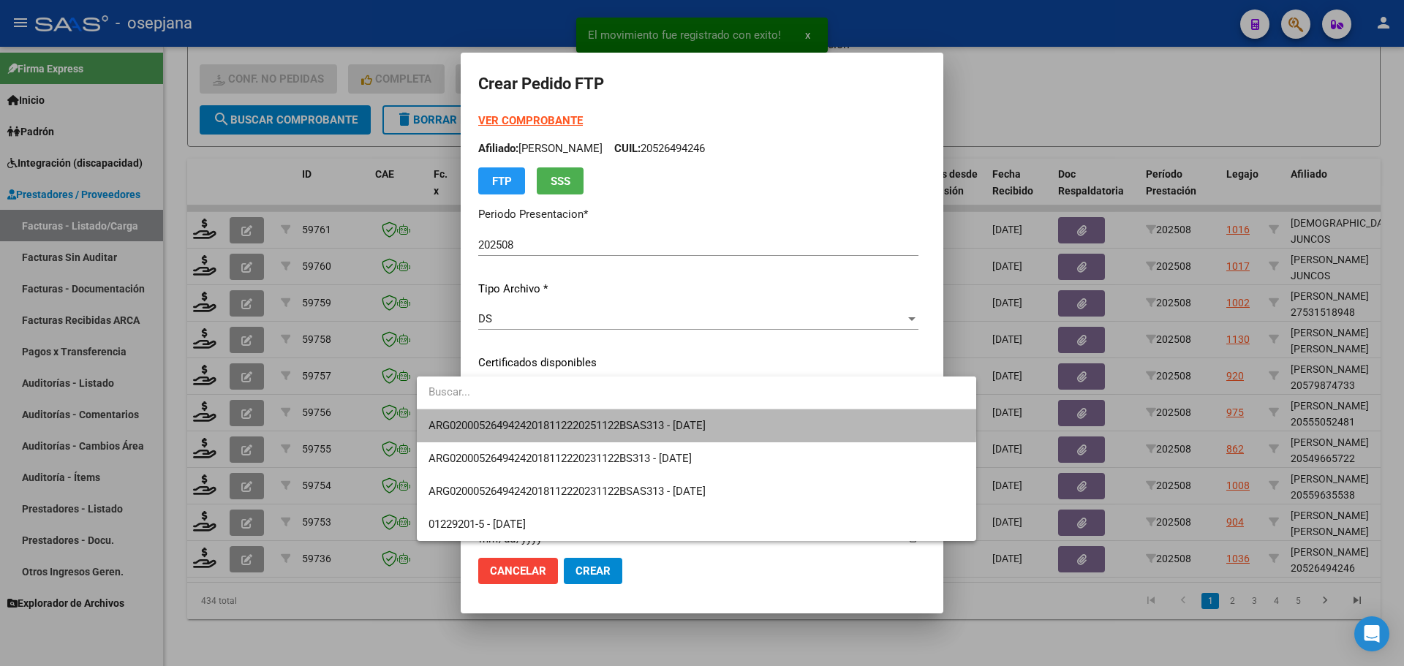
click at [564, 411] on span "ARG02000526494242018112220251122BSAS313 - [DATE]" at bounding box center [697, 426] width 536 height 33
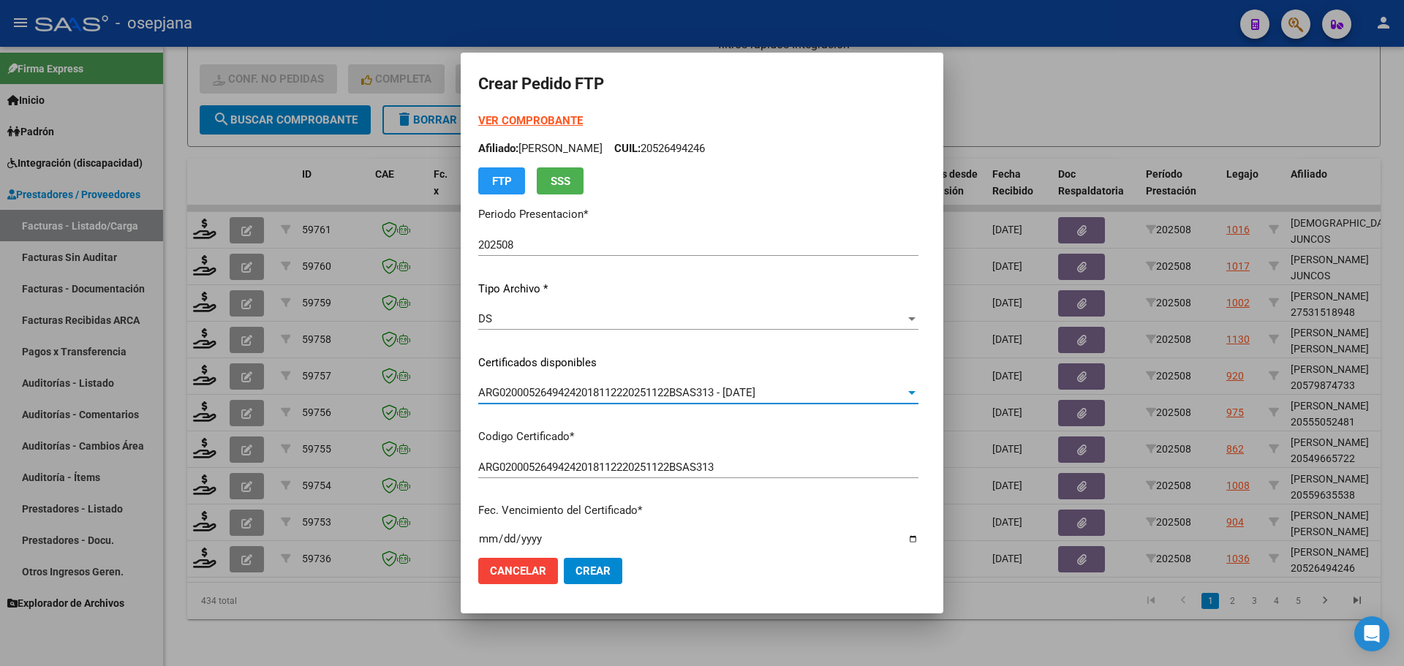
click at [478, 123] on strong "VER COMPROBANTE" at bounding box center [530, 120] width 105 height 13
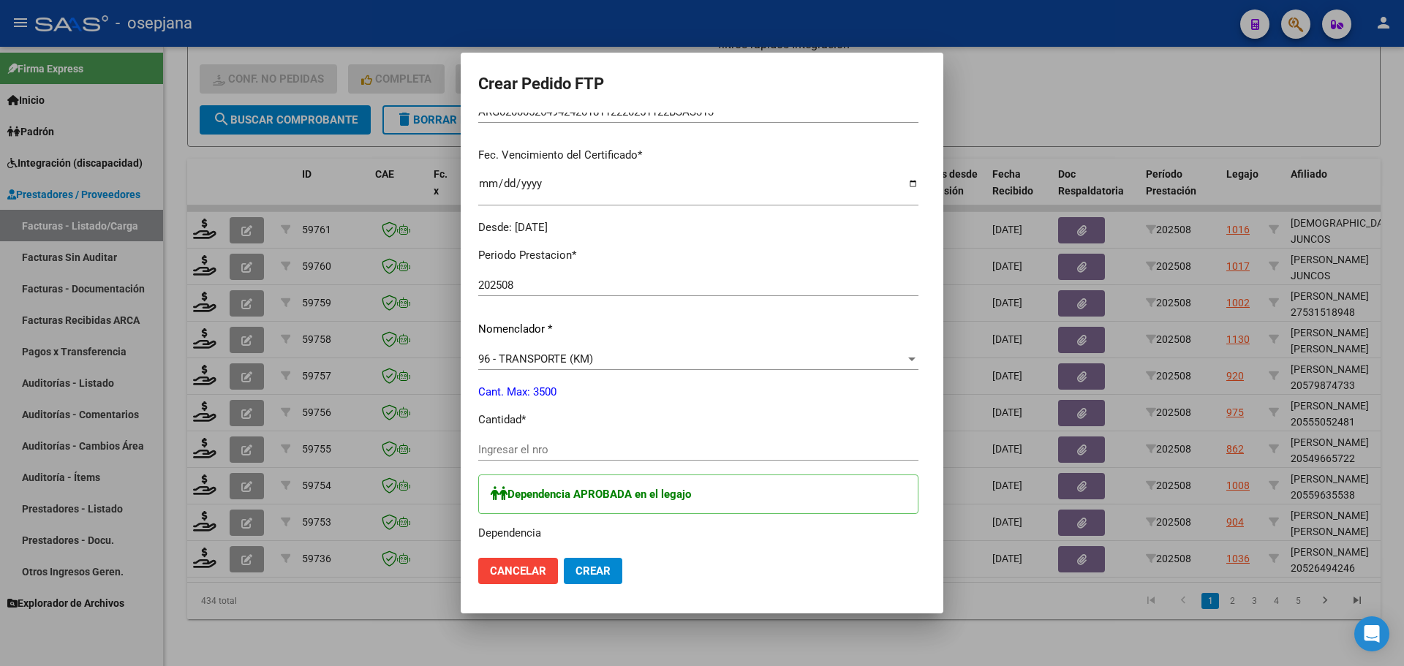
scroll to position [366, 0]
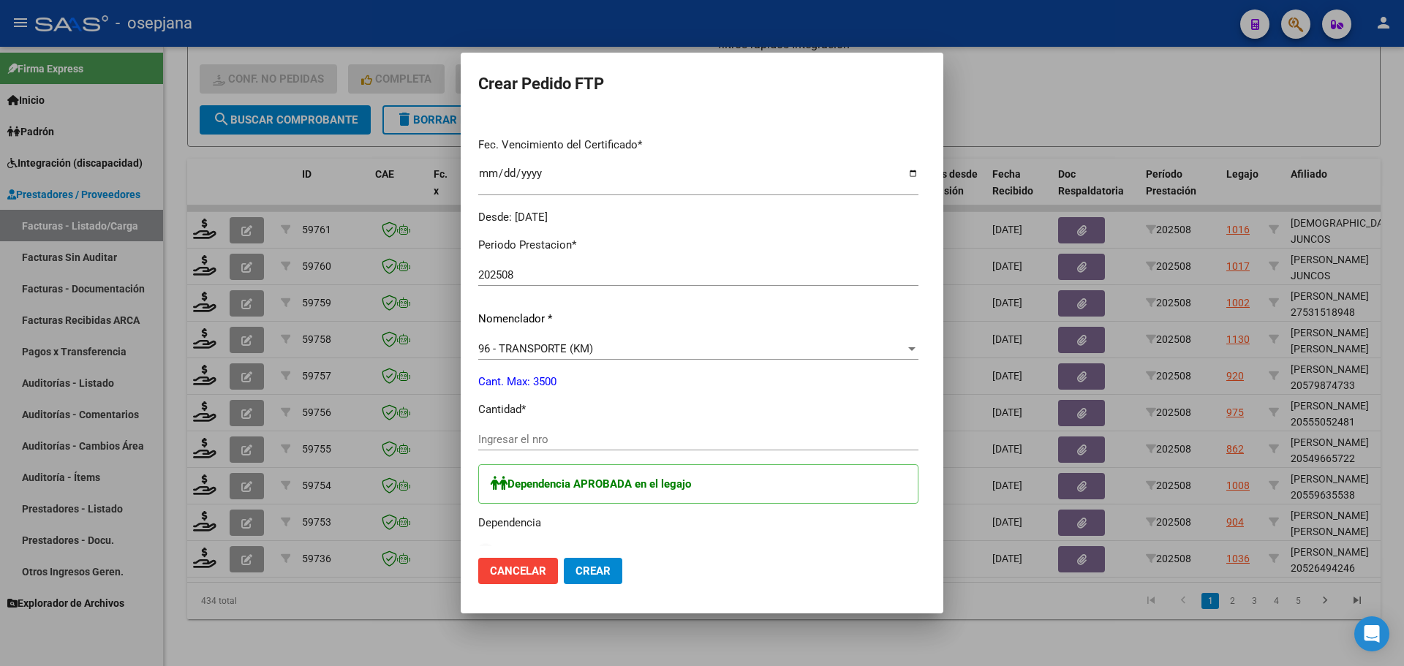
click at [478, 426] on div "Periodo Prestacion * 202508 Ingresar el Periodo Prestacion Nomenclador * 96 - T…" at bounding box center [698, 579] width 440 height 706
click at [478, 449] on div "Ingresar el nro" at bounding box center [698, 440] width 440 height 22
type input "636"
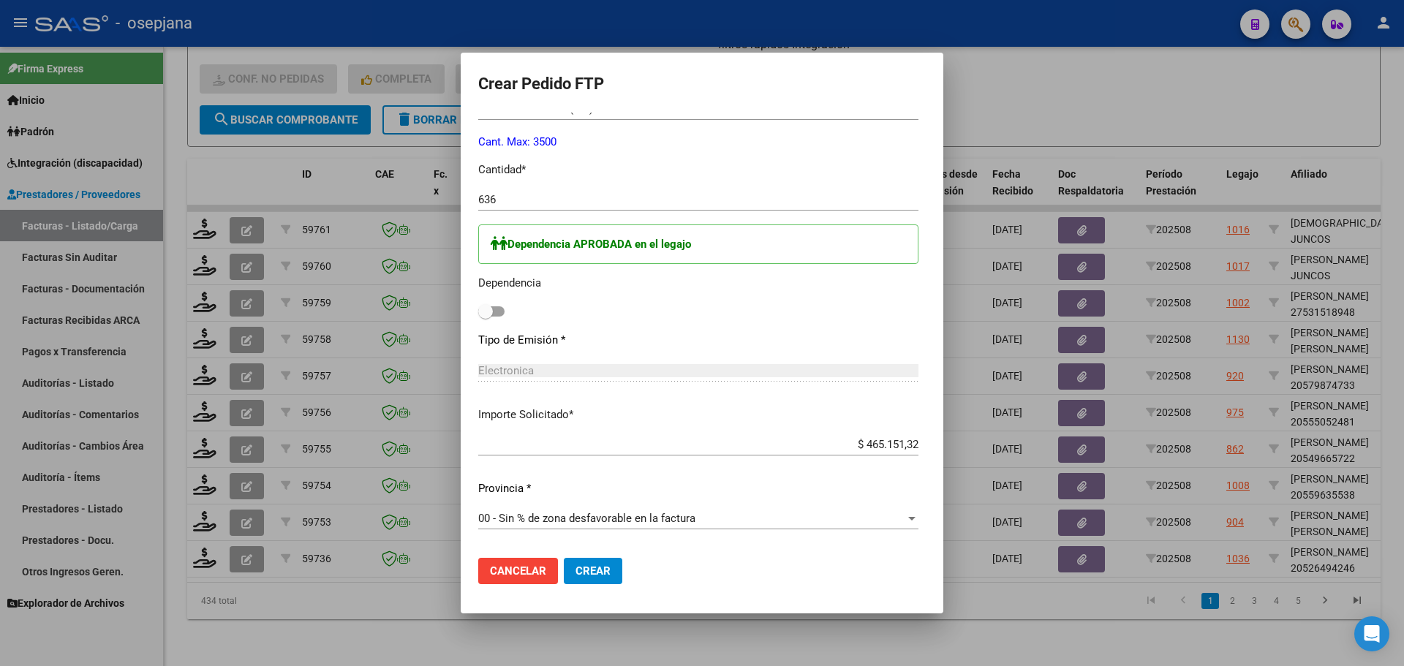
scroll to position [658, 0]
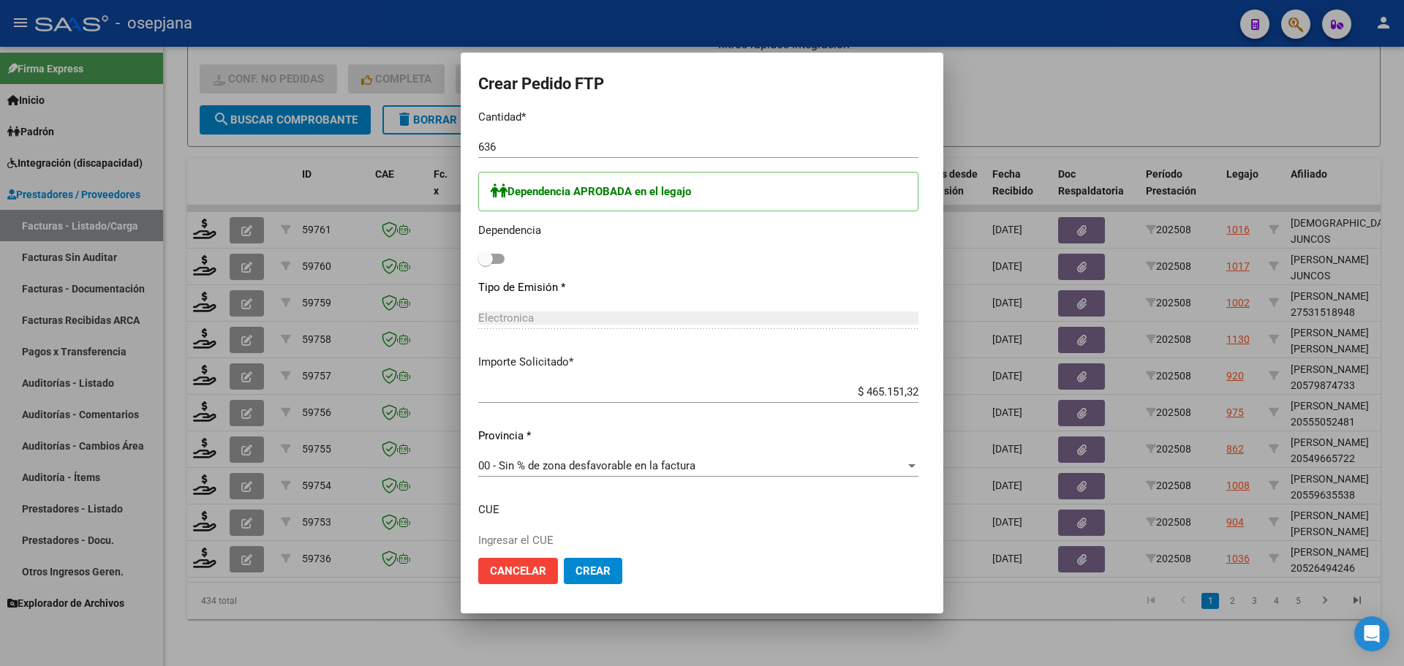
click at [478, 268] on div "Dependencia APROBADA en el legajo Dependencia" at bounding box center [698, 220] width 440 height 97
click at [478, 257] on span at bounding box center [485, 259] width 15 height 15
click at [485, 264] on input "checkbox" at bounding box center [485, 264] width 1 height 1
checkbox input "true"
click at [564, 576] on button "Crear" at bounding box center [593, 571] width 59 height 26
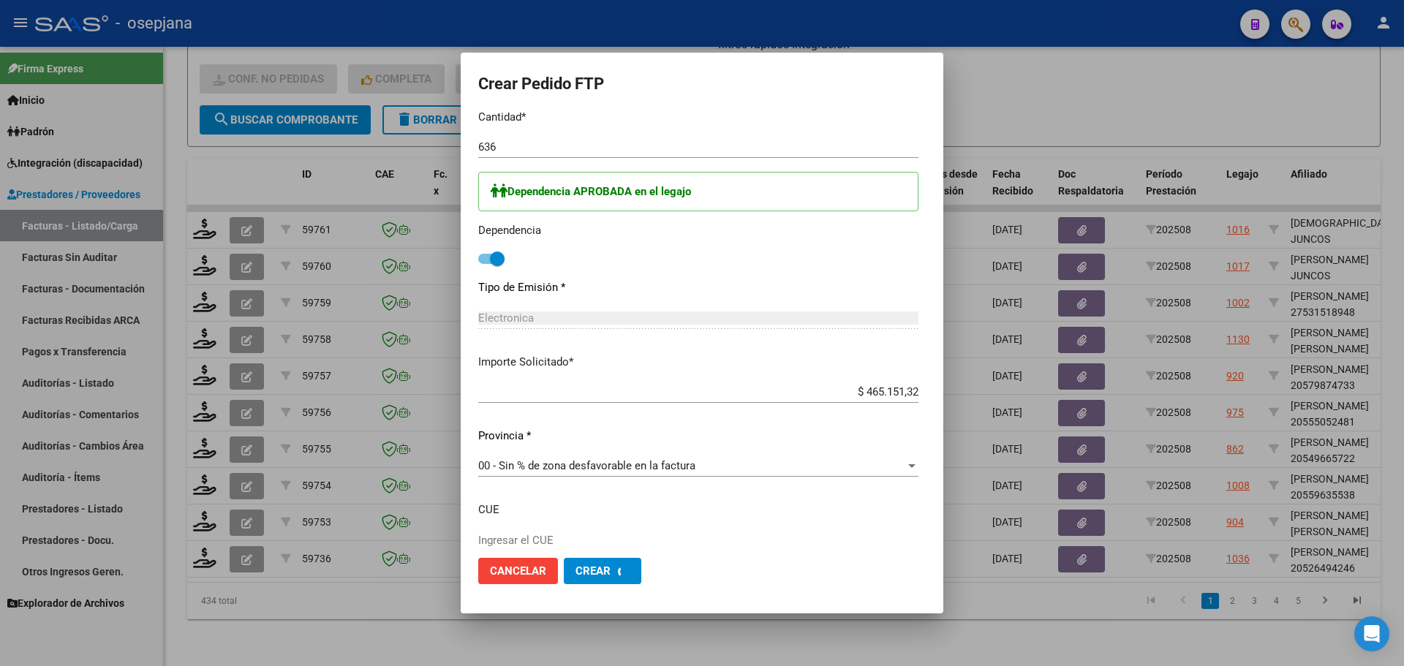
scroll to position [0, 0]
